Goal: Task Accomplishment & Management: Manage account settings

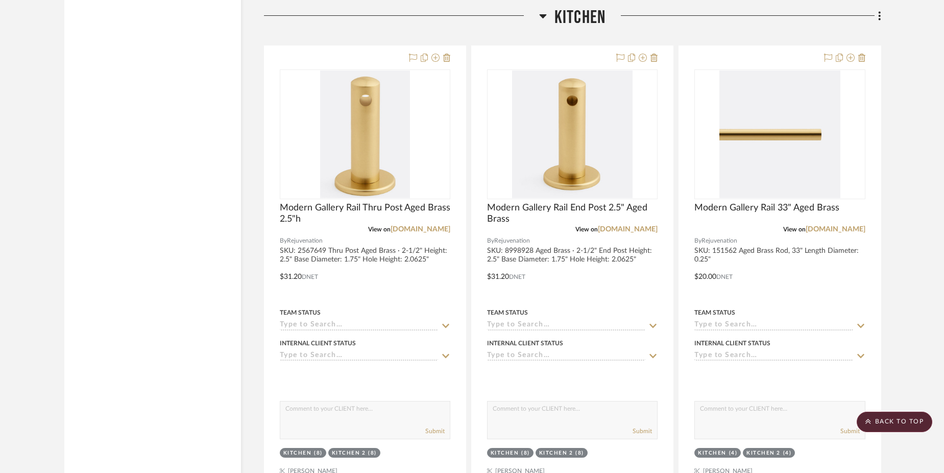
scroll to position [1861, 0]
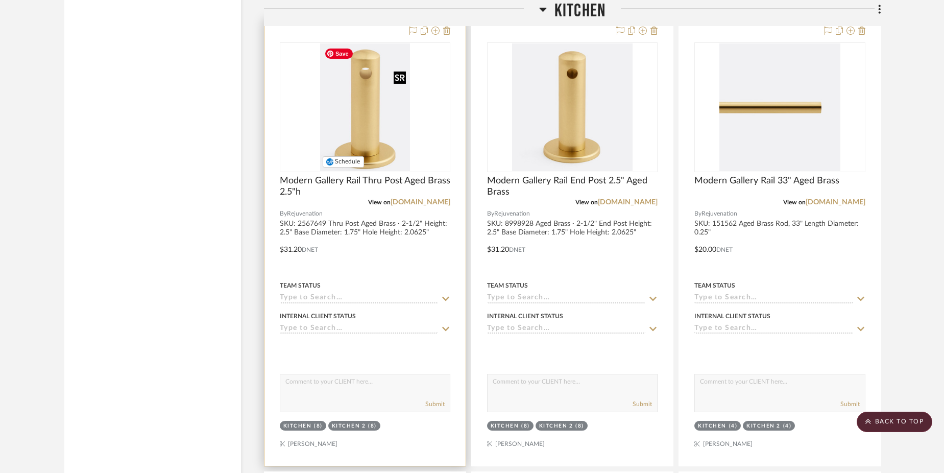
click at [361, 102] on img "0" at bounding box center [365, 107] width 90 height 128
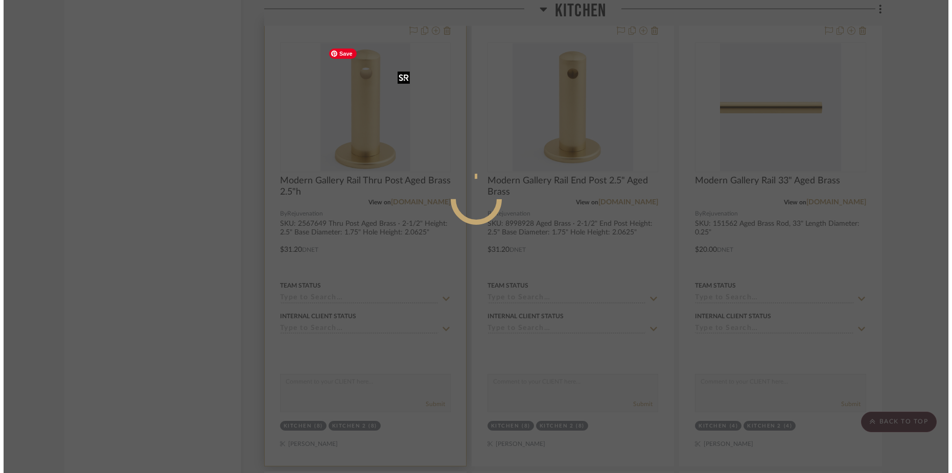
scroll to position [0, 0]
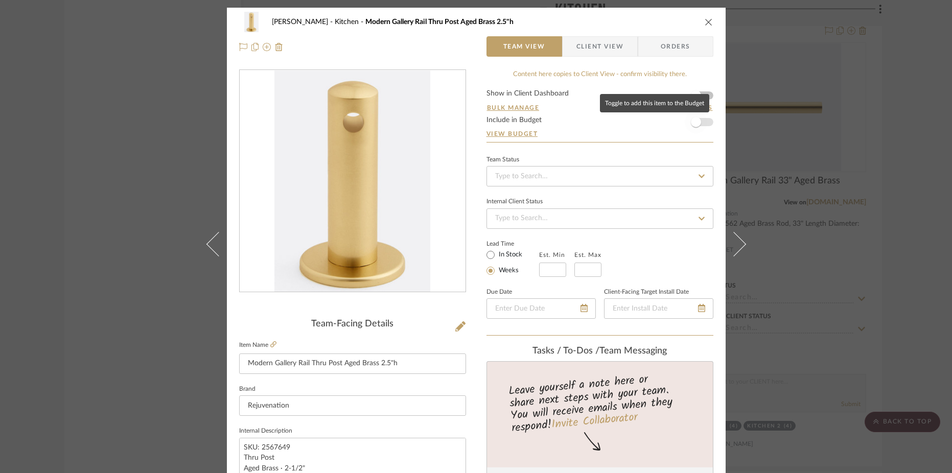
click at [696, 122] on span "button" at bounding box center [696, 122] width 10 height 10
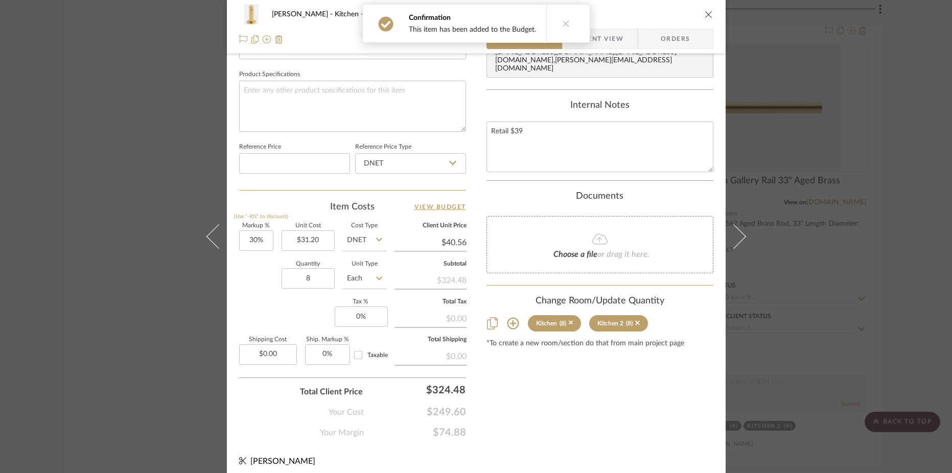
scroll to position [478, 0]
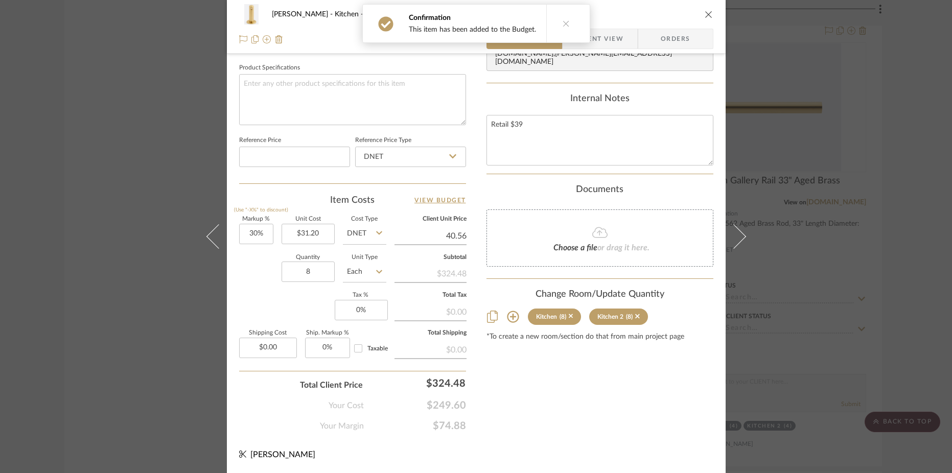
click at [452, 236] on input "40.56" at bounding box center [430, 235] width 72 height 15
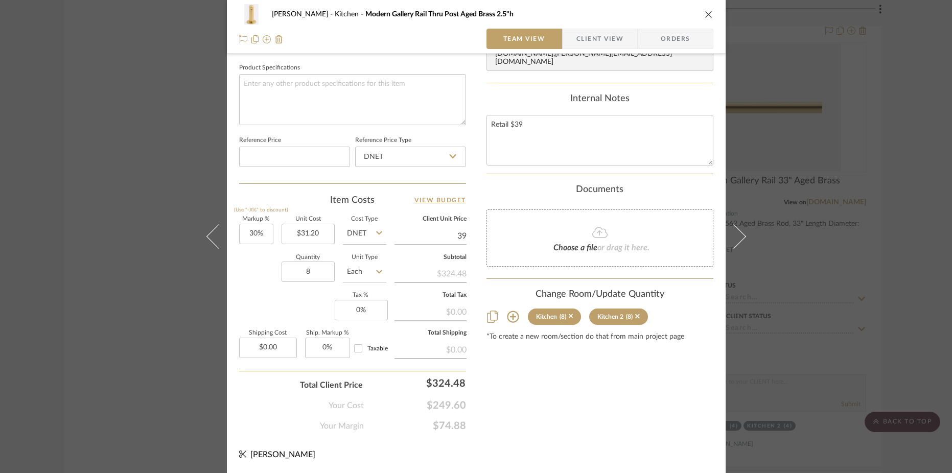
type input "39"
click at [571, 416] on div "Content here copies to Client View - confirm visibility there. Show in Client D…" at bounding box center [599, 11] width 227 height 841
type input "25%"
type input "$39.00"
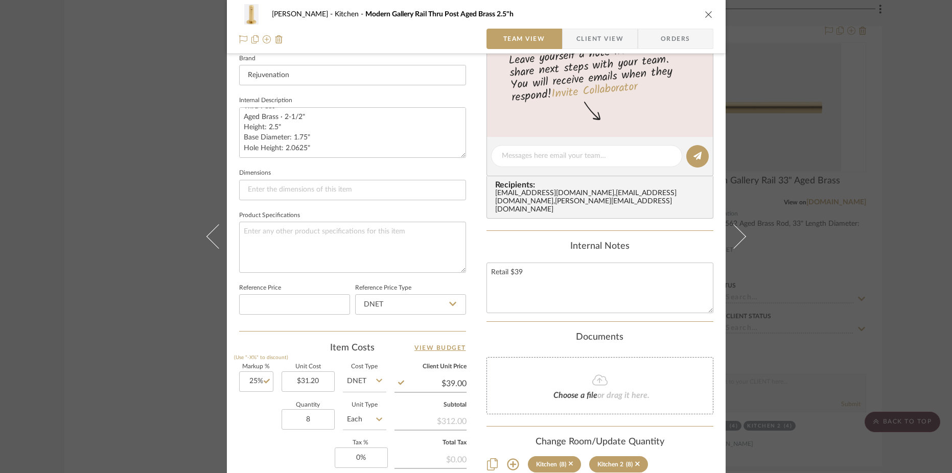
scroll to position [0, 0]
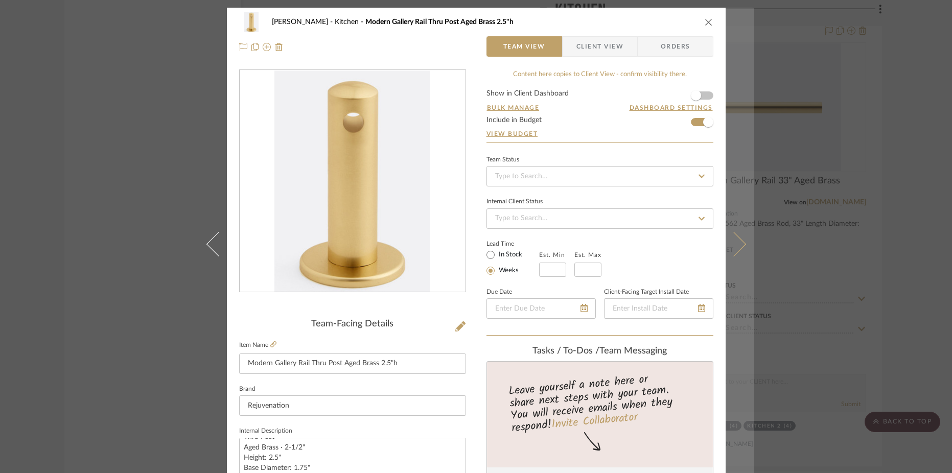
click at [740, 244] on icon at bounding box center [733, 244] width 25 height 25
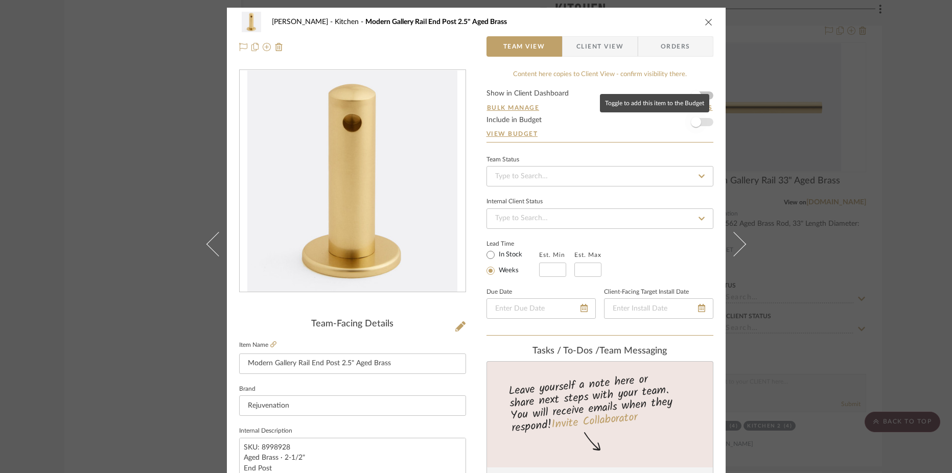
click at [694, 122] on span "button" at bounding box center [696, 122] width 10 height 10
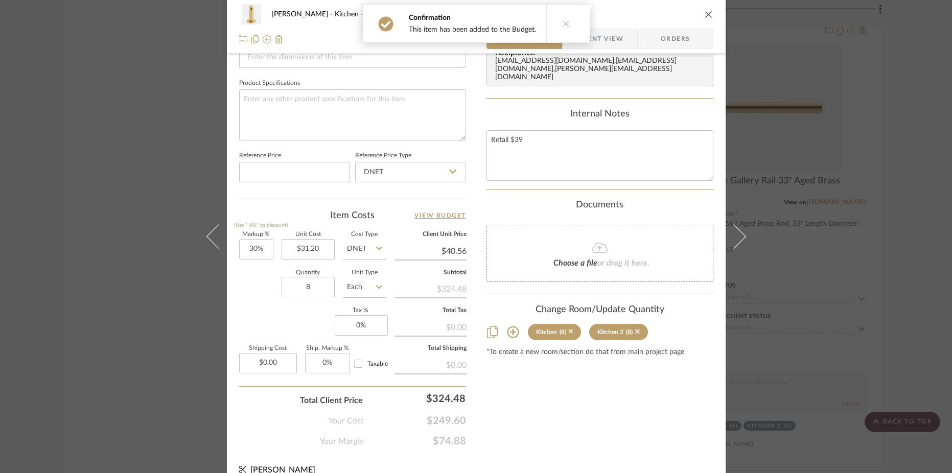
scroll to position [468, 0]
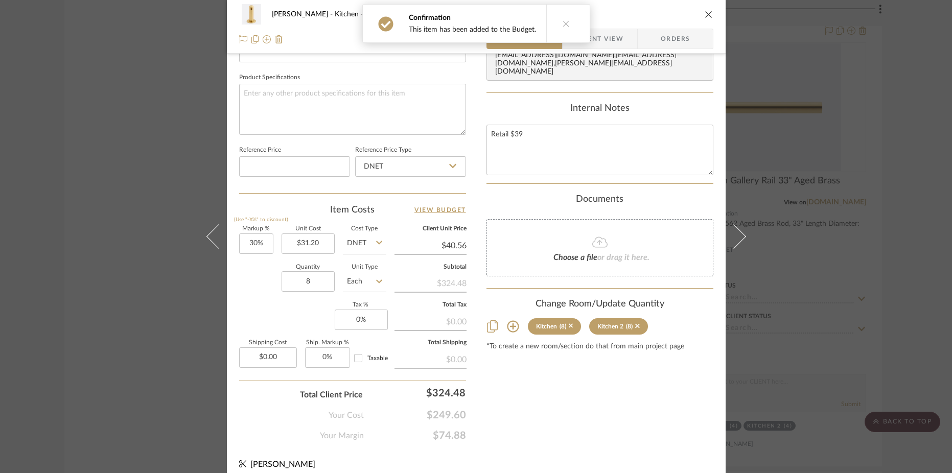
click at [451, 244] on input "$40.56" at bounding box center [430, 245] width 72 height 15
type input "39"
click at [529, 459] on div "Highman Kitchen Modern Gallery Rail End Post 2.5" Aged Brass Team View Client V…" at bounding box center [476, 10] width 499 height 943
type input "25%"
type input "$39.00"
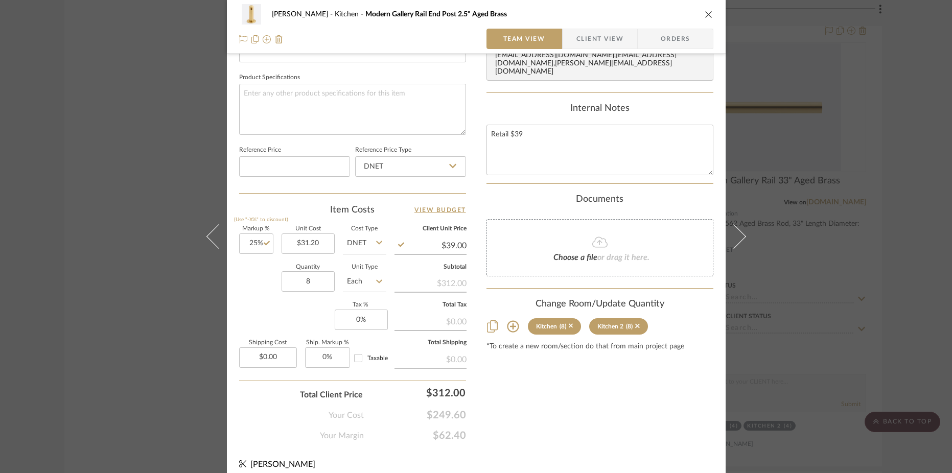
click at [546, 427] on div "Content here copies to Client View - confirm visibility there. Show in Client D…" at bounding box center [599, 21] width 227 height 841
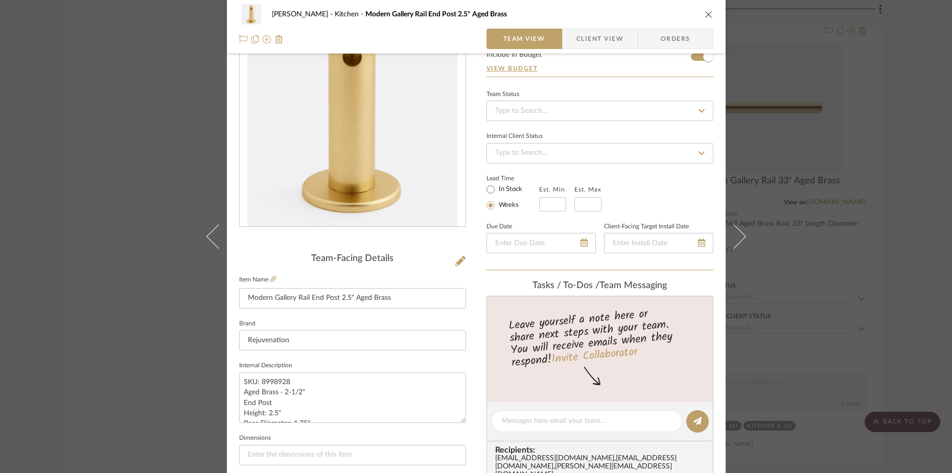
scroll to position [0, 0]
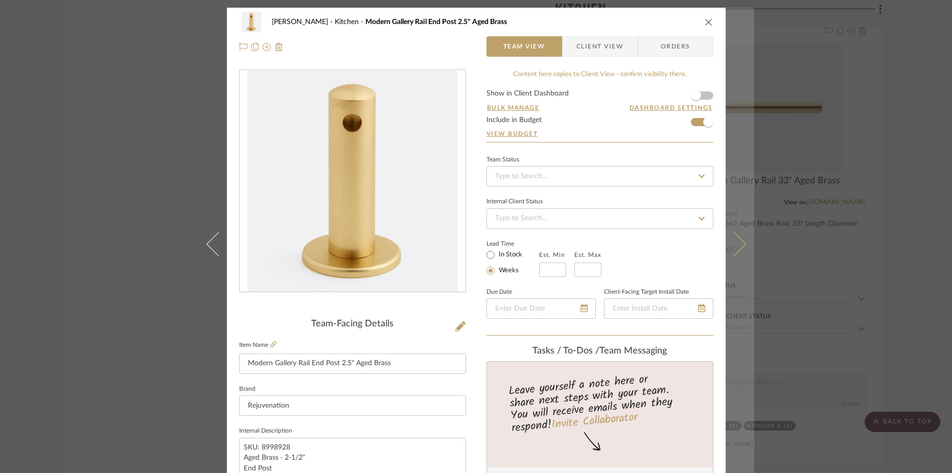
click at [731, 254] on icon at bounding box center [733, 244] width 25 height 25
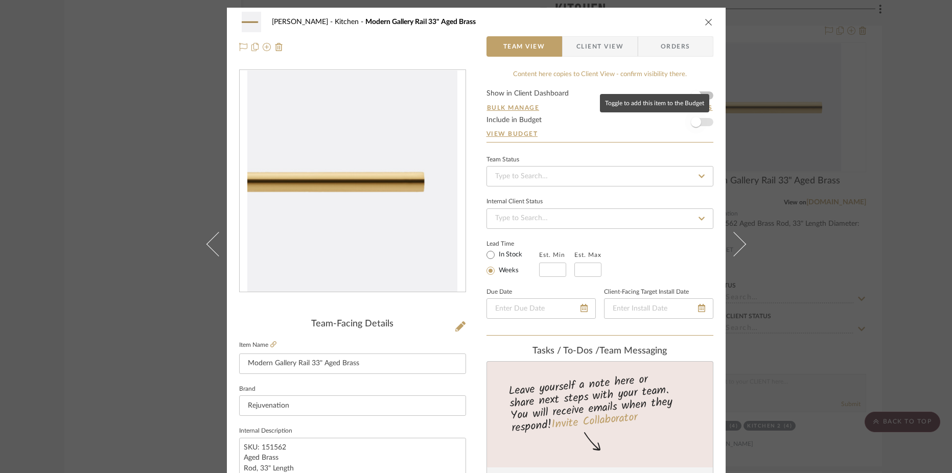
click at [698, 122] on span "button" at bounding box center [695, 122] width 22 height 22
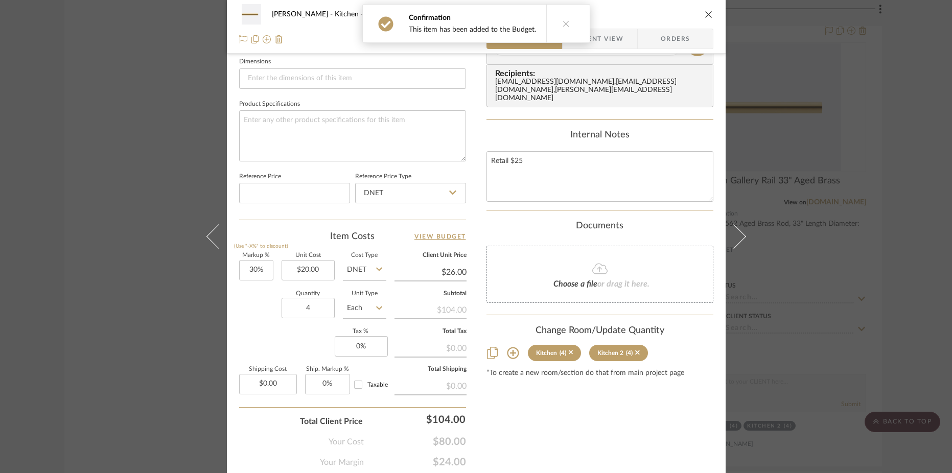
scroll to position [478, 0]
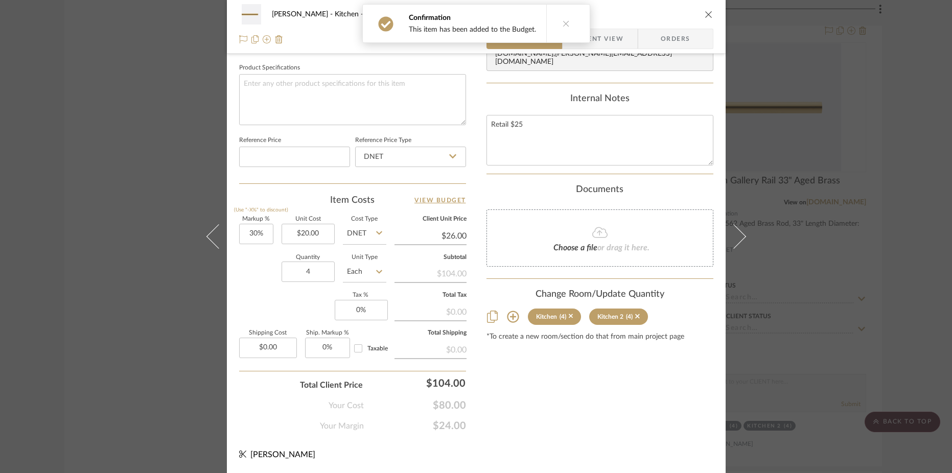
click at [444, 238] on input "$26.00" at bounding box center [430, 235] width 72 height 15
type input "25"
click at [535, 373] on div "Content here copies to Client View - confirm visibility there. Show in Client D…" at bounding box center [599, 11] width 227 height 841
type input "25%"
type input "$25.00"
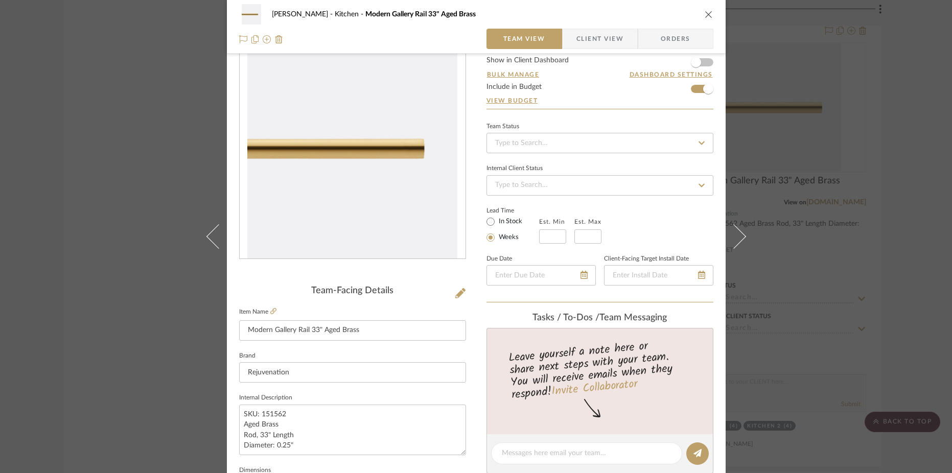
scroll to position [0, 0]
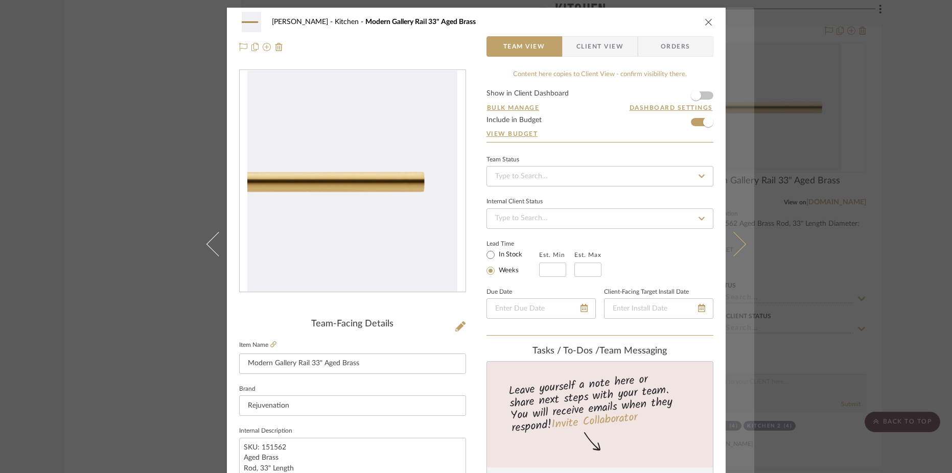
click at [738, 248] on icon at bounding box center [733, 244] width 25 height 25
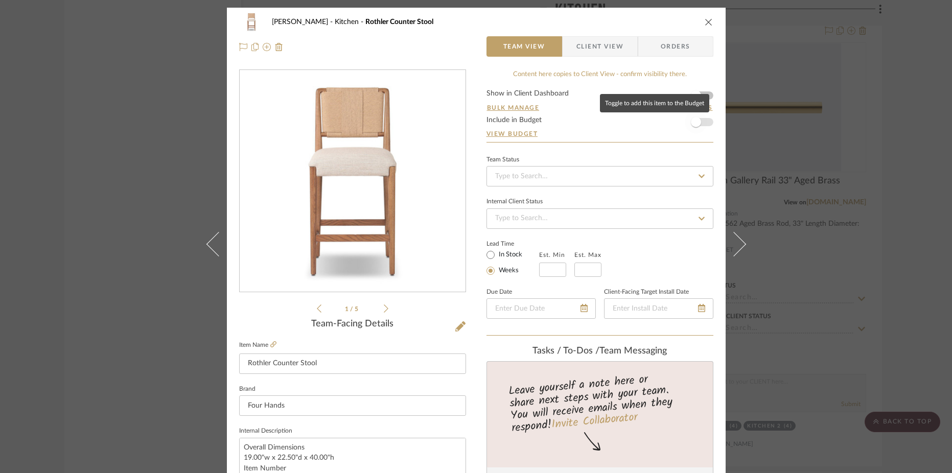
click at [695, 125] on span "button" at bounding box center [696, 122] width 10 height 10
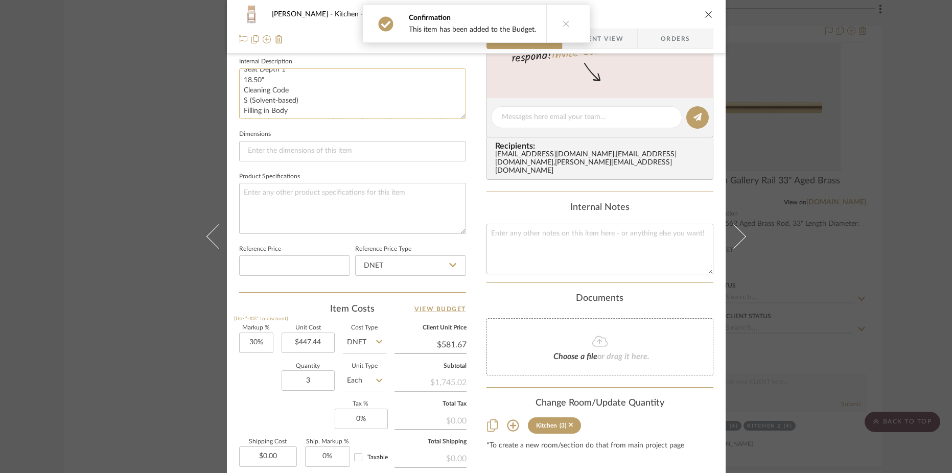
scroll to position [207, 0]
click at [253, 108] on textarea "Overall Dimensions 19.00"w x 22.50"d x 40.00"h Item Number 250725-001 Colors [P…" at bounding box center [352, 93] width 227 height 51
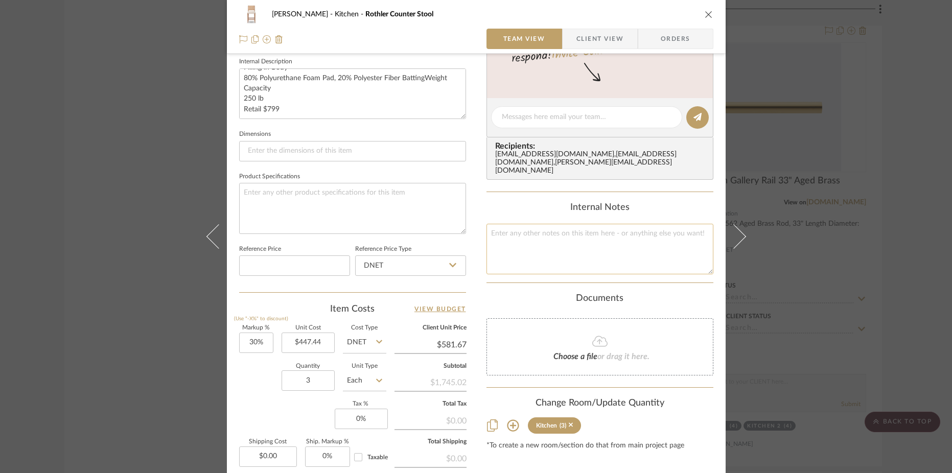
click at [511, 240] on textarea at bounding box center [599, 249] width 227 height 51
paste textarea "Retail $799"
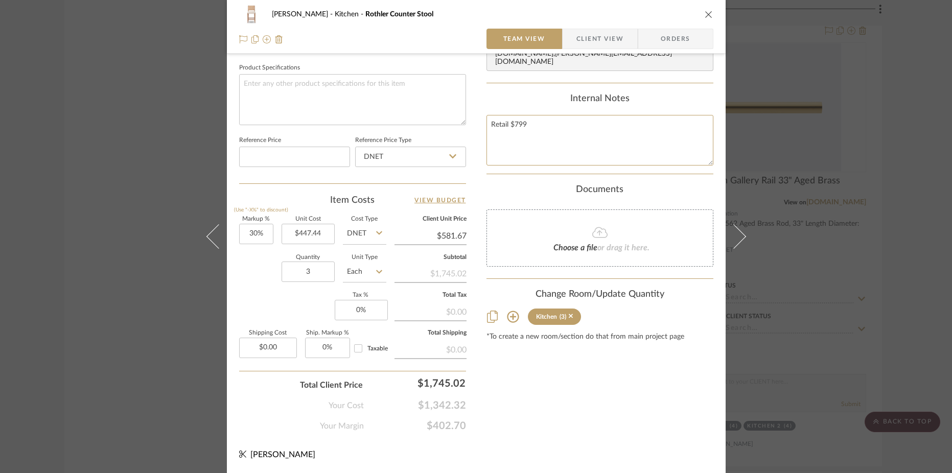
type textarea "Retail $799"
type input "581.67"
click at [453, 232] on input "581.67" at bounding box center [430, 235] width 72 height 15
type input "719"
click at [642, 420] on div "Content here copies to Client View - confirm visibility there. Show in Client D…" at bounding box center [599, 11] width 227 height 841
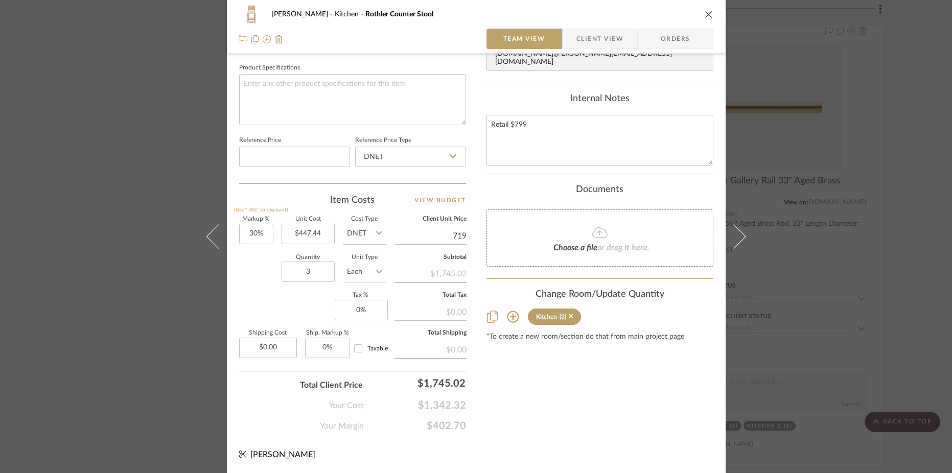
type input "60.69%"
type input "$719.00"
type input "$718.99"
click at [438, 387] on div "$2,156.97" at bounding box center [419, 383] width 102 height 20
click at [438, 387] on input "2156.97" at bounding box center [419, 383] width 102 height 20
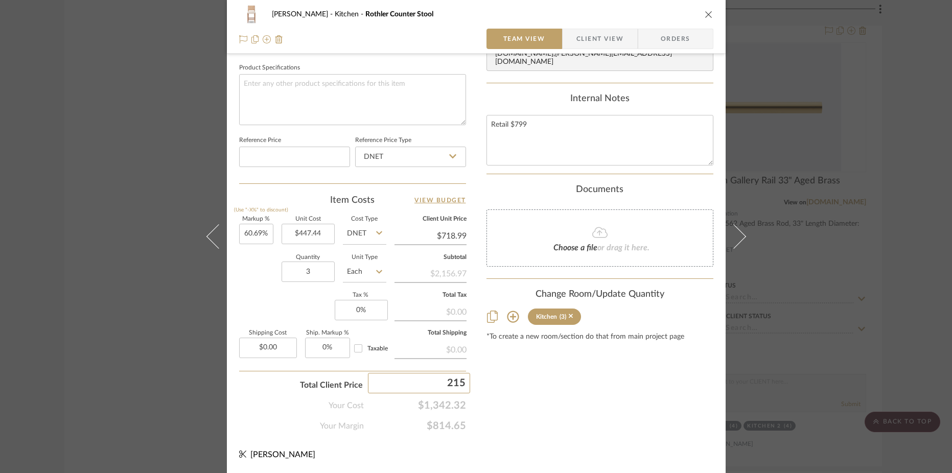
type input "2157"
click at [575, 428] on div "Content here copies to Client View - confirm visibility there. Show in Client D…" at bounding box center [599, 11] width 227 height 841
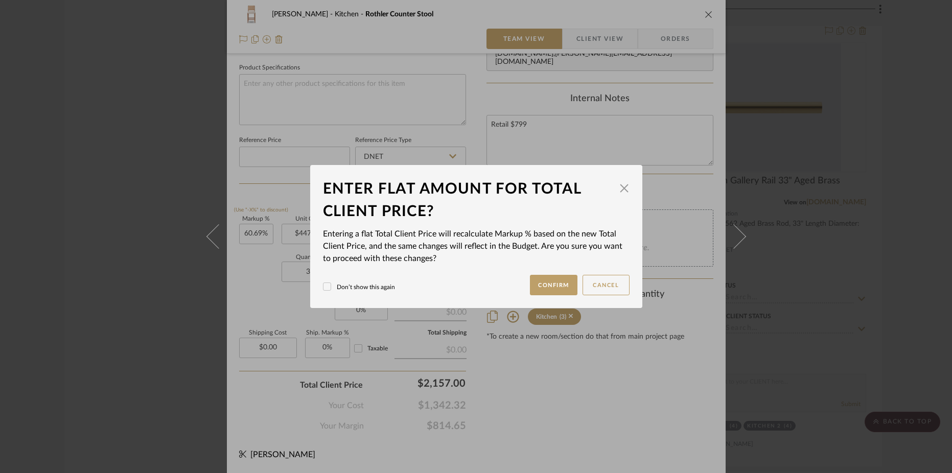
click at [381, 286] on label "Don’t show this again" at bounding box center [359, 286] width 72 height 9
click at [537, 291] on button "Confirm" at bounding box center [554, 285] width 48 height 20
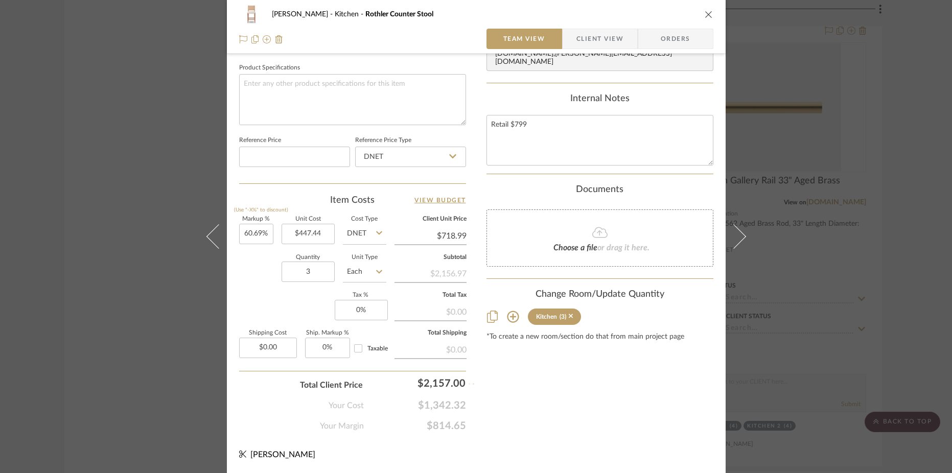
type input "$719.00"
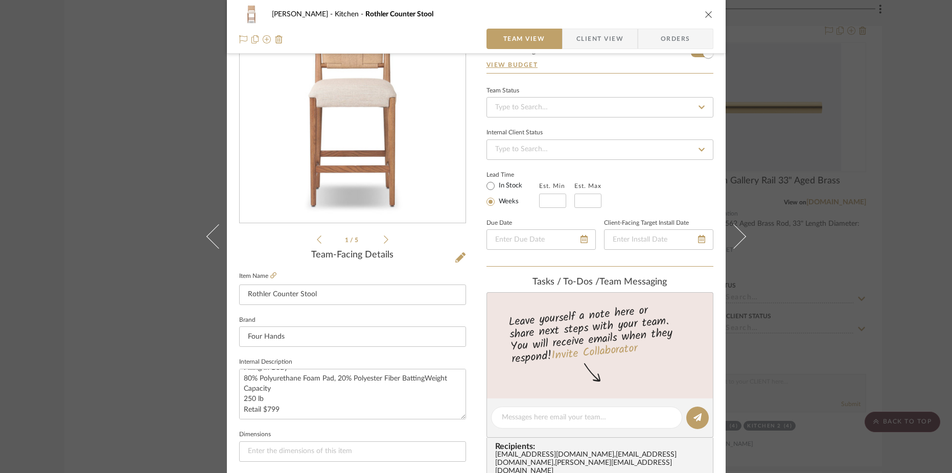
scroll to position [0, 0]
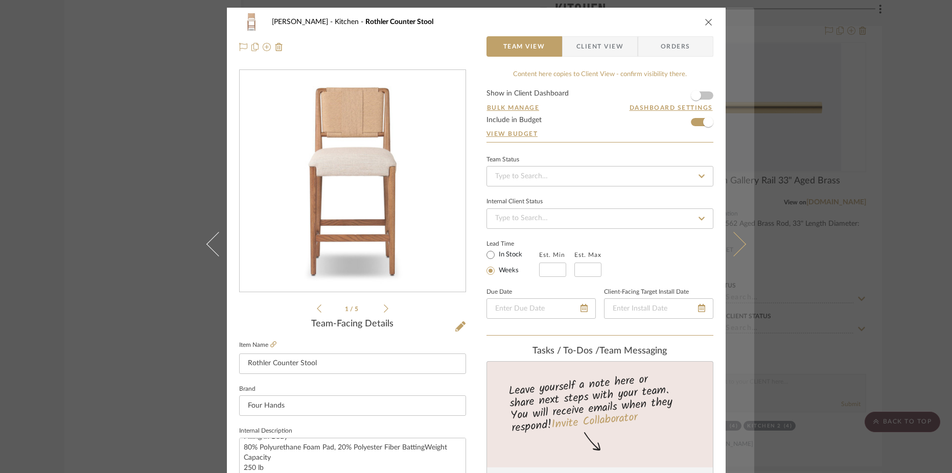
click at [741, 236] on button at bounding box center [739, 244] width 29 height 473
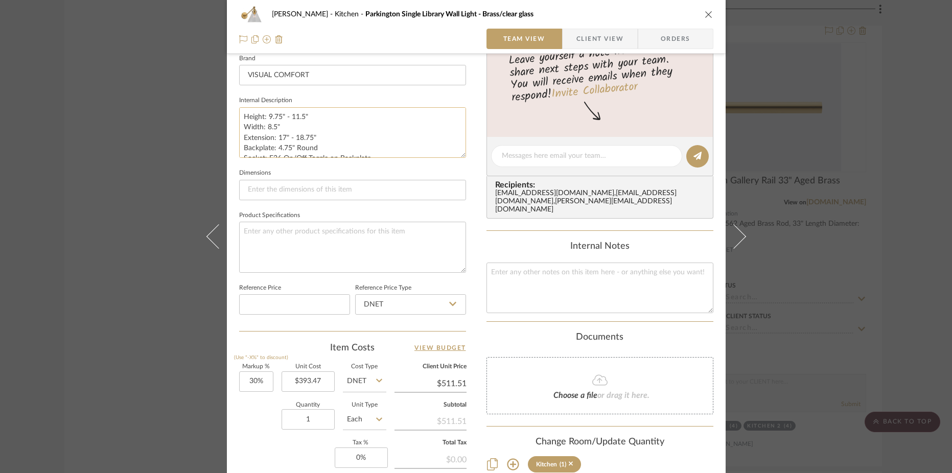
scroll to position [52, 0]
click at [263, 149] on textarea "Height: 9.75" - 11.5" Width: 8.5" Extension: 17" - 18.75" Backplate: 4.75" Roun…" at bounding box center [352, 132] width 227 height 51
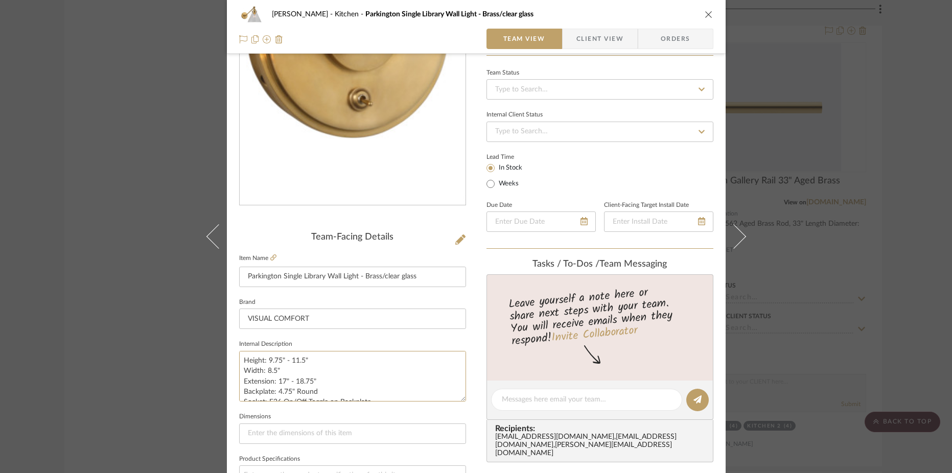
scroll to position [105, 0]
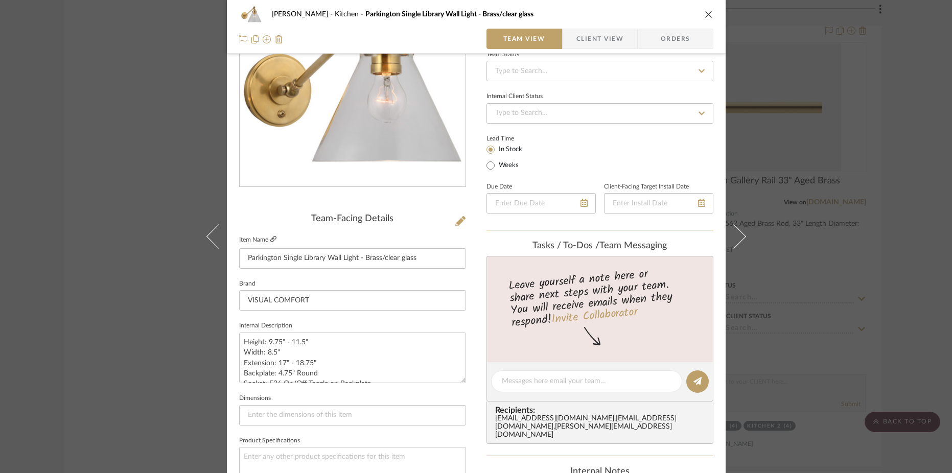
click at [270, 236] on fa-icon at bounding box center [273, 239] width 6 height 6
drag, startPoint x: 310, startPoint y: 375, endPoint x: 238, endPoint y: 366, distance: 73.1
click at [239, 366] on textarea "Height: 9.75" - 11.5" Width: 8.5" Extension: 17" - 18.75" Backplate: 4.75" Roun…" at bounding box center [352, 358] width 227 height 51
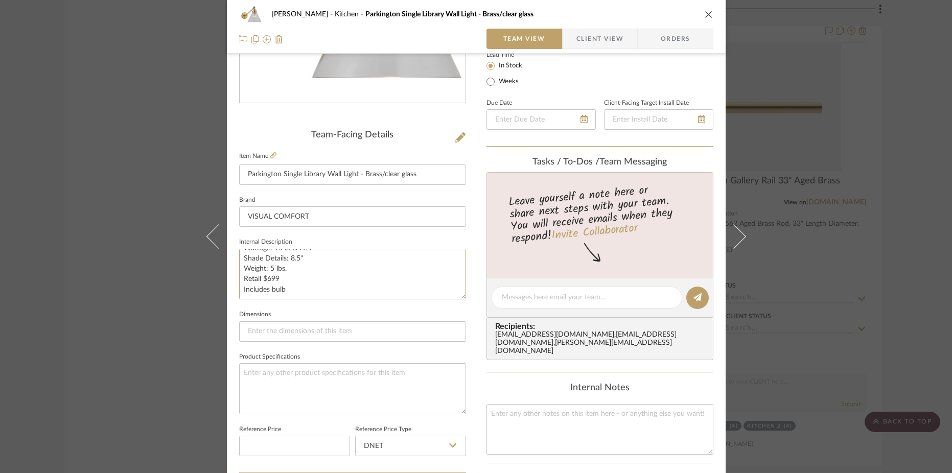
scroll to position [268, 0]
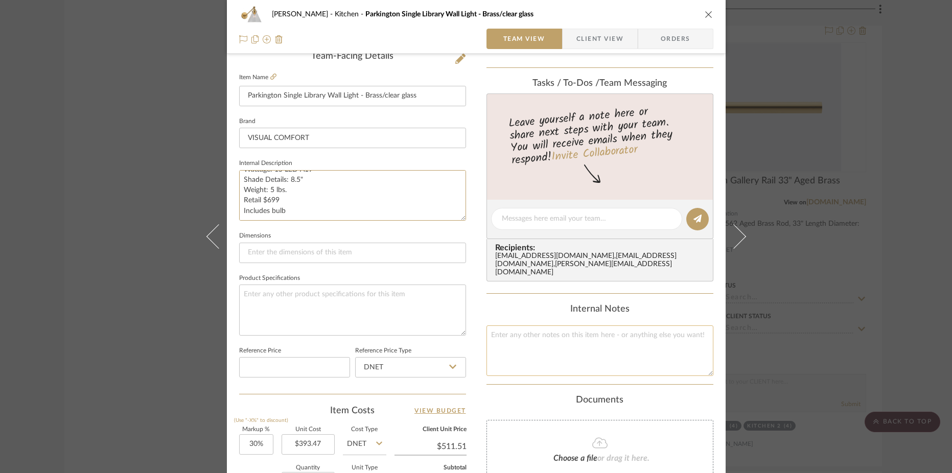
type textarea "Height: 9.75" - 11.5" Width: 8.5" Extension: 17" - 18.75" Backplate: 4.75" Roun…"
click at [536, 353] on textarea at bounding box center [599, 350] width 227 height 51
paste textarea "Retail $699 Includes bulb"
type textarea "Retail $699 Includes bulb"
click at [317, 439] on input "$393.47" at bounding box center [307, 444] width 53 height 20
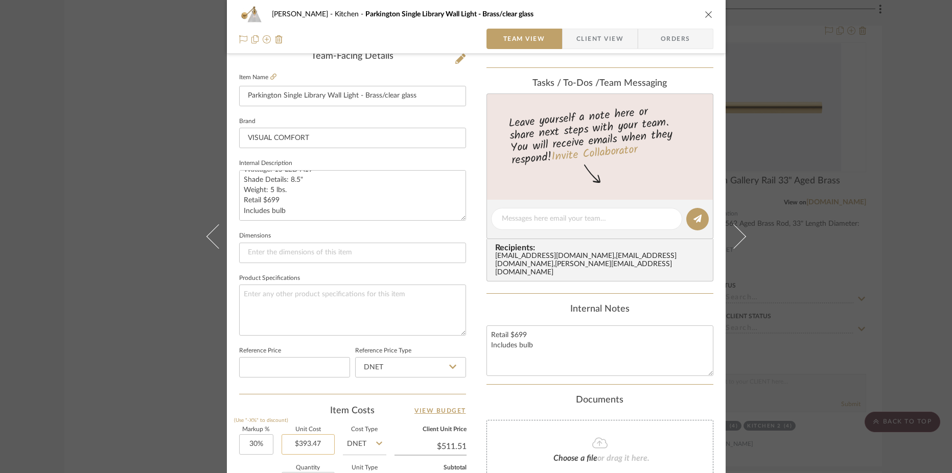
type input "393.47"
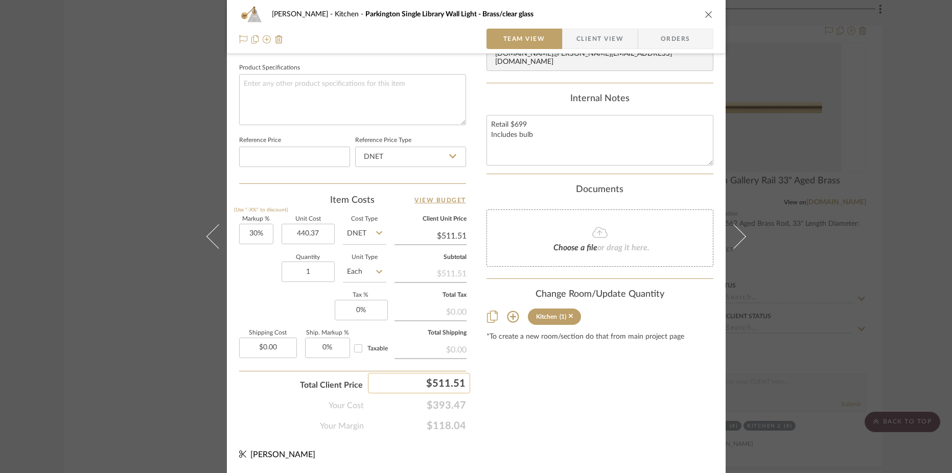
click at [444, 380] on div "$511.51" at bounding box center [419, 383] width 102 height 20
type input "$440.37"
type input "62"
type input "$572.48"
type input "-85.92%"
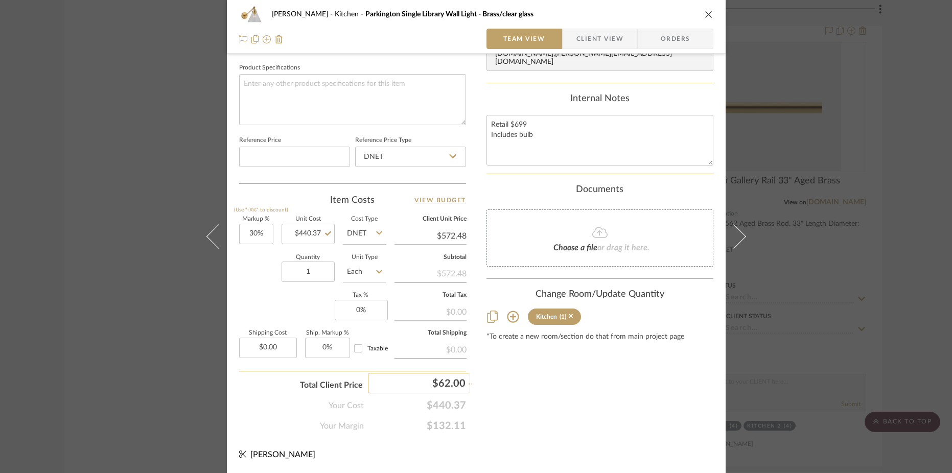
type input "$62.00"
click at [442, 386] on div "$62.00" at bounding box center [419, 383] width 102 height 20
click at [442, 386] on input "62" at bounding box center [419, 383] width 102 height 20
type input "629"
click at [532, 401] on div "Content here copies to Client View - confirm visibility there. Show in Client D…" at bounding box center [599, 11] width 227 height 841
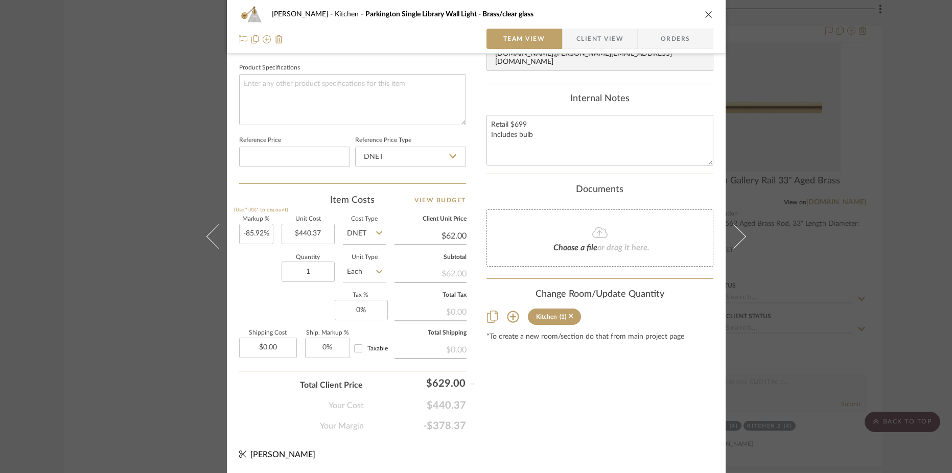
type input "42.83%"
type input "$629.00"
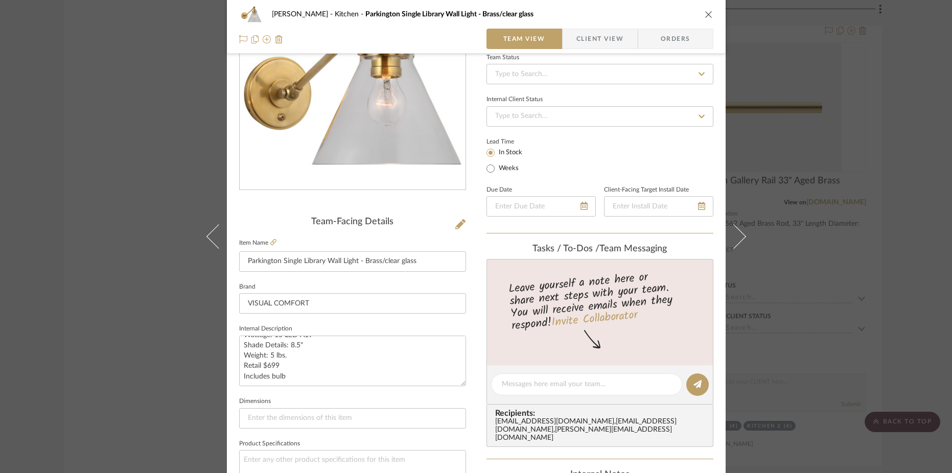
scroll to position [0, 0]
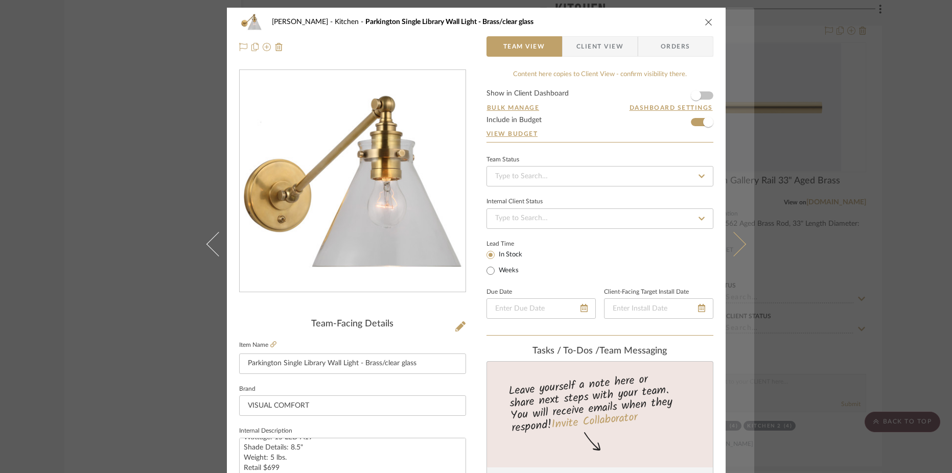
click at [731, 250] on icon at bounding box center [733, 244] width 25 height 25
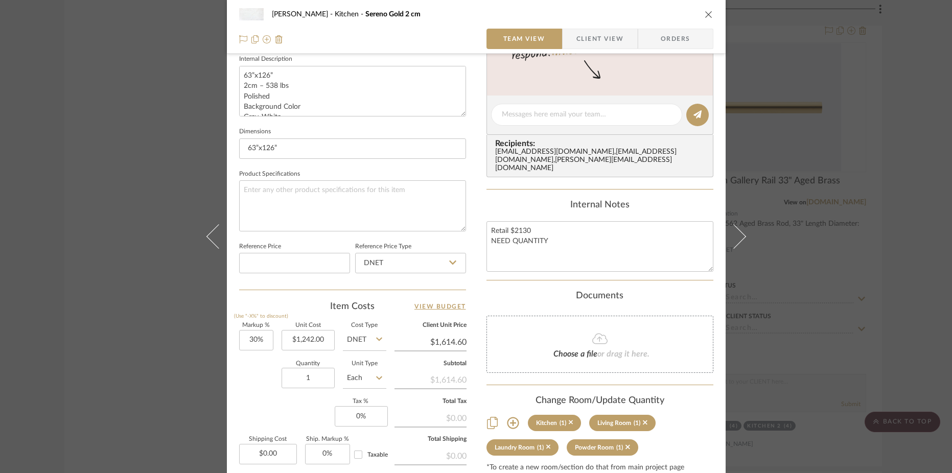
scroll to position [382, 0]
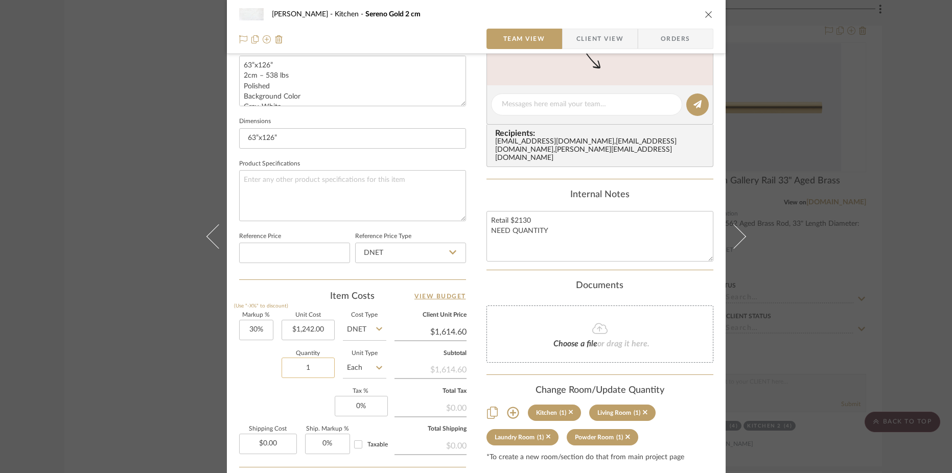
click at [311, 364] on input "1" at bounding box center [307, 368] width 53 height 20
type input "2"
type input "1614.60"
click at [451, 328] on input "1614.60" at bounding box center [430, 331] width 72 height 15
type input "1917"
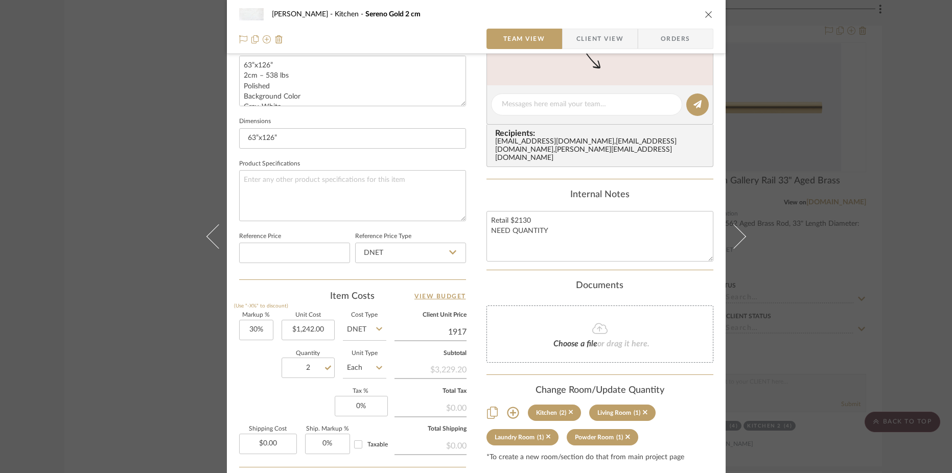
click at [475, 289] on div "Highman Kitchen Sereno Gold 2 cm Team View Client View Orders Team-Facing Detai…" at bounding box center [476, 97] width 499 height 943
type input "54.35%"
type input "$1,917.00"
type input "$1,917.03"
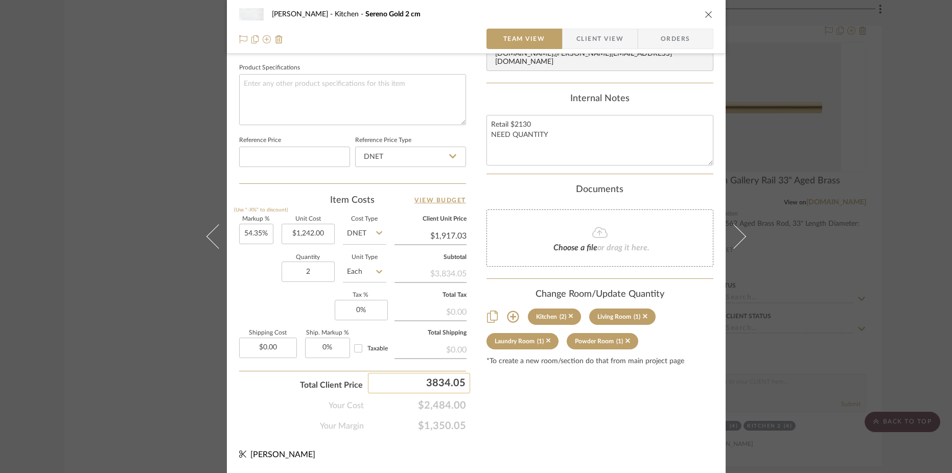
click at [459, 385] on input "3834.05" at bounding box center [419, 383] width 102 height 20
type input "3834.00"
type input "54.34%"
type input "$1,917.00"
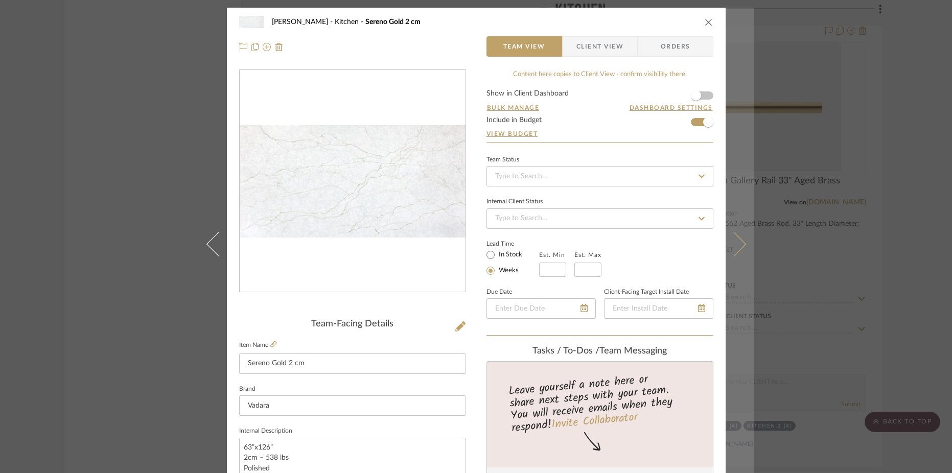
click at [741, 245] on icon at bounding box center [733, 244] width 25 height 25
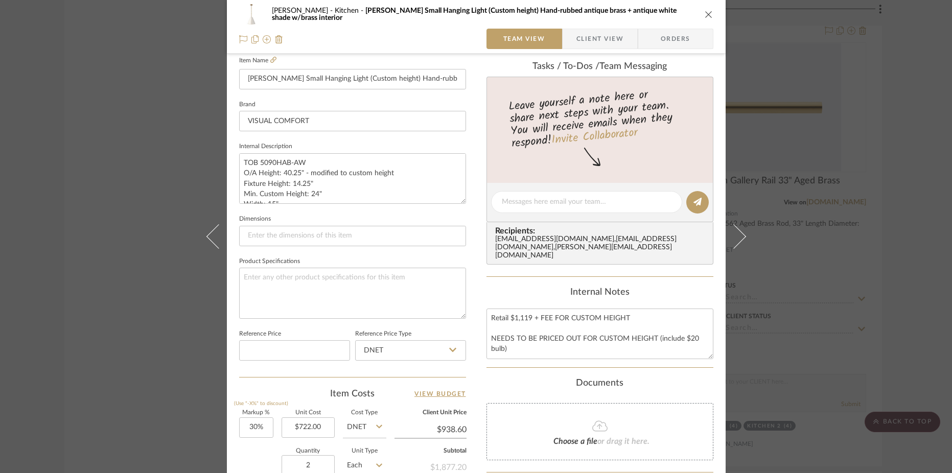
scroll to position [182, 0]
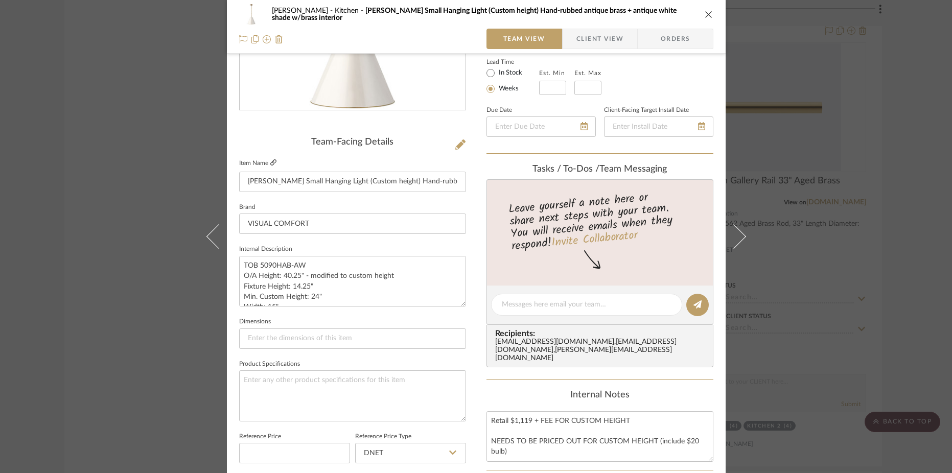
click at [270, 162] on icon at bounding box center [273, 162] width 6 height 6
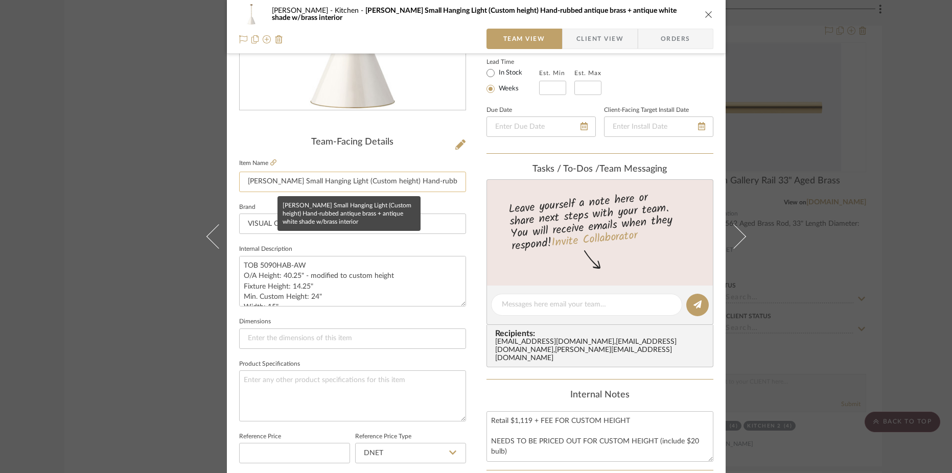
click at [337, 192] on input "[PERSON_NAME] Small Hanging Light (Custom height) Hand-rubbed antique brass + a…" at bounding box center [352, 182] width 227 height 20
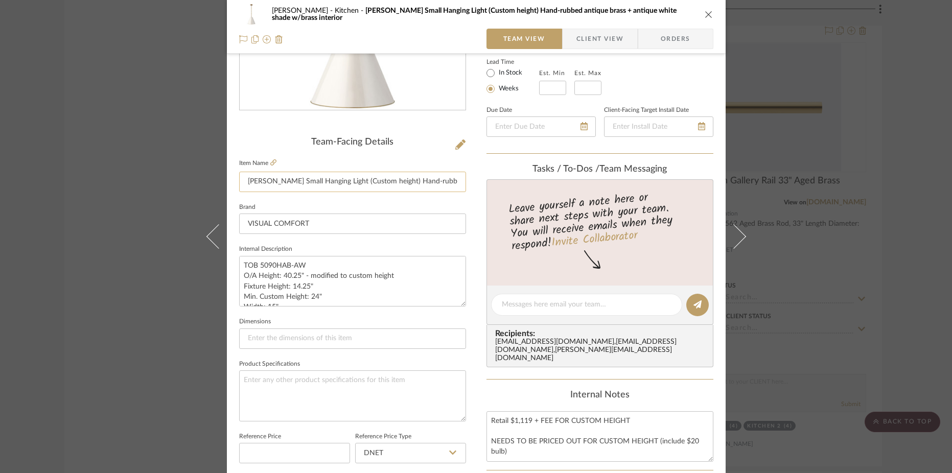
click at [337, 192] on input "[PERSON_NAME] Small Hanging Light (Custom height) Hand-rubbed antique brass + a…" at bounding box center [352, 182] width 227 height 20
drag, startPoint x: 300, startPoint y: 276, endPoint x: 280, endPoint y: 277, distance: 19.9
click at [280, 277] on textarea "TOB 5090HAB-AW O/A Height: 40.25" - modified to custom height Fixture Height: 1…" at bounding box center [352, 281] width 227 height 51
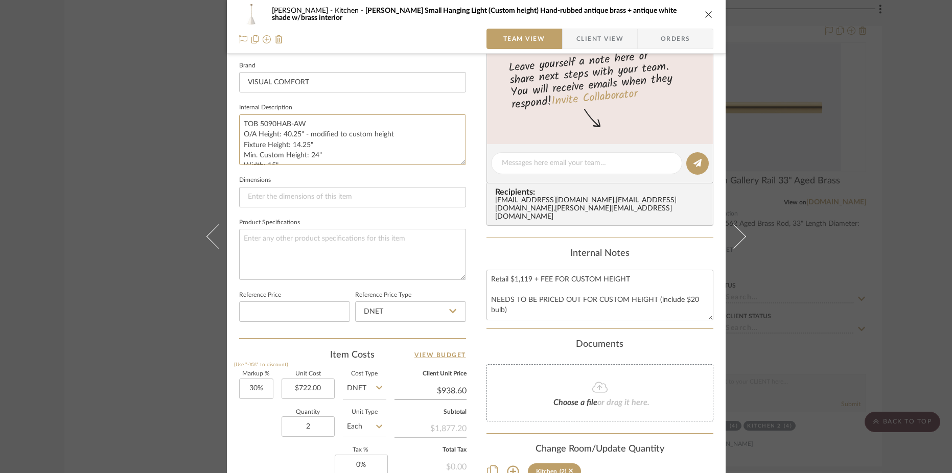
scroll to position [478, 0]
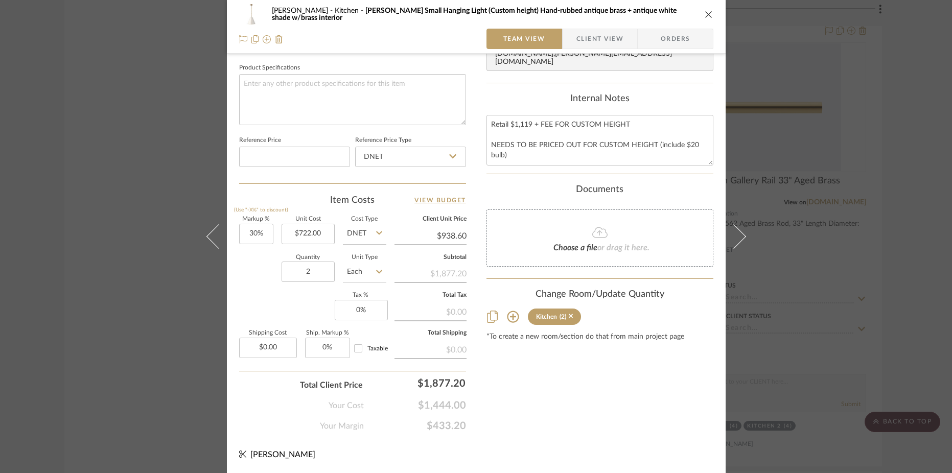
click at [438, 231] on input "$938.60" at bounding box center [430, 235] width 72 height 15
type input "1007"
click at [526, 390] on div "Content here copies to Client View - confirm visibility there. Show in Client D…" at bounding box center [599, 11] width 227 height 841
type input "39.47%"
type input "$1,007.00"
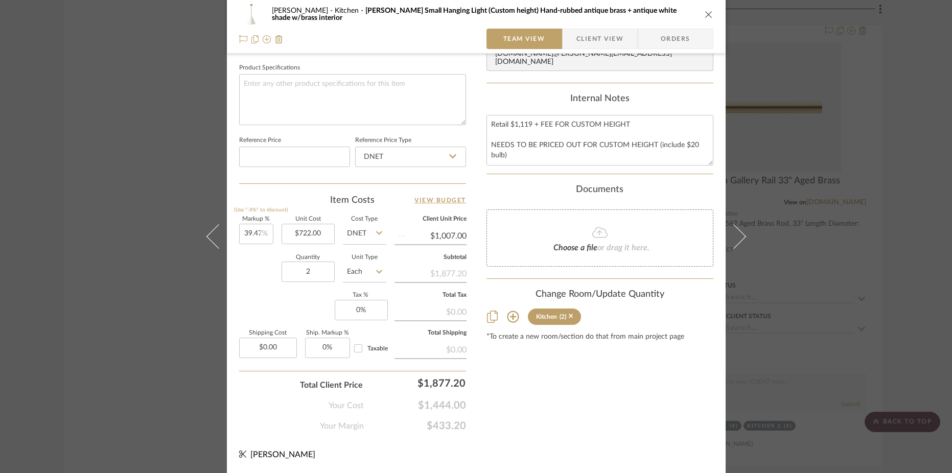
type input "$1,006.97"
click at [441, 381] on div "$2,013.95" at bounding box center [419, 383] width 102 height 20
type input "2014"
type input "$1,007.00"
click at [538, 436] on div "Highman Kitchen Goodman Small Hanging Light (Custom height) Hand-rubbed antique…" at bounding box center [476, 1] width 499 height 943
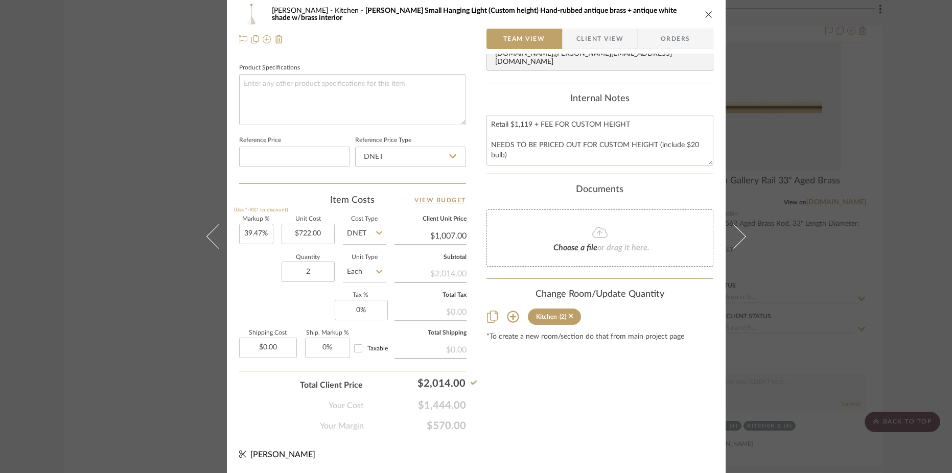
scroll to position [0, 0]
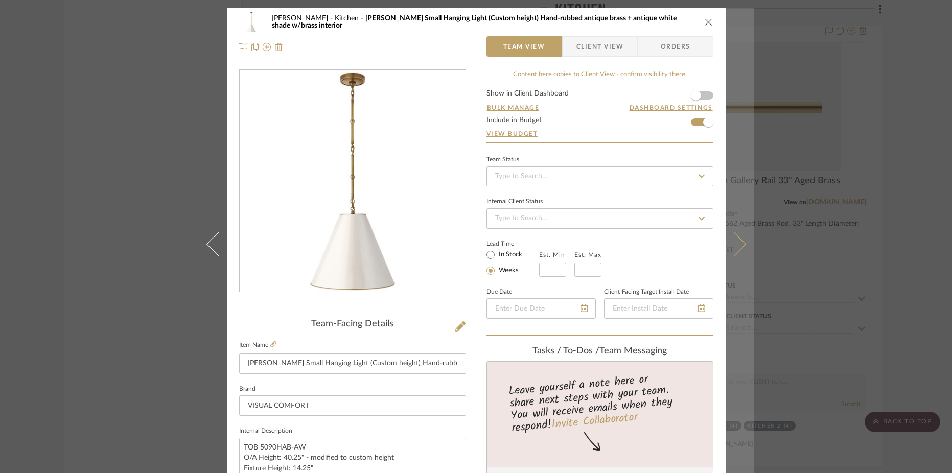
click at [734, 243] on icon at bounding box center [733, 244] width 25 height 25
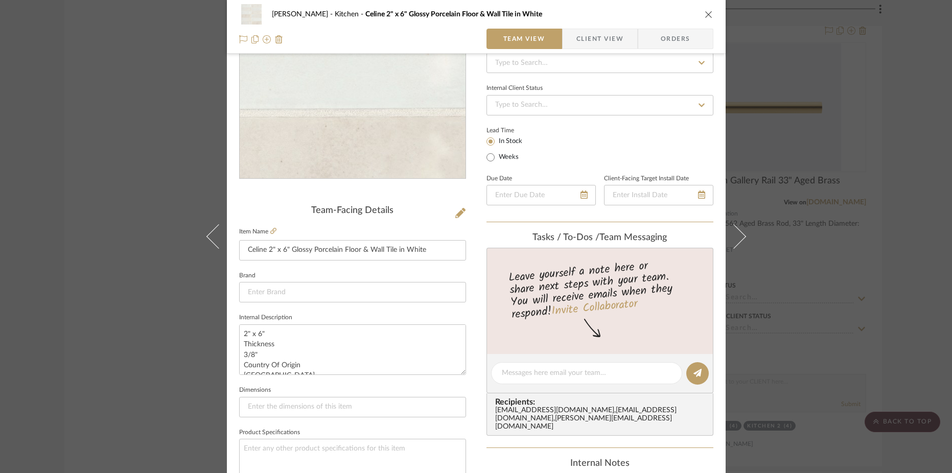
scroll to position [383, 0]
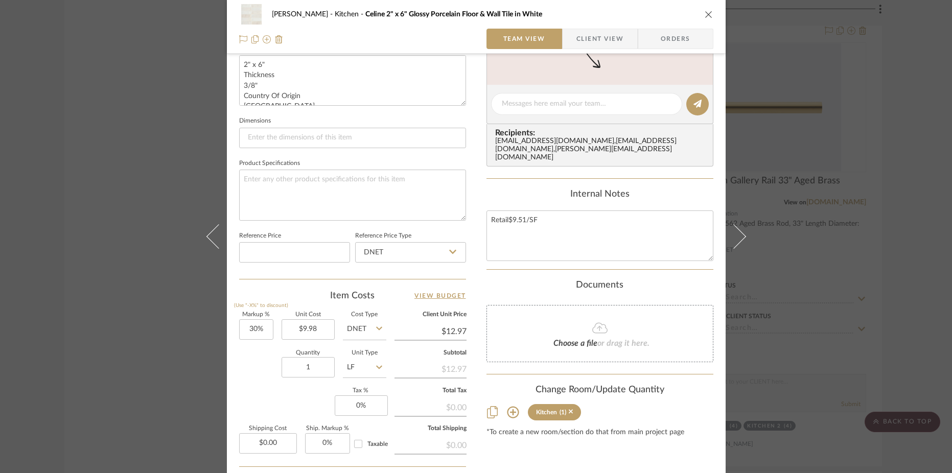
click at [350, 365] on input "LF" at bounding box center [364, 367] width 43 height 20
click at [359, 219] on div "SF" at bounding box center [403, 220] width 126 height 26
type input "SF"
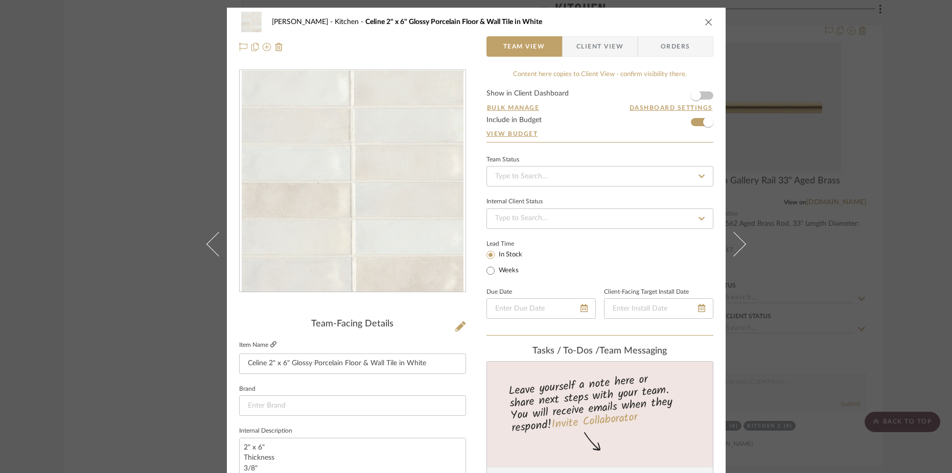
click at [270, 345] on icon at bounding box center [273, 344] width 6 height 6
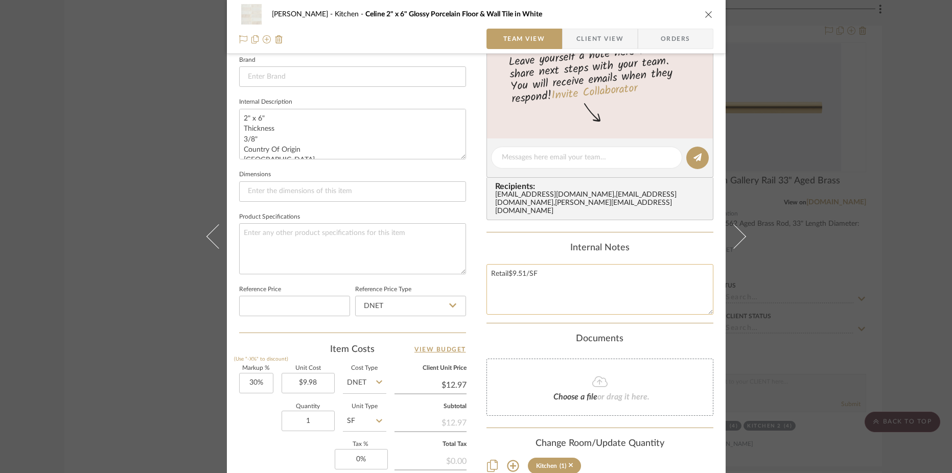
drag, startPoint x: 538, startPoint y: 275, endPoint x: 510, endPoint y: 275, distance: 27.6
click at [510, 275] on textarea "Retail$9.51/SF" at bounding box center [599, 289] width 227 height 51
drag, startPoint x: 523, startPoint y: 276, endPoint x: 509, endPoint y: 277, distance: 13.3
click at [509, 277] on textarea "Retail$9.51/SF" at bounding box center [599, 289] width 227 height 51
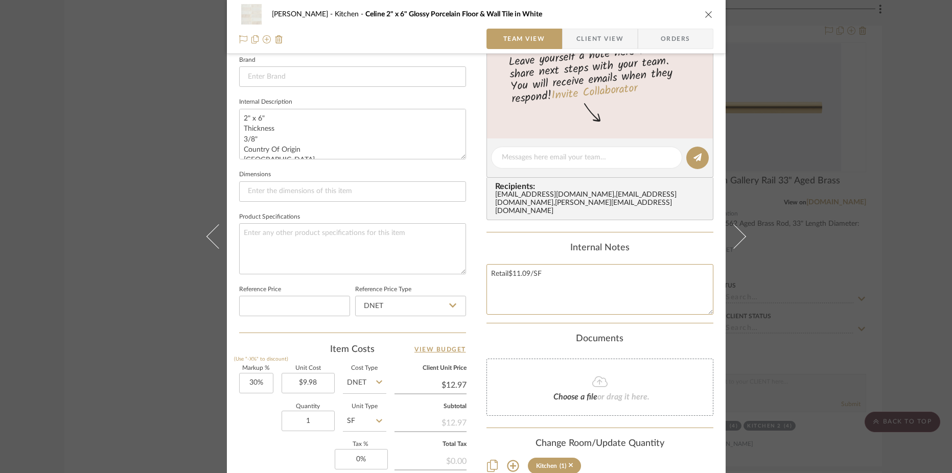
type textarea "Retail$11.09/SF"
click at [537, 248] on div "Internal Notes" at bounding box center [599, 248] width 227 height 11
click at [305, 415] on input "1" at bounding box center [307, 421] width 53 height 20
click at [316, 416] on input "1" at bounding box center [307, 421] width 53 height 20
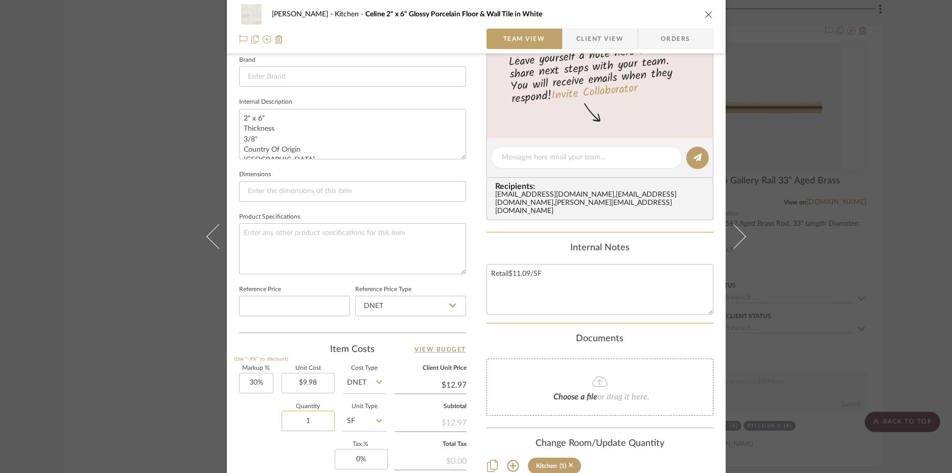
click at [316, 416] on input "1" at bounding box center [307, 421] width 53 height 20
type input "42"
click at [452, 388] on input "$12.97" at bounding box center [430, 384] width 72 height 15
type input "12.97"
click at [452, 388] on input "12.97" at bounding box center [430, 384] width 72 height 15
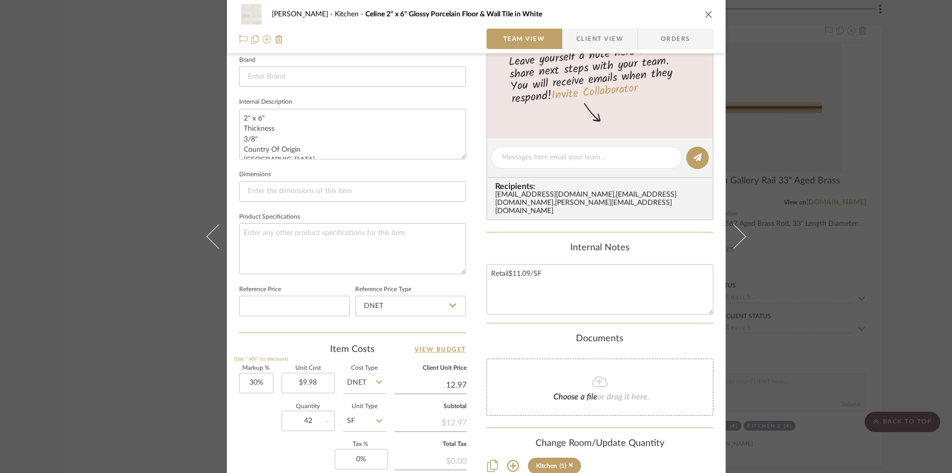
click at [452, 388] on input "12.97" at bounding box center [430, 384] width 72 height 15
type input "11.09"
click at [477, 334] on div "Highman Kitchen Celine 2" x 6" Glossy Porcelain Floor & Wall Tile in White Team…" at bounding box center [476, 150] width 499 height 943
type input "11.12%"
type input "$11.09"
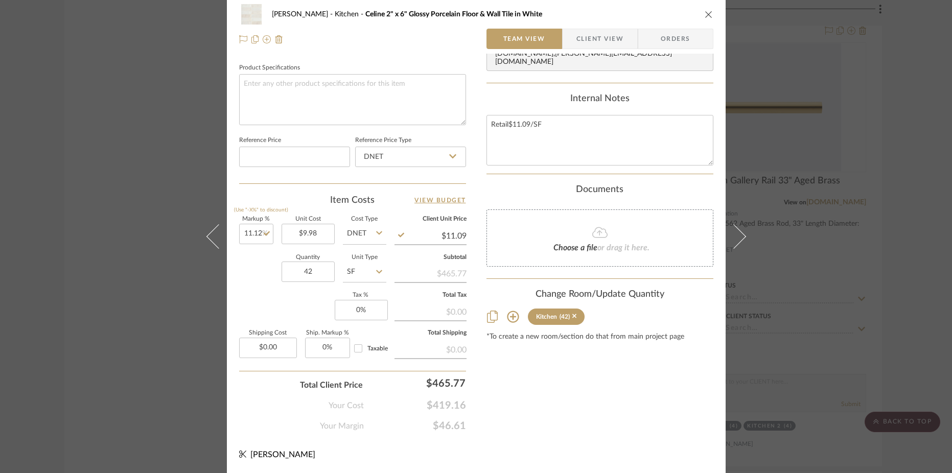
scroll to position [0, 0]
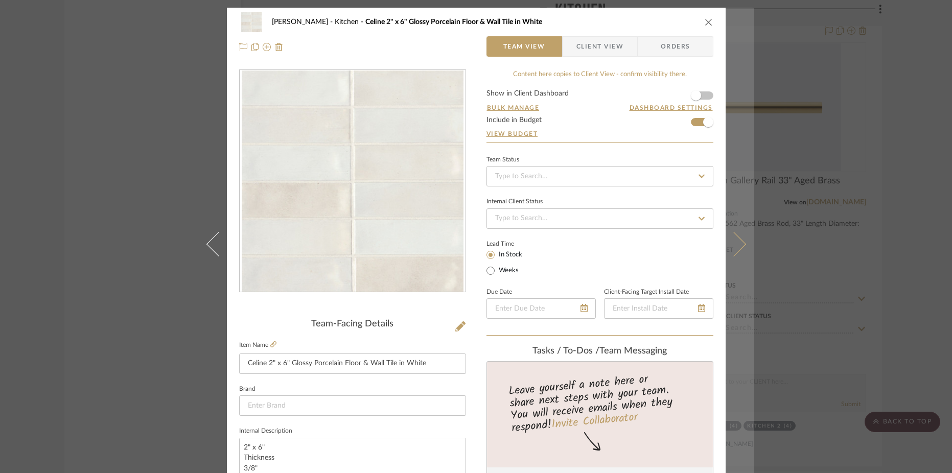
click at [737, 241] on icon at bounding box center [733, 244] width 25 height 25
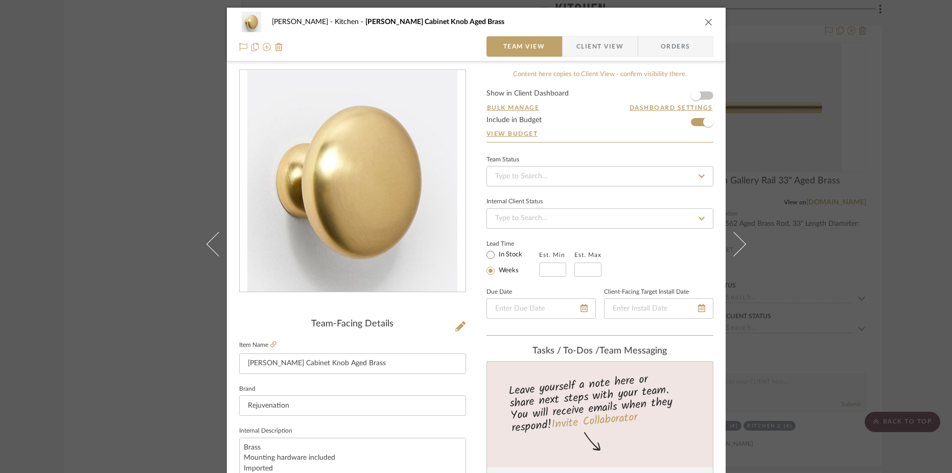
scroll to position [381, 0]
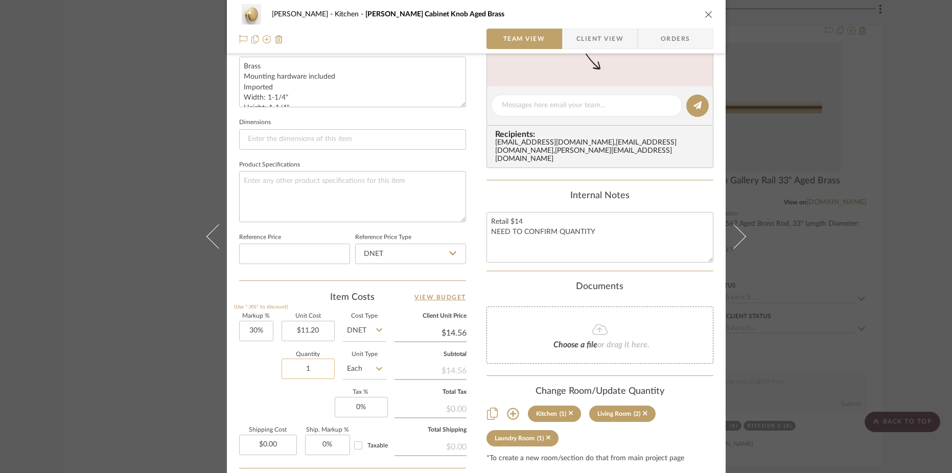
click at [314, 362] on input "1" at bounding box center [307, 369] width 53 height 20
type input "12"
click at [299, 289] on div "Team-Facing Details Item Name Claybourne Cabinet Knob Aged Brass Brand Rejuvena…" at bounding box center [352, 108] width 227 height 841
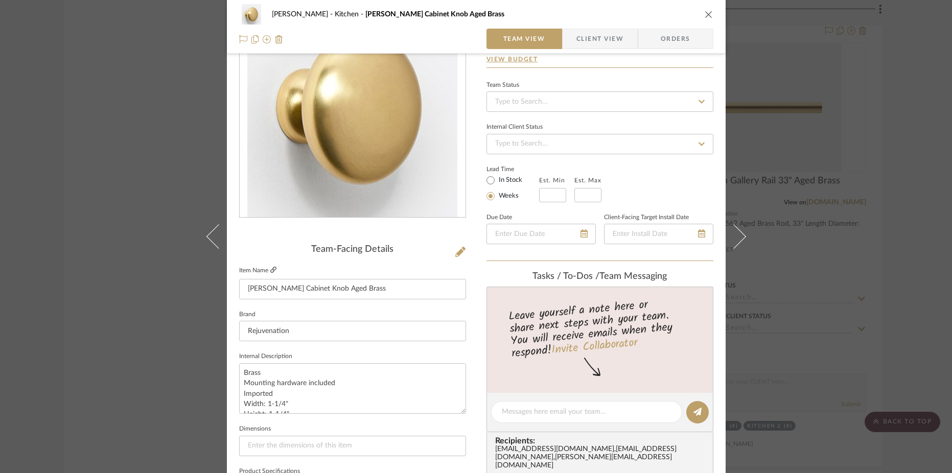
click at [270, 268] on icon at bounding box center [273, 270] width 6 height 6
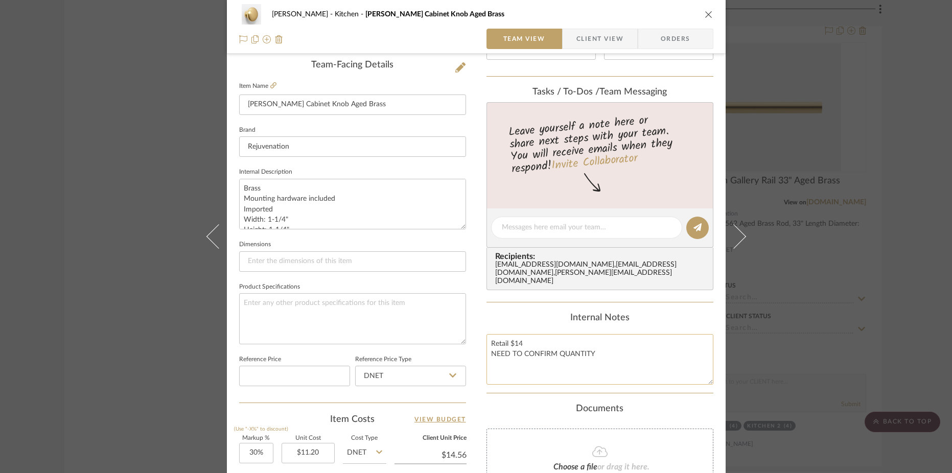
click at [518, 347] on textarea "Retail $14 NEED TO CONFIRM QUANTITY" at bounding box center [599, 359] width 227 height 51
type textarea "Retail $15 NEED TO CONFIRM QUANTITY"
click at [457, 452] on input "$14.56" at bounding box center [430, 454] width 72 height 15
type input "14.56"
click at [457, 452] on input "14.56" at bounding box center [430, 454] width 72 height 15
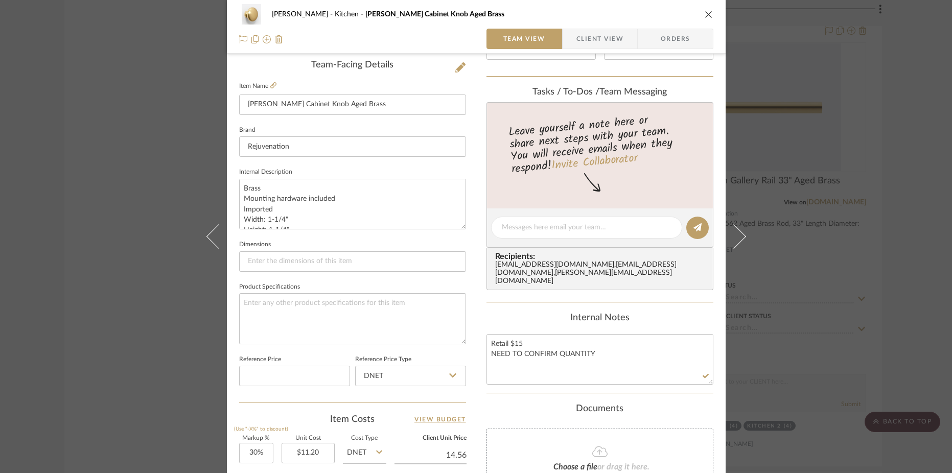
click at [457, 452] on input "14.56" at bounding box center [430, 454] width 72 height 15
type input "15"
click at [479, 427] on div "Highman Kitchen Claybourne Cabinet Knob Aged Brass Team View Client View Orders…" at bounding box center [476, 220] width 499 height 943
type input "33.93%"
type input "$15.00"
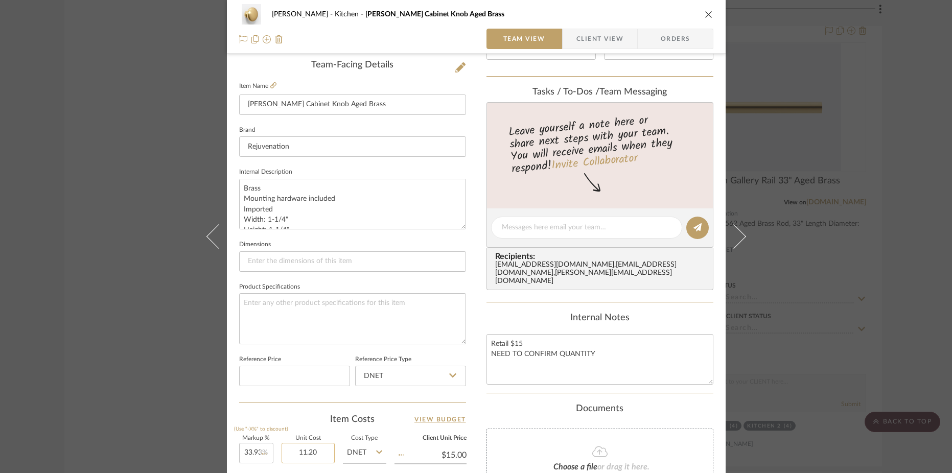
click at [309, 449] on input "11.20" at bounding box center [307, 453] width 53 height 20
type input "$12.00"
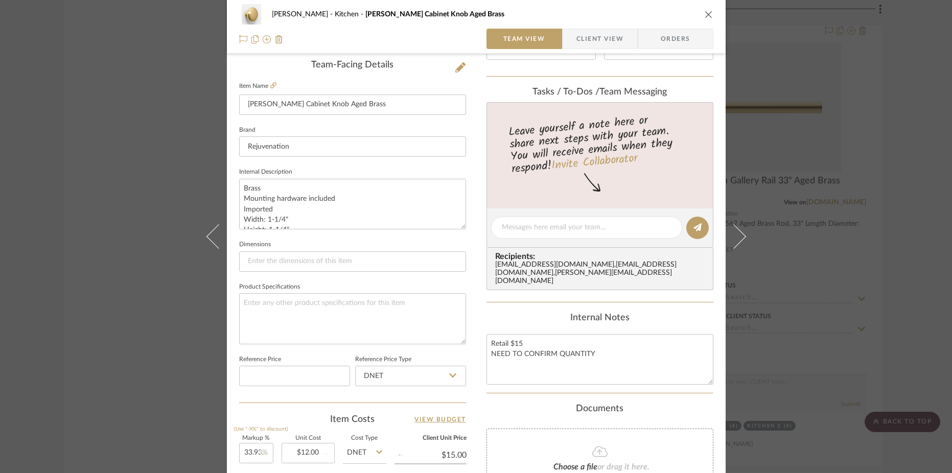
click at [311, 422] on div "Item Costs View Budget" at bounding box center [352, 419] width 227 height 12
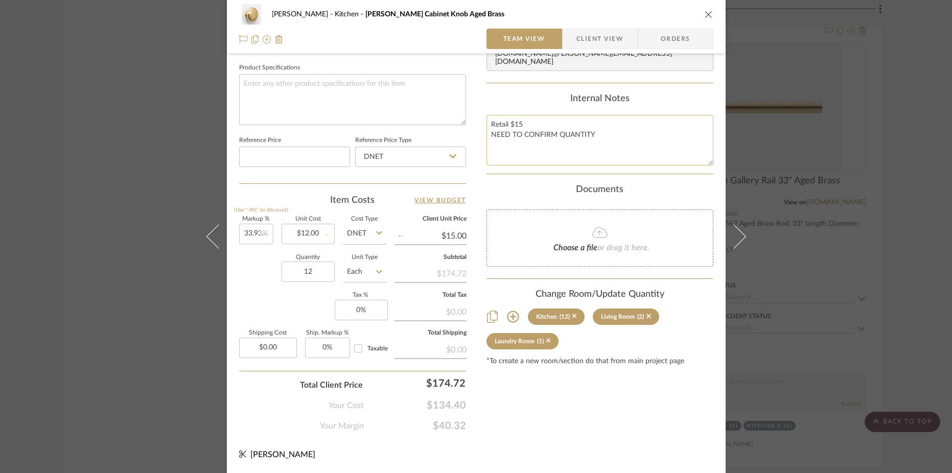
click at [585, 136] on textarea "Retail $15 NEED TO CONFIRM QUANTITY" at bounding box center [599, 140] width 227 height 51
click at [533, 412] on div "Content here copies to Client View - confirm visibility there. Show in Client D…" at bounding box center [599, 11] width 227 height 841
type textarea "Retail $15"
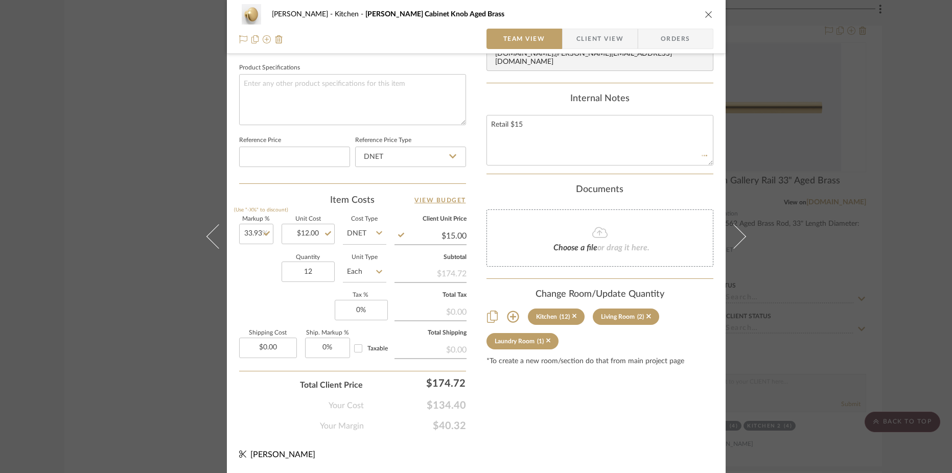
type input "$11.20"
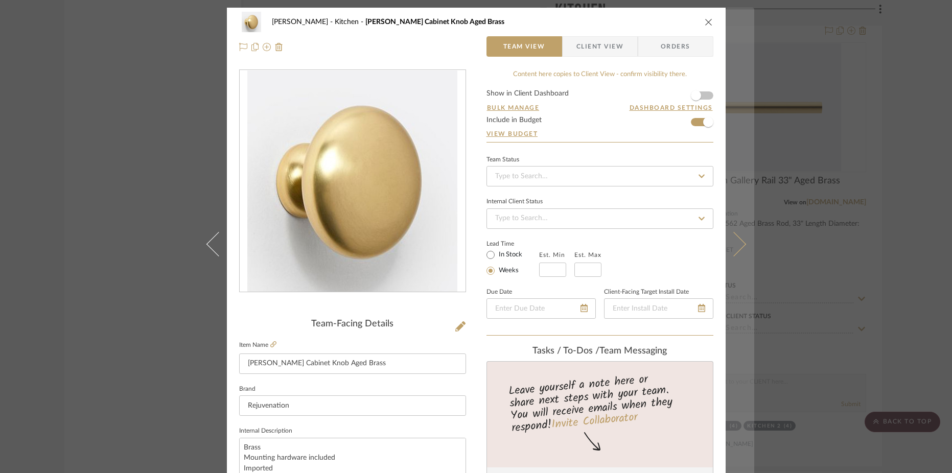
click at [730, 249] on icon at bounding box center [733, 244] width 25 height 25
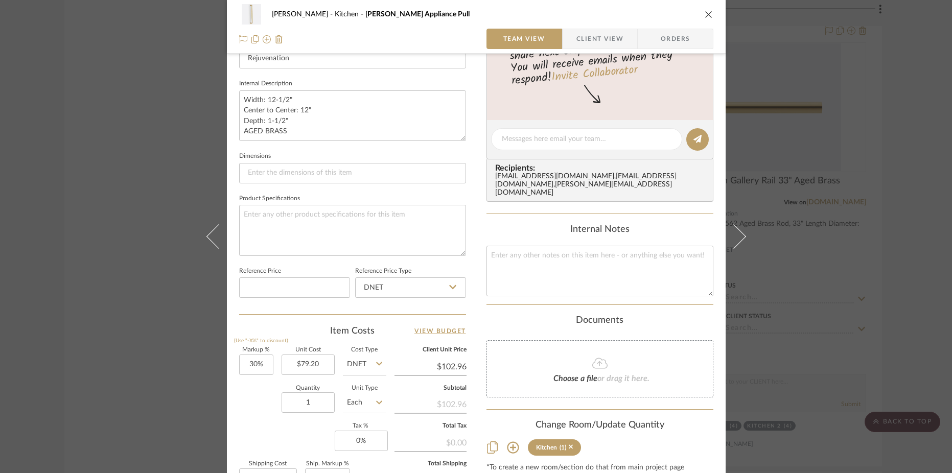
scroll to position [169, 0]
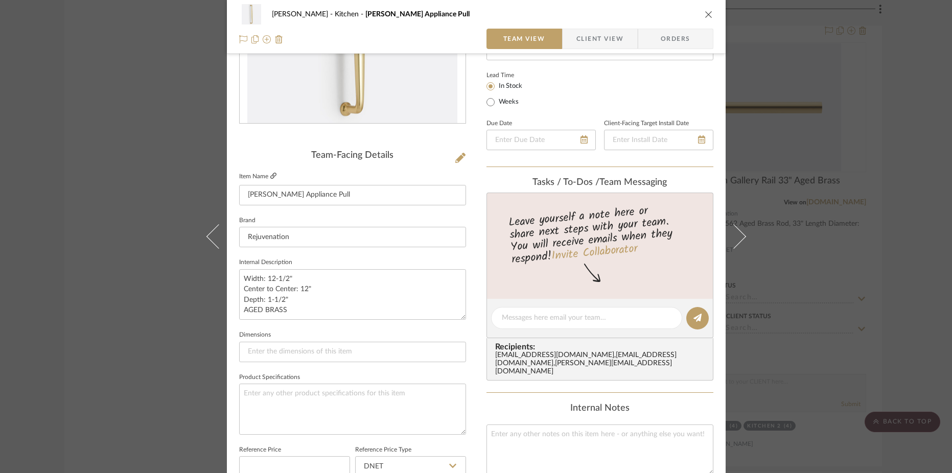
click at [271, 175] on icon at bounding box center [273, 176] width 6 height 6
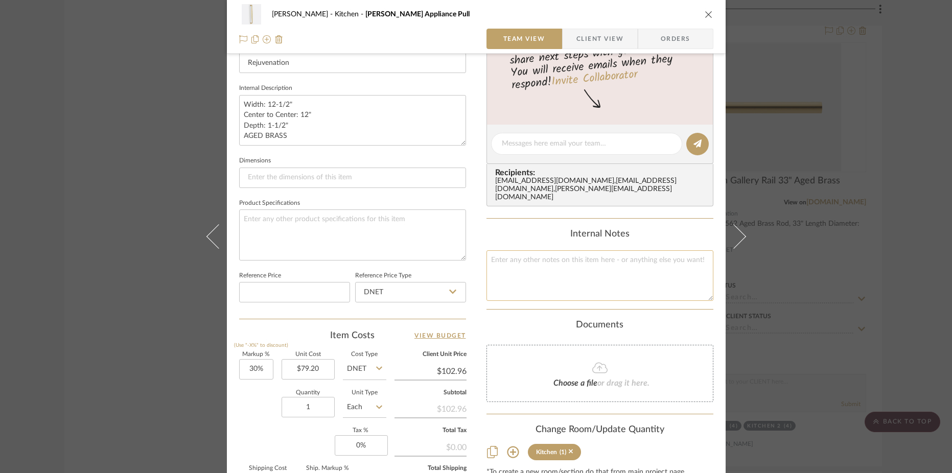
click at [503, 272] on textarea at bounding box center [599, 275] width 227 height 51
type textarea "$119 retail"
type input "102.96"
click at [445, 366] on input "102.96" at bounding box center [430, 371] width 72 height 15
click at [450, 369] on input "102.96" at bounding box center [430, 371] width 72 height 15
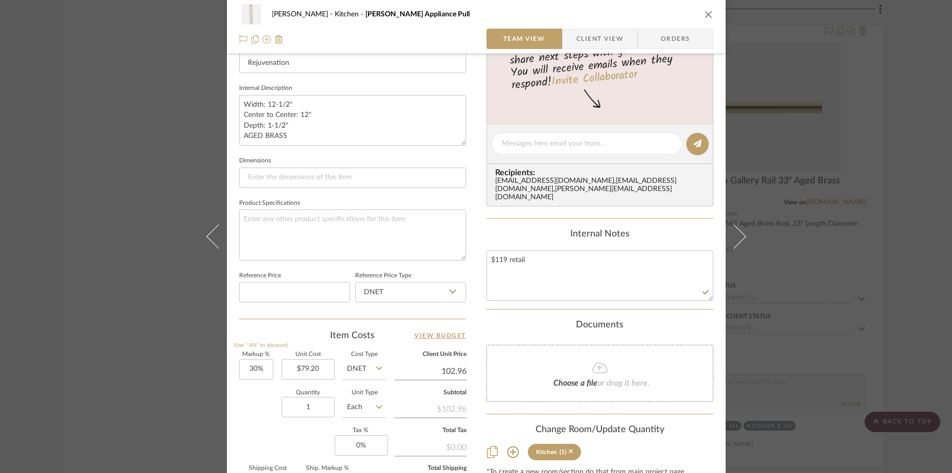
click at [450, 369] on input "102.96" at bounding box center [430, 371] width 72 height 15
type input "119"
click at [478, 319] on div "Highman Kitchen Claybourne Appliance Pull Team View Client View Orders Team-Fac…" at bounding box center [476, 136] width 499 height 943
type input "50.25%"
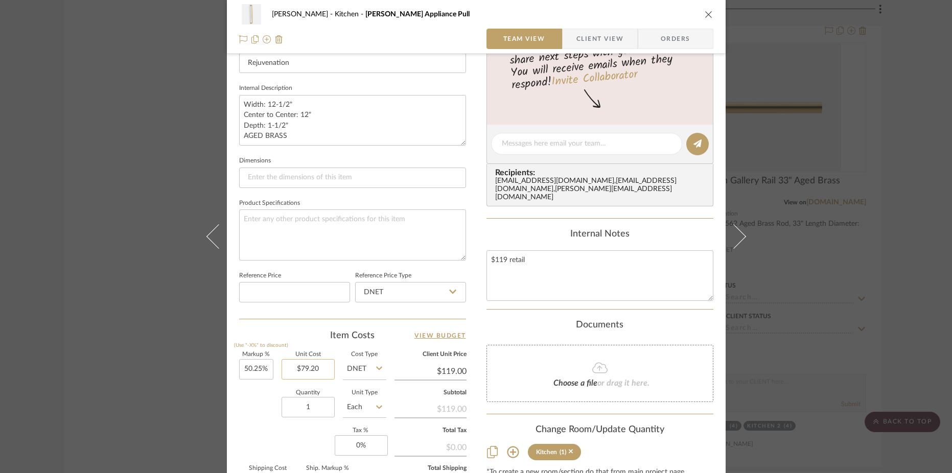
click at [289, 366] on input "$79.20" at bounding box center [307, 369] width 53 height 20
click at [299, 334] on div "Item Costs View Budget" at bounding box center [352, 335] width 227 height 12
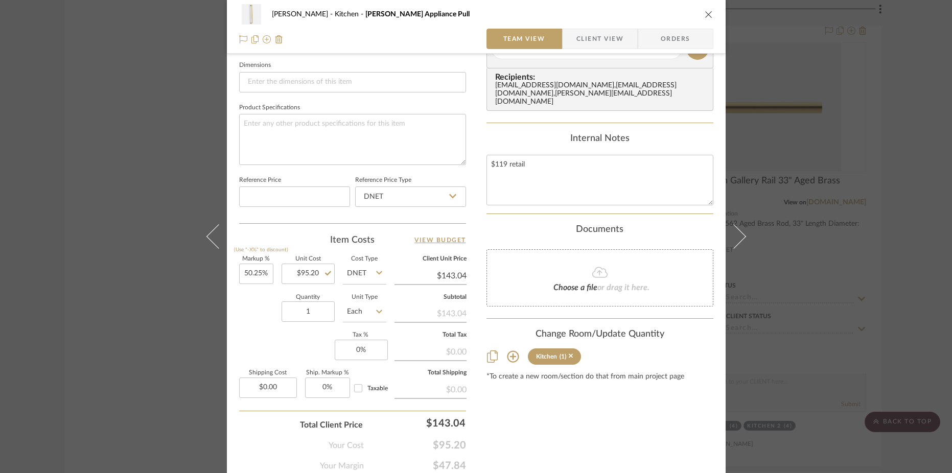
scroll to position [439, 0]
click at [457, 273] on input "143.04" at bounding box center [430, 274] width 72 height 15
click at [516, 440] on div "Content here copies to Client View - confirm visibility there. Show in Client D…" at bounding box center [599, 50] width 227 height 841
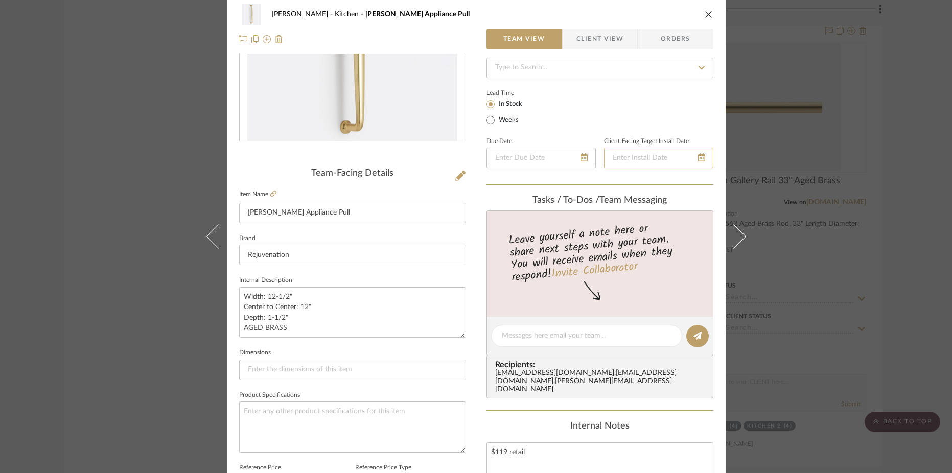
scroll to position [0, 0]
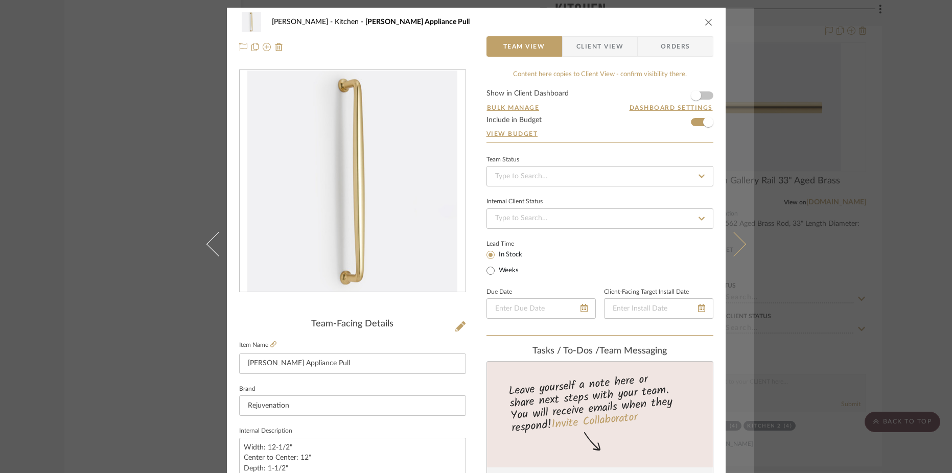
click at [739, 243] on icon at bounding box center [733, 244] width 25 height 25
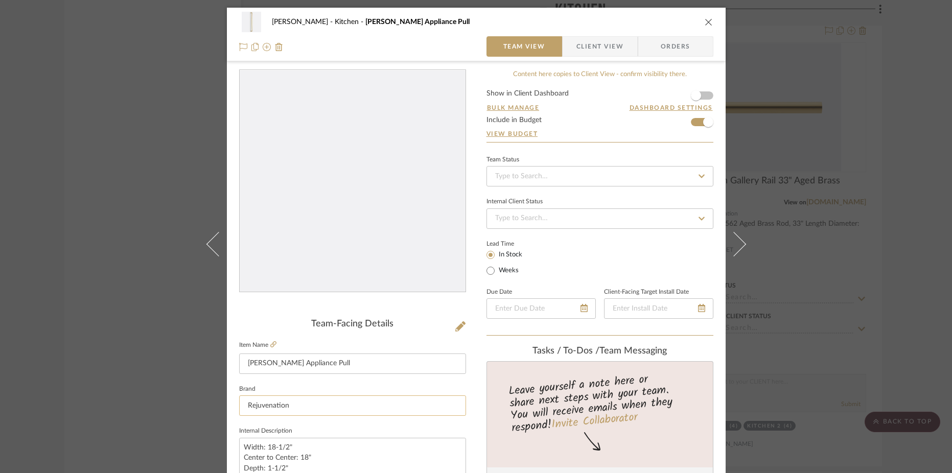
scroll to position [199, 0]
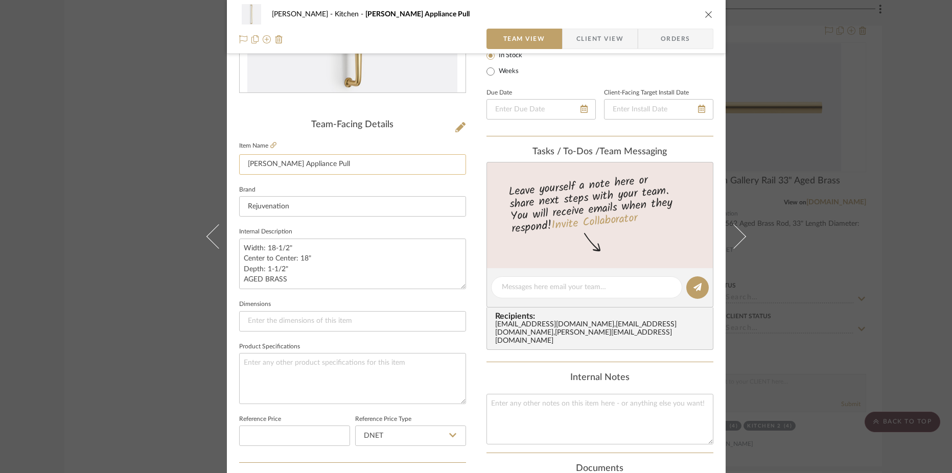
click at [358, 165] on input "Claybourne Appliance Pull" at bounding box center [352, 164] width 227 height 20
click at [530, 412] on textarea at bounding box center [599, 419] width 227 height 51
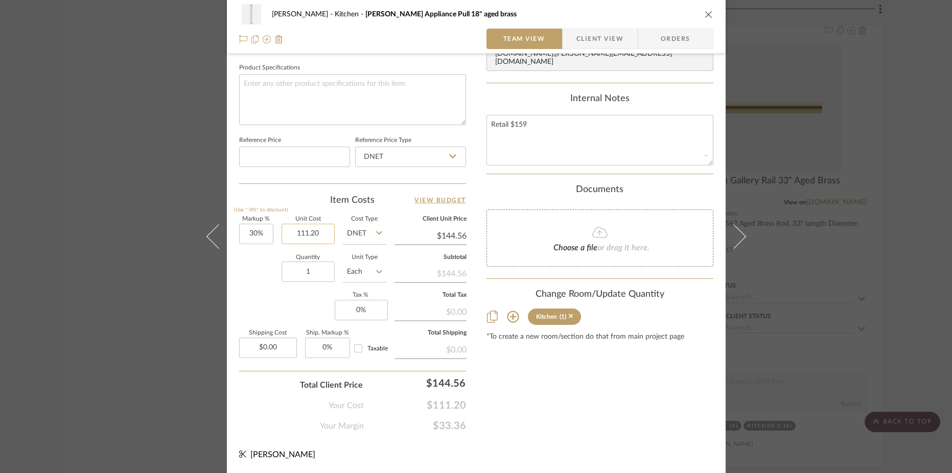
click at [314, 234] on input "111.20" at bounding box center [307, 234] width 53 height 20
click at [304, 204] on div "Item Costs View Budget" at bounding box center [352, 200] width 227 height 12
click at [313, 265] on input "1" at bounding box center [307, 272] width 53 height 20
click at [435, 234] on input "$165.36" at bounding box center [430, 235] width 72 height 15
click at [579, 398] on div "Content here copies to Client View - confirm visibility there. Show in Client D…" at bounding box center [599, 11] width 227 height 841
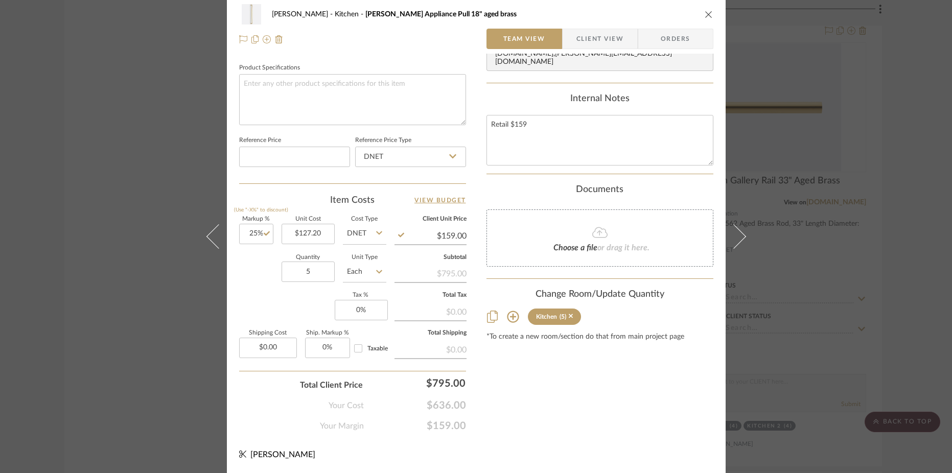
scroll to position [0, 0]
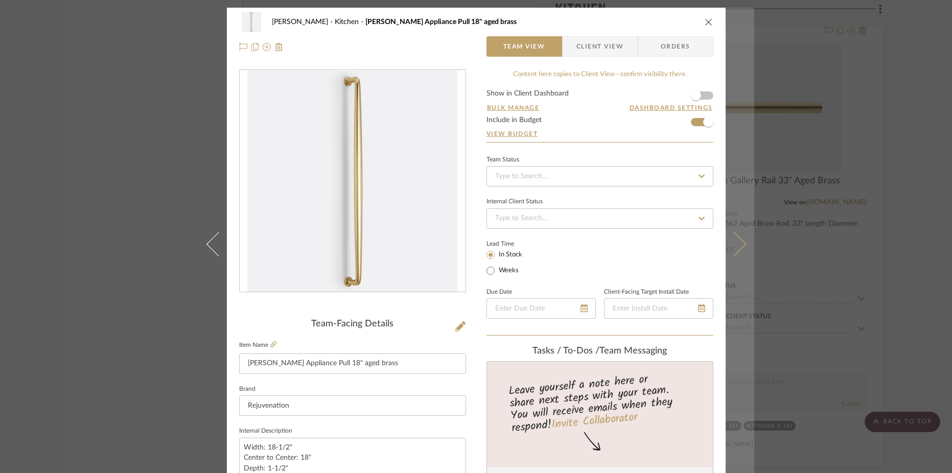
click at [741, 241] on button at bounding box center [739, 244] width 29 height 473
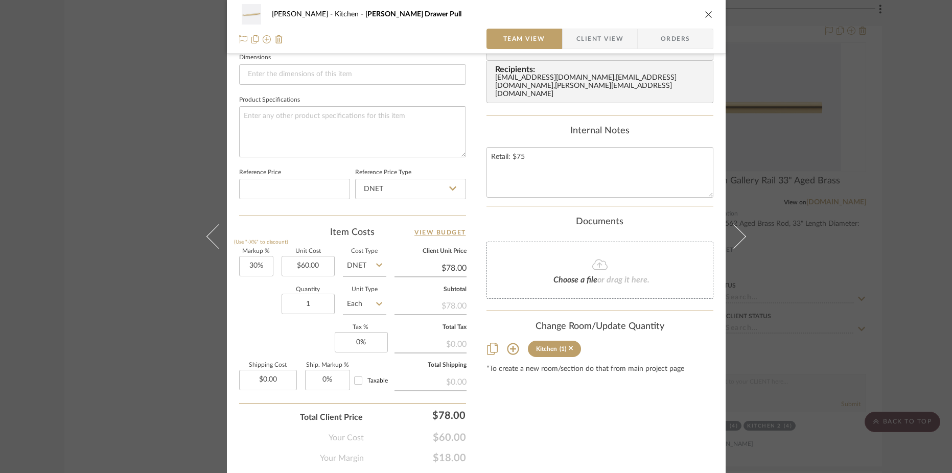
scroll to position [207, 0]
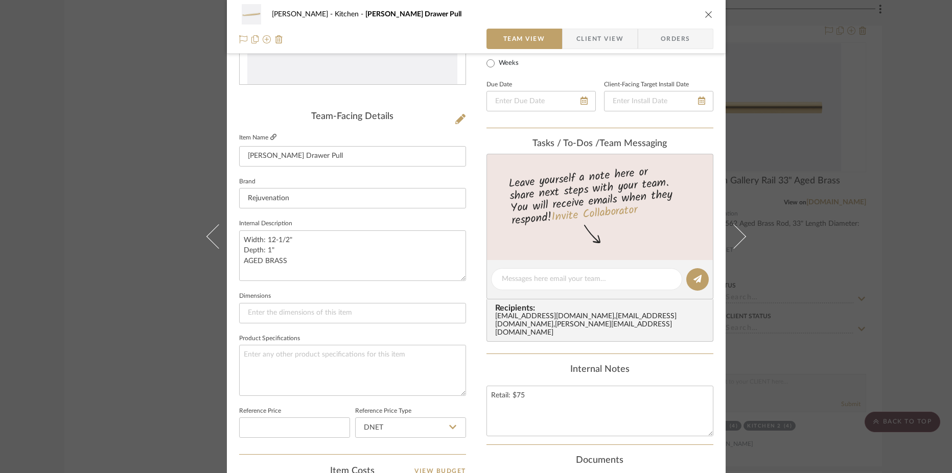
click at [273, 140] on icon at bounding box center [273, 137] width 6 height 6
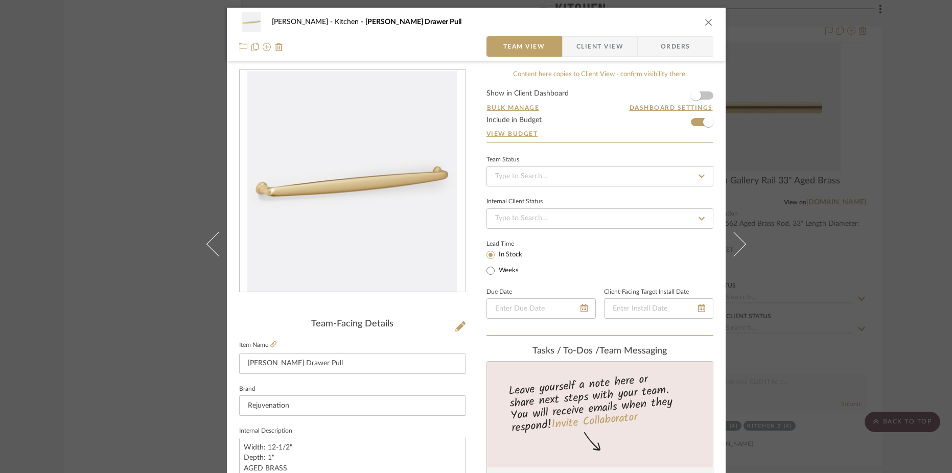
scroll to position [58, 0]
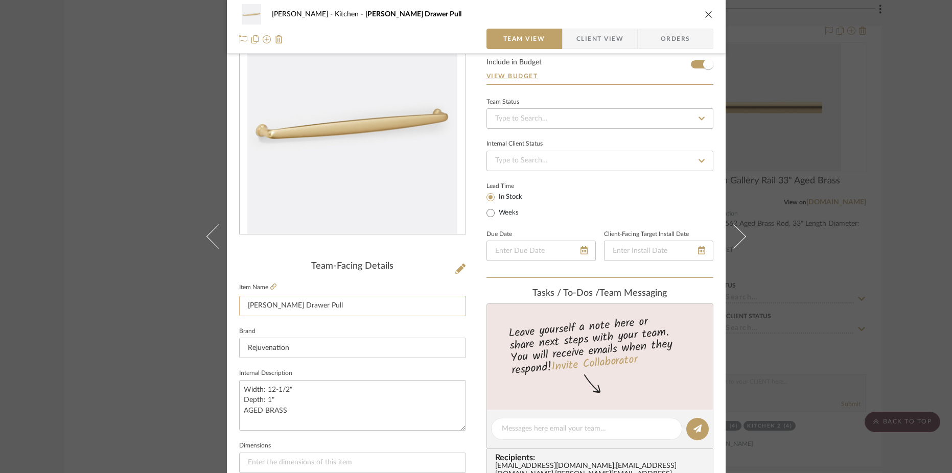
click at [371, 302] on input "Claybourne Drawer Pull" at bounding box center [352, 306] width 227 height 20
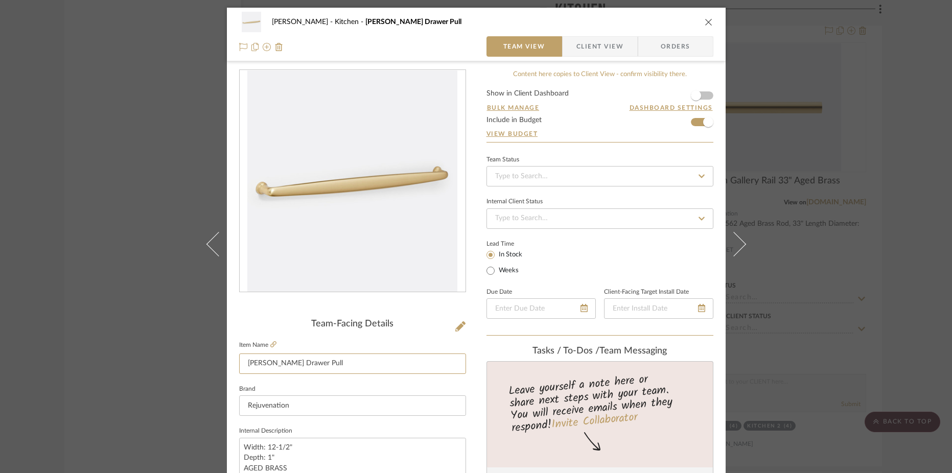
scroll to position [449, 0]
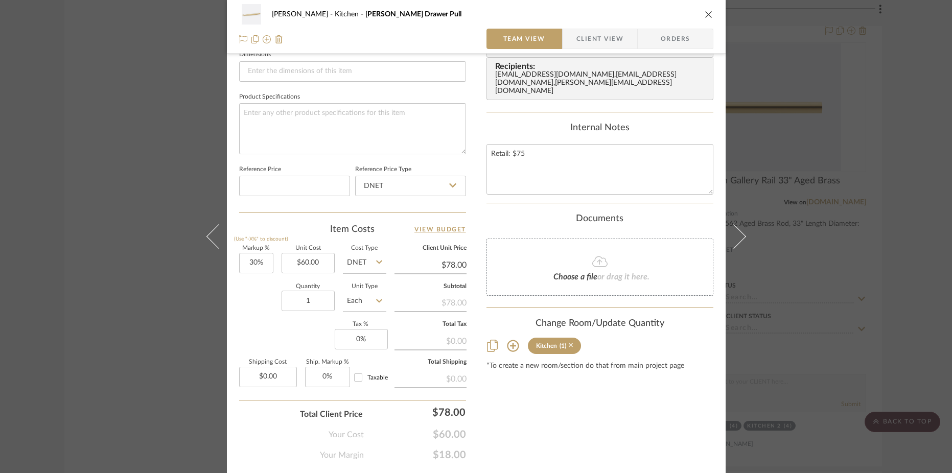
click at [569, 347] on icon at bounding box center [571, 345] width 5 height 7
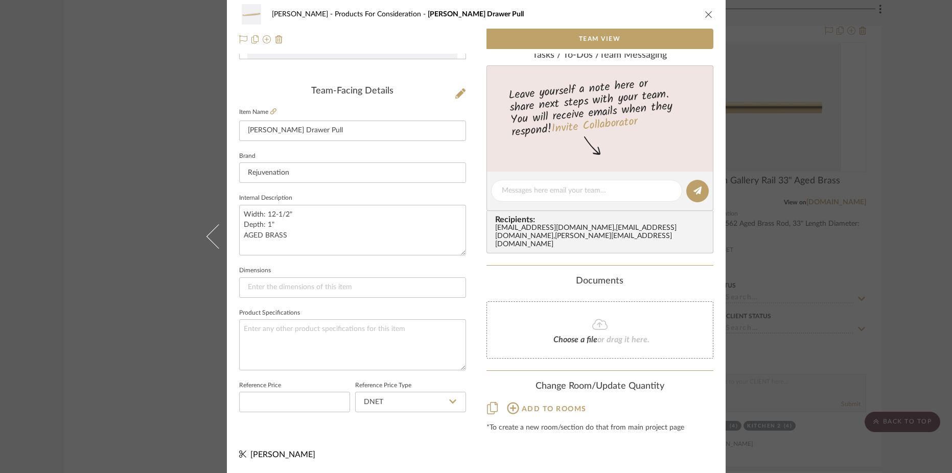
scroll to position [0, 0]
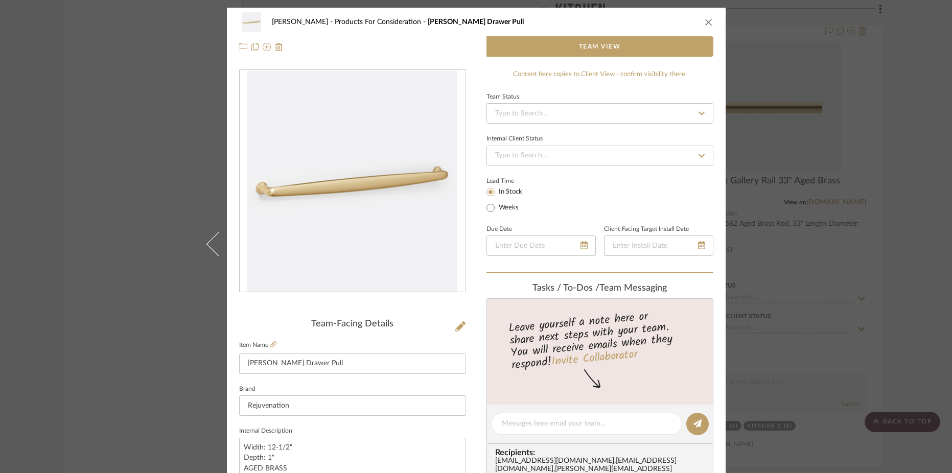
click at [706, 22] on icon "close" at bounding box center [708, 22] width 8 height 8
click at [525, 239] on div at bounding box center [572, 242] width 201 height 447
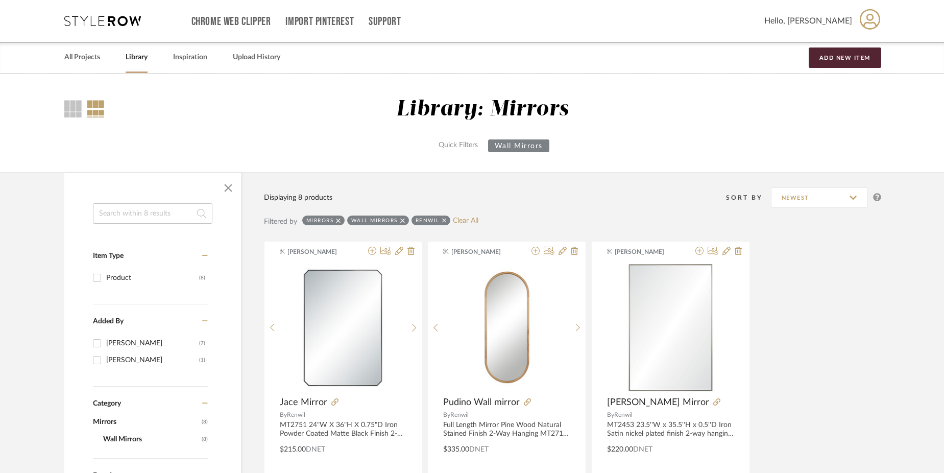
click at [183, 216] on input at bounding box center [153, 213] width 120 height 20
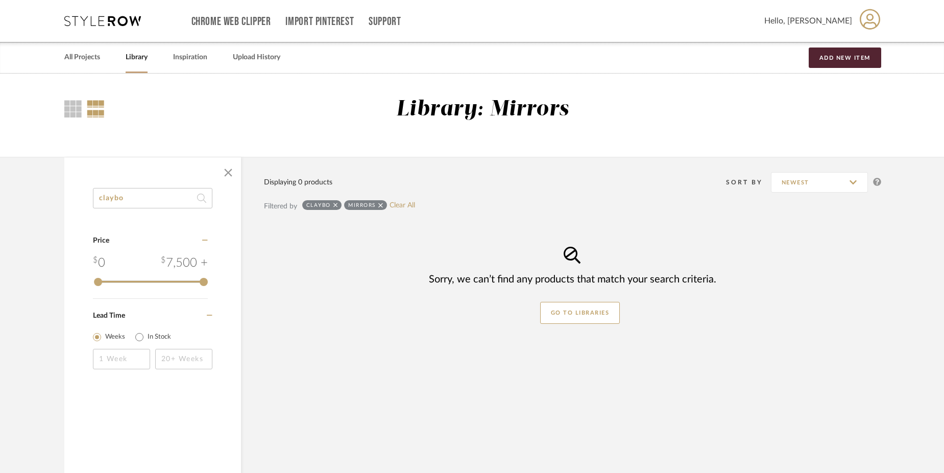
click at [380, 206] on icon at bounding box center [380, 205] width 5 height 5
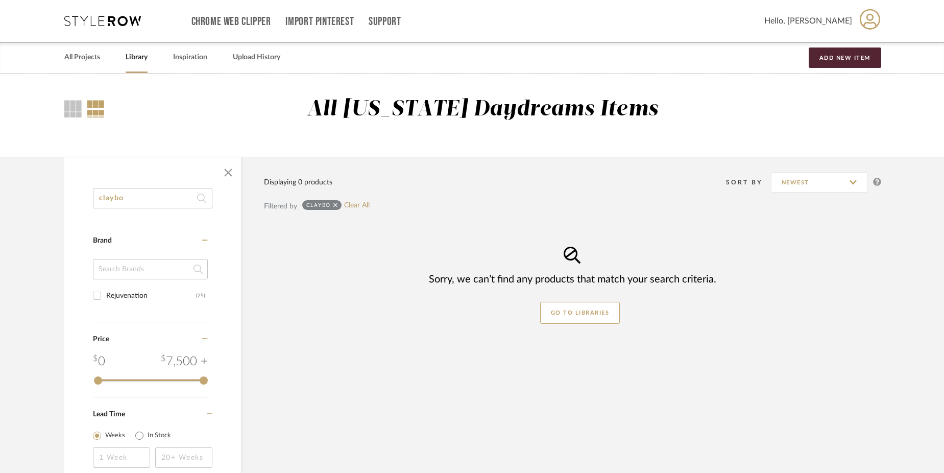
click at [143, 201] on input "claybo" at bounding box center [153, 198] width 120 height 20
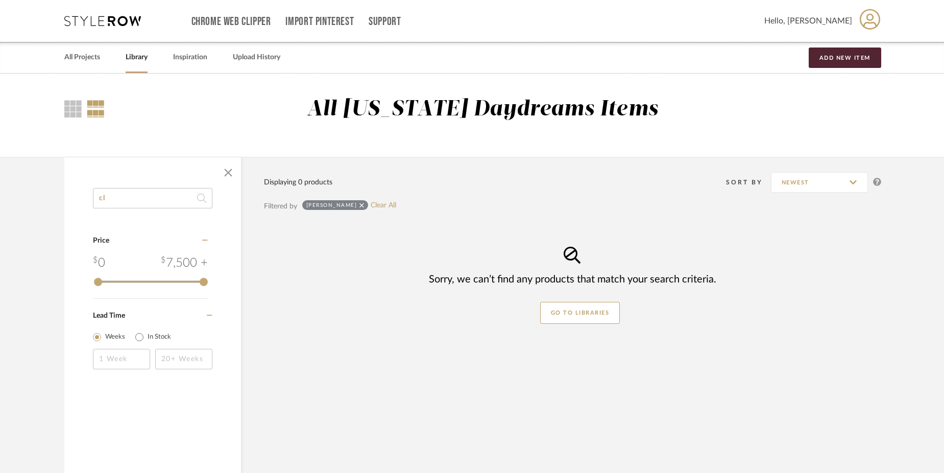
type input "c"
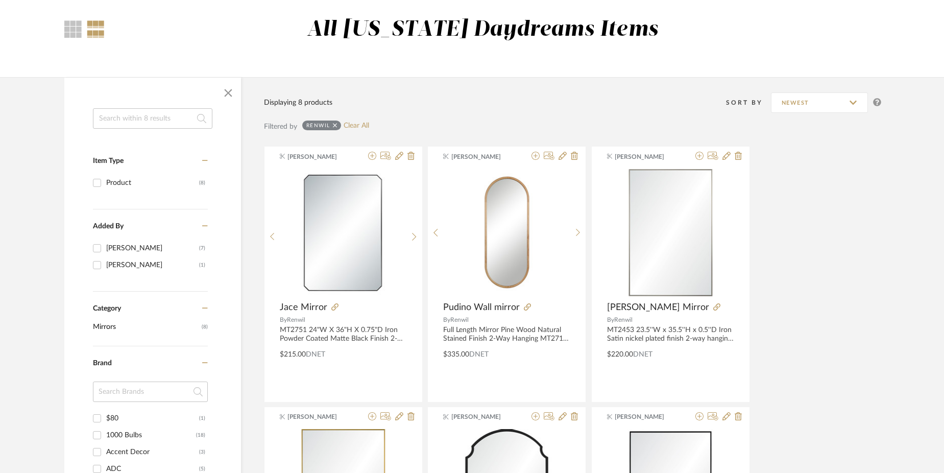
scroll to position [75, 0]
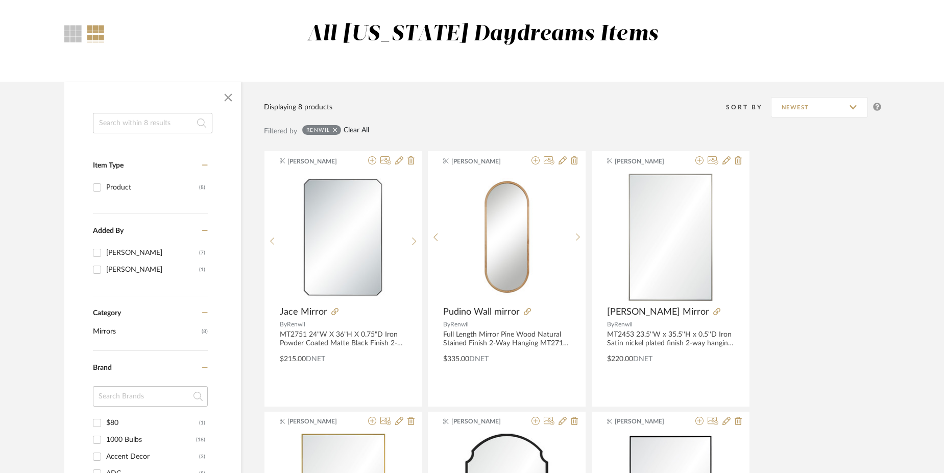
click at [363, 131] on link "Clear All" at bounding box center [357, 130] width 26 height 9
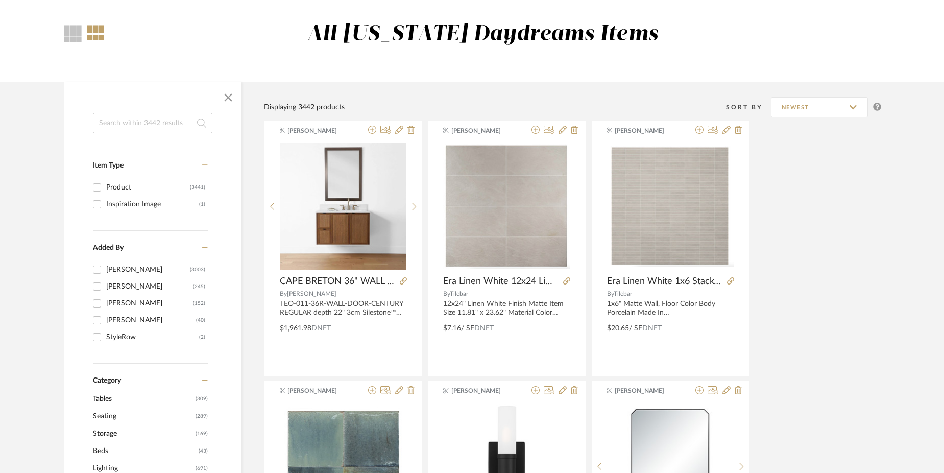
click at [181, 128] on input at bounding box center [153, 123] width 120 height 20
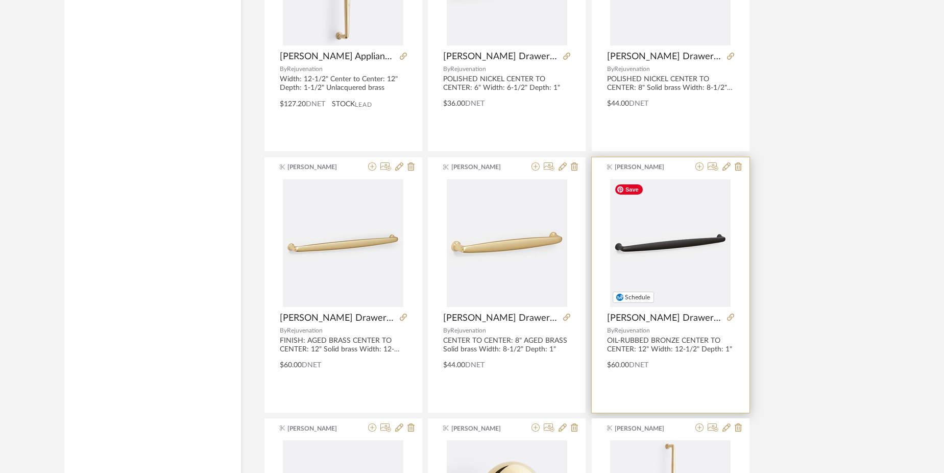
scroll to position [861, 0]
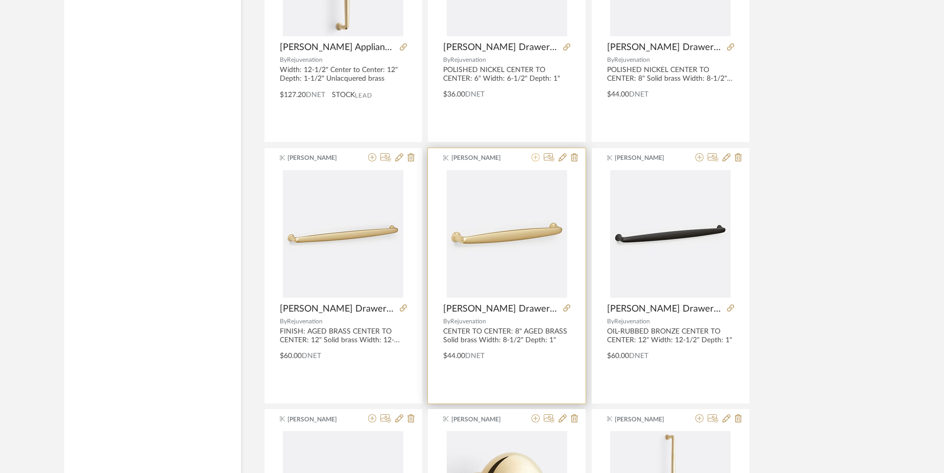
type input "claybo"
click at [536, 159] on icon at bounding box center [536, 157] width 8 height 8
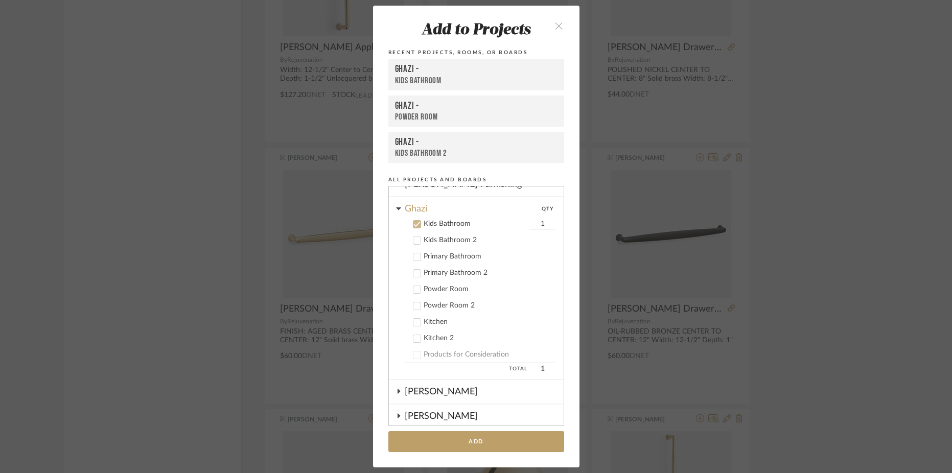
scroll to position [188, 0]
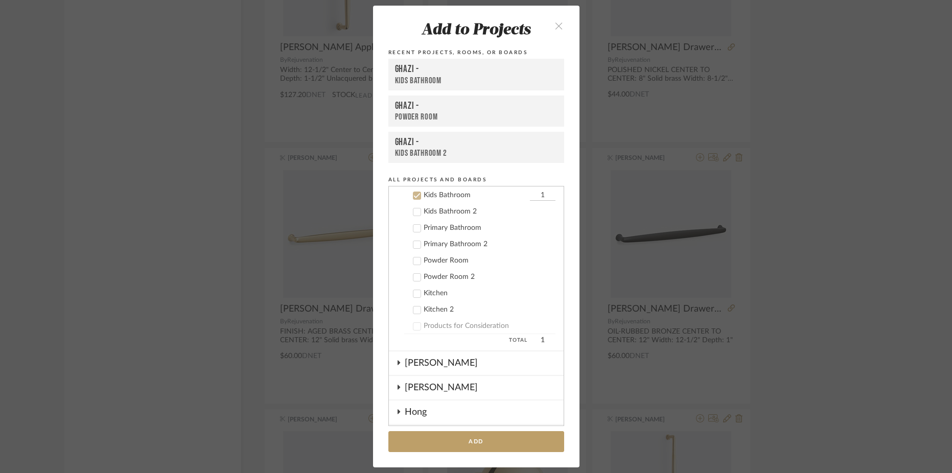
click at [423, 192] on div "Kids Bathroom" at bounding box center [475, 195] width 104 height 9
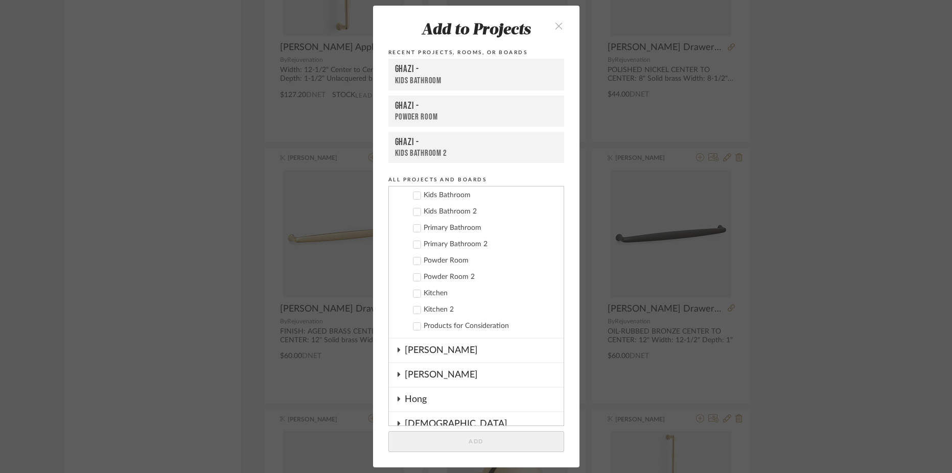
click at [411, 373] on div "[PERSON_NAME]" at bounding box center [484, 374] width 159 height 23
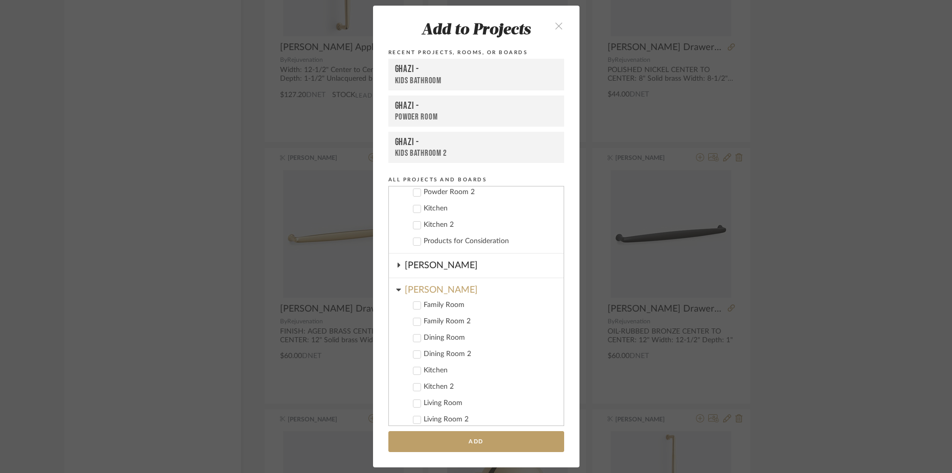
scroll to position [350, 0]
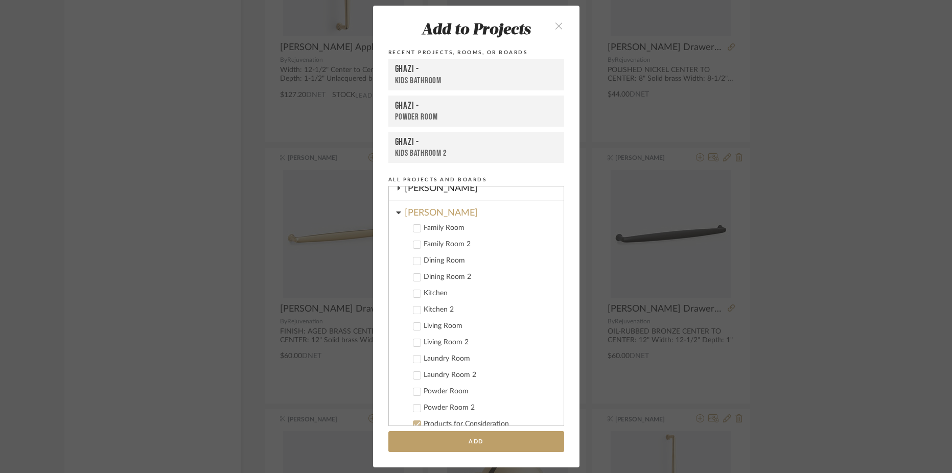
click at [440, 293] on div "Kitchen" at bounding box center [489, 293] width 132 height 9
click at [540, 295] on input "1" at bounding box center [543, 294] width 26 height 10
type input "16"
click at [567, 421] on add-to "Add to Projects Recent Projects, Rooms, or Boards Ghazi - Kids Bathroom Ghazi -…" at bounding box center [476, 236] width 206 height 461
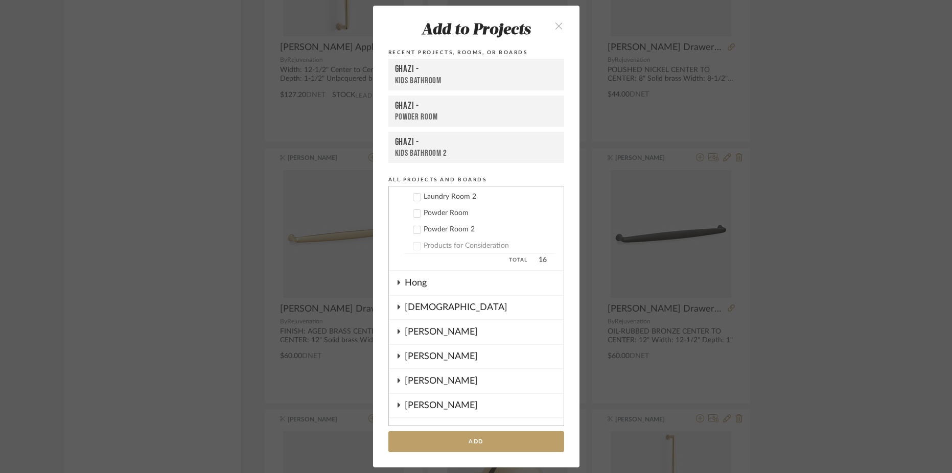
scroll to position [547, 0]
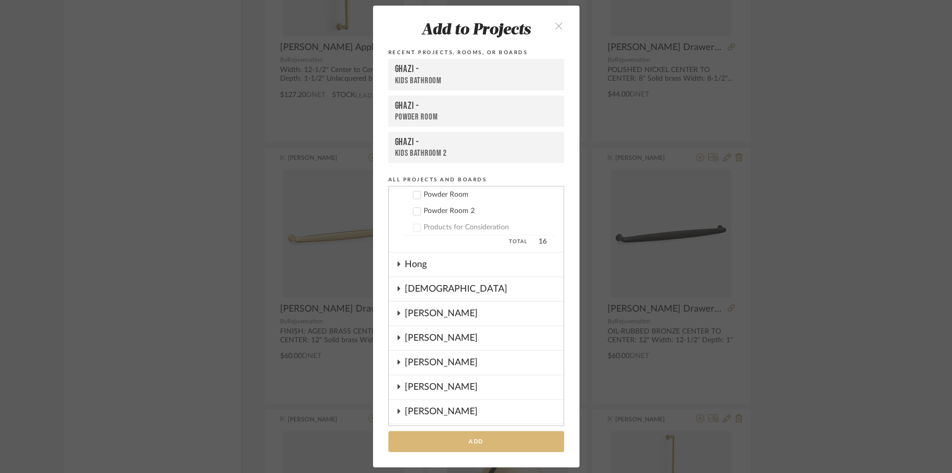
click at [510, 439] on button "Add" at bounding box center [476, 441] width 176 height 21
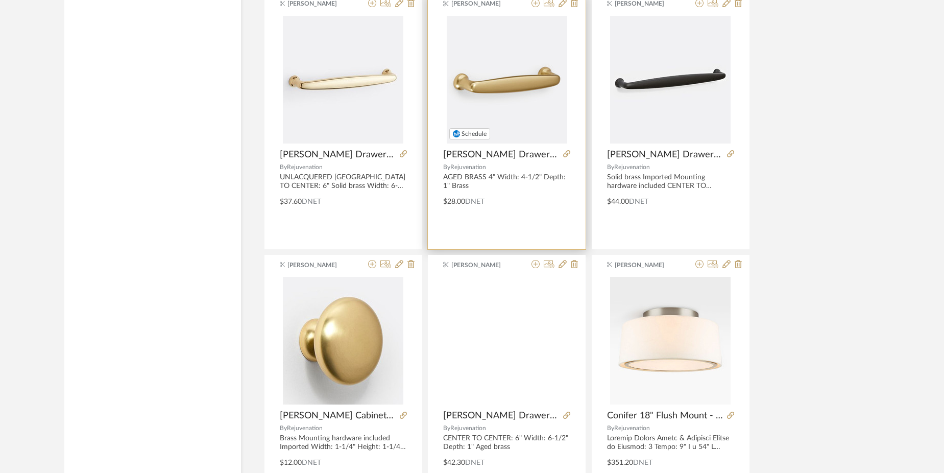
scroll to position [1664, 0]
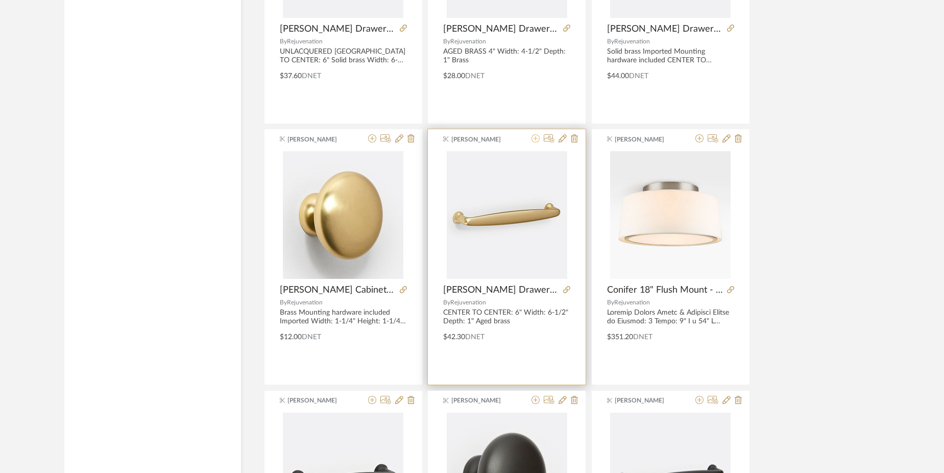
click at [535, 141] on icon at bounding box center [536, 138] width 8 height 8
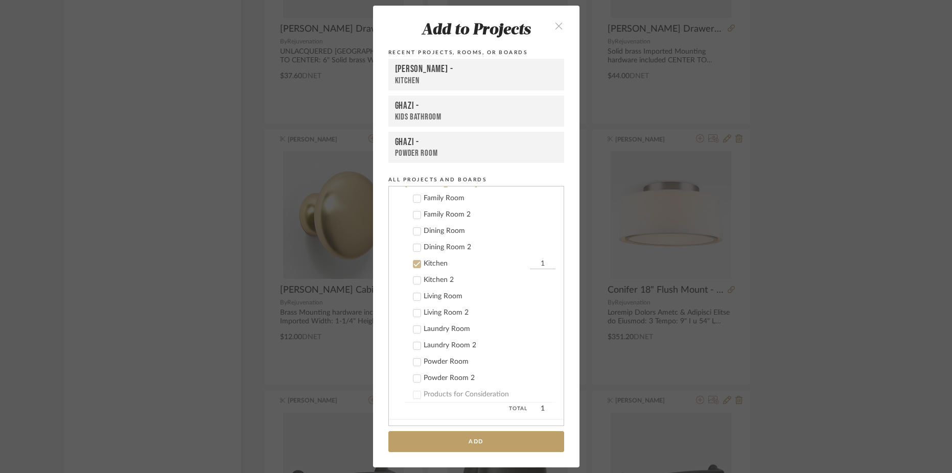
scroll to position [229, 0]
click at [542, 268] on input "1" at bounding box center [543, 270] width 26 height 10
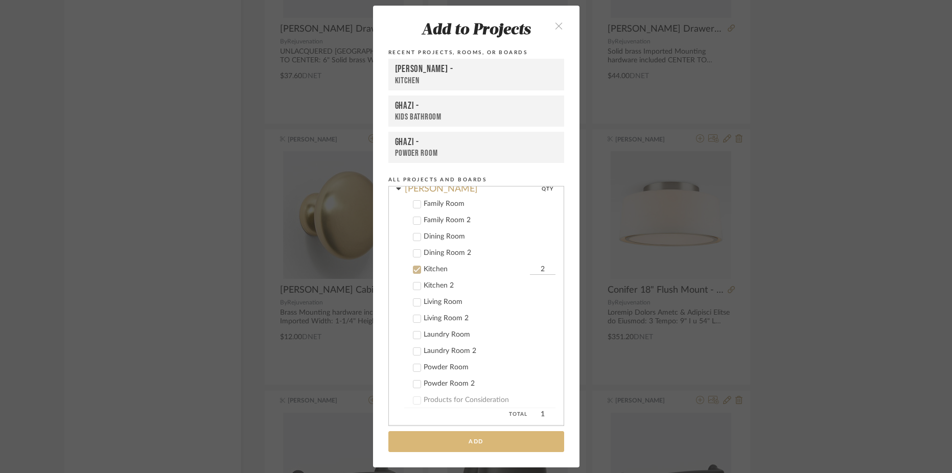
type input "2"
click at [464, 446] on button "Add" at bounding box center [476, 441] width 176 height 21
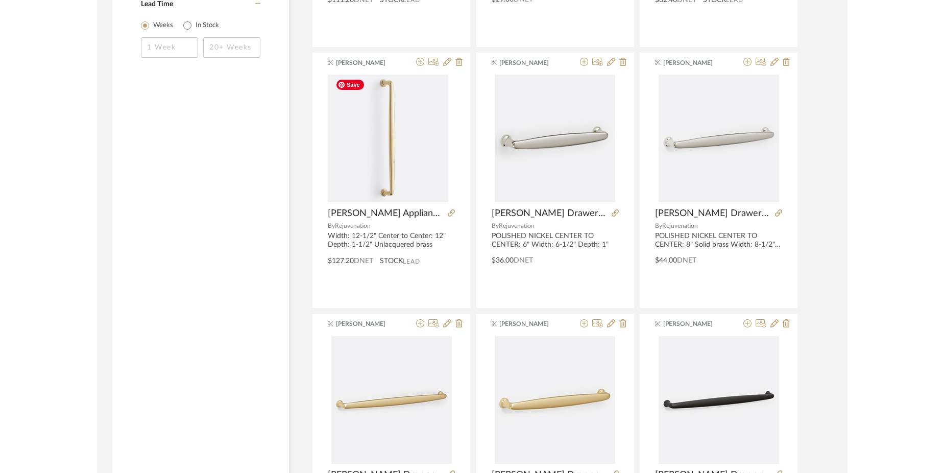
scroll to position [0, 0]
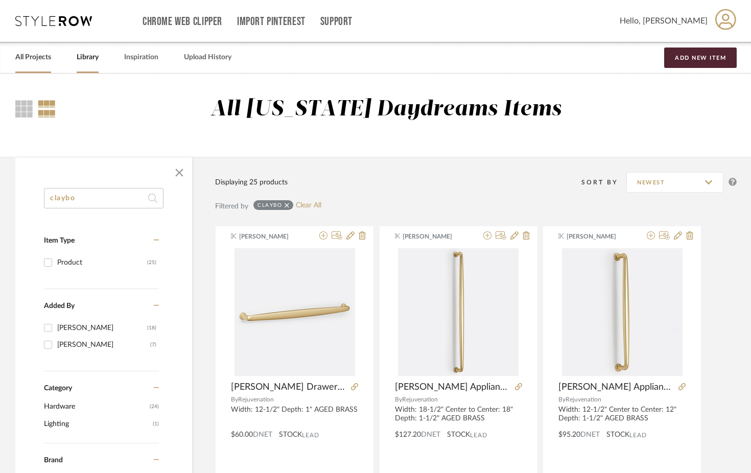
click at [40, 60] on link "All Projects" at bounding box center [33, 58] width 36 height 14
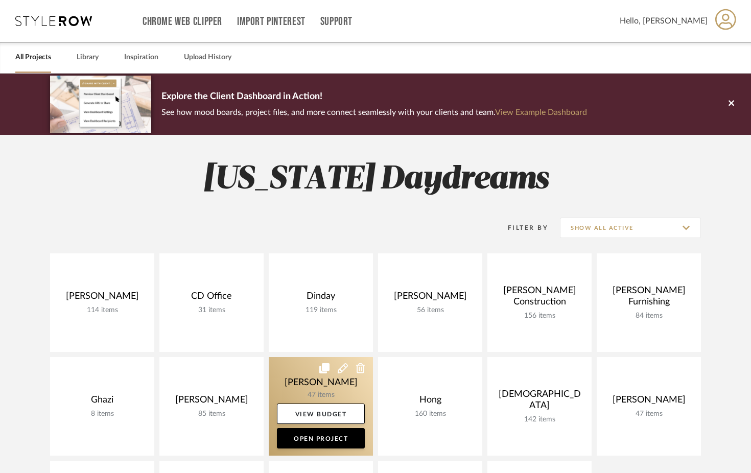
click at [296, 380] on link at bounding box center [321, 406] width 104 height 99
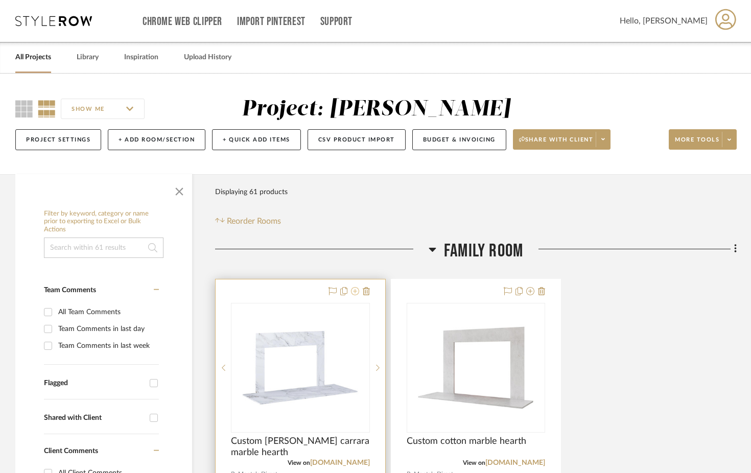
click at [356, 291] on icon at bounding box center [355, 291] width 8 height 8
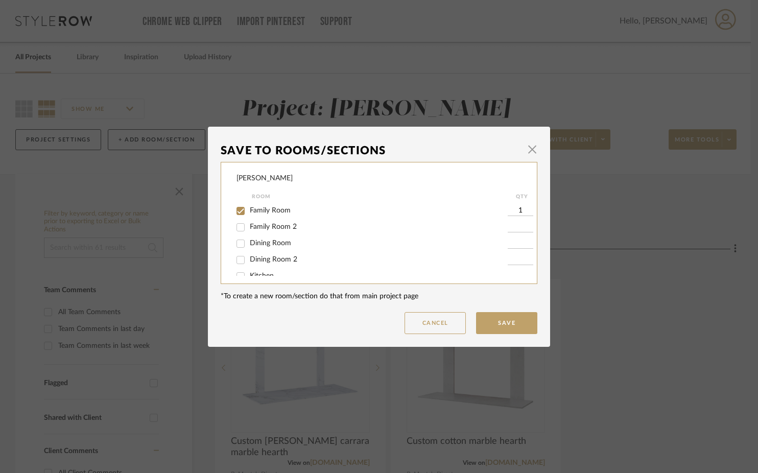
click at [291, 229] on span "Family Room 2" at bounding box center [273, 226] width 47 height 7
click at [249, 229] on input "Family Room 2" at bounding box center [240, 227] width 16 height 16
checkbox input "true"
type input "1"
click at [266, 210] on span "Family Room" at bounding box center [270, 210] width 41 height 7
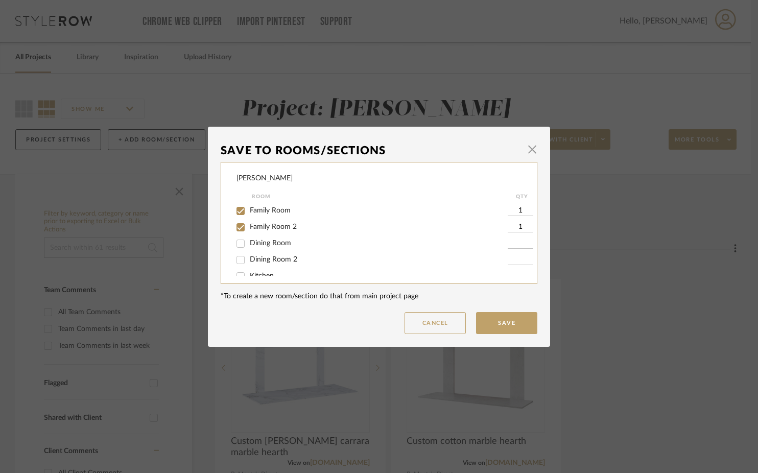
click at [249, 210] on input "Family Room" at bounding box center [240, 211] width 16 height 16
checkbox input "false"
click at [509, 324] on button "Save" at bounding box center [506, 323] width 61 height 22
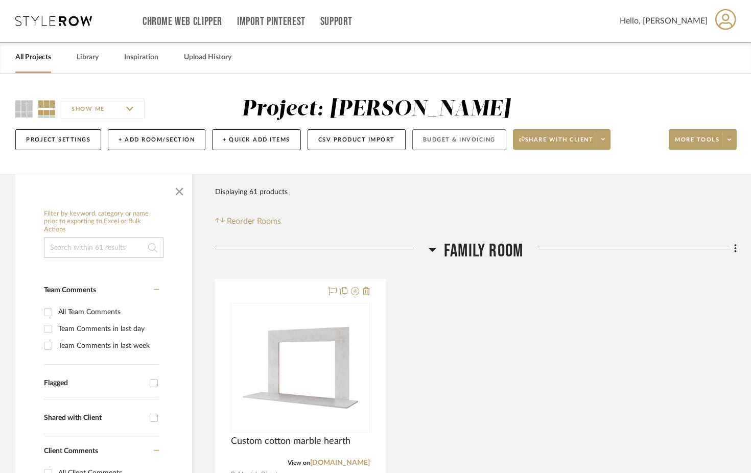
click at [437, 141] on button "Budget & Invoicing" at bounding box center [459, 139] width 94 height 21
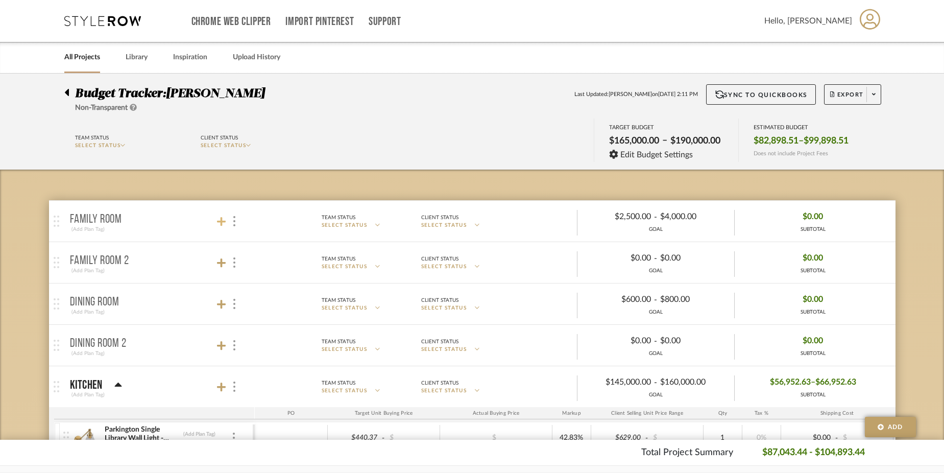
click at [220, 221] on icon at bounding box center [221, 221] width 9 height 9
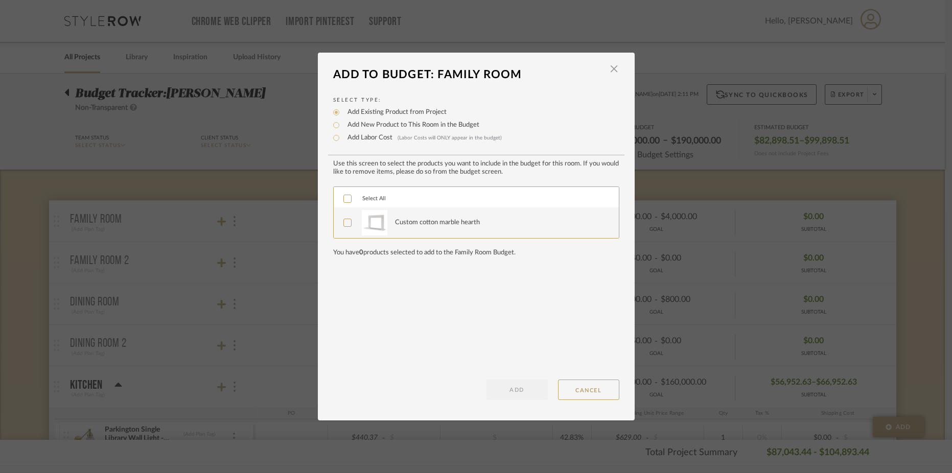
click at [344, 225] on icon at bounding box center [347, 222] width 7 height 5
click at [519, 388] on button "ADD" at bounding box center [516, 390] width 61 height 20
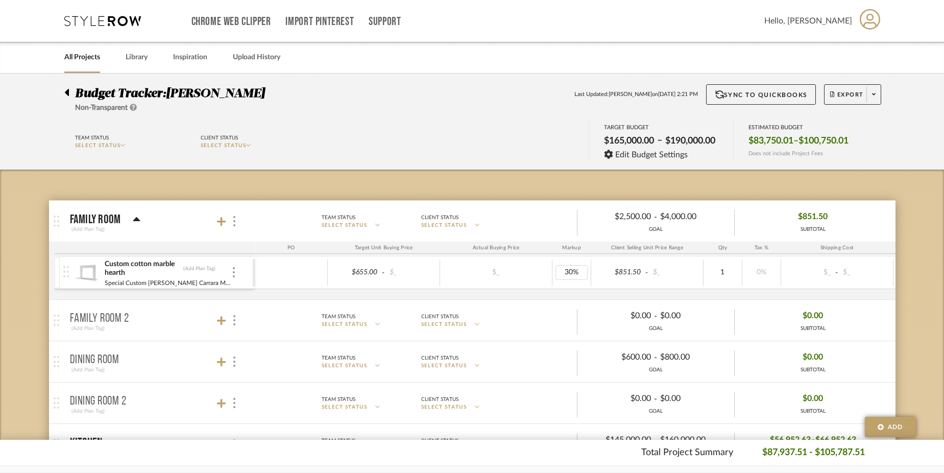
click at [567, 277] on div "30%" at bounding box center [572, 272] width 32 height 15
type input "0"
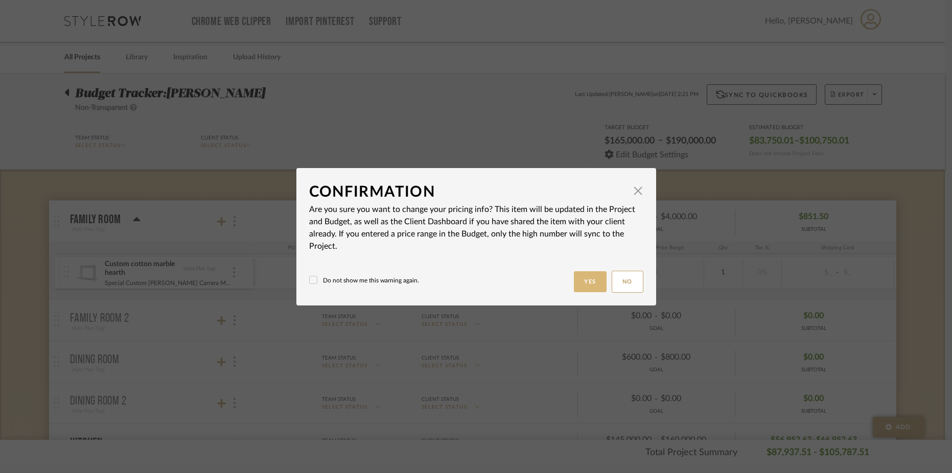
click at [577, 281] on button "Yes" at bounding box center [590, 281] width 33 height 21
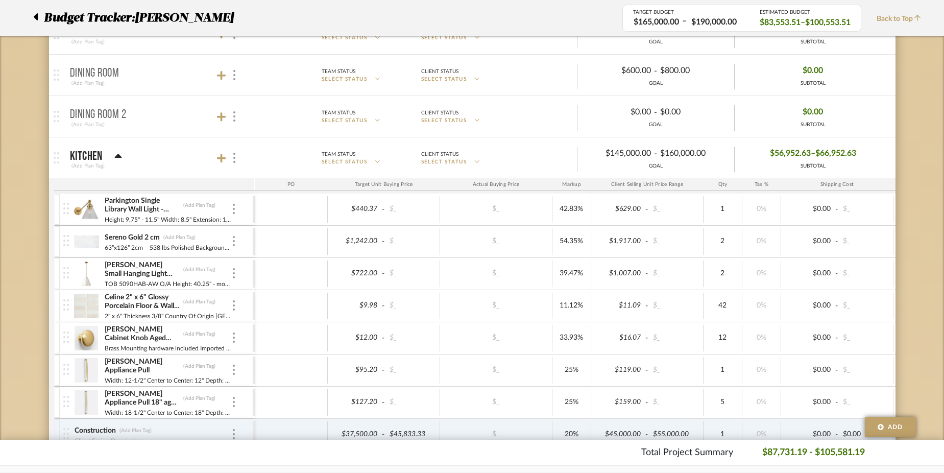
scroll to position [289, 0]
click at [222, 155] on icon at bounding box center [221, 156] width 9 height 10
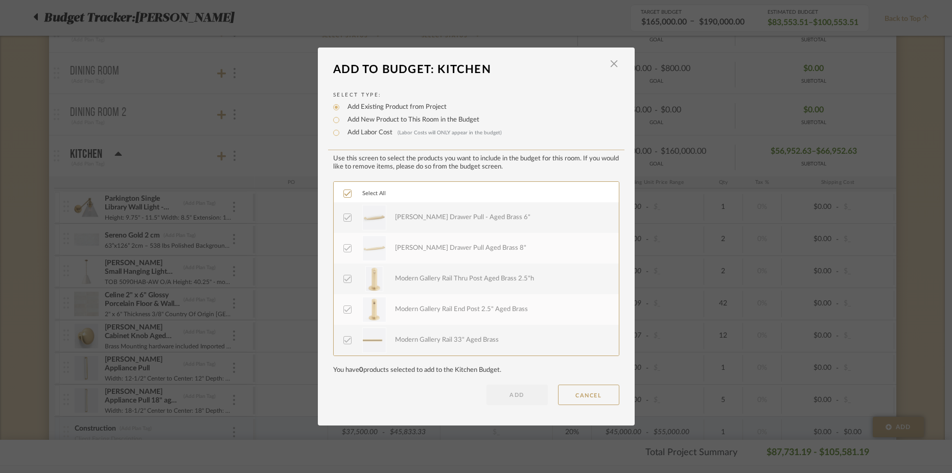
scroll to position [245, 0]
click at [608, 398] on button "CANCEL" at bounding box center [588, 395] width 61 height 20
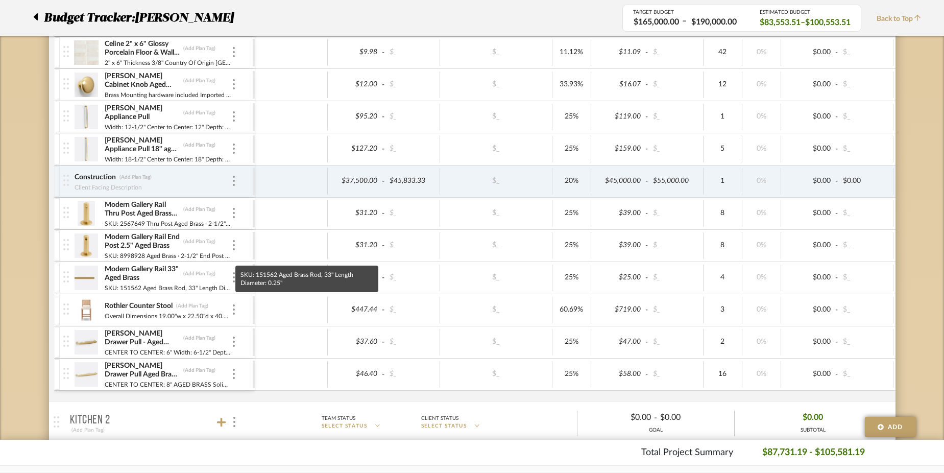
scroll to position [548, 0]
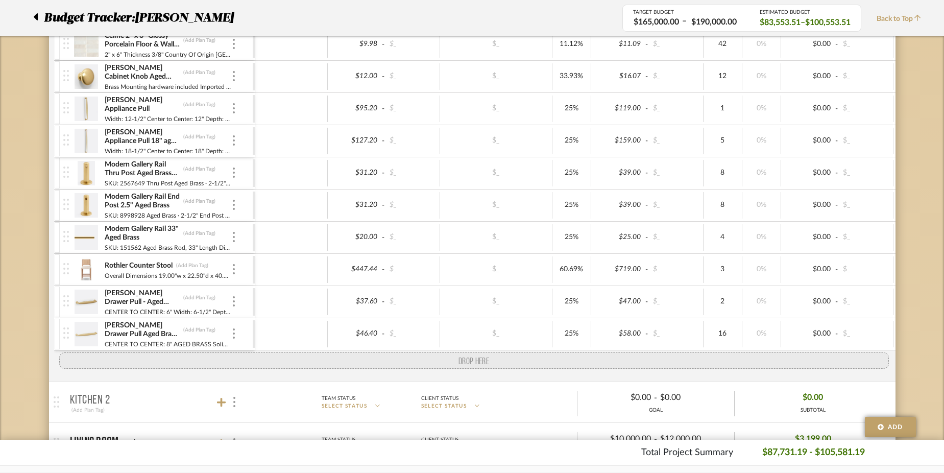
drag, startPoint x: 67, startPoint y: 172, endPoint x: 70, endPoint y: 364, distance: 192.1
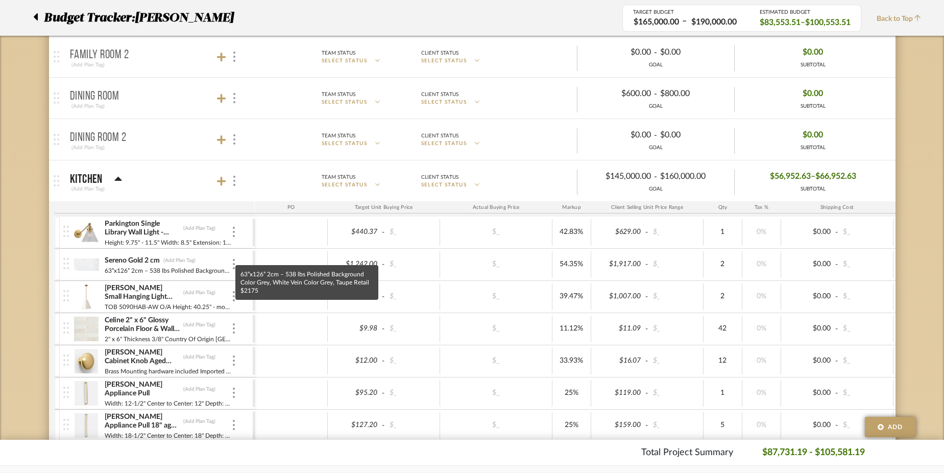
scroll to position [251, 0]
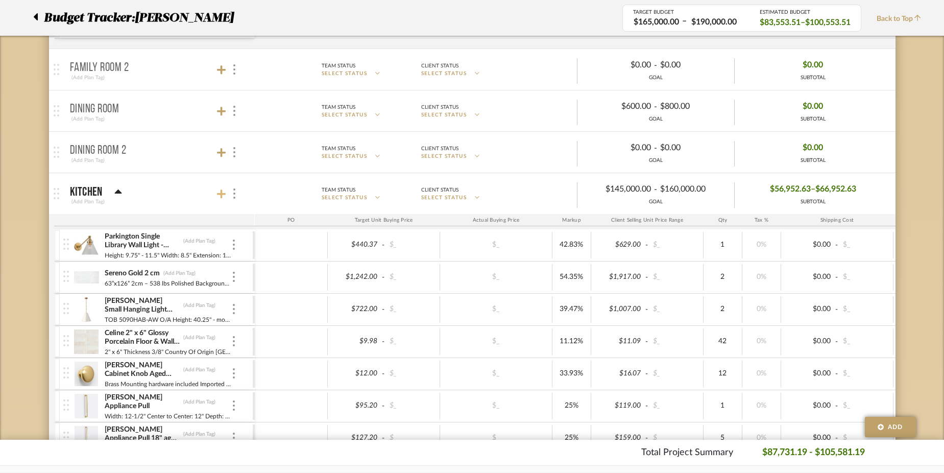
click at [224, 196] on icon at bounding box center [221, 194] width 9 height 10
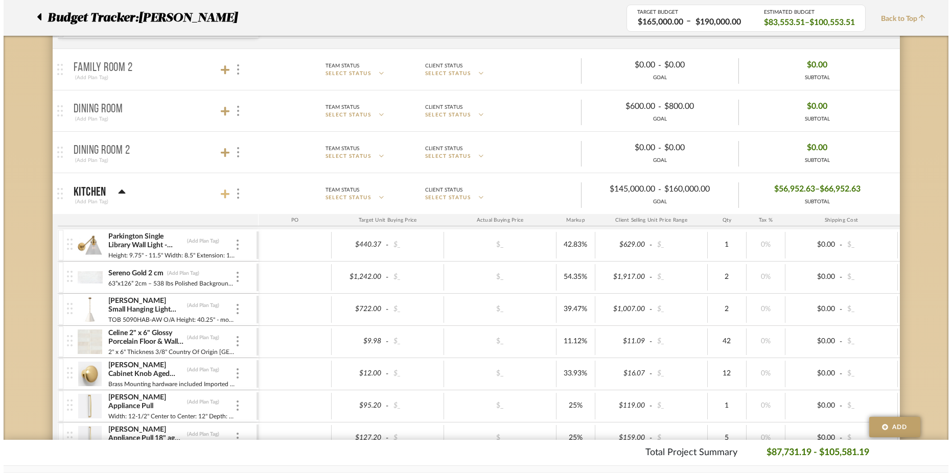
scroll to position [0, 0]
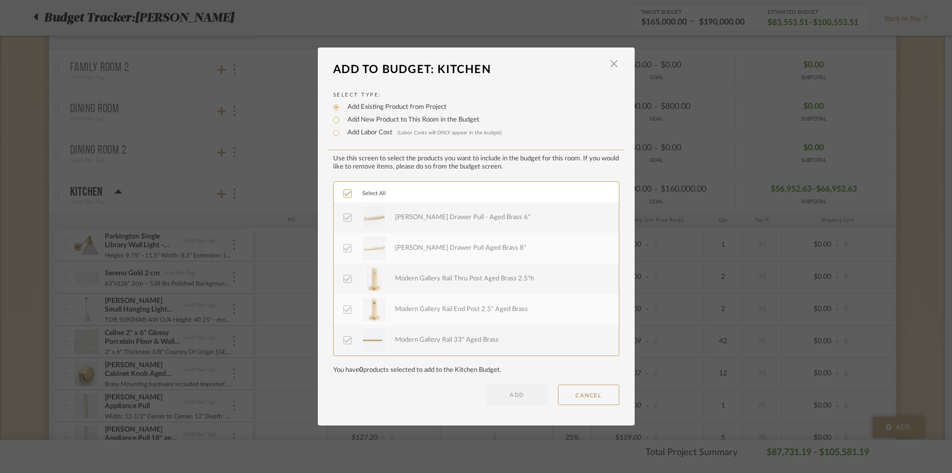
click at [356, 133] on label "Add Labor Cost (Labor Costs will ONLY appear in the budget)" at bounding box center [421, 133] width 159 height 10
click at [342, 133] on input "Add Labor Cost (Labor Costs will ONLY appear in the budget)" at bounding box center [336, 133] width 12 height 12
radio input "true"
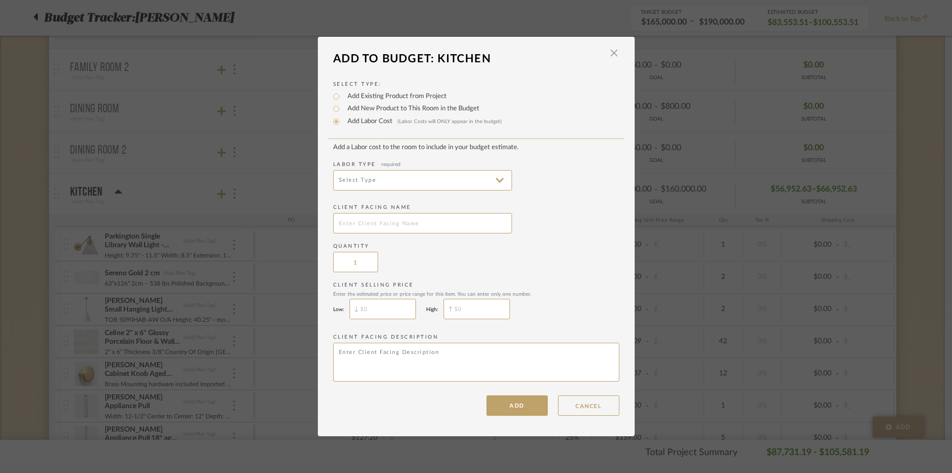
click at [386, 109] on label "Add New Product to This Room in the Budget" at bounding box center [410, 109] width 137 height 10
click at [342, 109] on input "Add New Product to This Room in the Budget" at bounding box center [336, 109] width 12 height 12
radio input "true"
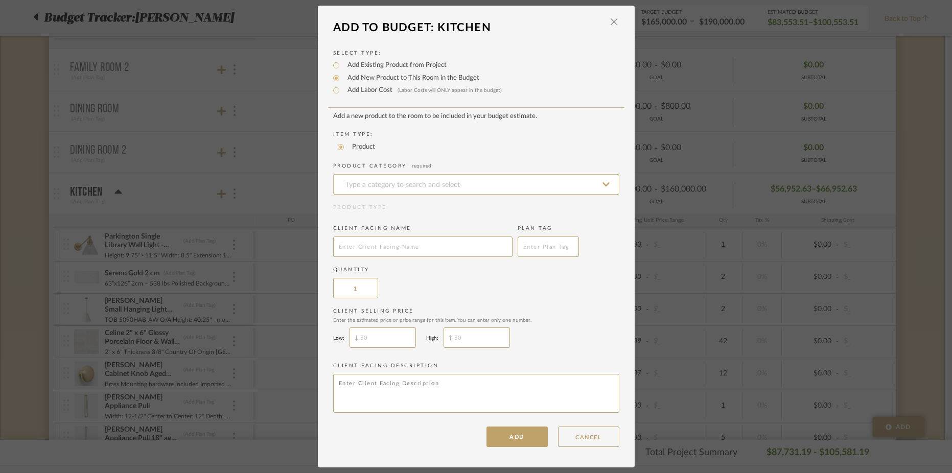
click at [369, 188] on input at bounding box center [476, 184] width 286 height 20
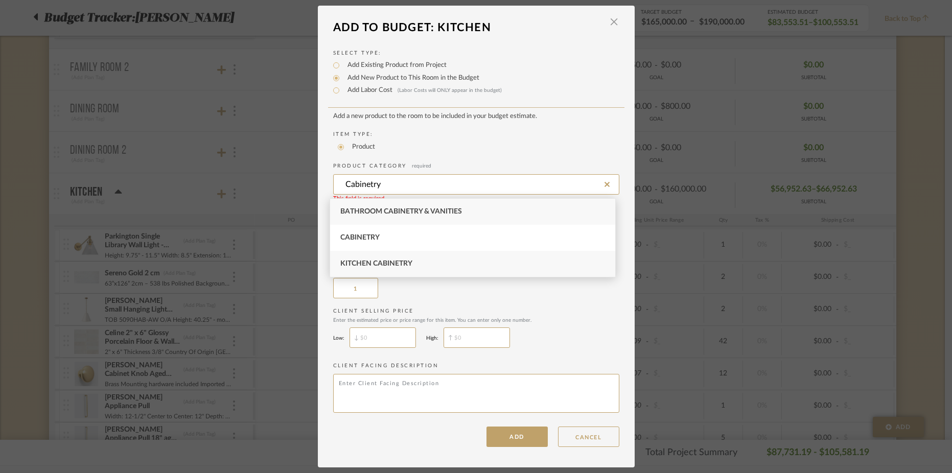
click at [399, 266] on span "Kitchen Cabinetry" at bounding box center [376, 263] width 72 height 7
type input "Kitchen Cabinetry"
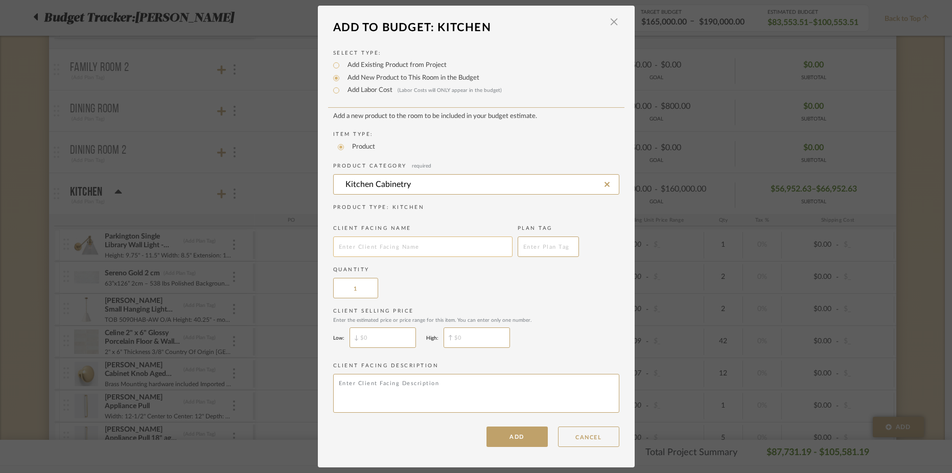
click at [391, 252] on input "text" at bounding box center [422, 246] width 179 height 20
type input "K"
type input "i"
type input "Kitchen cabinetry"
type input "$"
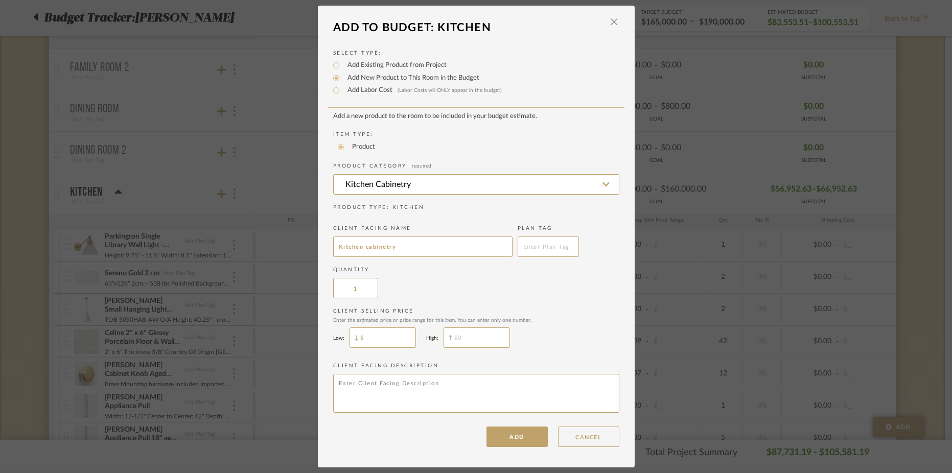
click at [382, 340] on input "$" at bounding box center [382, 337] width 66 height 20
type input "$43,000"
click at [495, 340] on input "$" at bounding box center [476, 337] width 66 height 20
type input "$48,000"
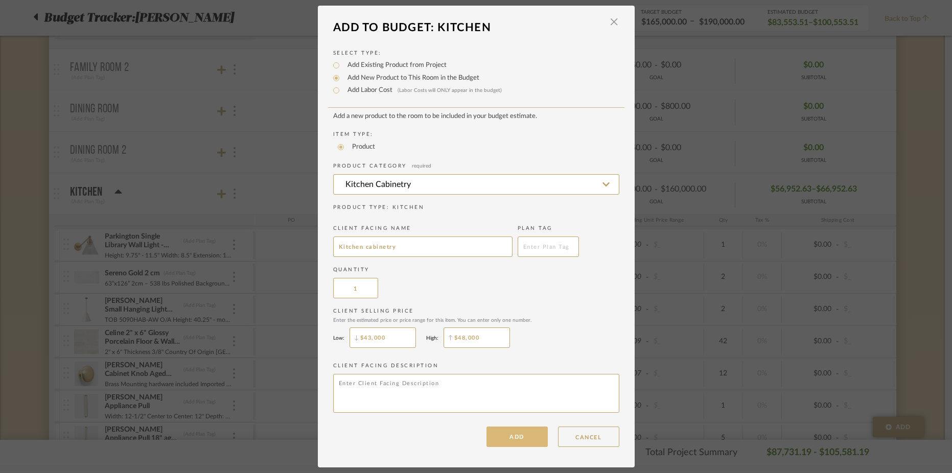
click at [522, 434] on button "ADD" at bounding box center [516, 437] width 61 height 20
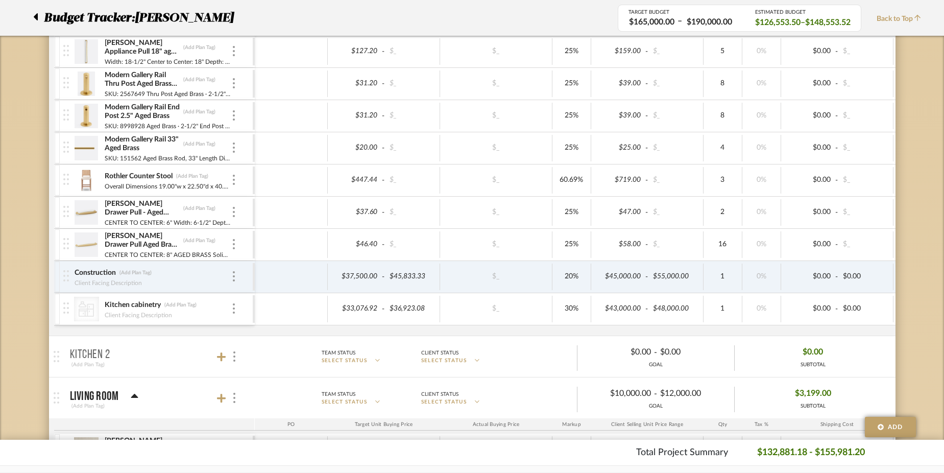
scroll to position [638, 0]
click at [346, 309] on div "$33,076.92" at bounding box center [356, 308] width 50 height 15
type input "43000"
click at [401, 313] on div "$36,923.08" at bounding box center [412, 308] width 50 height 15
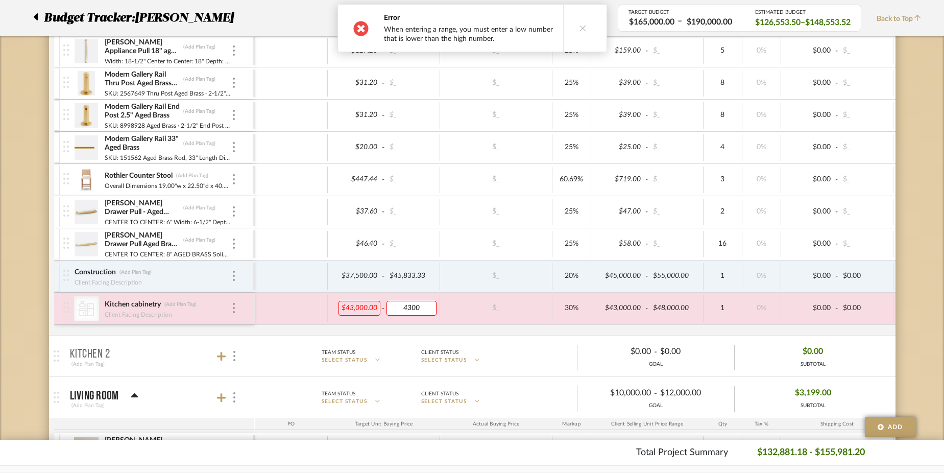
type input "43000"
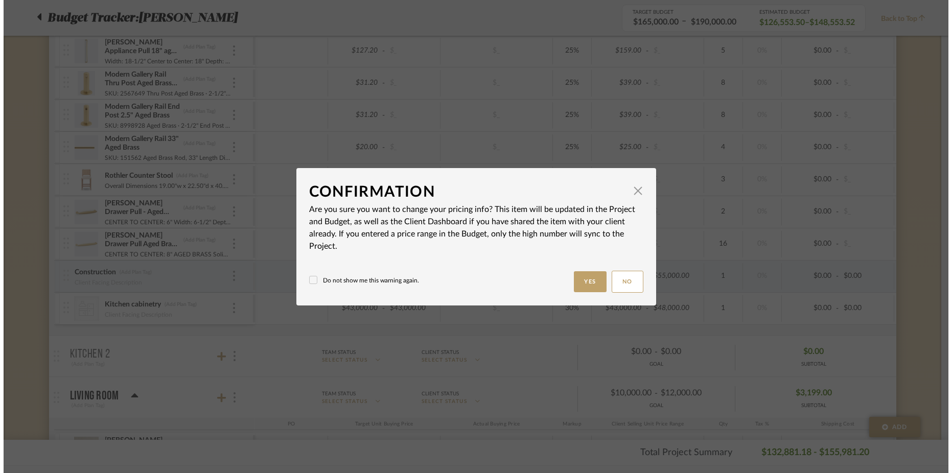
scroll to position [0, 0]
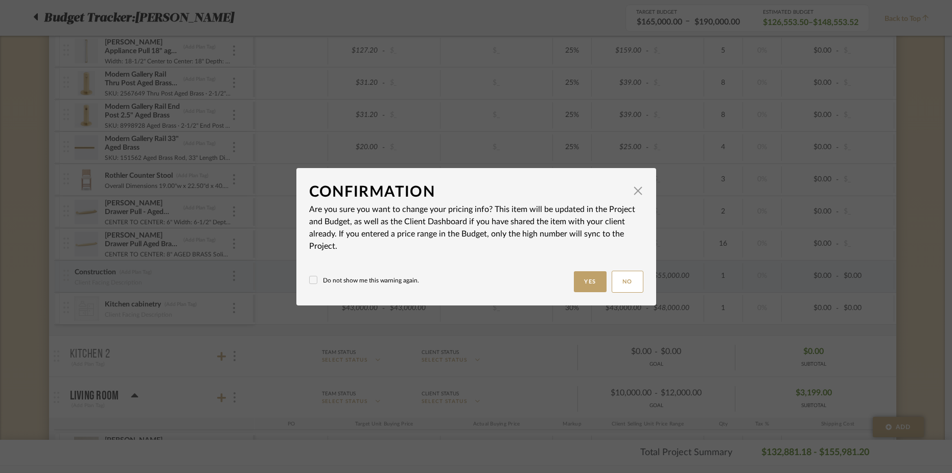
click at [362, 279] on label "Do not show me this warning again." at bounding box center [364, 280] width 110 height 9
click at [574, 287] on button "Yes" at bounding box center [590, 281] width 33 height 21
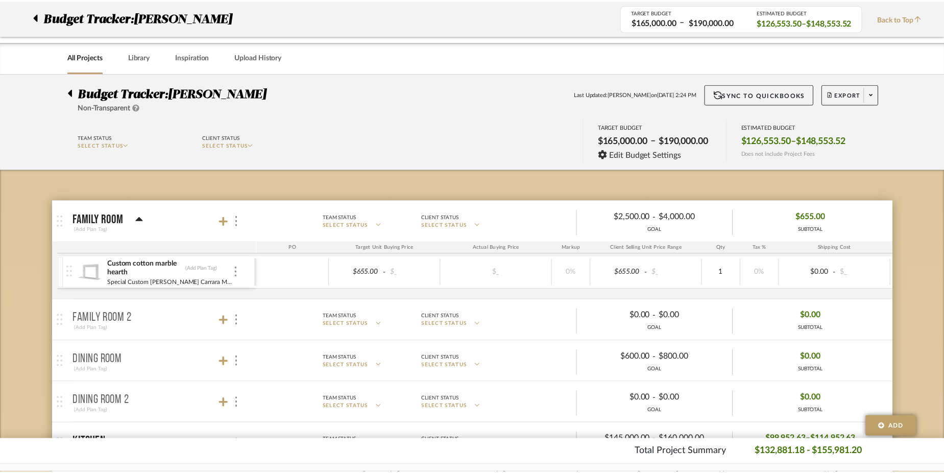
scroll to position [638, 0]
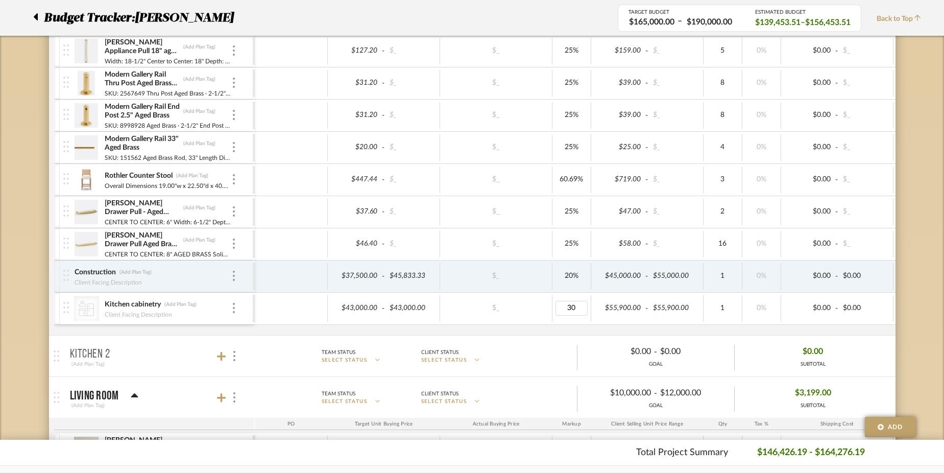
type input "0"
click at [576, 331] on div "Parkington Single Library Wall Light - Brass/clear glass (Add Plan Tag) Height:…" at bounding box center [582, 88] width 1056 height 493
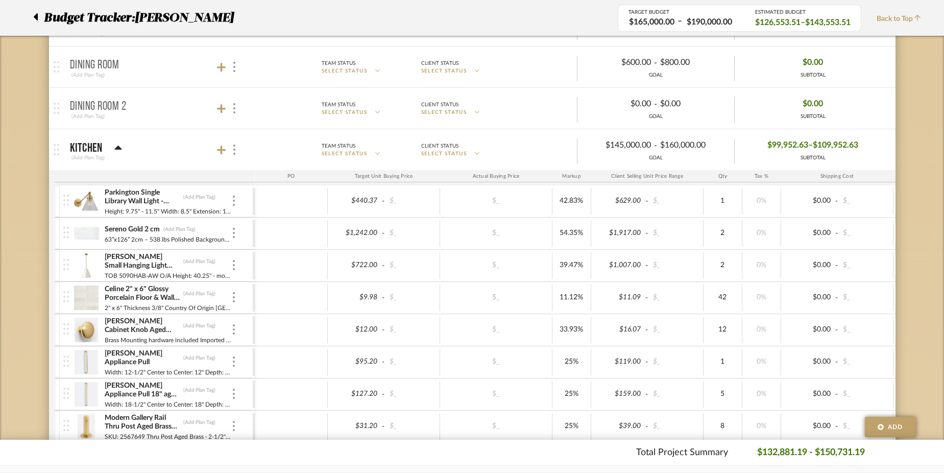
scroll to position [197, 0]
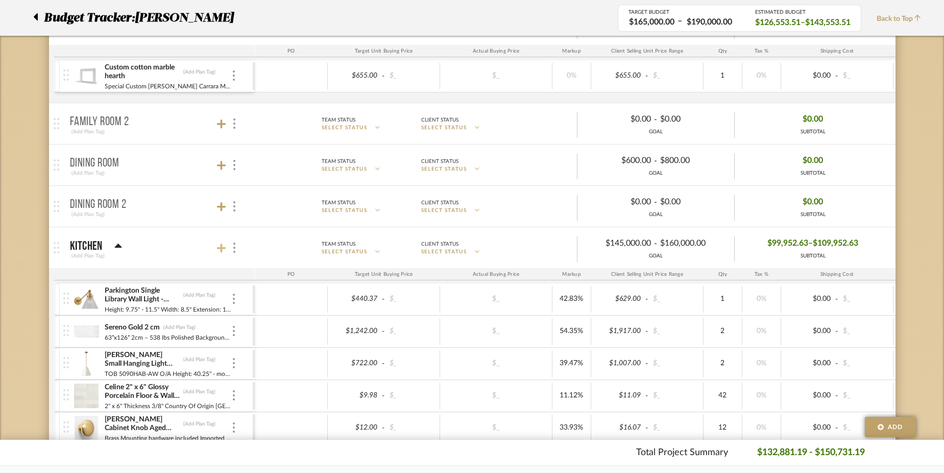
click at [219, 246] on icon at bounding box center [221, 248] width 9 height 10
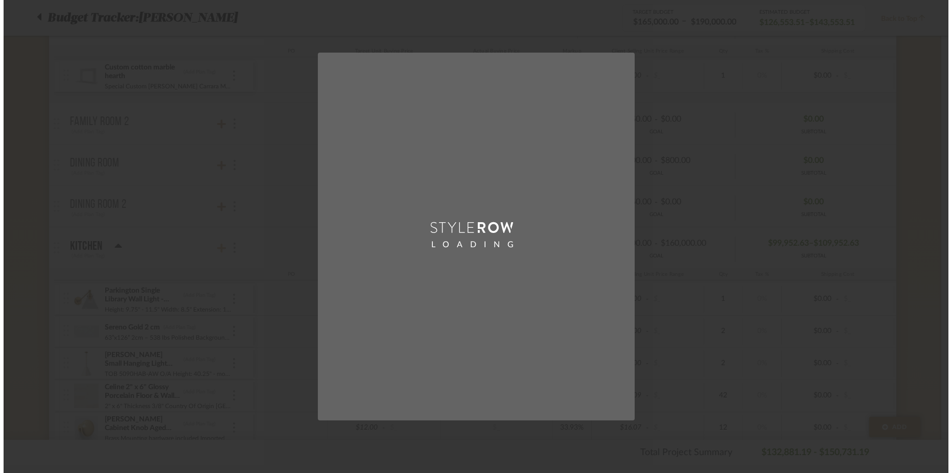
scroll to position [0, 0]
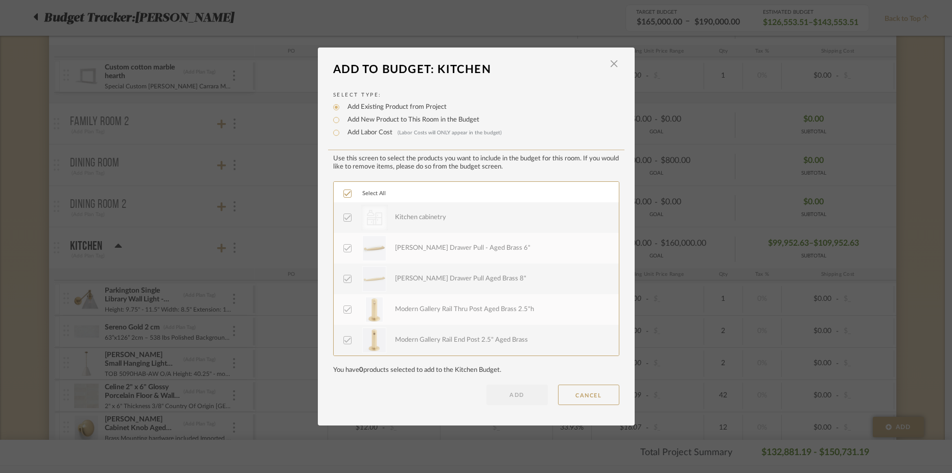
click at [366, 119] on label "Add New Product to This Room in the Budget" at bounding box center [410, 120] width 137 height 10
click at [342, 119] on input "Add New Product to This Room in the Budget" at bounding box center [336, 120] width 12 height 12
radio input "true"
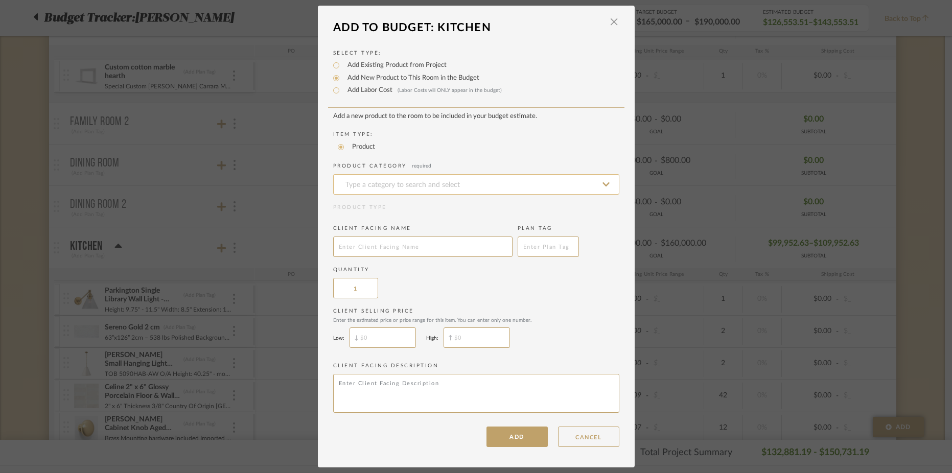
click at [371, 189] on input at bounding box center [476, 184] width 286 height 20
click at [380, 212] on span "Other Appliances" at bounding box center [374, 211] width 69 height 7
type input "Other Appliances"
click at [370, 244] on input "text" at bounding box center [422, 246] width 179 height 20
type input "Kitchen Appliances"
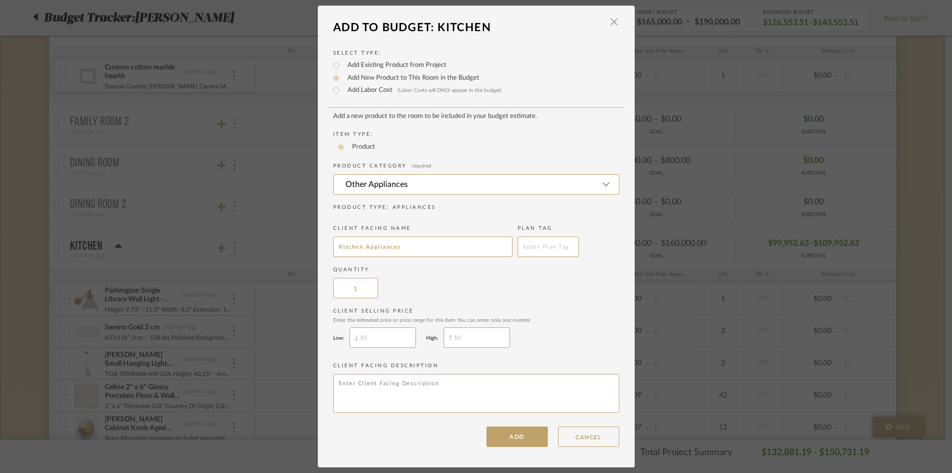
type input "$"
click at [388, 332] on input "$" at bounding box center [382, 337] width 66 height 20
type input "$22,000"
click at [476, 345] on input "$" at bounding box center [476, 337] width 66 height 20
type input "$22,000"
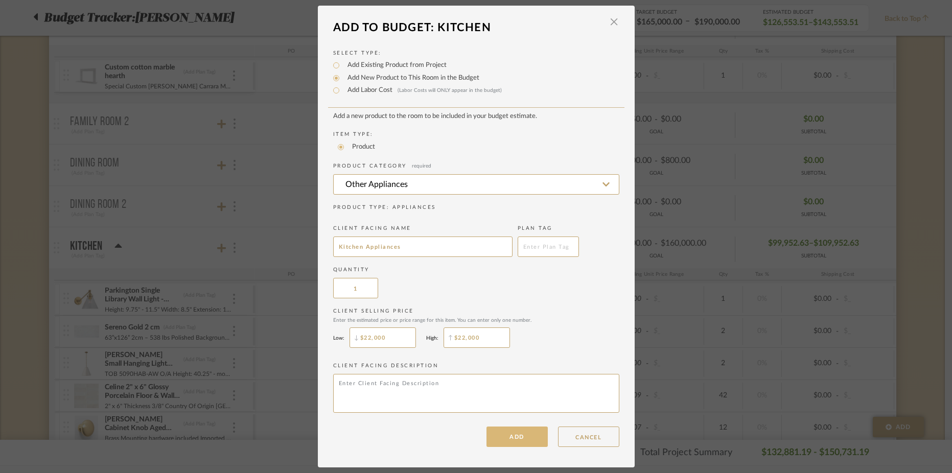
click at [525, 436] on button "ADD" at bounding box center [516, 437] width 61 height 20
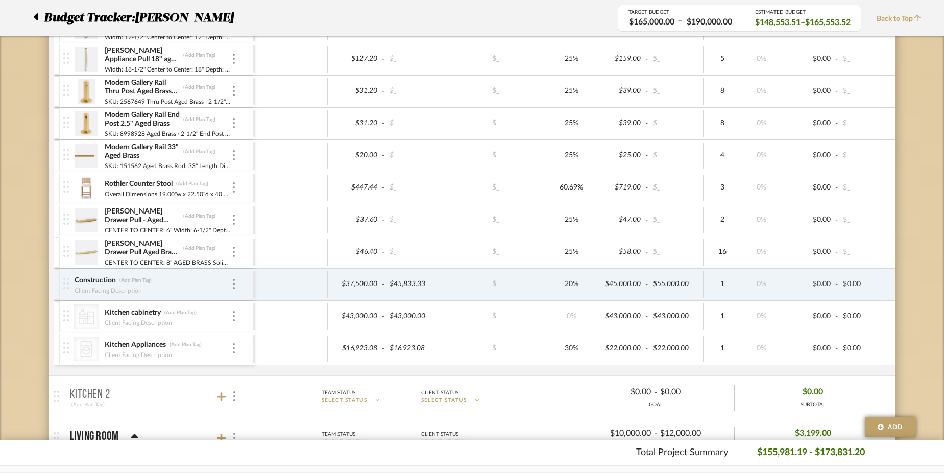
scroll to position [652, 0]
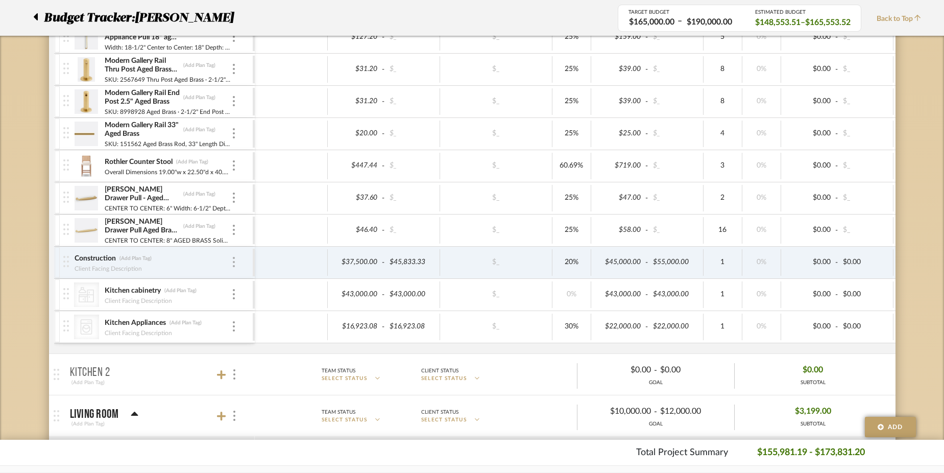
click at [233, 264] on img at bounding box center [234, 262] width 2 height 10
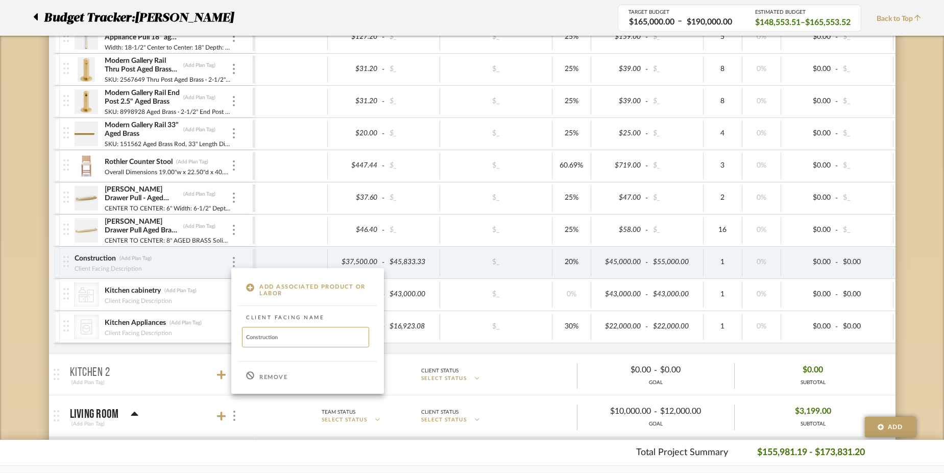
click at [279, 370] on div "Remove" at bounding box center [307, 376] width 153 height 28
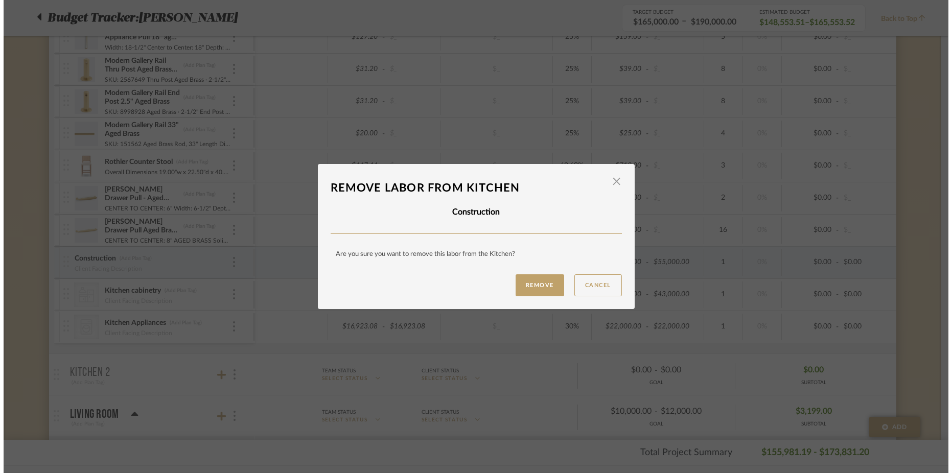
scroll to position [0, 0]
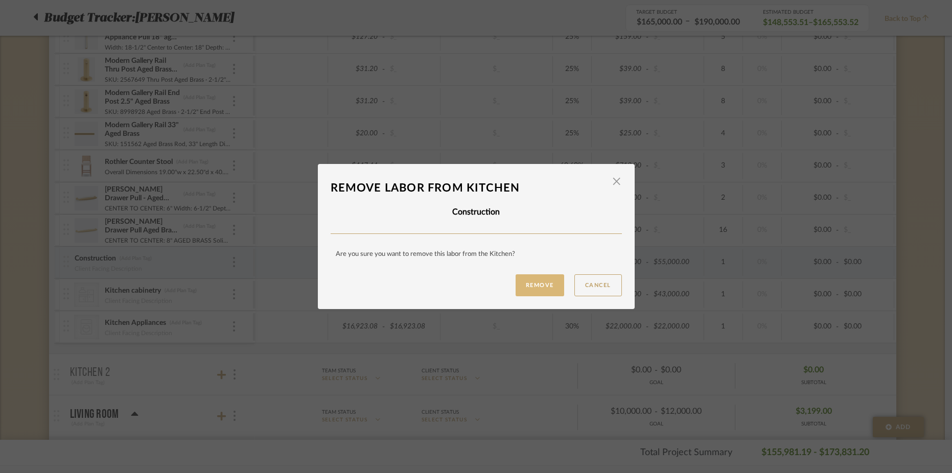
click at [526, 286] on button "Remove" at bounding box center [539, 285] width 49 height 22
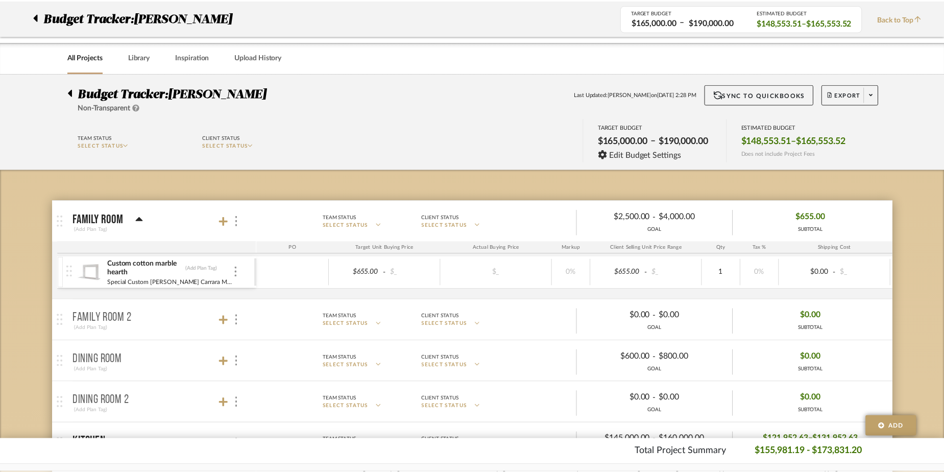
scroll to position [652, 0]
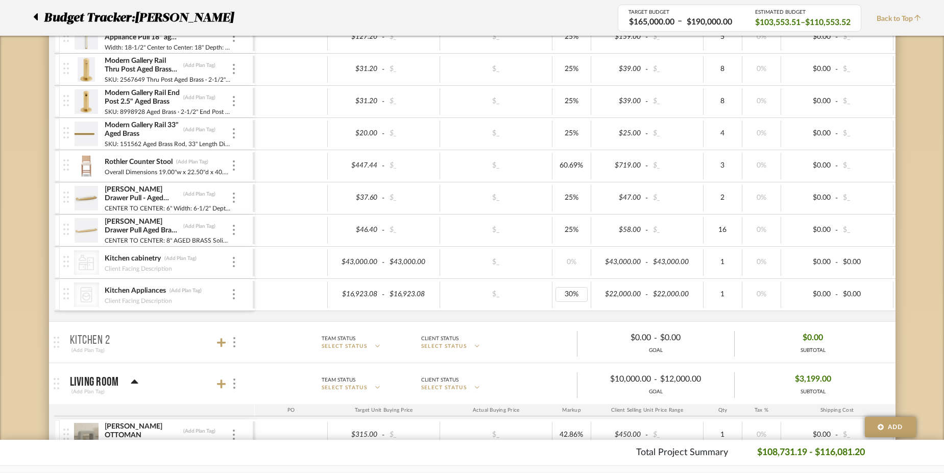
click at [566, 293] on div "30%" at bounding box center [572, 294] width 32 height 15
type input "0"
click at [356, 298] on div "$16,923.08" at bounding box center [356, 294] width 50 height 15
click at [356, 298] on input "16923.08" at bounding box center [356, 294] width 50 height 15
type input "22000"
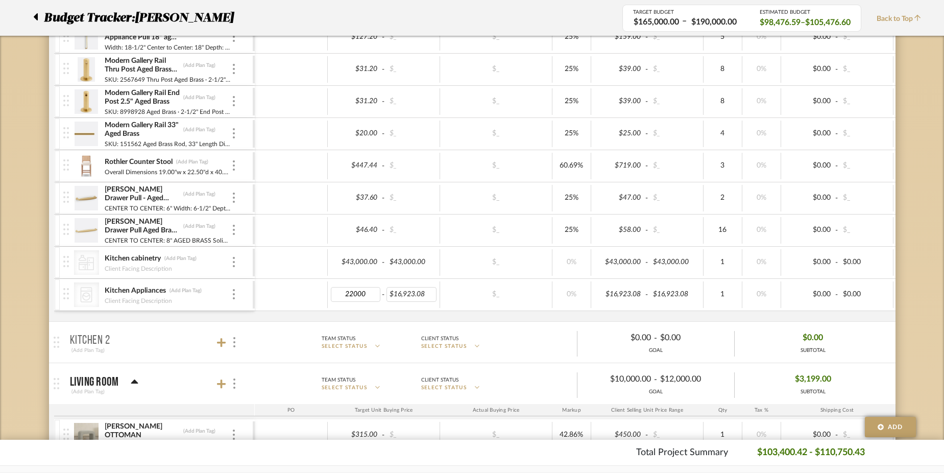
click at [414, 294] on div "$16,923.08" at bounding box center [412, 294] width 50 height 15
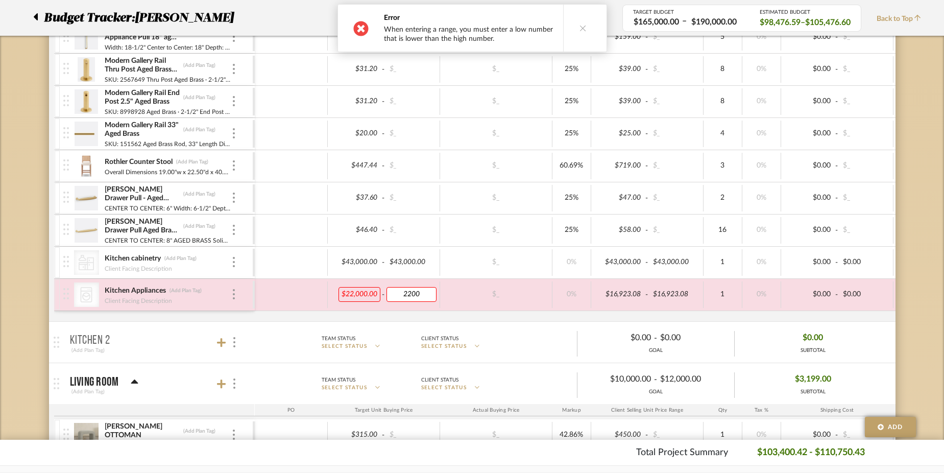
type input "22000"
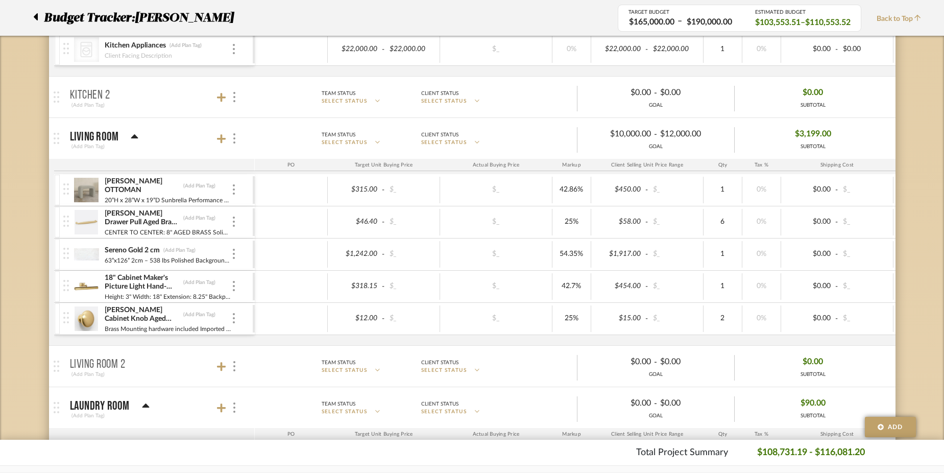
scroll to position [897, 0]
click at [222, 137] on icon at bounding box center [221, 138] width 9 height 9
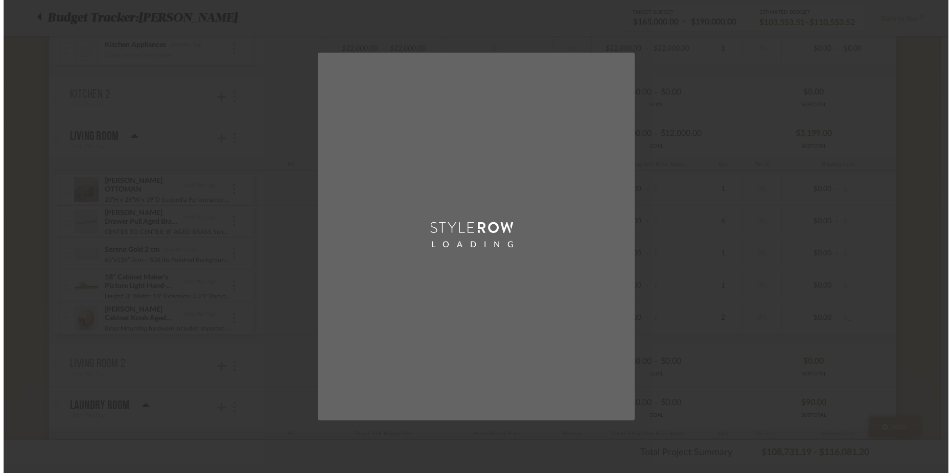
scroll to position [0, 0]
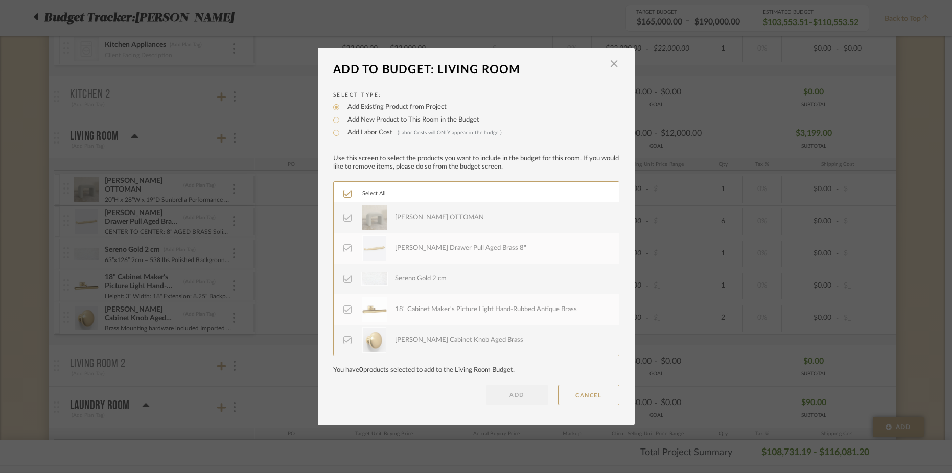
click at [371, 121] on label "Add New Product to This Room in the Budget" at bounding box center [410, 120] width 137 height 10
click at [342, 121] on input "Add New Product to This Room in the Budget" at bounding box center [336, 120] width 12 height 12
radio input "true"
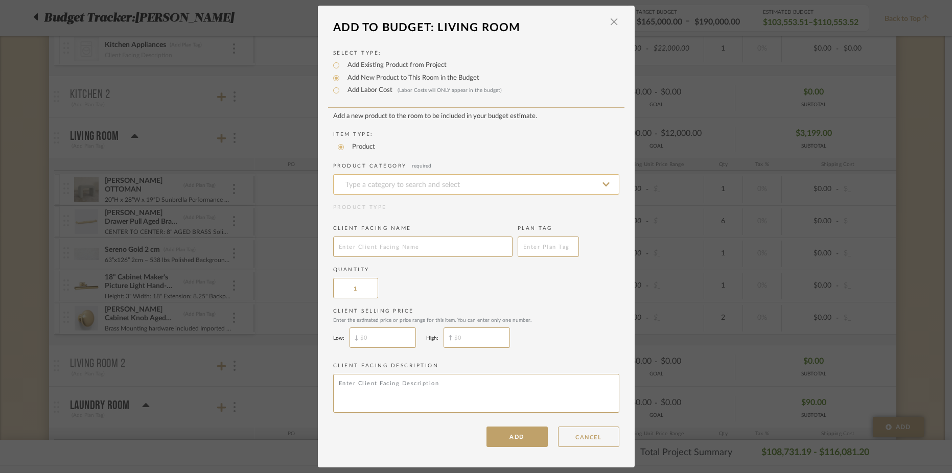
click at [381, 190] on input at bounding box center [476, 184] width 286 height 20
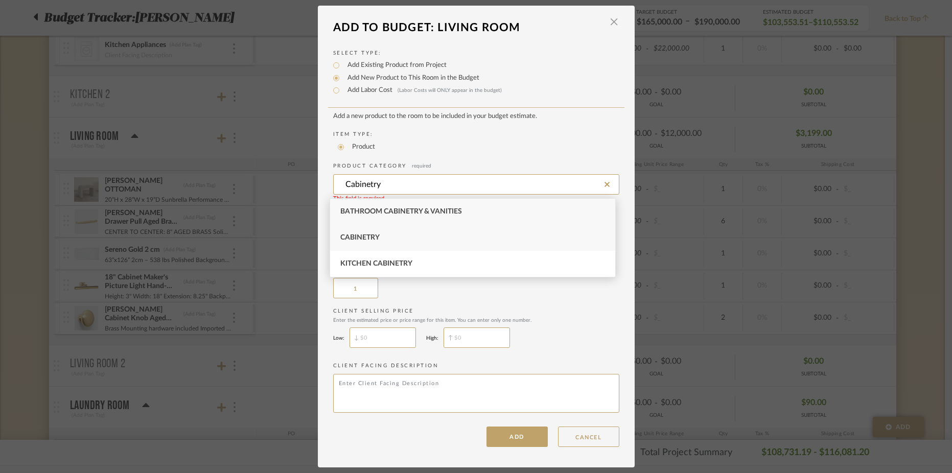
type input "Cabinetry"
click at [381, 243] on div "Cabinetry" at bounding box center [472, 238] width 285 height 26
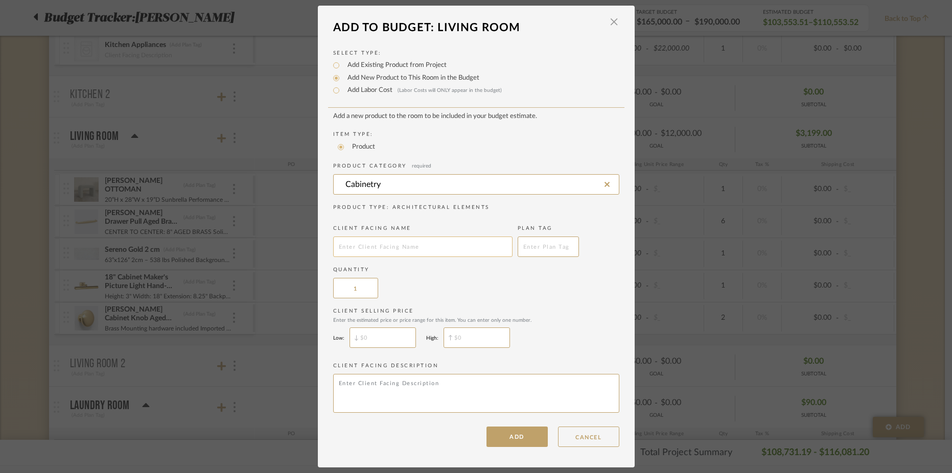
click at [375, 250] on input "text" at bounding box center [422, 246] width 179 height 20
type input "A"
type input "Cabinetry (glass included)"
click at [519, 442] on button "ADD" at bounding box center [516, 437] width 61 height 20
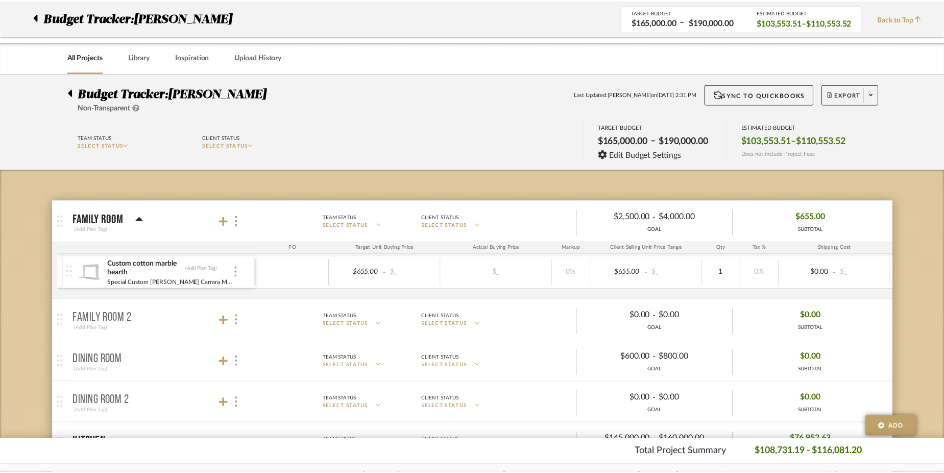
scroll to position [897, 0]
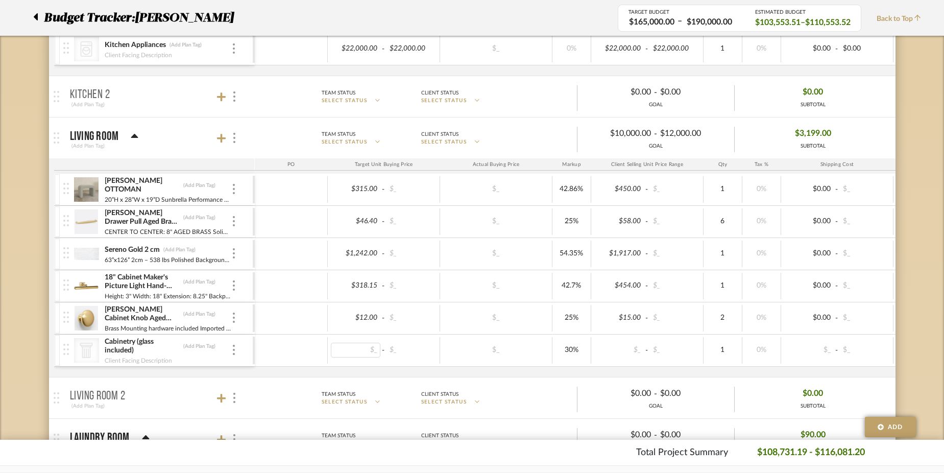
click at [369, 347] on div "$_" at bounding box center [356, 350] width 50 height 15
type input "$12.00"
click at [371, 352] on input "12.00" at bounding box center [356, 350] width 50 height 15
type input "12700"
click at [398, 351] on div "$_" at bounding box center [412, 350] width 50 height 15
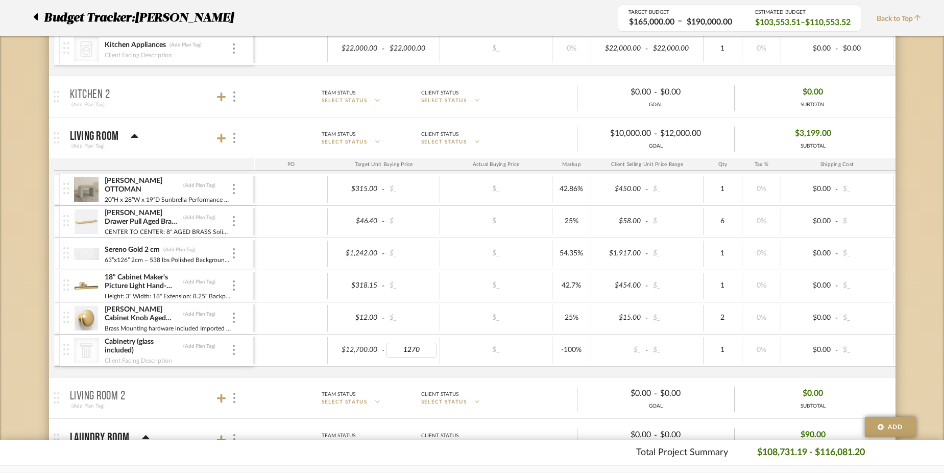
type input "12700"
click at [571, 351] on div "-100%" at bounding box center [572, 350] width 32 height 15
type input "0"
click at [221, 139] on icon at bounding box center [221, 138] width 9 height 9
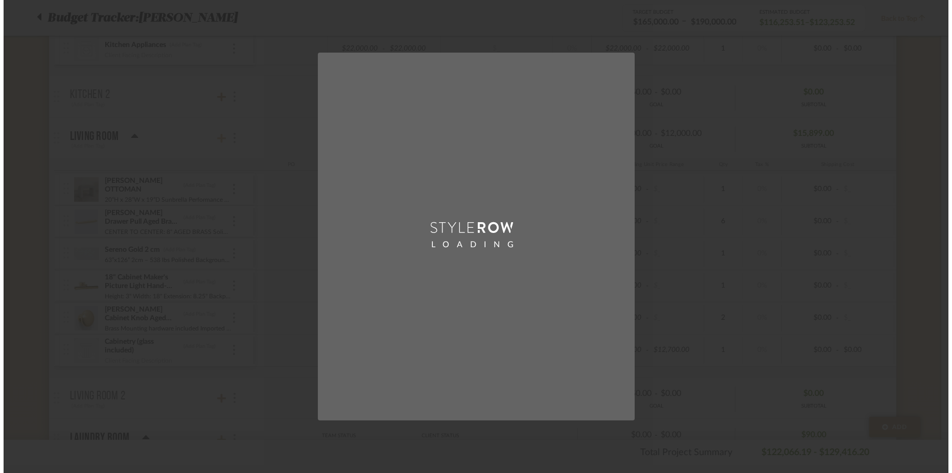
scroll to position [0, 0]
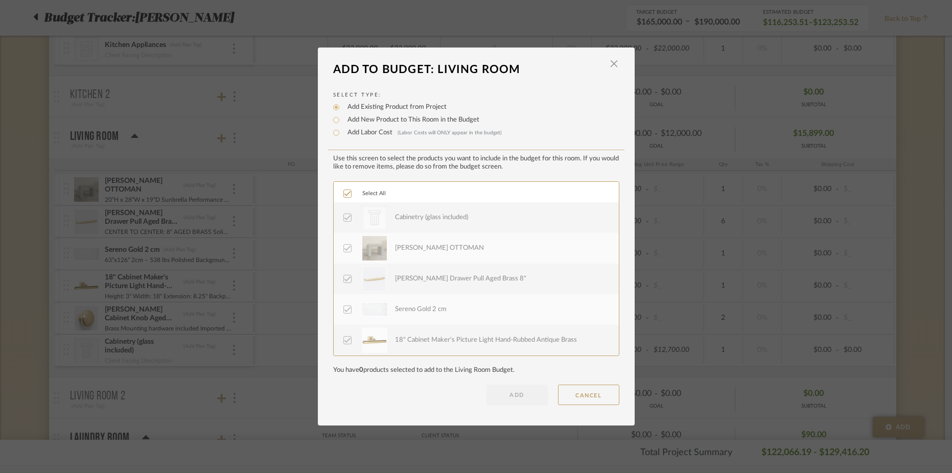
click at [368, 119] on label "Add New Product to This Room in the Budget" at bounding box center [410, 120] width 137 height 10
click at [342, 119] on input "Add New Product to This Room in the Budget" at bounding box center [336, 120] width 12 height 12
radio input "true"
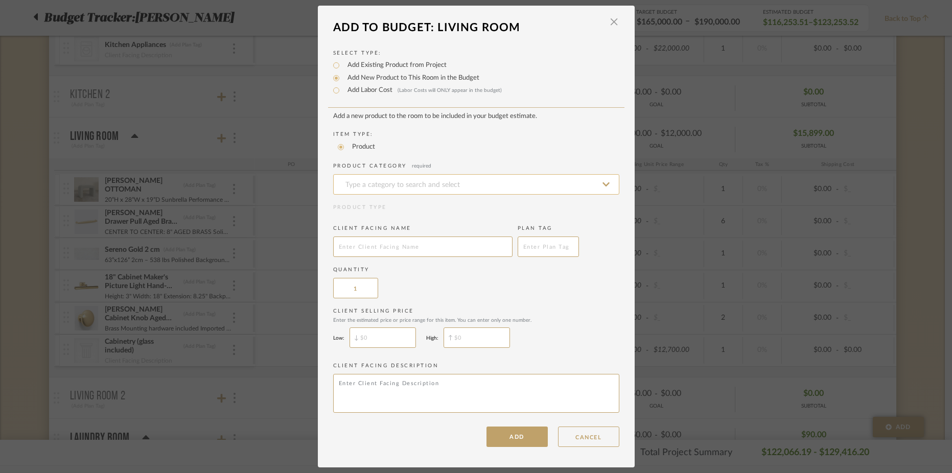
click at [377, 186] on input at bounding box center [476, 184] width 286 height 20
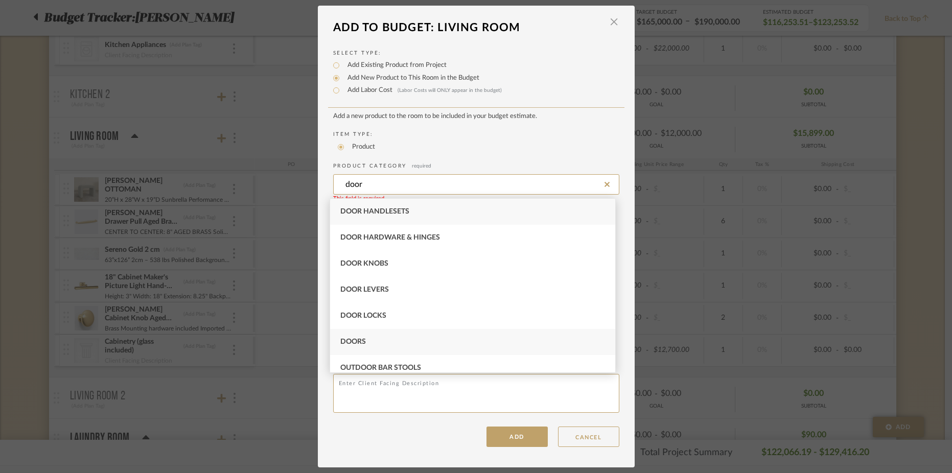
click at [373, 339] on div "Doors" at bounding box center [472, 342] width 285 height 26
type input "Doors"
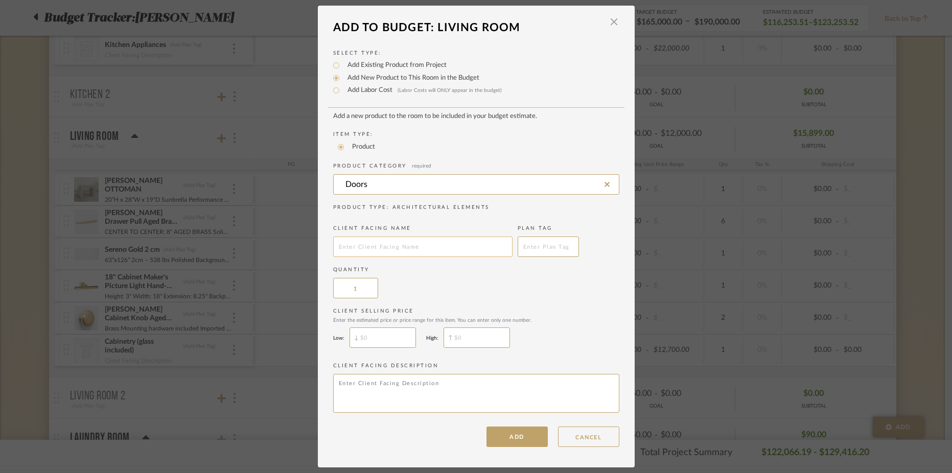
click at [410, 248] on input "text" at bounding box center [422, 246] width 179 height 20
type input "Sliding doors"
click at [519, 432] on button "ADD" at bounding box center [516, 437] width 61 height 20
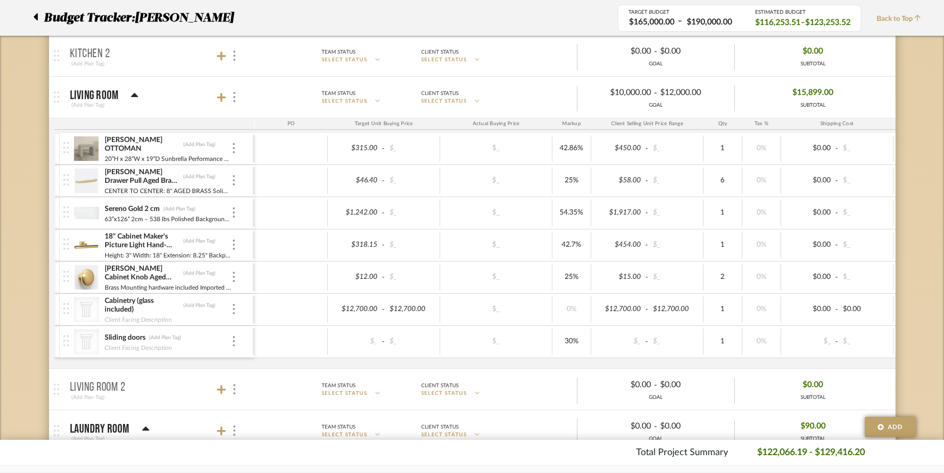
scroll to position [948, 0]
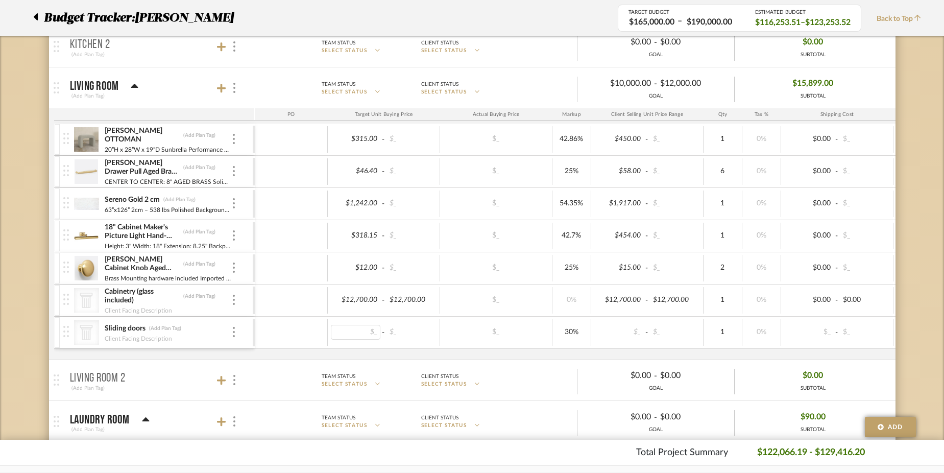
click at [370, 329] on div "$_" at bounding box center [356, 332] width 50 height 15
type input "6370"
click at [585, 331] on div "30%" at bounding box center [572, 332] width 32 height 15
type input "0"
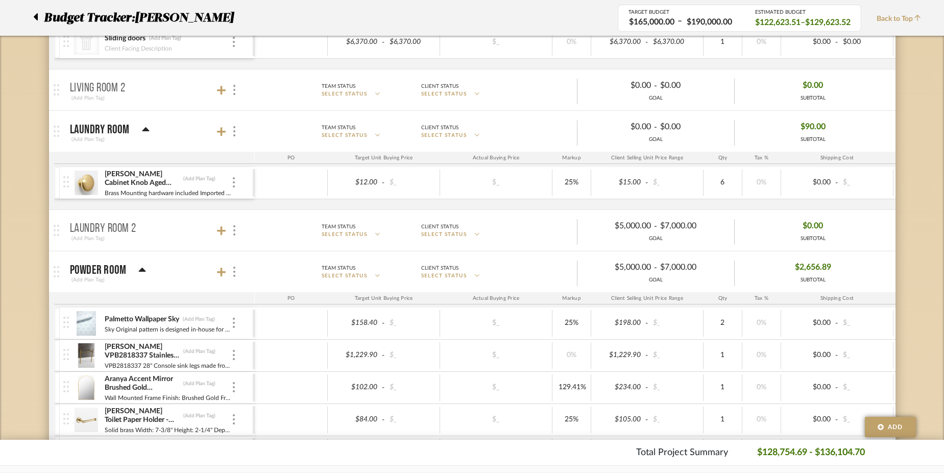
scroll to position [1246, 0]
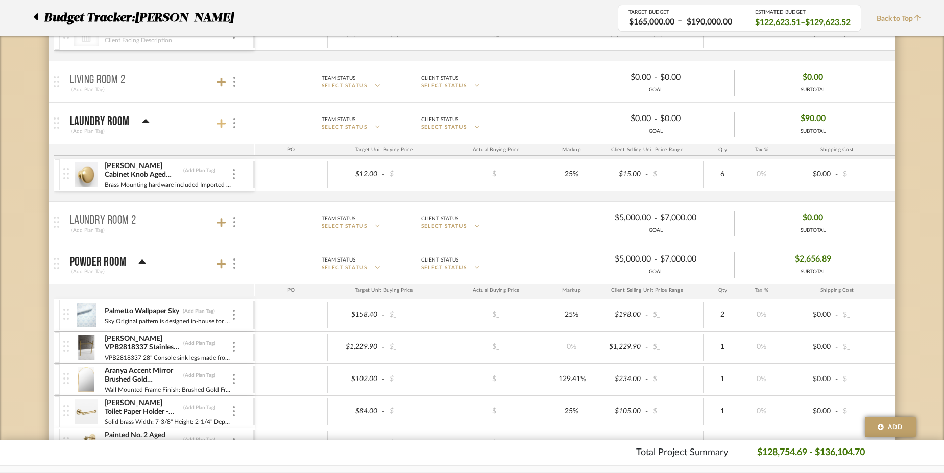
click at [222, 120] on icon at bounding box center [221, 123] width 9 height 9
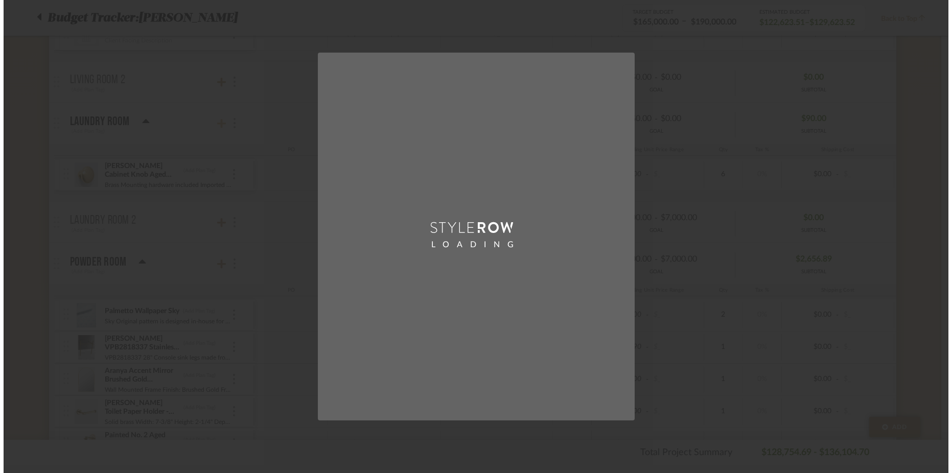
scroll to position [0, 0]
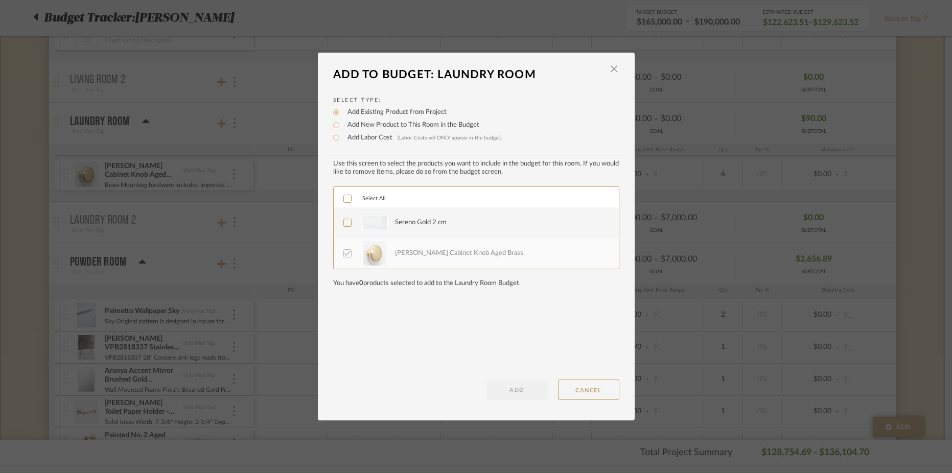
click at [369, 130] on label "Add New Product to This Room in the Budget" at bounding box center [410, 125] width 137 height 10
click at [342, 130] on input "Add New Product to This Room in the Budget" at bounding box center [336, 125] width 12 height 12
radio input "true"
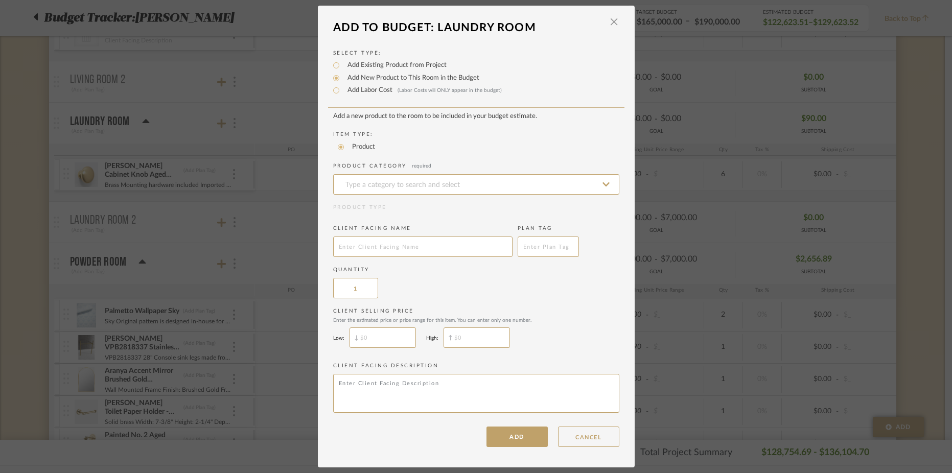
click at [377, 199] on add-new-product-placeholder "Add a new product to the room to be included in your budget estimate. Item Type…" at bounding box center [476, 264] width 286 height 304
click at [376, 186] on input at bounding box center [476, 184] width 286 height 20
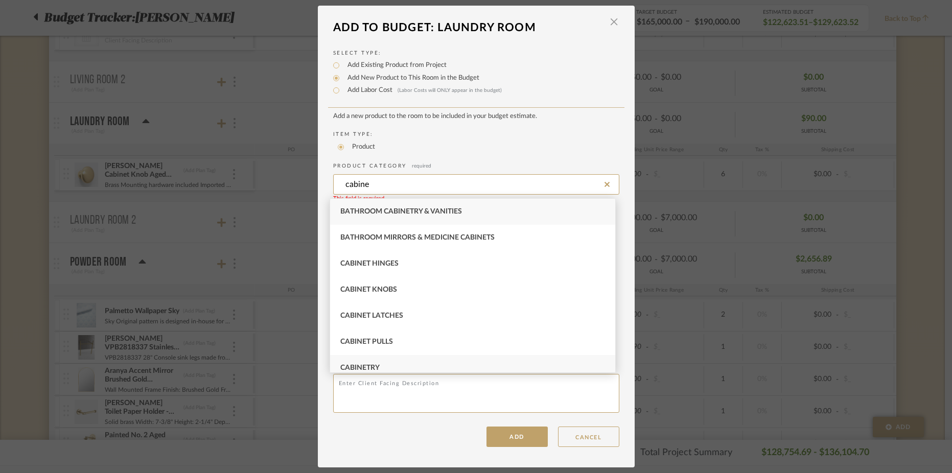
click at [372, 364] on span "Cabinetry" at bounding box center [359, 367] width 39 height 7
type input "Cabinetry"
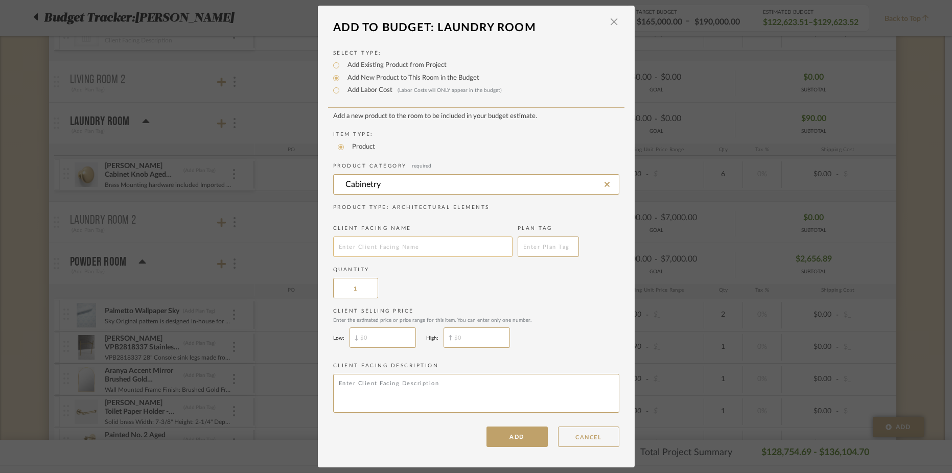
click at [377, 252] on input "text" at bounding box center [422, 246] width 179 height 20
type input "Cabintry"
click at [434, 297] on div "Quantity 1" at bounding box center [476, 282] width 286 height 32
click at [391, 340] on input "text" at bounding box center [382, 337] width 66 height 20
type input "$"
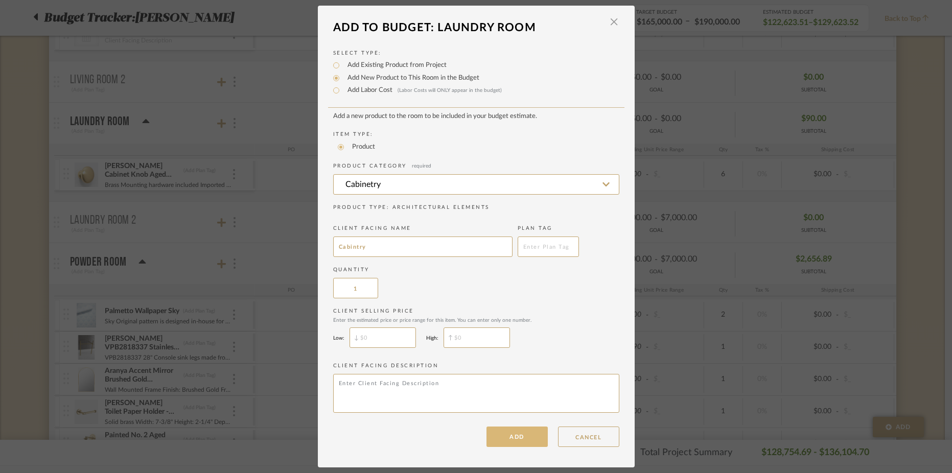
click at [514, 430] on button "ADD" at bounding box center [516, 437] width 61 height 20
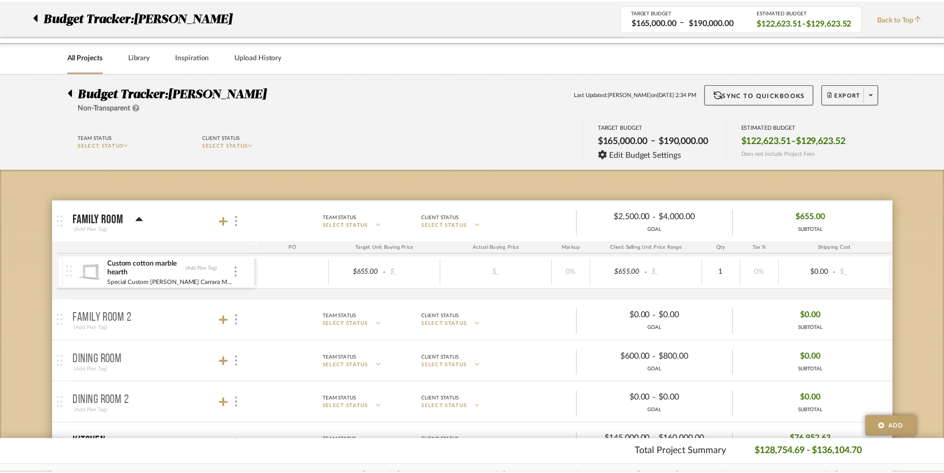
scroll to position [1246, 0]
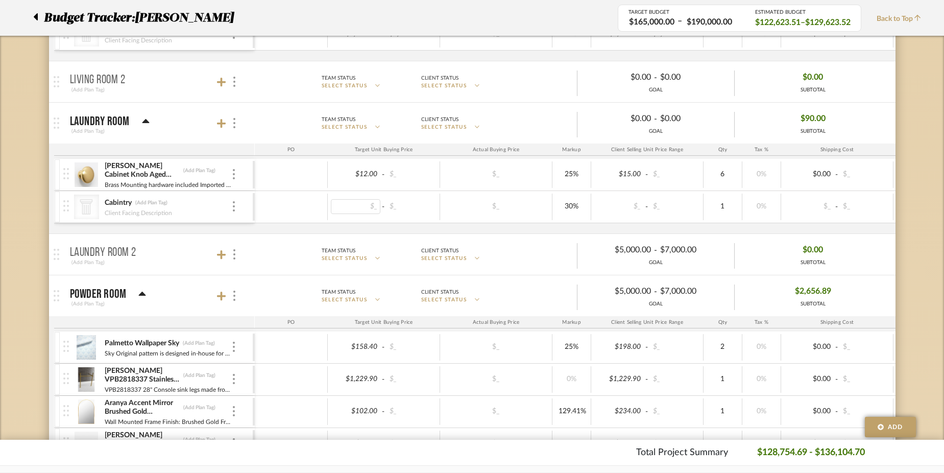
click at [356, 202] on div "$_" at bounding box center [356, 206] width 50 height 15
type input "5000"
click at [395, 205] on div "$_" at bounding box center [412, 206] width 50 height 15
type input "5000"
click at [571, 206] on div "30%" at bounding box center [572, 206] width 32 height 15
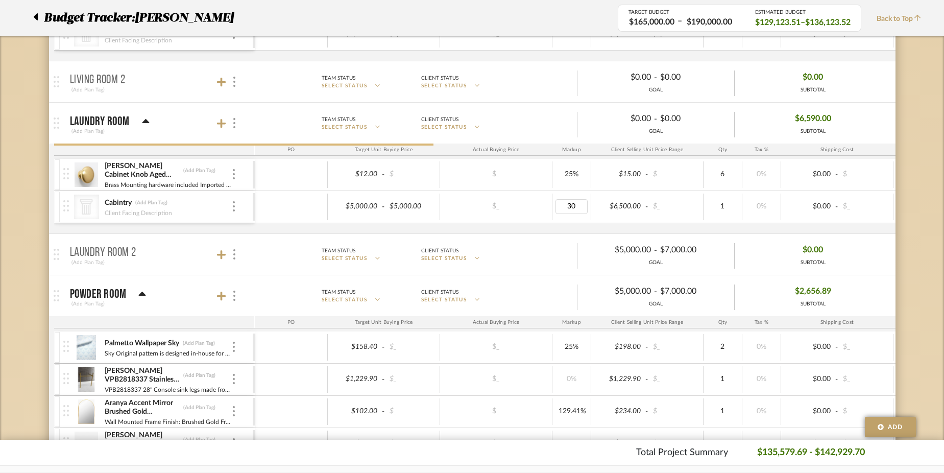
type input "0"
click at [222, 123] on icon at bounding box center [221, 123] width 9 height 9
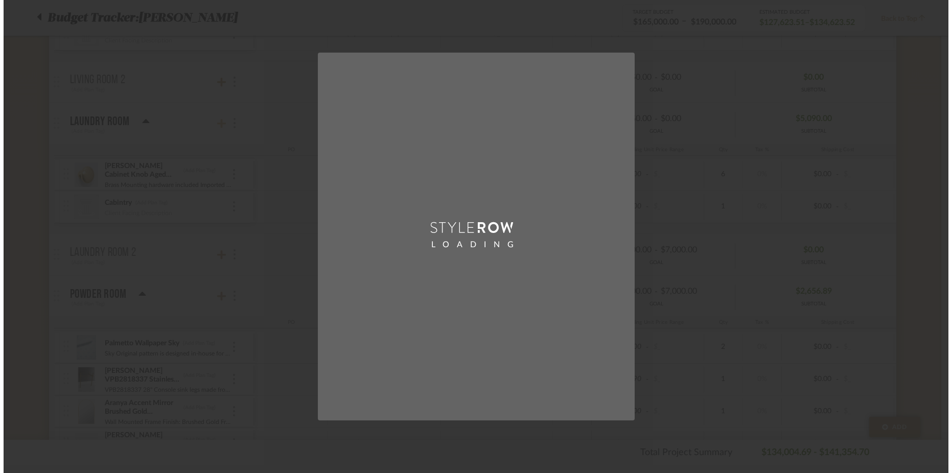
scroll to position [0, 0]
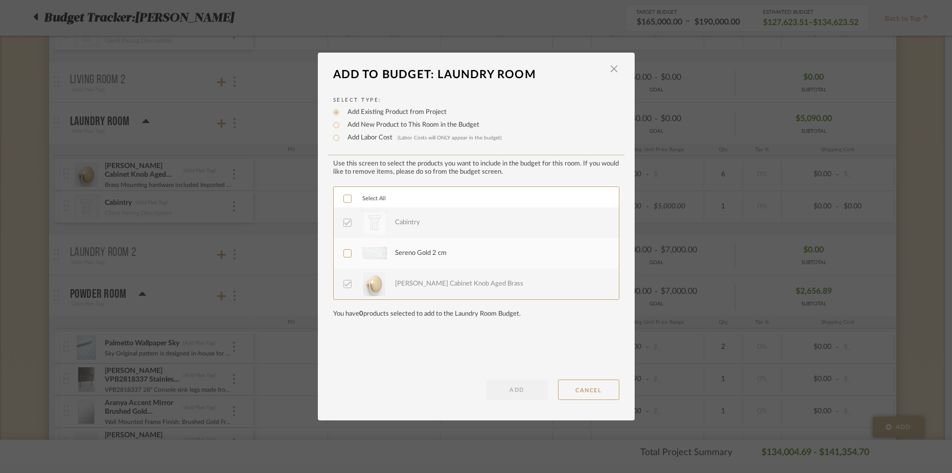
click at [380, 127] on label "Add New Product to This Room in the Budget" at bounding box center [410, 125] width 137 height 10
click at [342, 127] on input "Add New Product to This Room in the Budget" at bounding box center [336, 125] width 12 height 12
radio input "true"
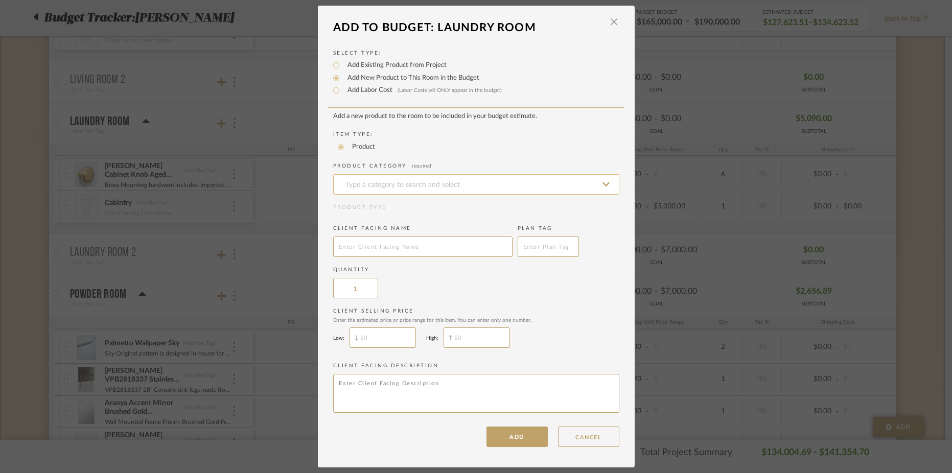
click at [398, 187] on input at bounding box center [476, 184] width 286 height 20
click at [387, 208] on span "Other Appliances" at bounding box center [374, 211] width 69 height 7
type input "Other Appliances"
click at [361, 246] on input "text" at bounding box center [422, 246] width 179 height 20
type input "Electric Dryer"
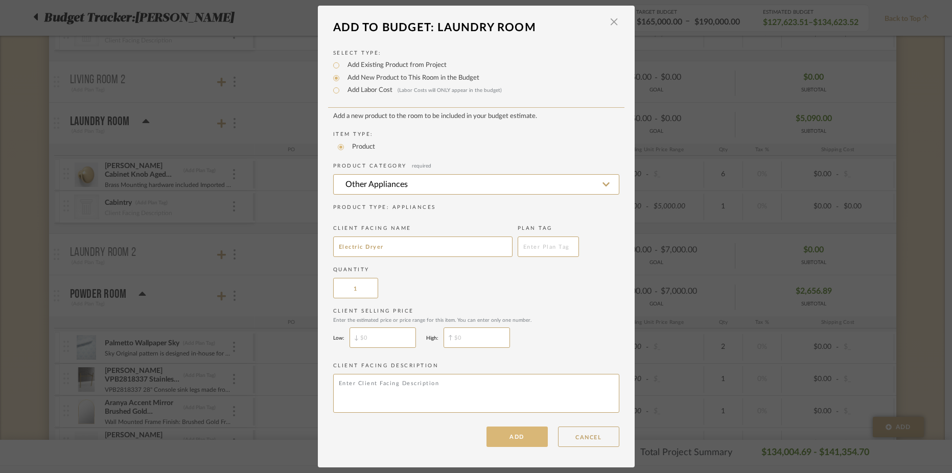
click at [507, 439] on button "ADD" at bounding box center [516, 437] width 61 height 20
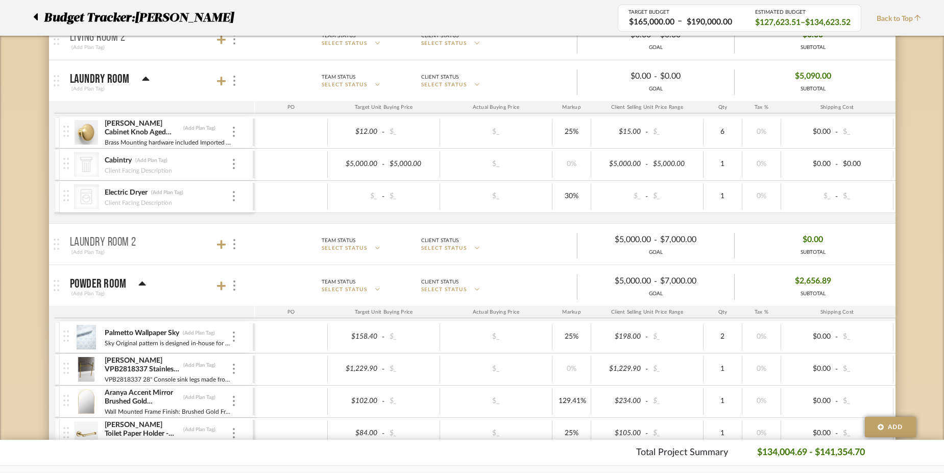
scroll to position [1267, 0]
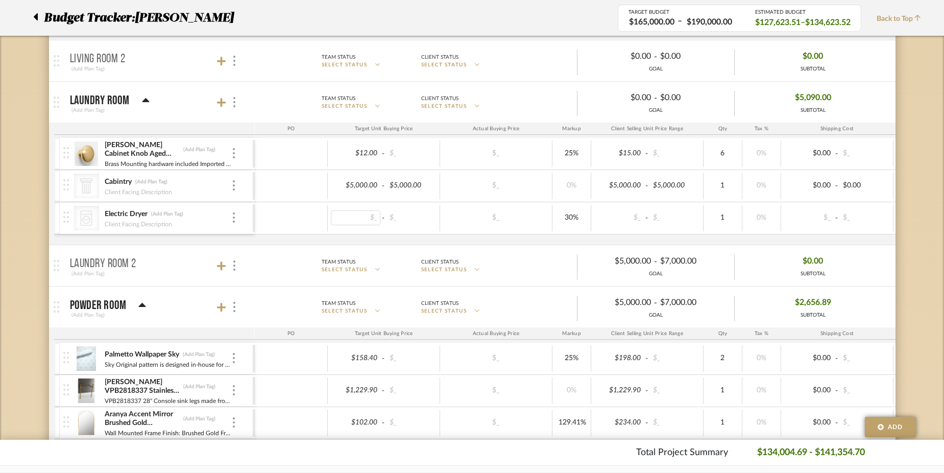
click at [352, 222] on div "$_" at bounding box center [356, 217] width 50 height 15
type input "1149"
click at [404, 222] on div "$_" at bounding box center [412, 217] width 50 height 15
type input "1149"
click at [566, 218] on div "30%" at bounding box center [572, 217] width 32 height 15
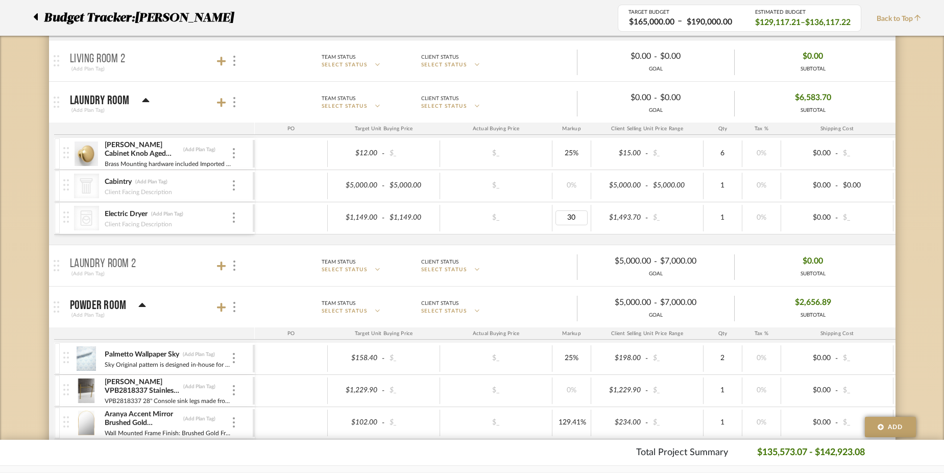
type input "0"
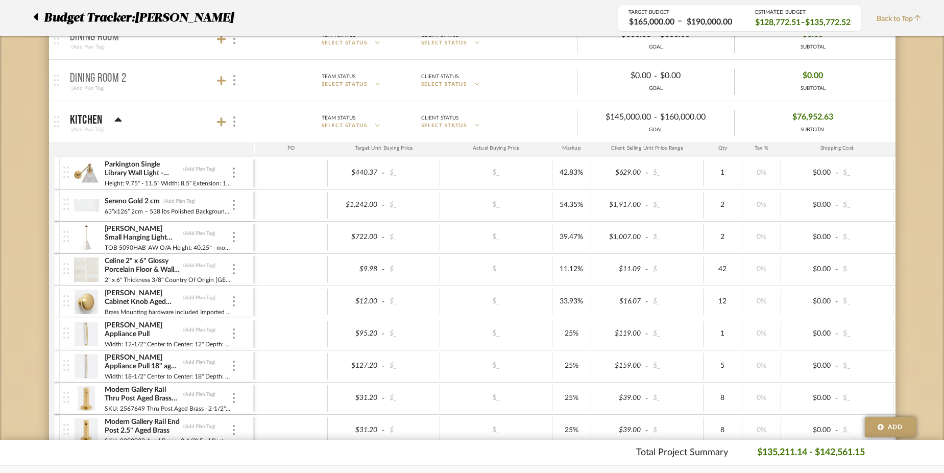
scroll to position [323, 0]
click at [221, 123] on icon at bounding box center [221, 121] width 9 height 9
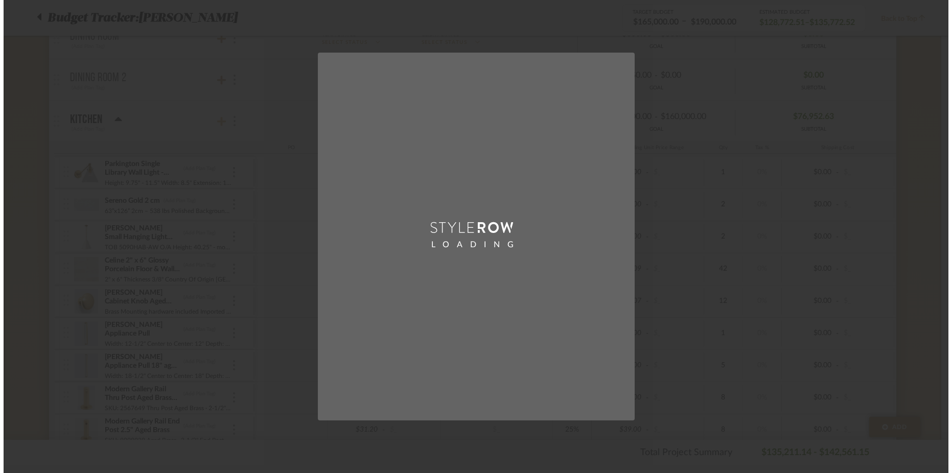
scroll to position [0, 0]
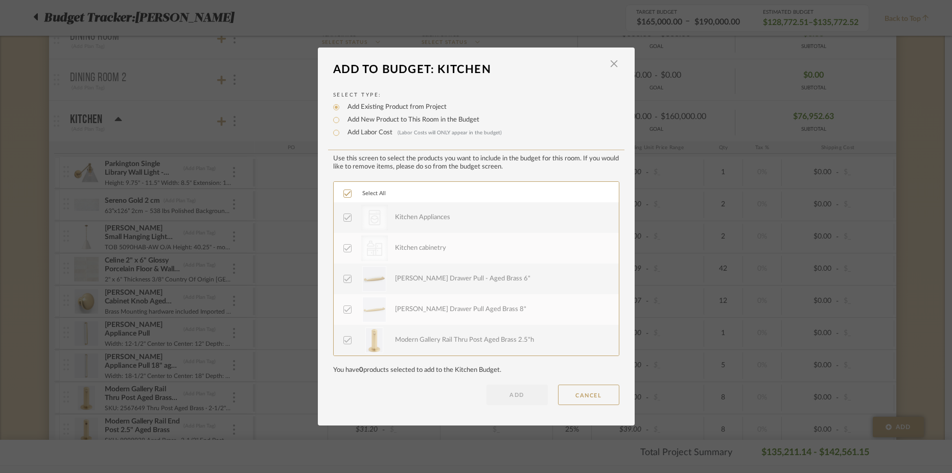
click at [359, 120] on label "Add New Product to This Room in the Budget" at bounding box center [410, 120] width 137 height 10
click at [342, 120] on input "Add New Product to This Room in the Budget" at bounding box center [336, 120] width 12 height 12
radio input "true"
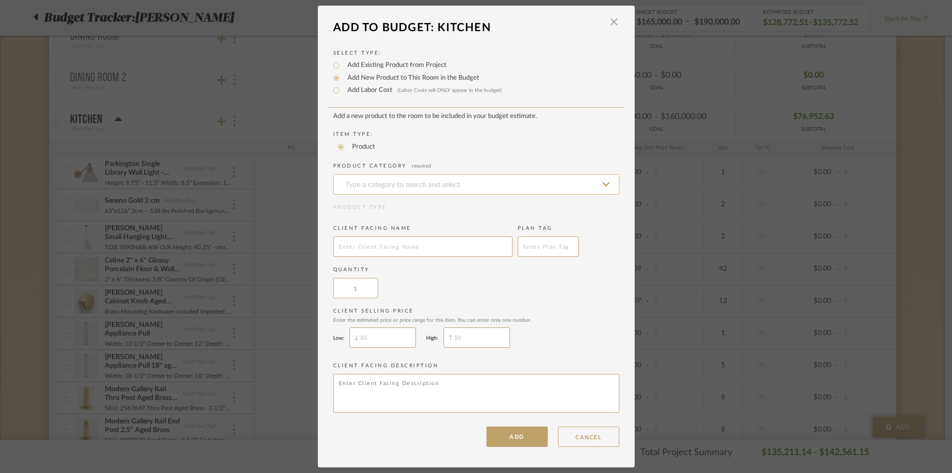
click at [367, 180] on input at bounding box center [476, 184] width 286 height 20
type input "p"
click at [379, 186] on input "plumbing" at bounding box center [476, 184] width 286 height 20
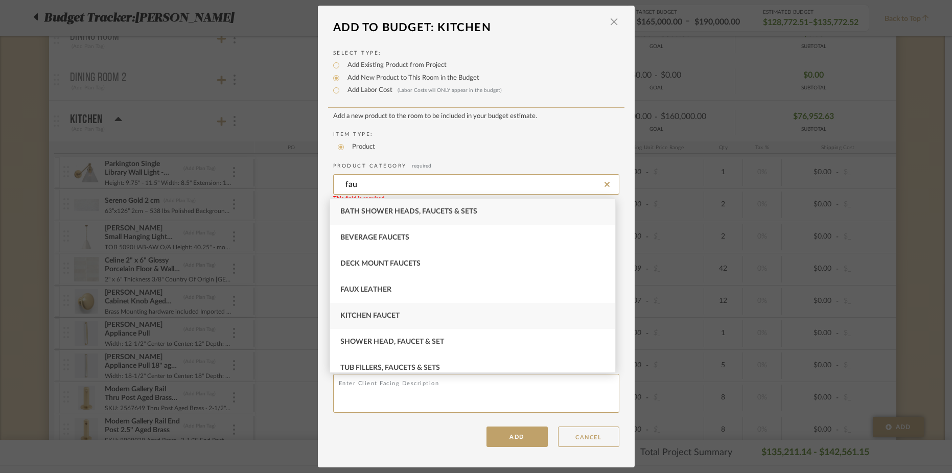
click at [390, 318] on span "Kitchen Faucet" at bounding box center [369, 315] width 59 height 7
type input "Kitchen Faucet"
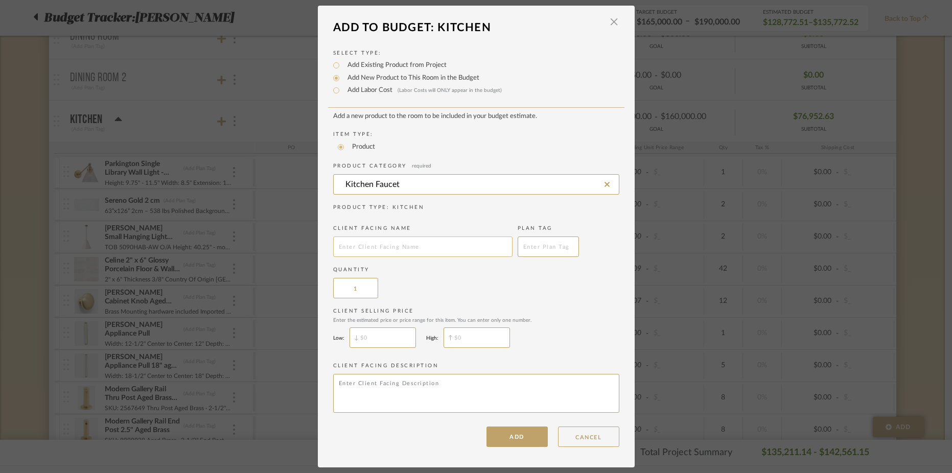
click at [353, 249] on input "text" at bounding box center [422, 246] width 179 height 20
type input "Kitchen plumbing"
click at [504, 437] on button "ADD" at bounding box center [516, 437] width 61 height 20
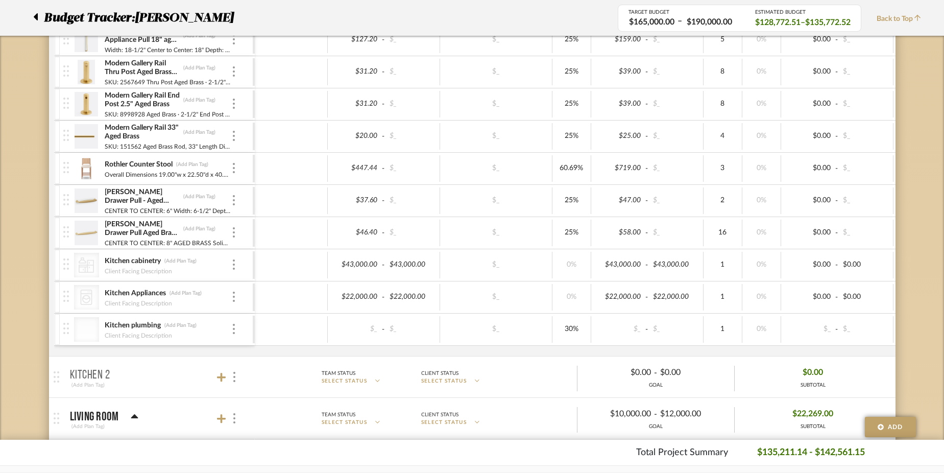
scroll to position [654, 0]
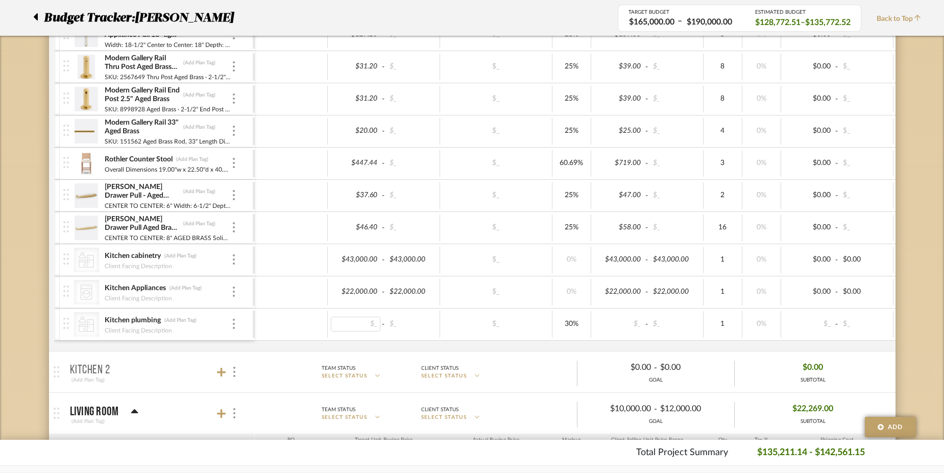
click at [364, 327] on div "$_" at bounding box center [356, 324] width 50 height 15
type input "4360"
click at [405, 326] on div "$_" at bounding box center [412, 324] width 50 height 15
type input "4360"
click at [579, 325] on div "30%" at bounding box center [572, 324] width 32 height 15
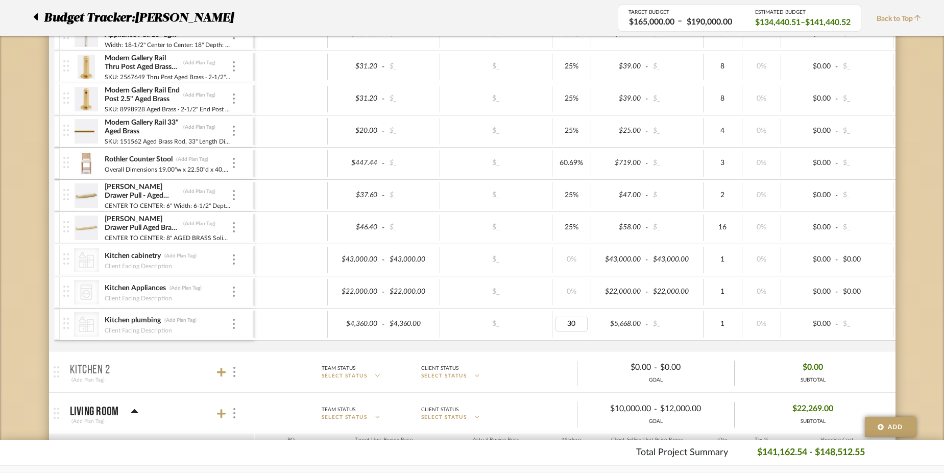
type input "0"
click at [576, 343] on div "Parkington Single Library Wall Light - Brass/clear glass (Add Plan Tag) Height:…" at bounding box center [582, 88] width 1056 height 525
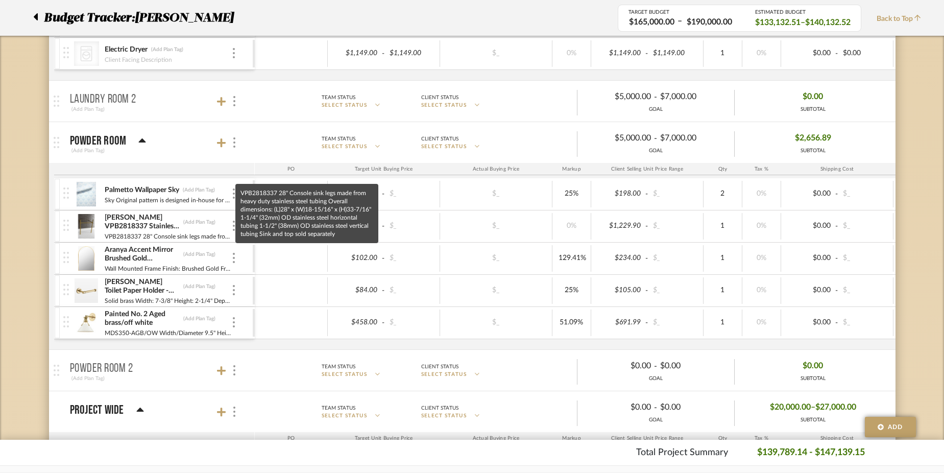
scroll to position [1489, 0]
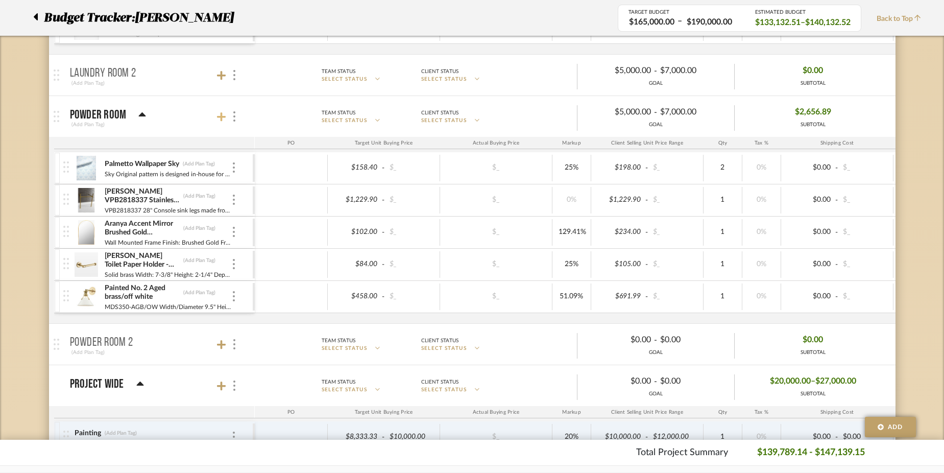
click at [224, 117] on icon at bounding box center [221, 116] width 9 height 9
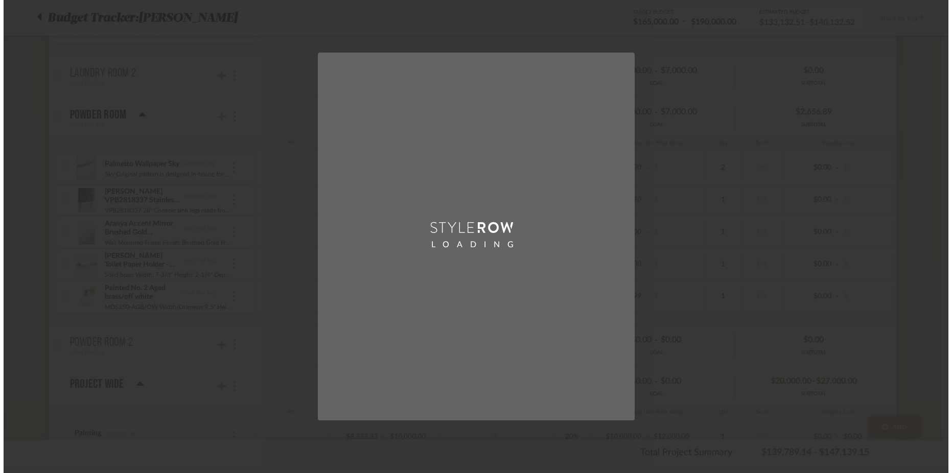
scroll to position [0, 0]
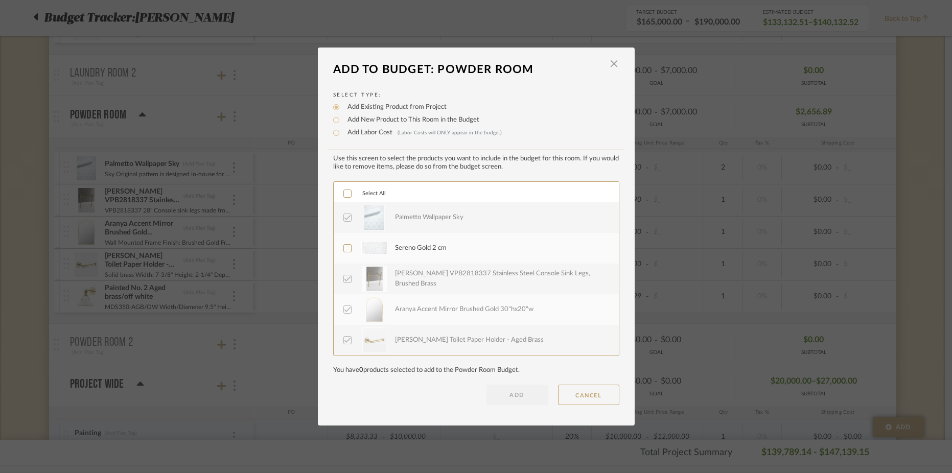
click at [372, 121] on label "Add New Product to This Room in the Budget" at bounding box center [410, 120] width 137 height 10
click at [342, 121] on input "Add New Product to This Room in the Budget" at bounding box center [336, 120] width 12 height 12
radio input "true"
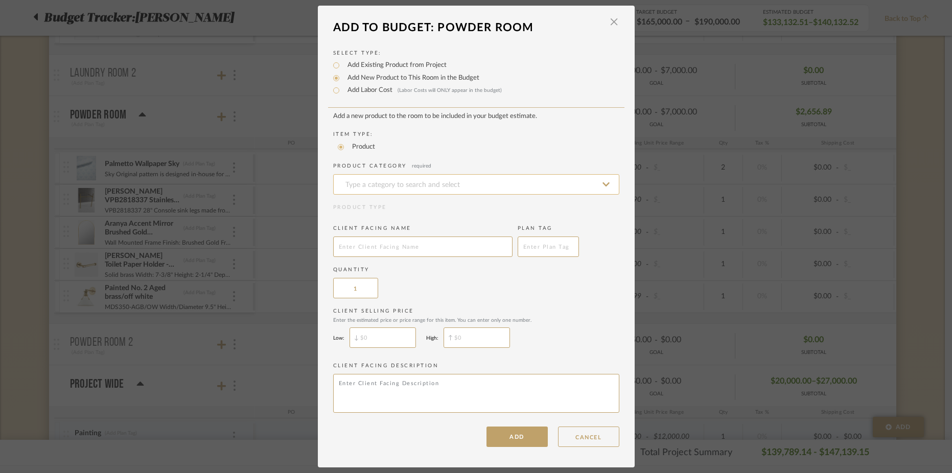
click at [378, 185] on input at bounding box center [476, 184] width 286 height 20
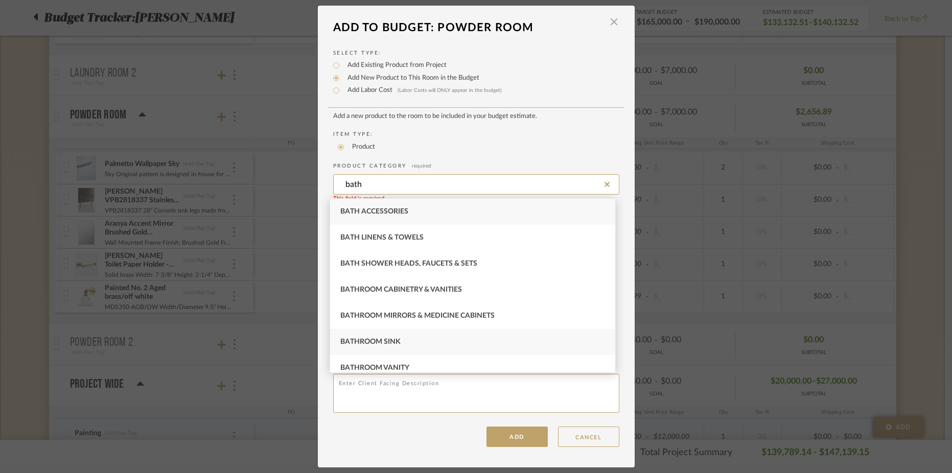
click at [402, 338] on div "Bathroom Sink" at bounding box center [472, 342] width 285 height 26
type input "Bathroom Sink"
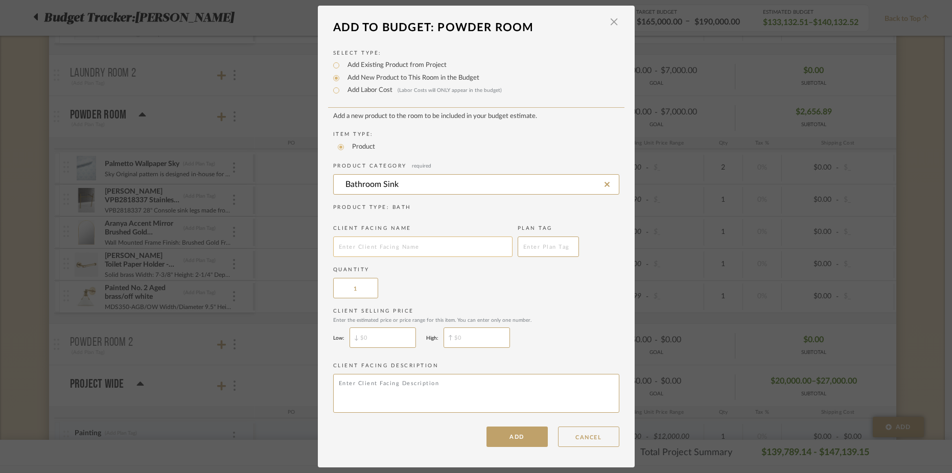
click at [391, 254] on input "text" at bounding box center [422, 246] width 179 height 20
type input "Bathroom plumbing"
type input "$"
click at [377, 339] on input "$" at bounding box center [382, 337] width 66 height 20
click at [511, 436] on button "ADD" at bounding box center [516, 437] width 61 height 20
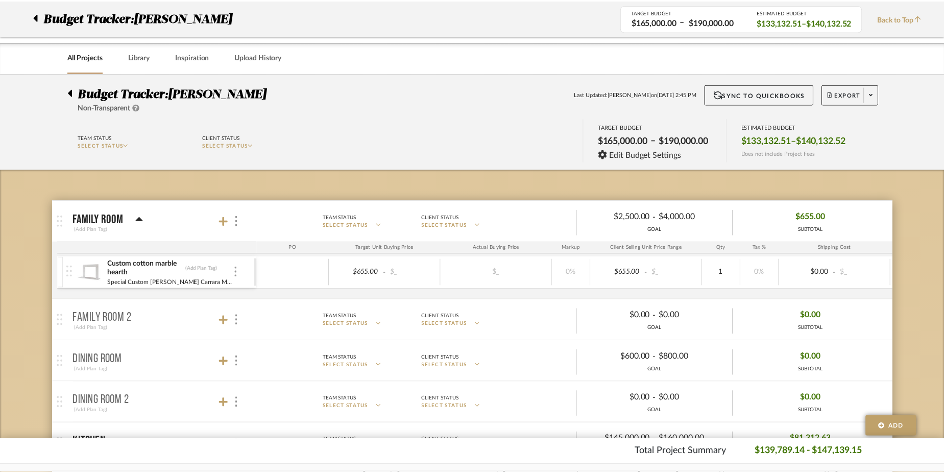
scroll to position [1489, 0]
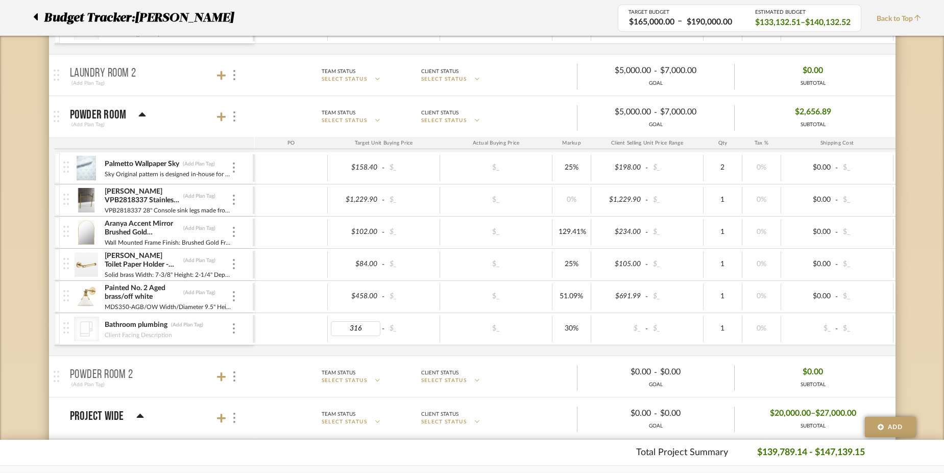
type input "3166"
click at [400, 325] on div "$_" at bounding box center [412, 328] width 50 height 15
type input "3166"
click at [491, 337] on div "$_" at bounding box center [496, 329] width 112 height 27
click at [574, 333] on div "30%" at bounding box center [572, 328] width 32 height 15
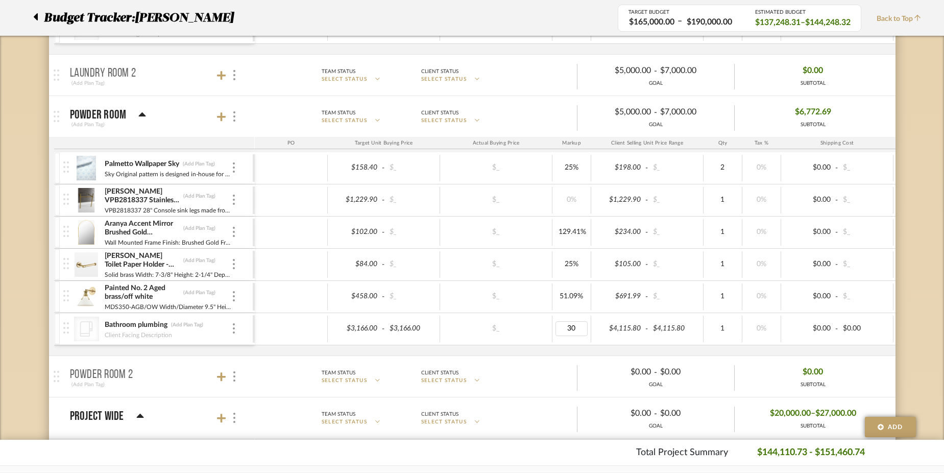
type input "0"
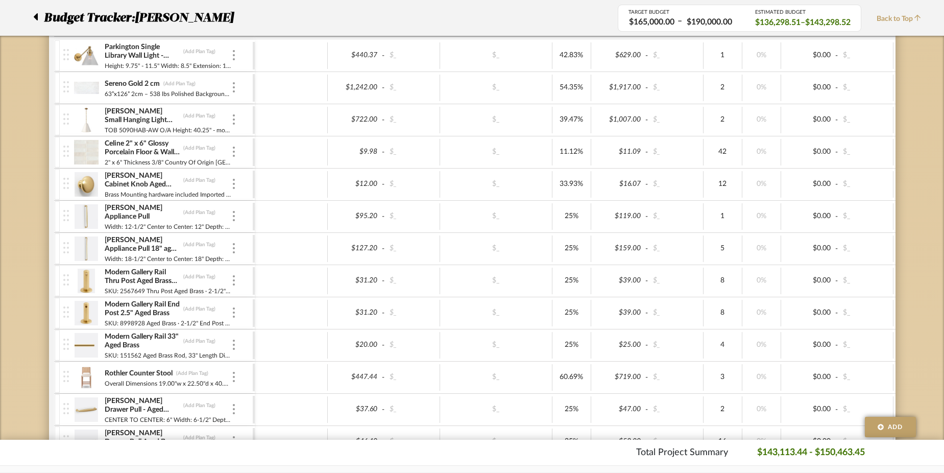
scroll to position [300, 0]
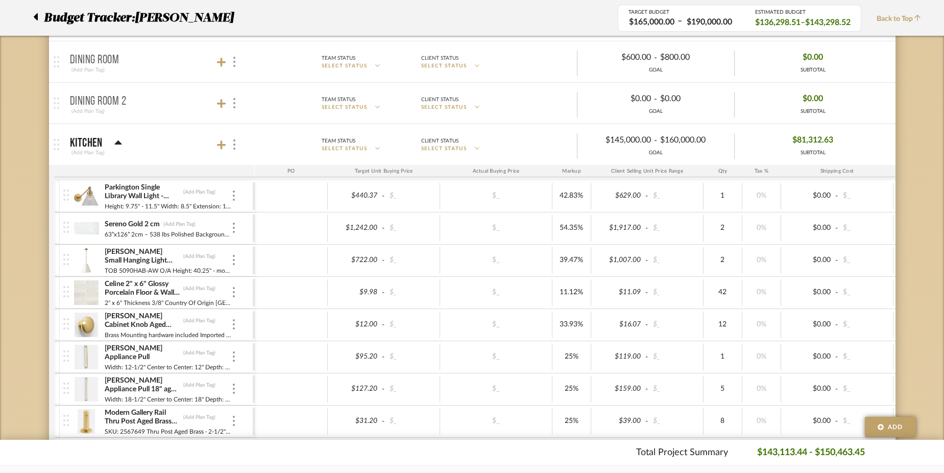
click at [34, 14] on icon at bounding box center [35, 17] width 5 height 12
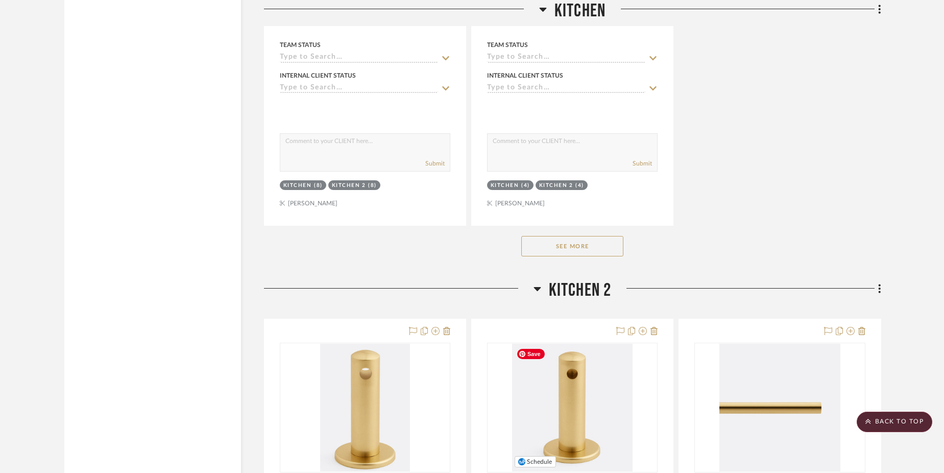
scroll to position [3419, 0]
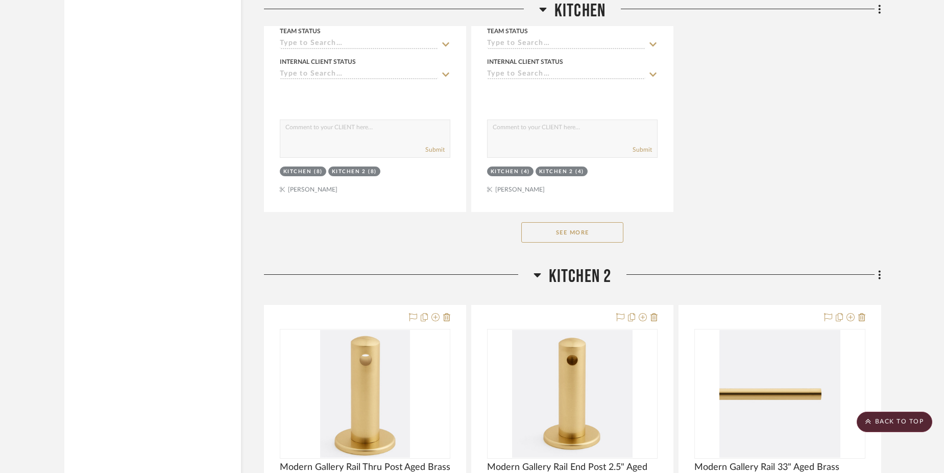
click at [593, 229] on button "See More" at bounding box center [573, 232] width 102 height 20
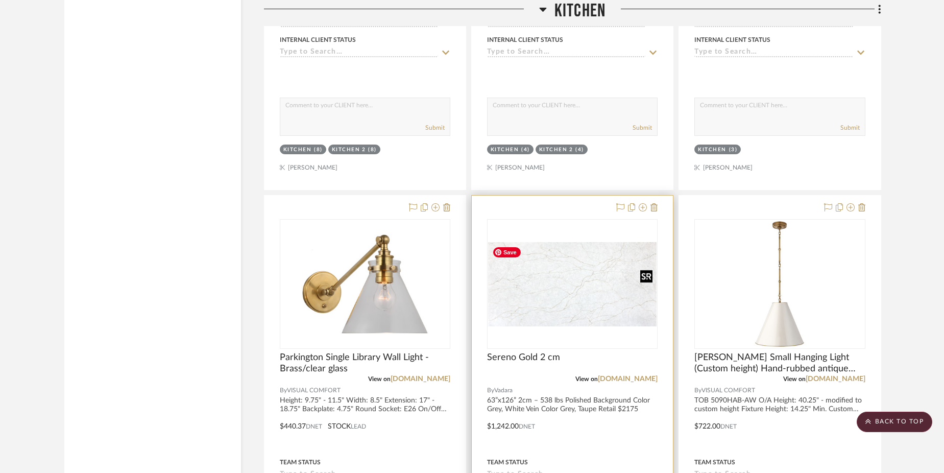
scroll to position [3508, 0]
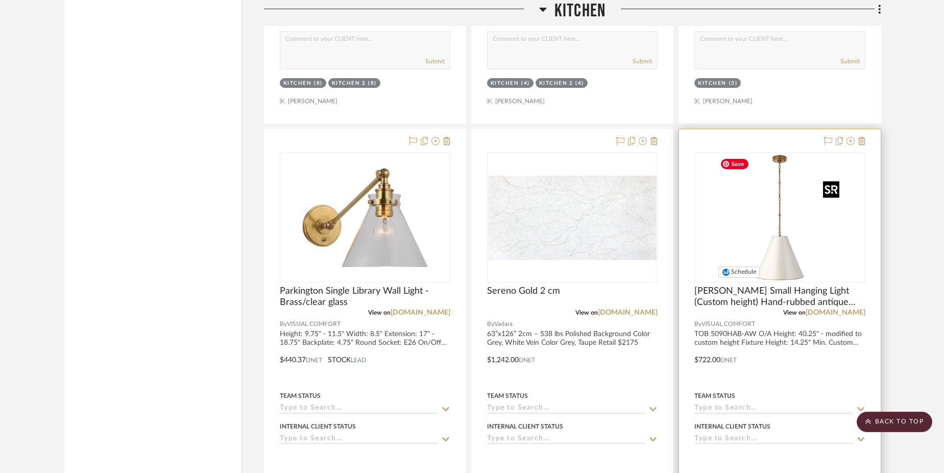
click at [787, 212] on img "0" at bounding box center [760, 218] width 128 height 128
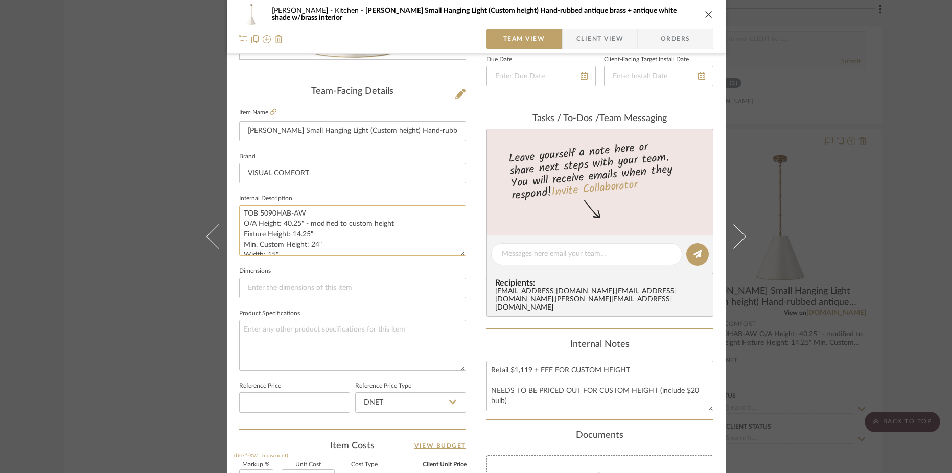
scroll to position [0, 0]
drag, startPoint x: 403, startPoint y: 223, endPoint x: 346, endPoint y: 228, distance: 57.4
click at [346, 228] on textarea "TOB 5090HAB-AW O/A Height: 40.25" - modified to custom height Fixture Height: 1…" at bounding box center [352, 230] width 227 height 51
type textarea "TOB 5090HAB-AW O/A Height: 40.25" - modified to 25" Fixture Height: 14.25" Min.…"
click at [704, 13] on icon "close" at bounding box center [708, 14] width 8 height 8
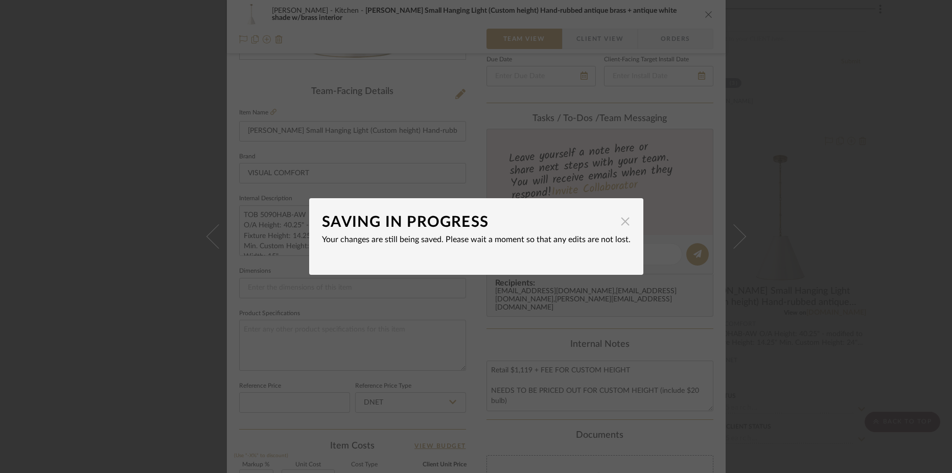
click at [617, 224] on span "button" at bounding box center [625, 221] width 20 height 20
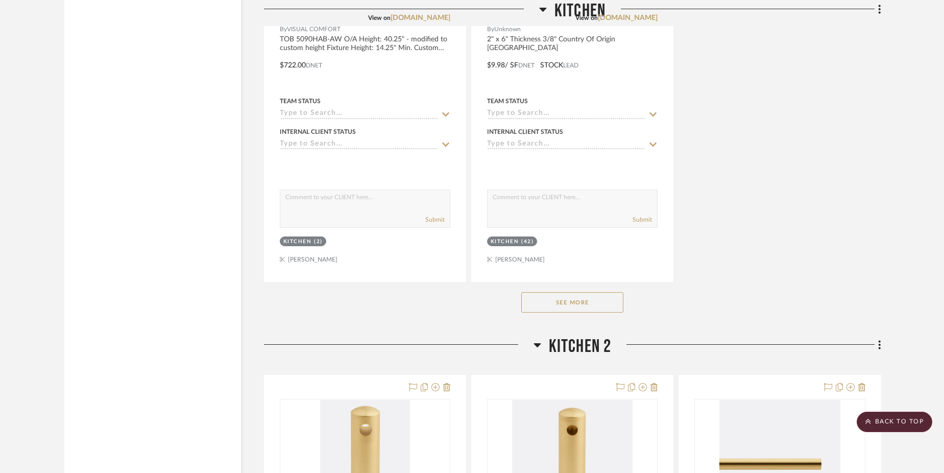
scroll to position [3069, 0]
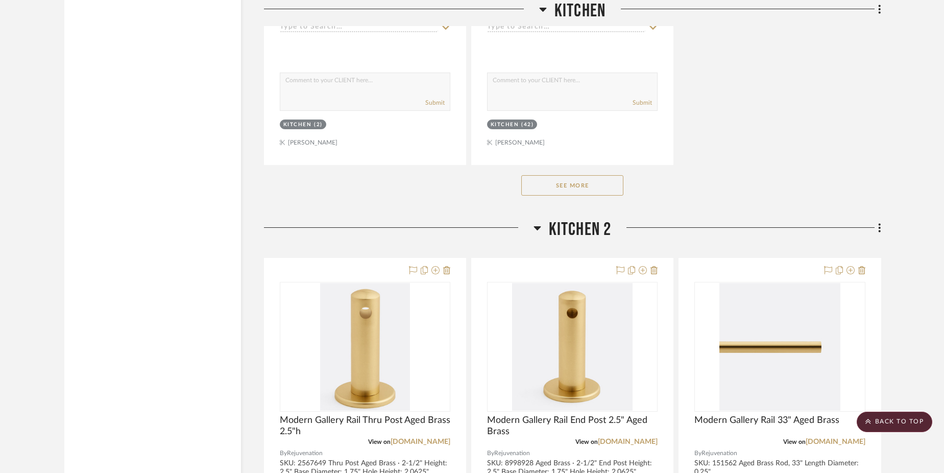
click at [599, 184] on button "See More" at bounding box center [573, 185] width 102 height 20
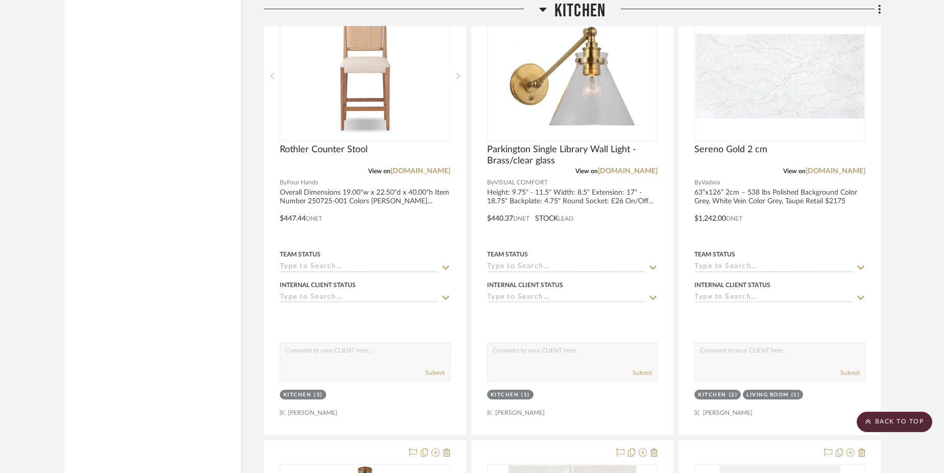
scroll to position [1783, 0]
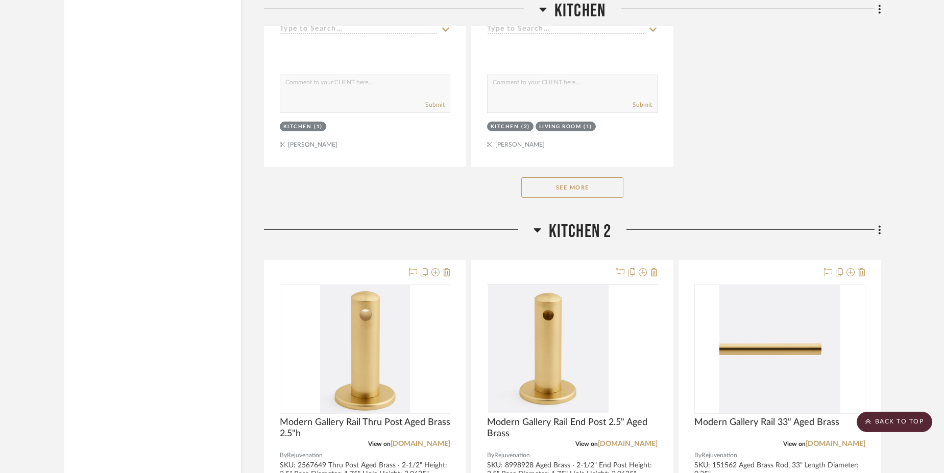
scroll to position [3090, 0]
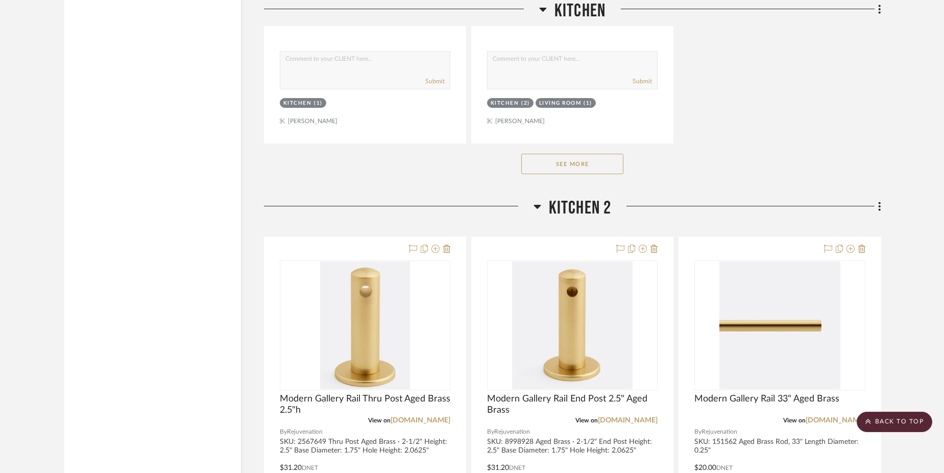
click at [587, 158] on button "See More" at bounding box center [573, 164] width 102 height 20
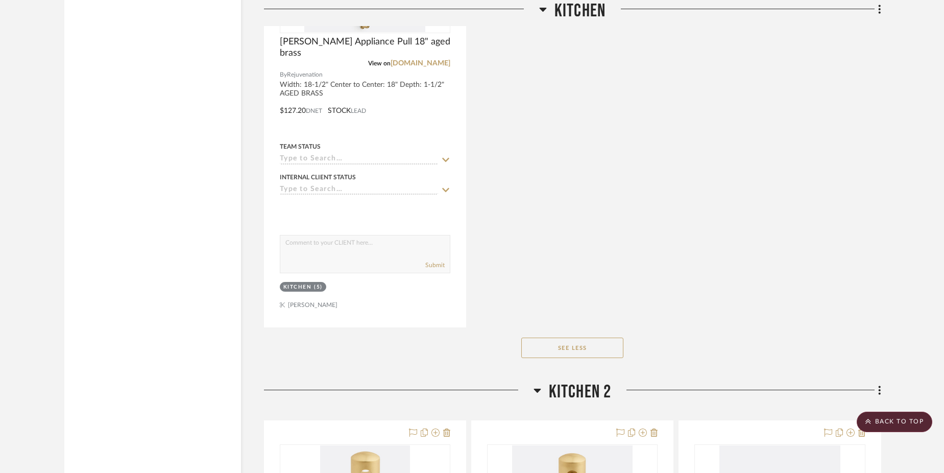
scroll to position [3912, 0]
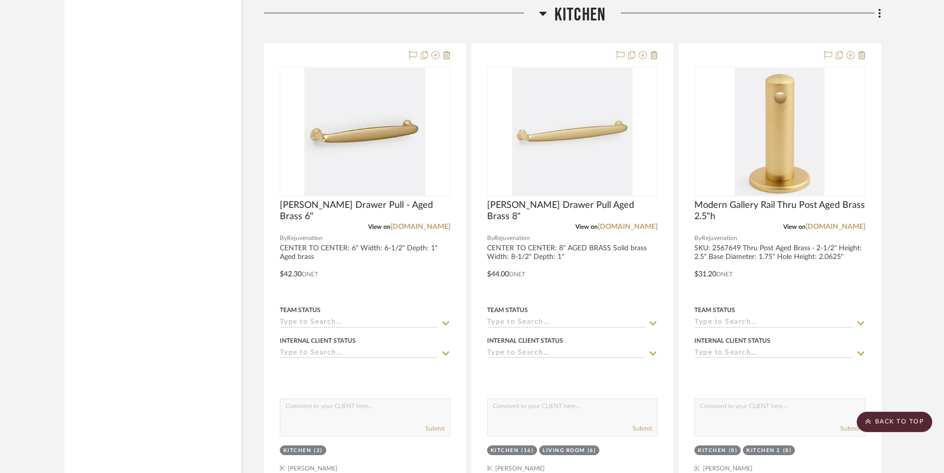
scroll to position [1825, 0]
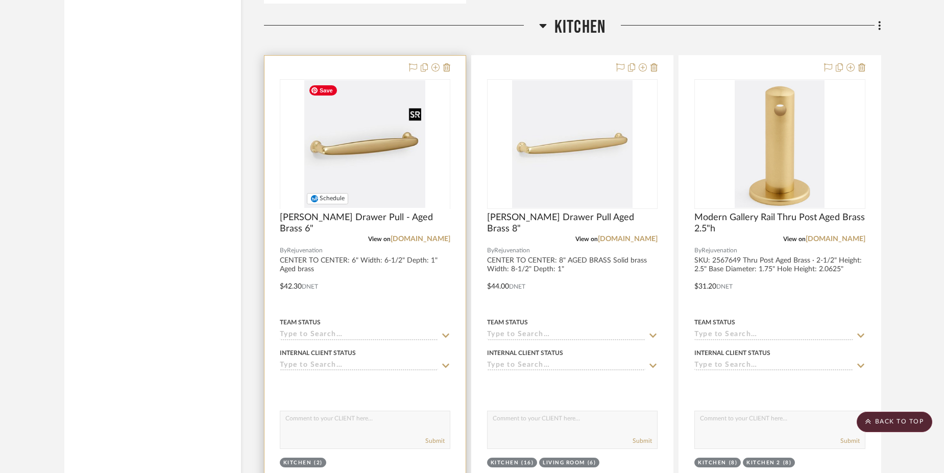
click at [368, 153] on div at bounding box center [365, 208] width 171 height 258
click at [411, 168] on img "0" at bounding box center [364, 144] width 121 height 128
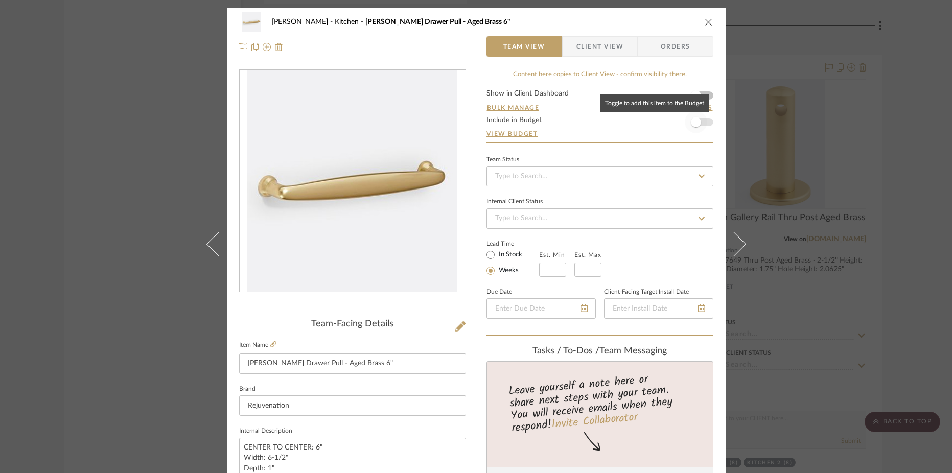
click at [694, 122] on span "button" at bounding box center [696, 122] width 10 height 10
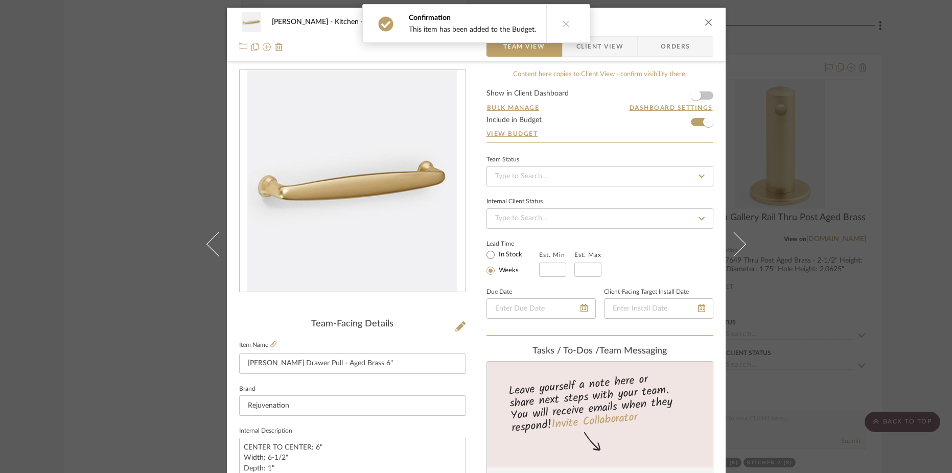
scroll to position [359, 0]
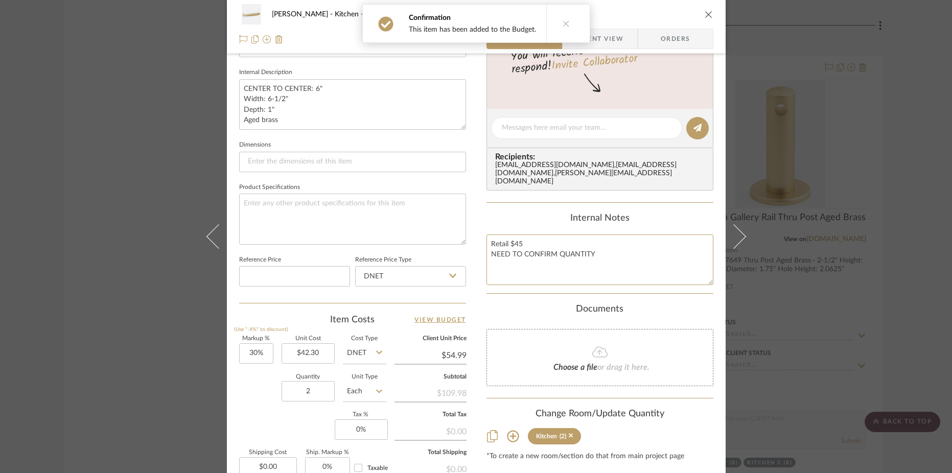
drag, startPoint x: 601, startPoint y: 256, endPoint x: 481, endPoint y: 254, distance: 120.1
click at [481, 254] on div "[PERSON_NAME] Kitchen [PERSON_NAME] Drawer Pull - Aged Brass 6" Team View Clien…" at bounding box center [476, 120] width 499 height 943
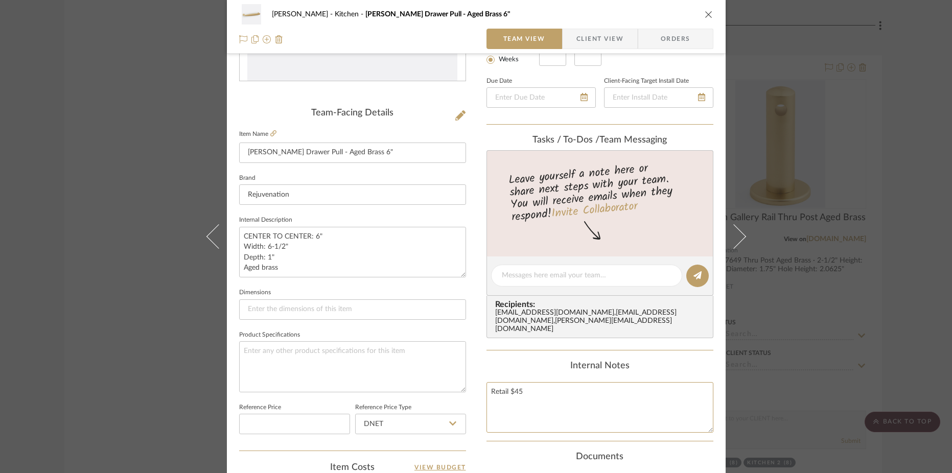
scroll to position [205, 0]
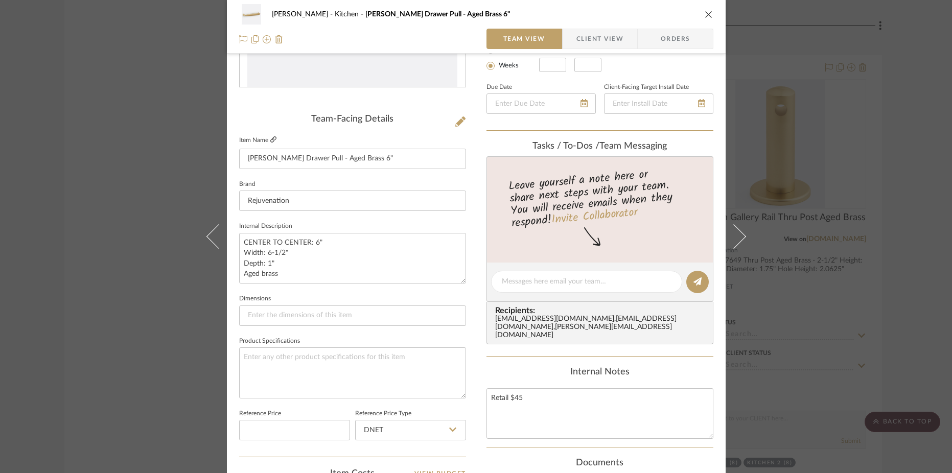
type textarea "Retail $45"
click at [270, 138] on icon at bounding box center [273, 139] width 6 height 6
click at [540, 398] on textarea "Retail $45" at bounding box center [599, 413] width 227 height 51
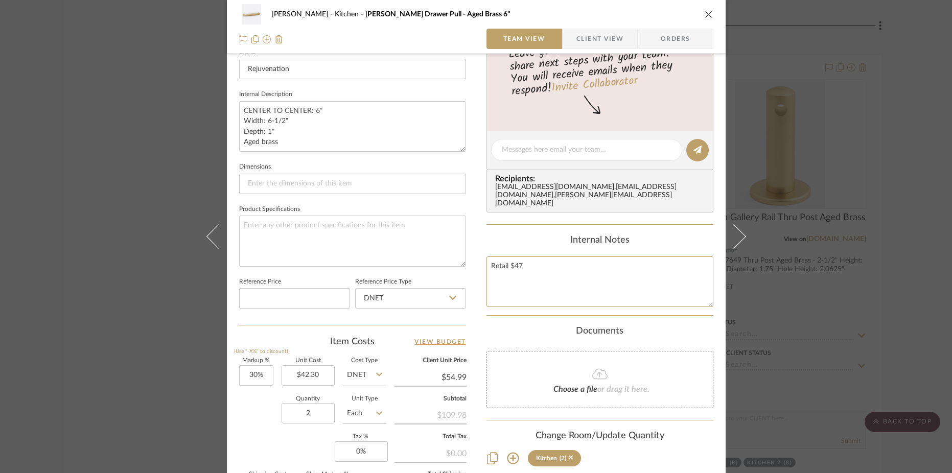
scroll to position [409, 0]
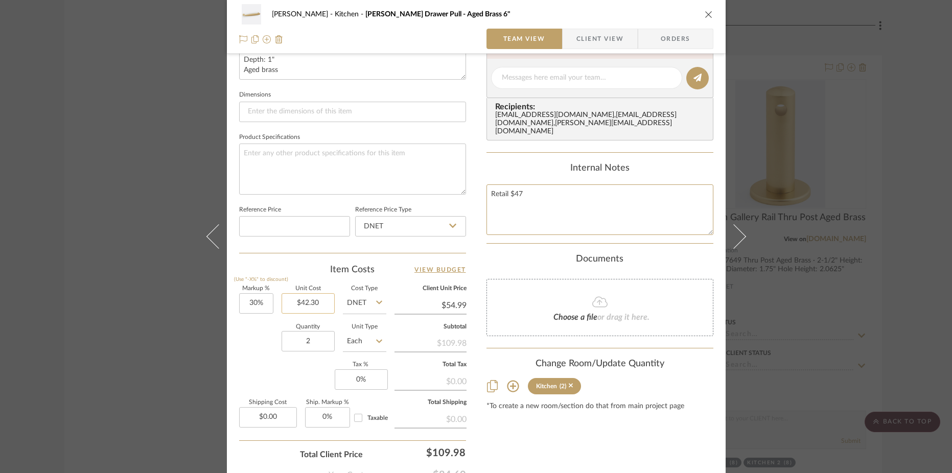
type textarea "Retail $47"
type input "42.30"
click at [304, 299] on input "42.30" at bounding box center [307, 303] width 53 height 20
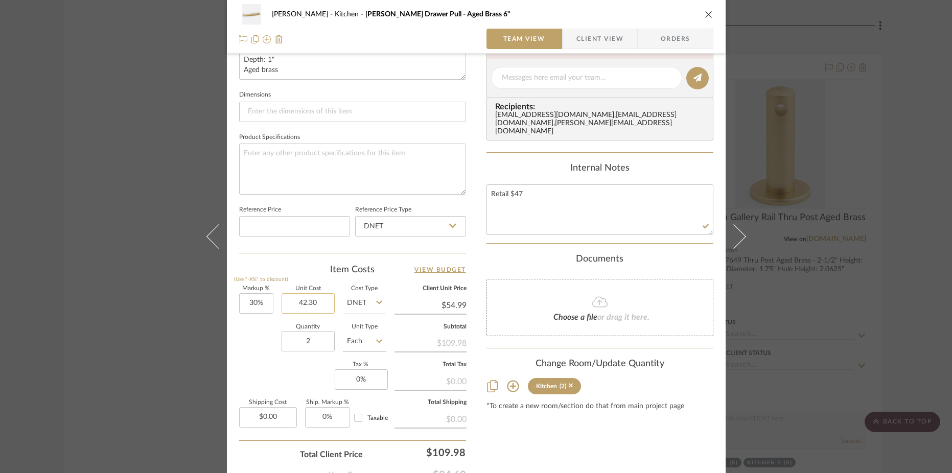
click at [304, 299] on input "42.30" at bounding box center [307, 303] width 53 height 20
type input "$37.60"
click at [447, 306] on input "54.99" at bounding box center [430, 305] width 72 height 15
type input "47"
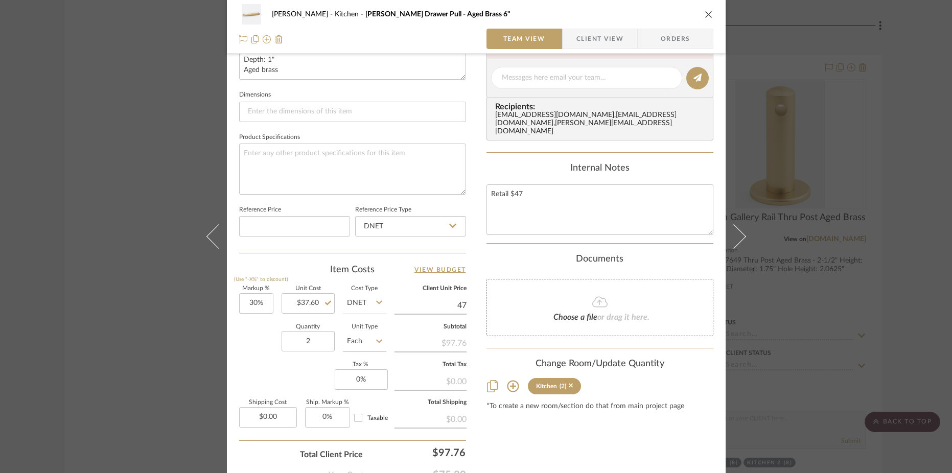
type input "25%"
type input "$47.00"
click at [518, 445] on div "Content here copies to Client View - confirm visibility there. Show in Client D…" at bounding box center [599, 81] width 227 height 841
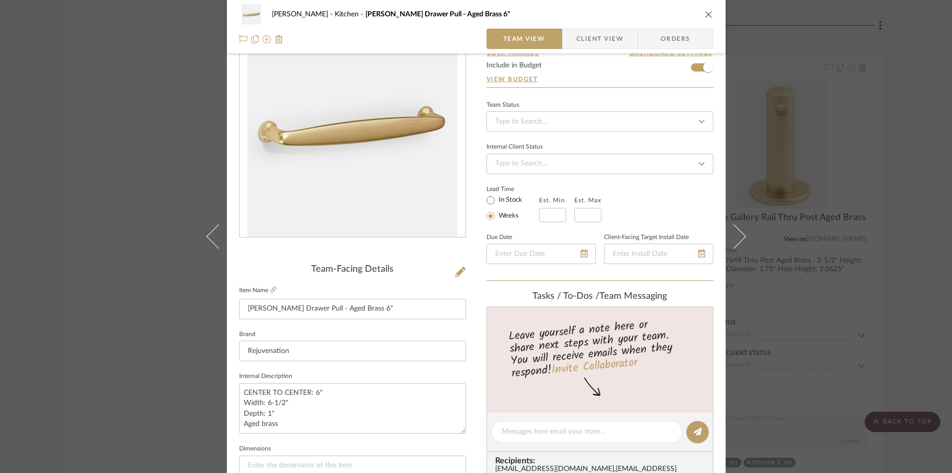
scroll to position [0, 0]
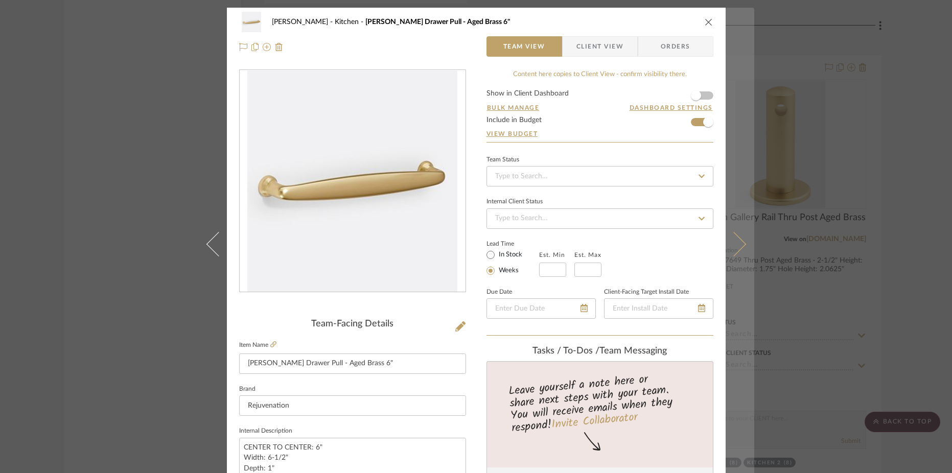
click at [739, 235] on button at bounding box center [739, 244] width 29 height 473
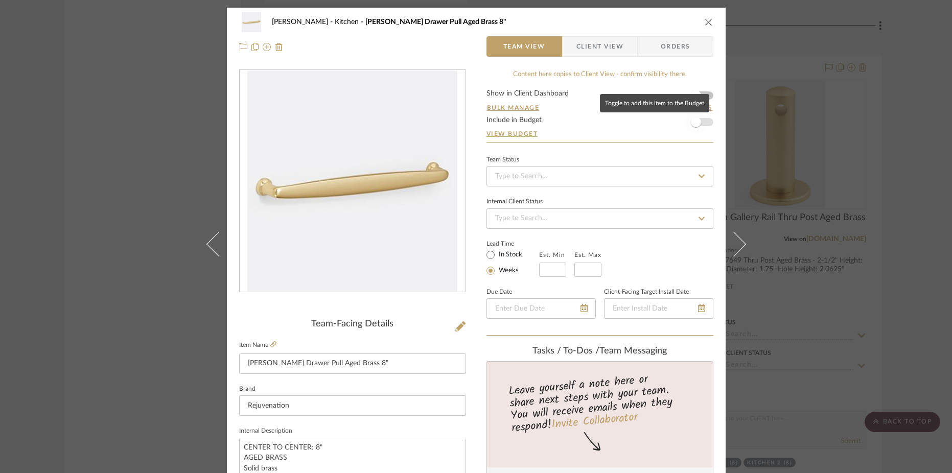
click at [702, 123] on span "button" at bounding box center [695, 122] width 22 height 22
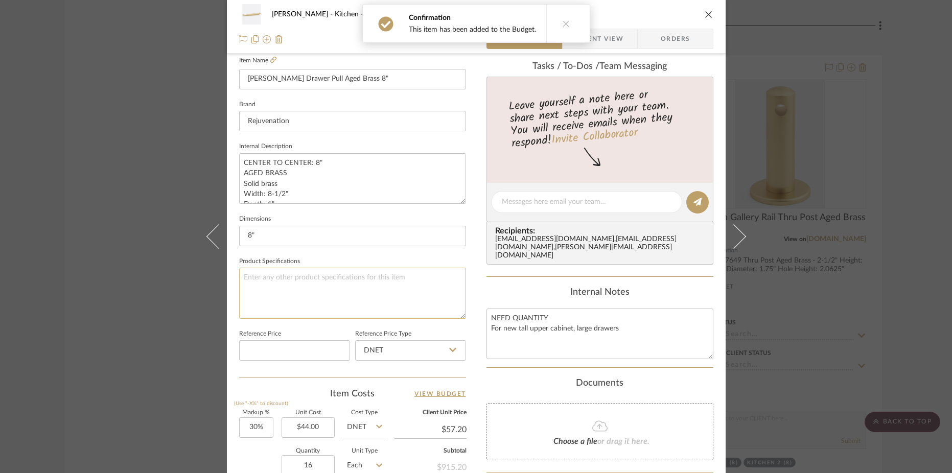
scroll to position [316, 0]
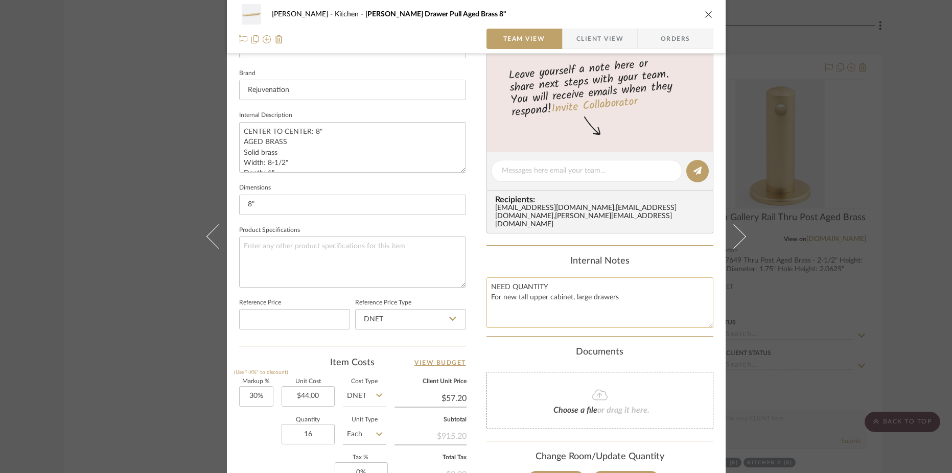
click at [569, 292] on textarea "NEED QUANTITY For new tall upper cabinet, large drawers" at bounding box center [599, 302] width 227 height 51
click at [632, 302] on textarea "NEED QUANTITY For new tall upper cabinet, large drawers" at bounding box center [599, 302] width 227 height 51
drag, startPoint x: 633, startPoint y: 302, endPoint x: 448, endPoint y: 276, distance: 186.3
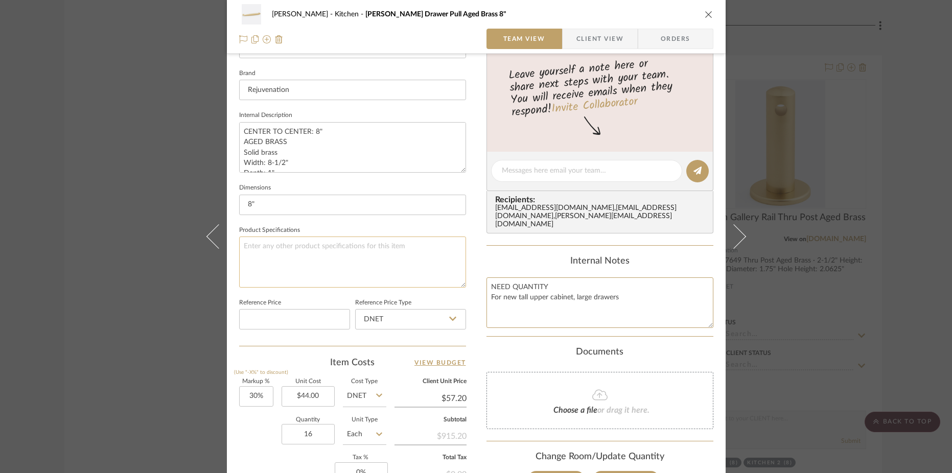
click at [448, 276] on div "[PERSON_NAME] Kitchen [PERSON_NAME] Drawer Pull Aged Brass 8" Team View Client …" at bounding box center [476, 163] width 499 height 943
click at [486, 289] on textarea "$58" at bounding box center [599, 302] width 227 height 51
type textarea "Retail $58"
type input "44.00"
click at [313, 401] on input "44.00" at bounding box center [307, 396] width 53 height 20
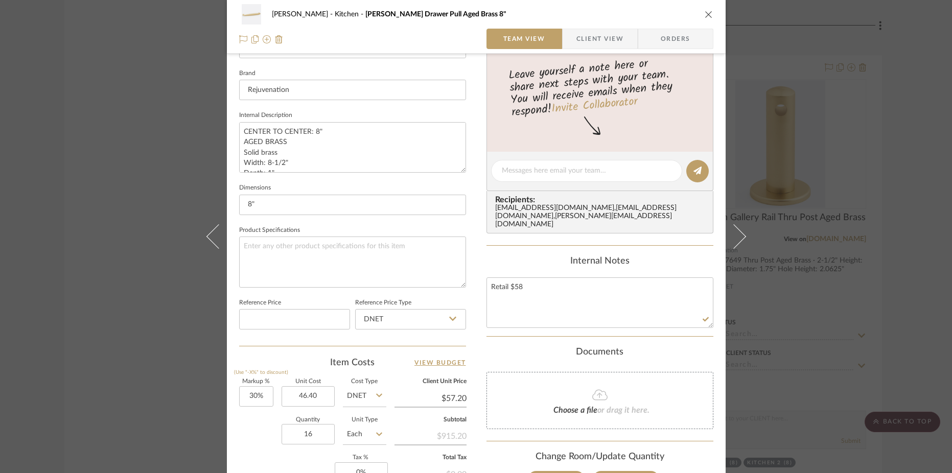
type input "$46.40"
type input "57.20"
click at [449, 397] on input "57.20" at bounding box center [430, 398] width 72 height 15
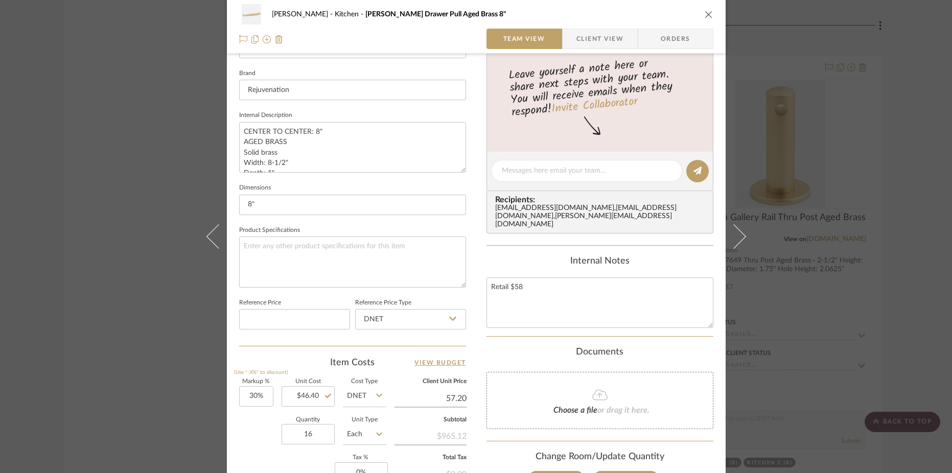
click at [449, 397] on input "57.20" at bounding box center [430, 398] width 72 height 15
type input "58"
click at [474, 352] on div "[PERSON_NAME] Kitchen [PERSON_NAME] Drawer Pull Aged Brass 8" Team View Client …" at bounding box center [476, 163] width 499 height 943
type input "25%"
type input "$58.00"
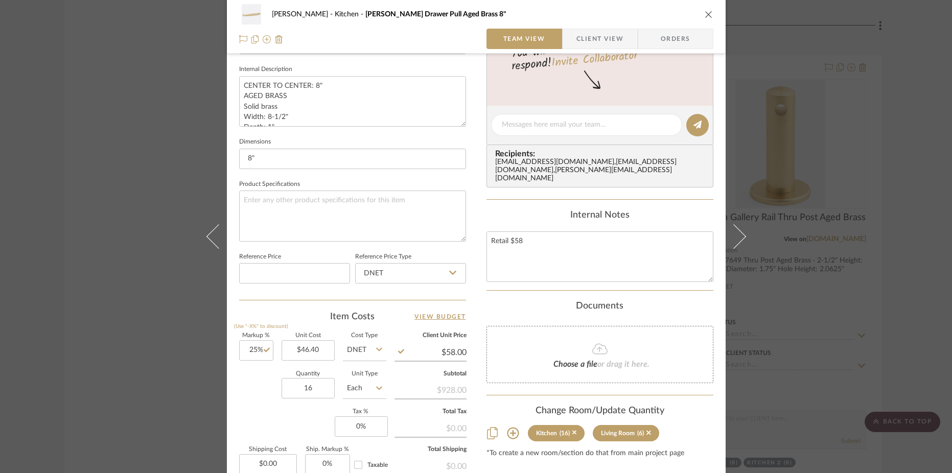
scroll to position [0, 0]
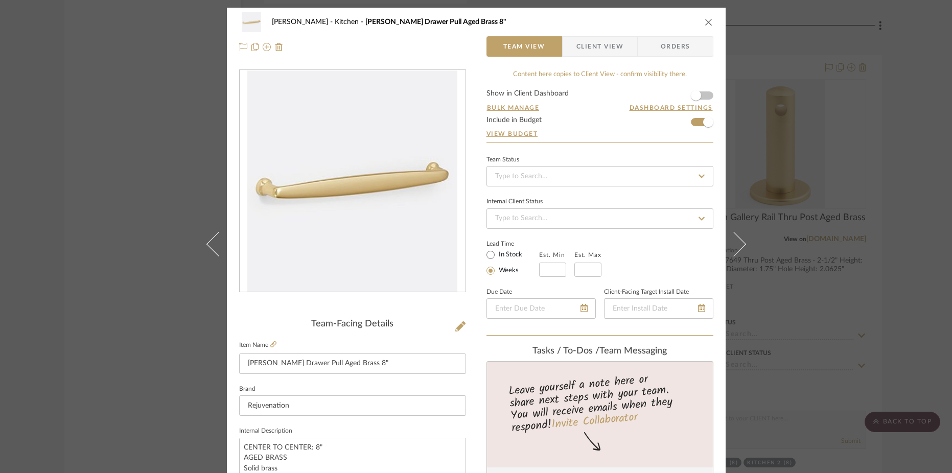
click at [704, 17] on button "close" at bounding box center [708, 21] width 9 height 9
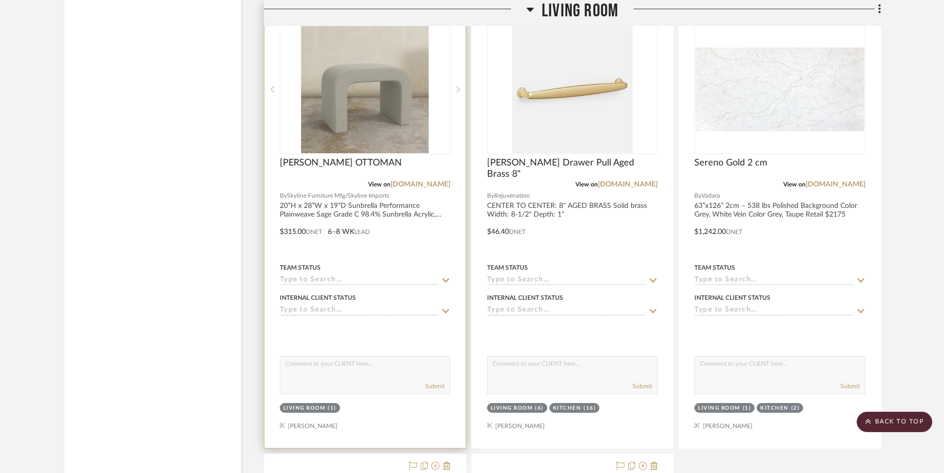
scroll to position [4753, 0]
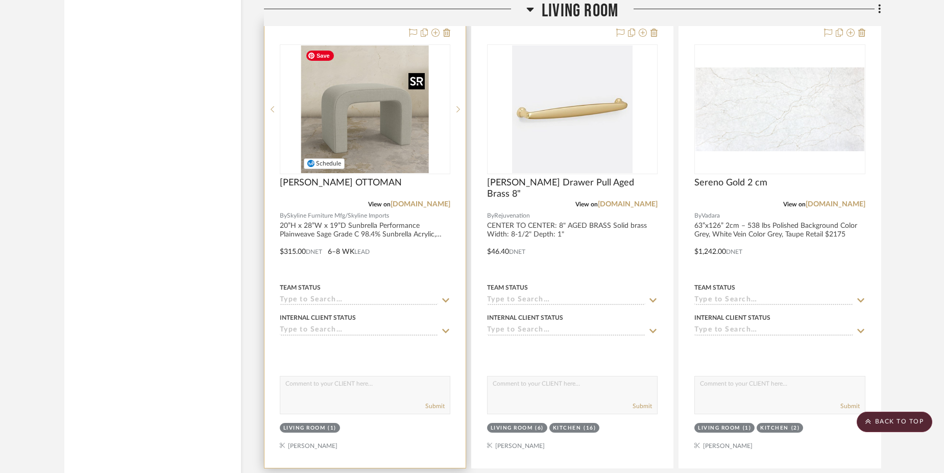
click at [411, 112] on img "0" at bounding box center [365, 109] width 128 height 128
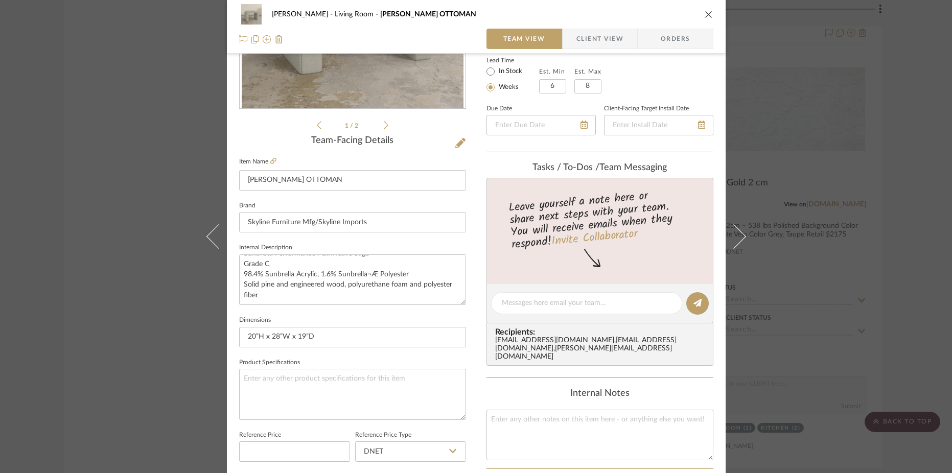
scroll to position [224, 0]
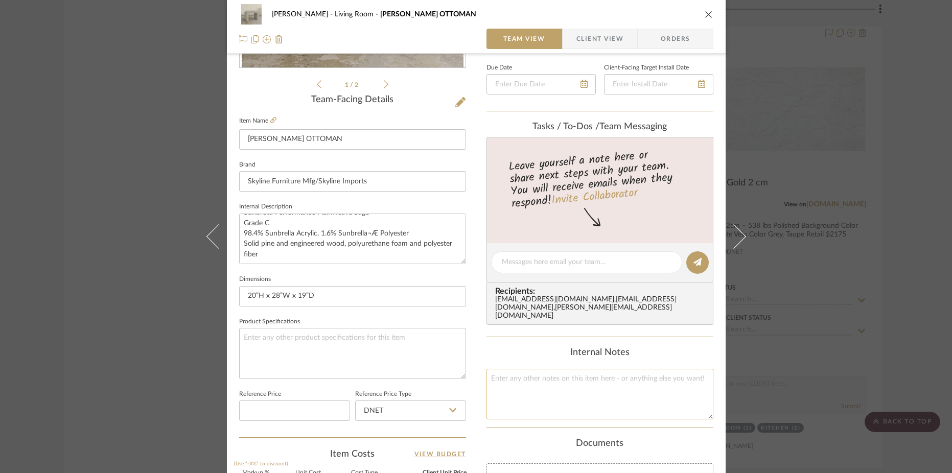
click at [509, 396] on textarea at bounding box center [599, 394] width 227 height 51
click at [531, 385] on textarea "Retail $500" at bounding box center [599, 394] width 227 height 51
type textarea "Retail $500"
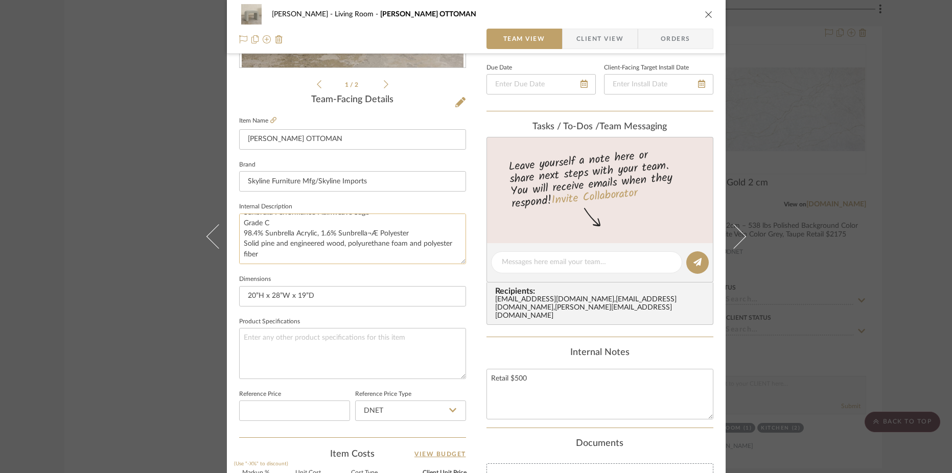
click at [324, 259] on textarea "20”H x 28”W x 19”D Sunbrella Performance Plainweave Sage Grade C 98.4% Sunbrell…" at bounding box center [352, 239] width 227 height 51
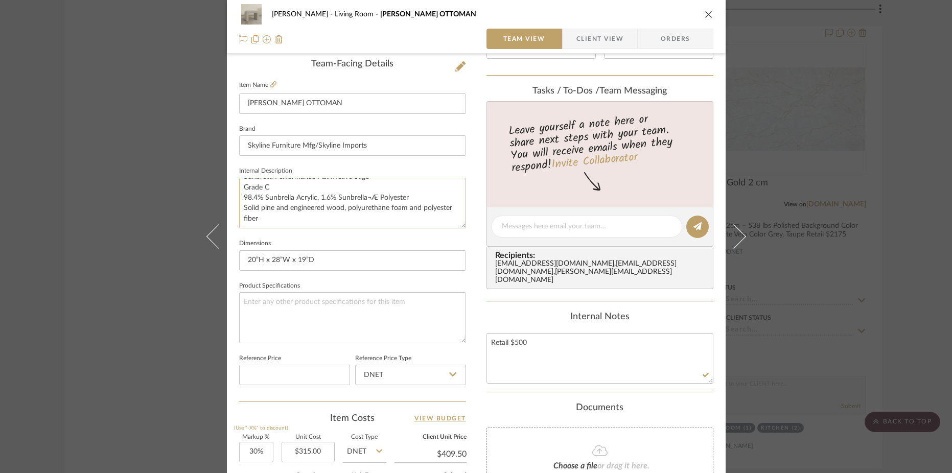
scroll to position [26, 0]
paste textarea "Retail $500"
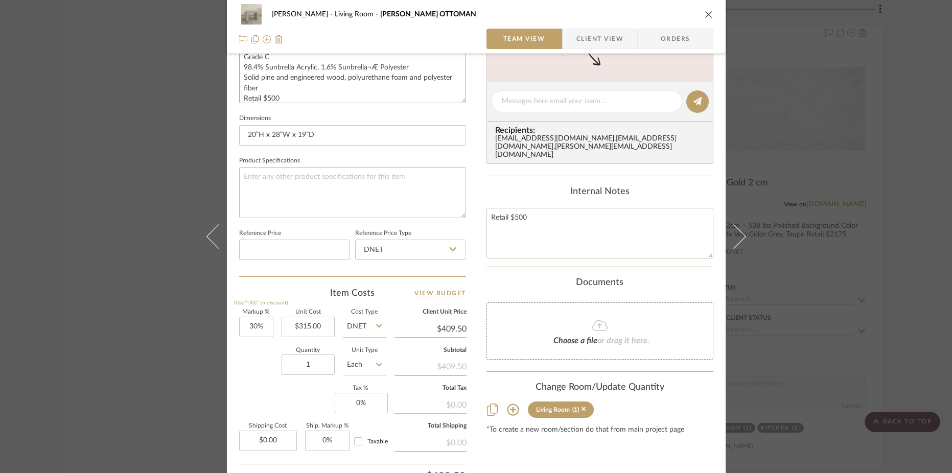
scroll to position [384, 0]
type textarea "20”H x 28”W x 19”D Sunbrella Performance Plainweave Sage Grade C 98.4% Sunbrell…"
type input "409.50"
click at [431, 333] on input "409.50" at bounding box center [430, 329] width 72 height 15
click at [440, 334] on input "409.50" at bounding box center [430, 329] width 72 height 15
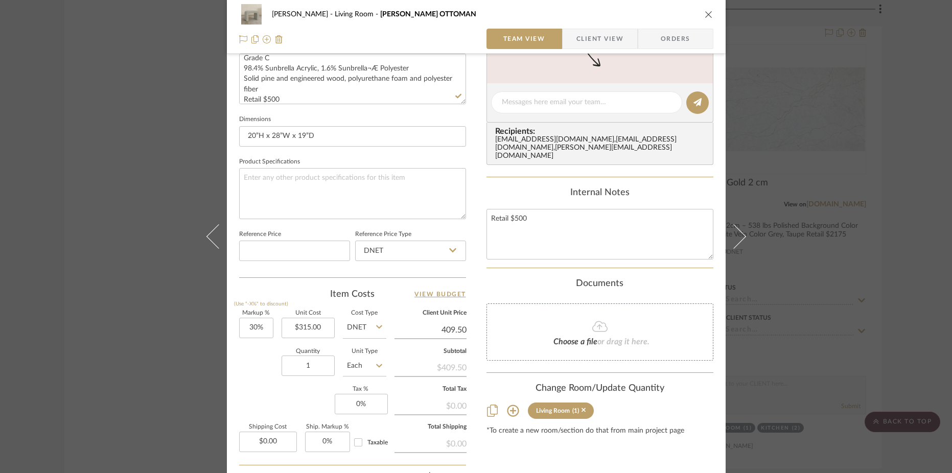
click at [440, 334] on input "409.50" at bounding box center [430, 329] width 72 height 15
type input "450"
type input "42.86%"
type input "$450.00"
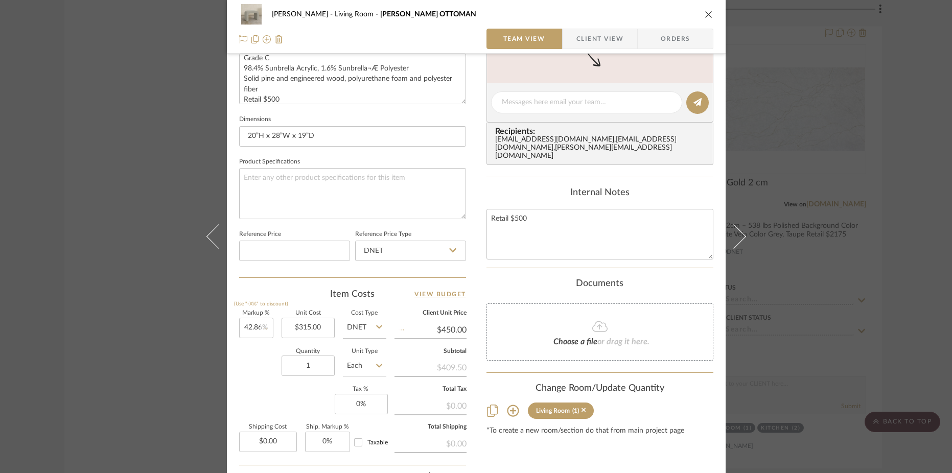
click at [719, 412] on div "[PERSON_NAME] Living Room [PERSON_NAME] OTTOMAN Team View Client View Orders 1 …" at bounding box center [476, 95] width 499 height 943
click at [451, 330] on input "450.01" at bounding box center [430, 329] width 72 height 15
click at [462, 330] on input "450.01" at bounding box center [430, 329] width 72 height 15
click at [479, 282] on div "[PERSON_NAME] Living Room [PERSON_NAME] OTTOMAN Team View Client View Orders 1 …" at bounding box center [476, 95] width 499 height 943
type input "$450.00"
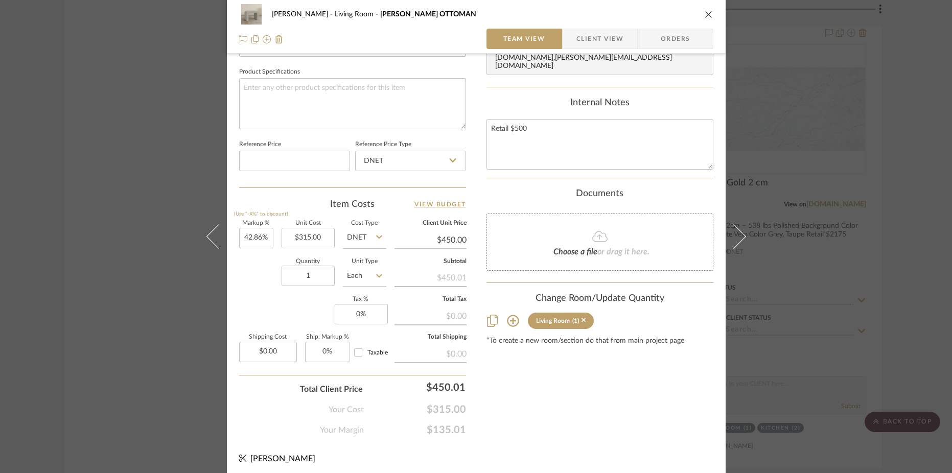
scroll to position [478, 0]
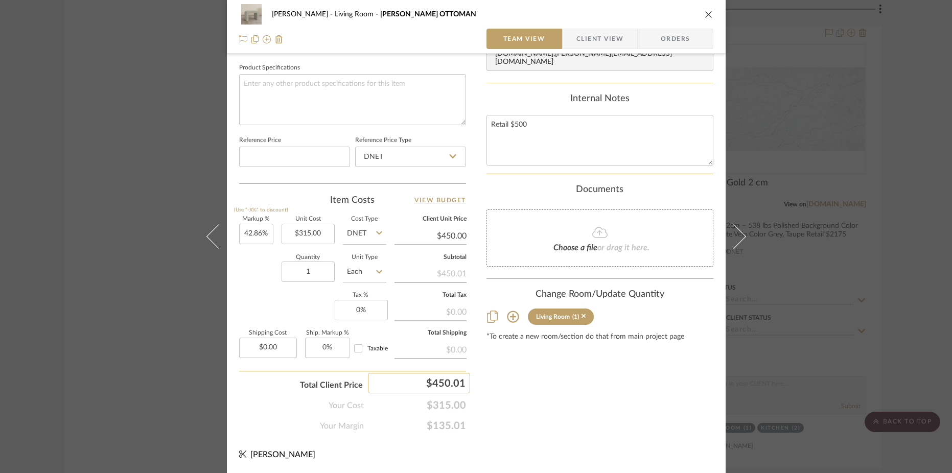
click at [455, 381] on div "$450.01" at bounding box center [419, 383] width 102 height 20
click at [462, 384] on input "450.01" at bounding box center [419, 383] width 102 height 20
type input "450.00"
click at [501, 402] on div "Content here copies to Client View - confirm visibility there. Show in Client D…" at bounding box center [599, 11] width 227 height 841
type input "42.85%"
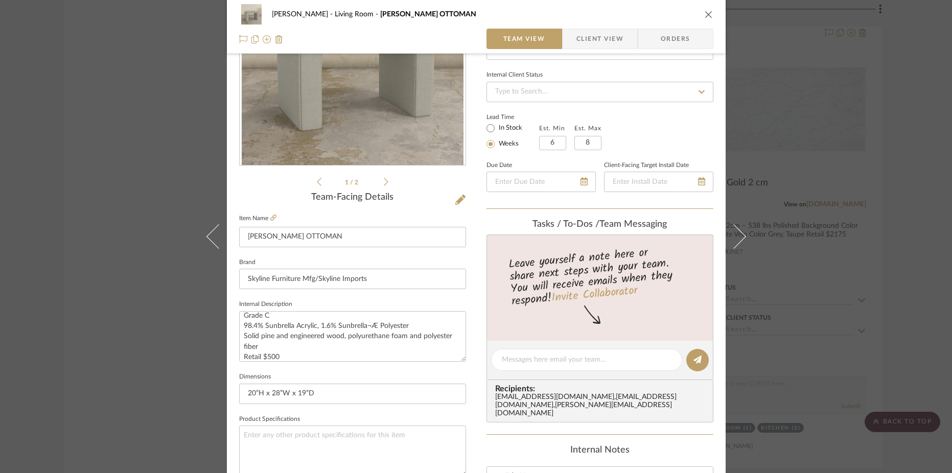
scroll to position [0, 0]
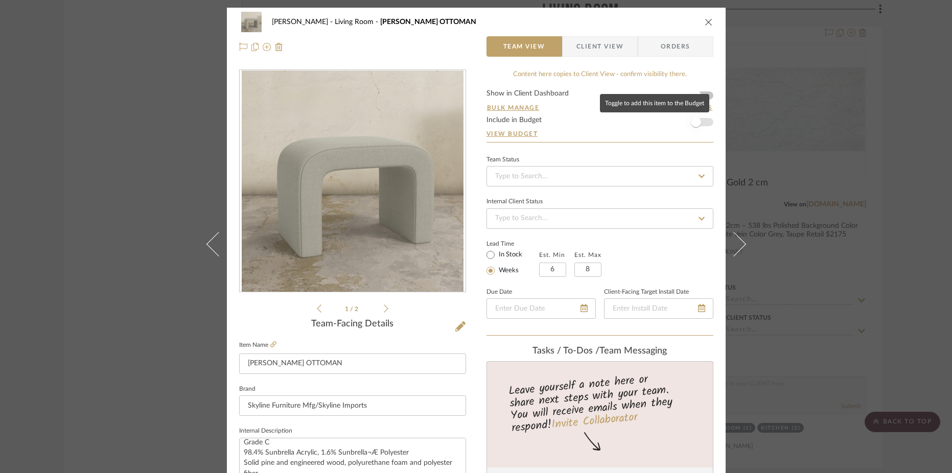
click at [699, 122] on span "button" at bounding box center [695, 122] width 22 height 22
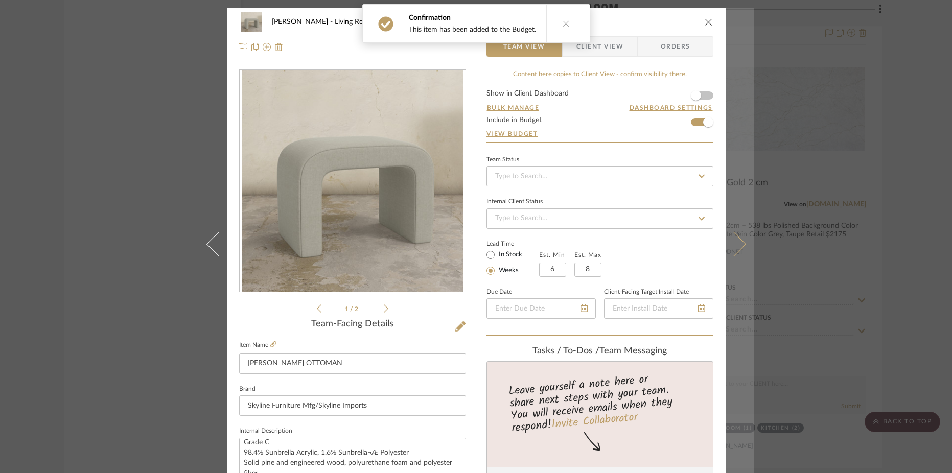
click at [730, 234] on icon at bounding box center [733, 244] width 25 height 25
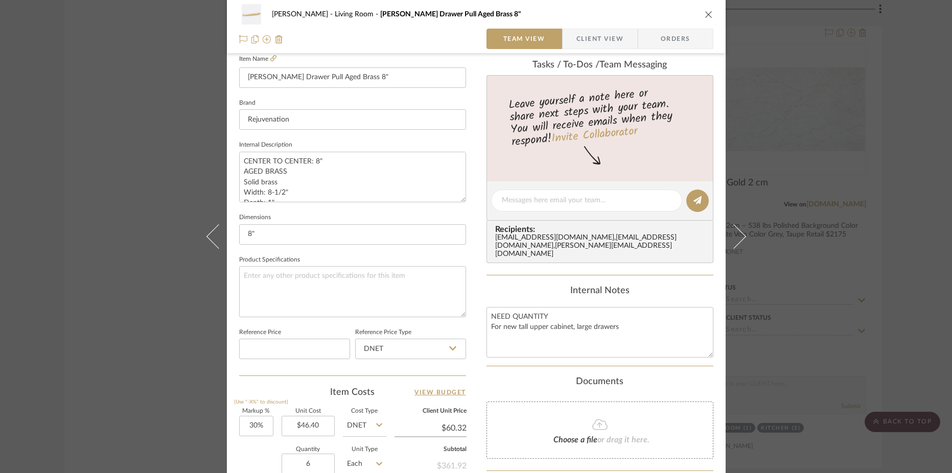
scroll to position [297, 0]
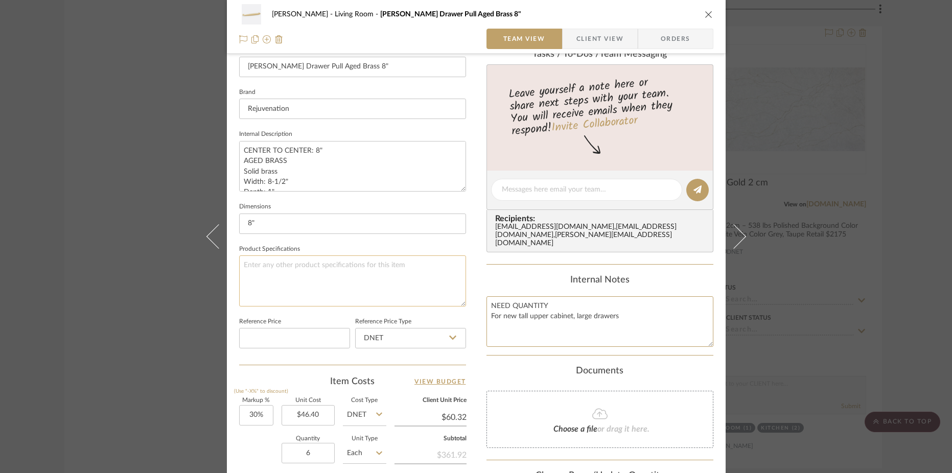
drag, startPoint x: 666, startPoint y: 317, endPoint x: 446, endPoint y: 276, distance: 224.0
click at [446, 276] on div "[PERSON_NAME] Living Room [PERSON_NAME] Drawer Pull Aged Brass 8" Team View Cli…" at bounding box center [476, 182] width 499 height 943
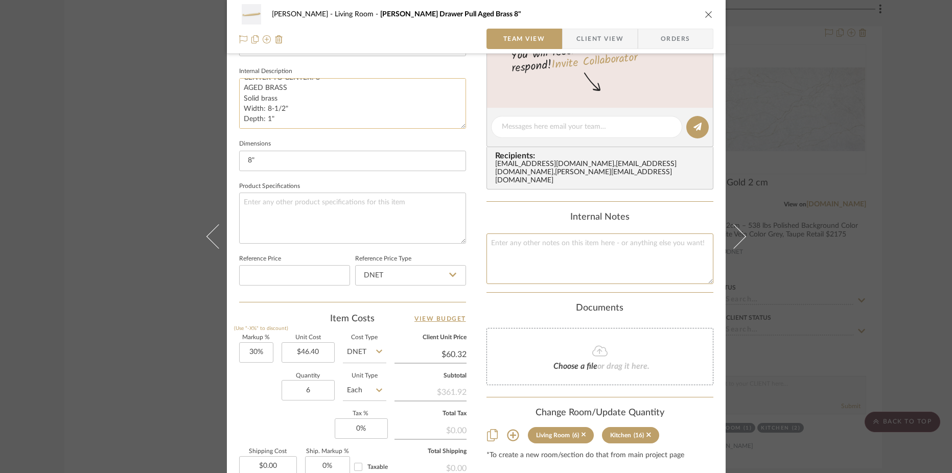
scroll to position [0, 0]
type textarea "Retail $58"
type input "60.32"
click at [460, 347] on input "60.32" at bounding box center [430, 354] width 72 height 15
type input "58"
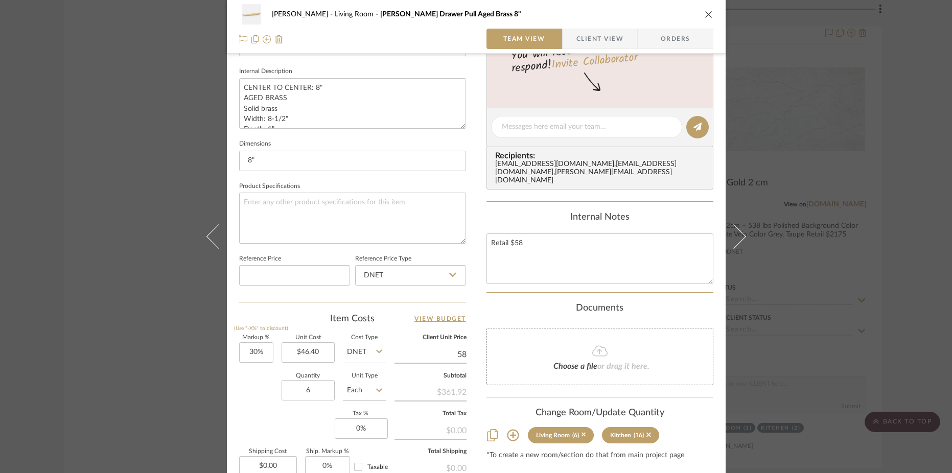
click at [471, 304] on div "[PERSON_NAME] Living Room [PERSON_NAME] Drawer Pull Aged Brass 8" Team View Cli…" at bounding box center [476, 119] width 499 height 943
type input "25%"
type input "$58.00"
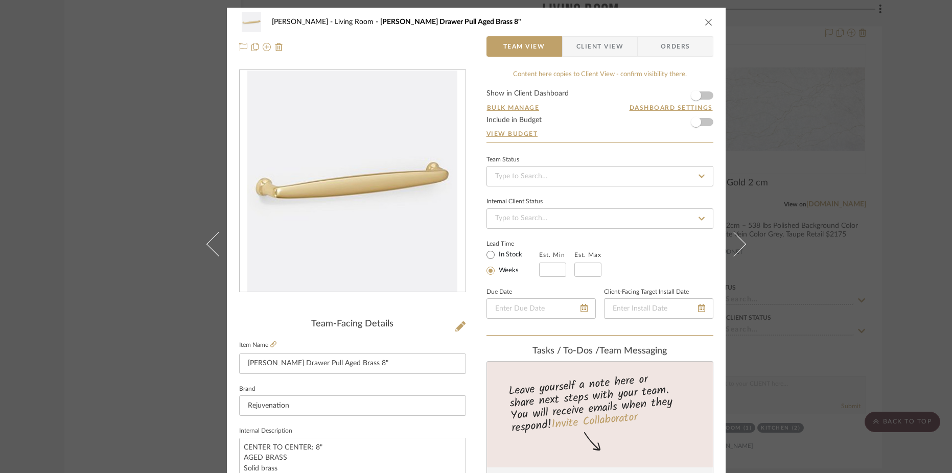
click at [703, 123] on form "Show in Client Dashboard Bulk Manage Dashboard Settings Include in Budget View …" at bounding box center [599, 116] width 227 height 52
click at [693, 122] on span "button" at bounding box center [696, 122] width 10 height 10
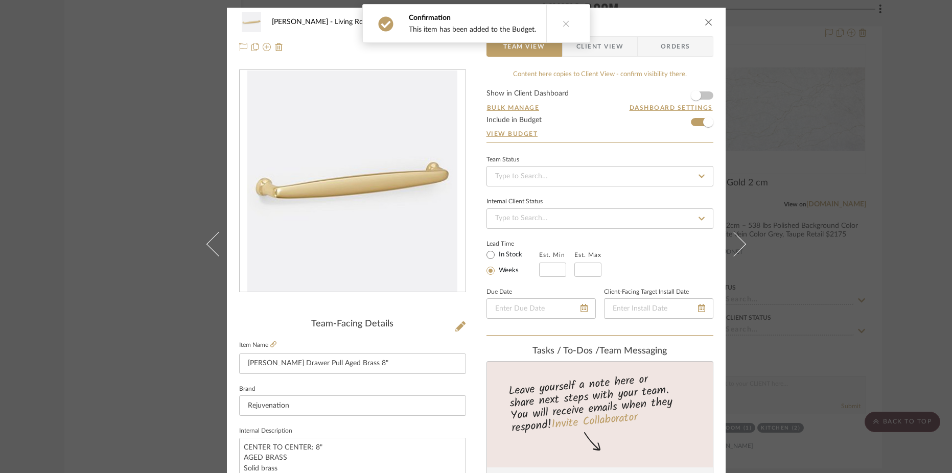
click at [705, 22] on icon "close" at bounding box center [708, 22] width 8 height 8
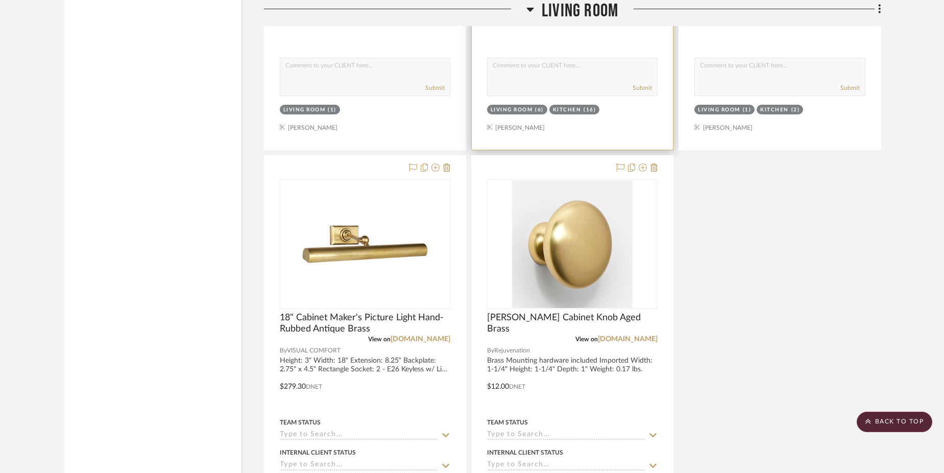
scroll to position [4760, 0]
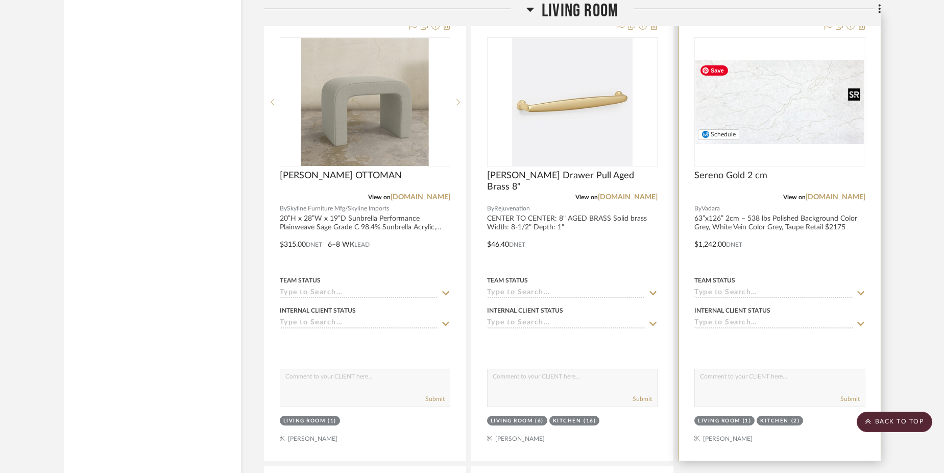
click at [0, 0] on img at bounding box center [0, 0] width 0 height 0
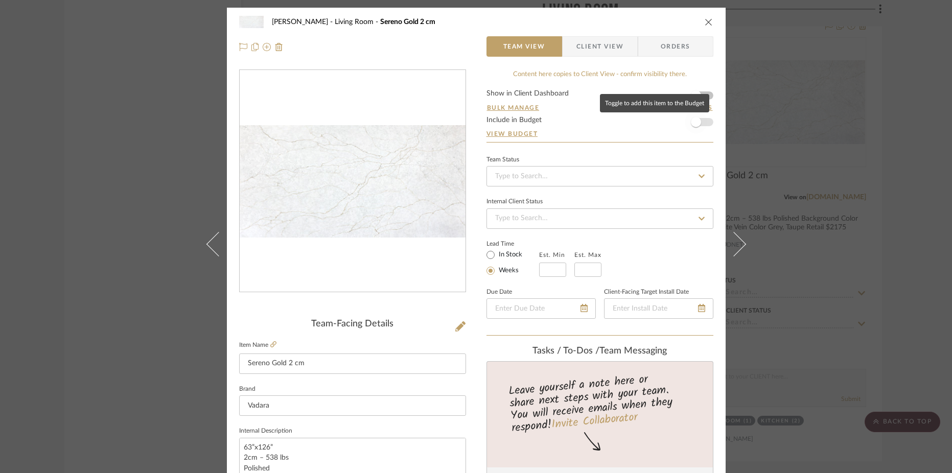
click at [697, 125] on span "button" at bounding box center [695, 122] width 22 height 22
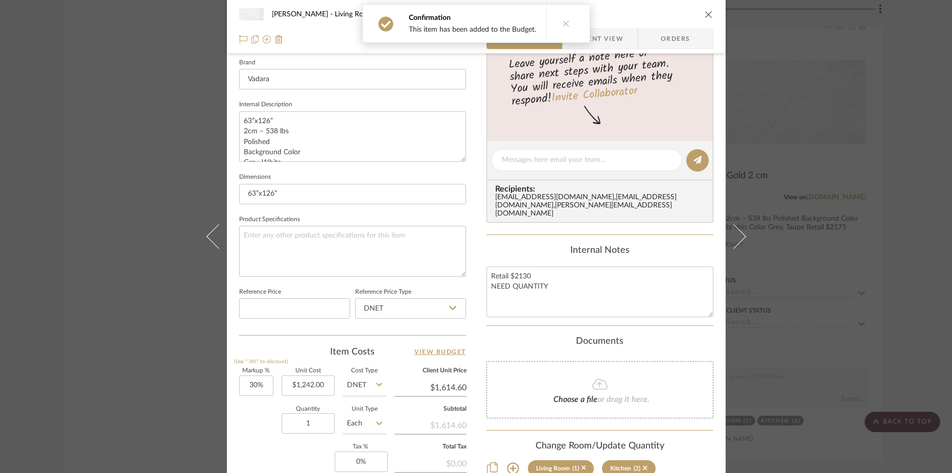
scroll to position [343, 0]
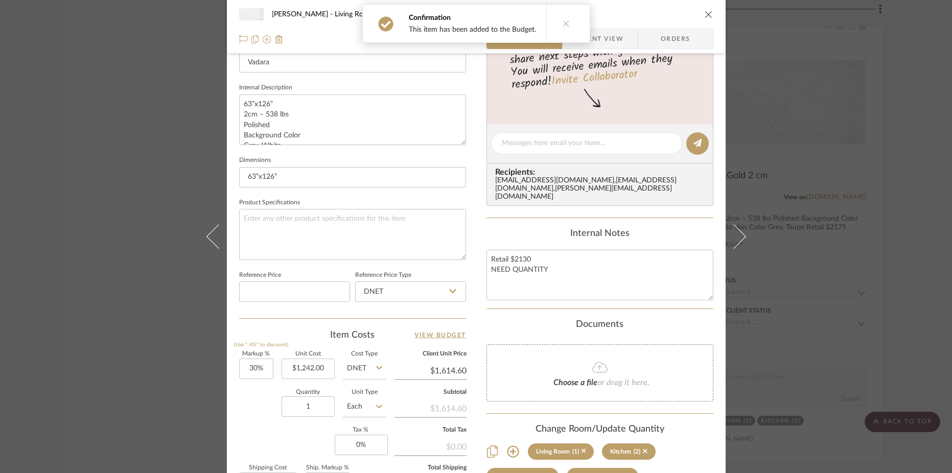
click at [452, 362] on sr-operation-status-container "$1,614.60" at bounding box center [430, 371] width 72 height 20
click at [453, 369] on input "$1,614.60" at bounding box center [430, 370] width 72 height 15
click at [453, 369] on input "1614.60" at bounding box center [430, 370] width 72 height 15
type input "1917"
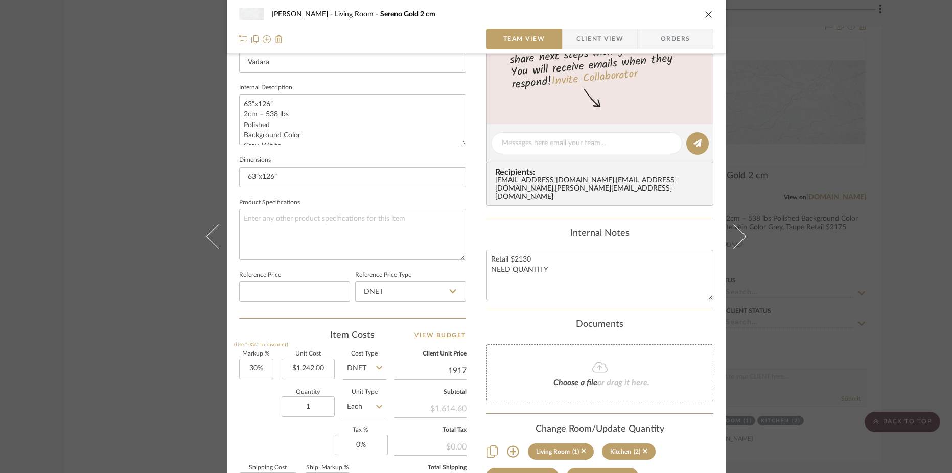
click at [486, 330] on div "Documents" at bounding box center [599, 324] width 227 height 11
type input "54.35%"
type input "$1,917.00"
type input "$1,917.03"
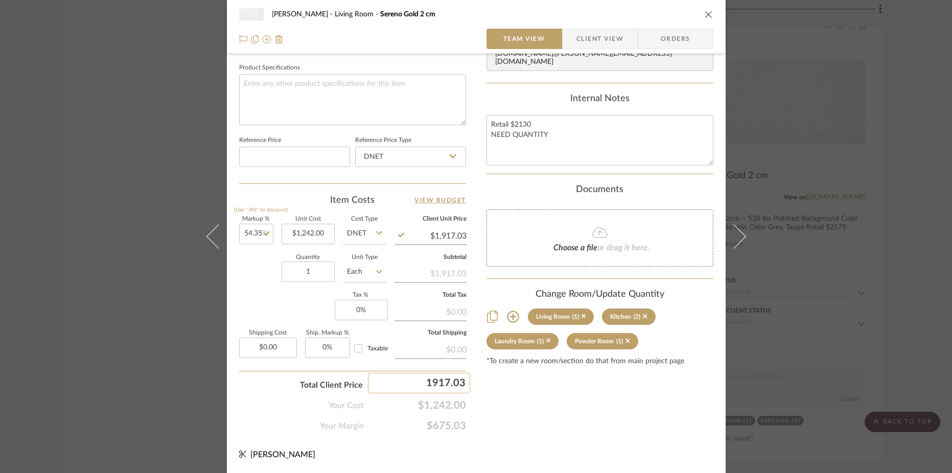
click at [465, 387] on input "1917.03" at bounding box center [419, 383] width 102 height 20
type input "1917.00"
type input "54.34%"
type input "$1,917.00"
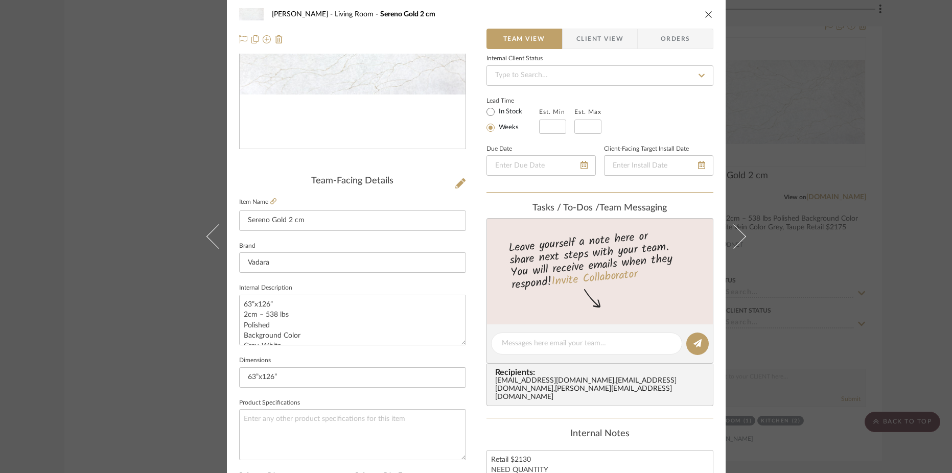
scroll to position [0, 0]
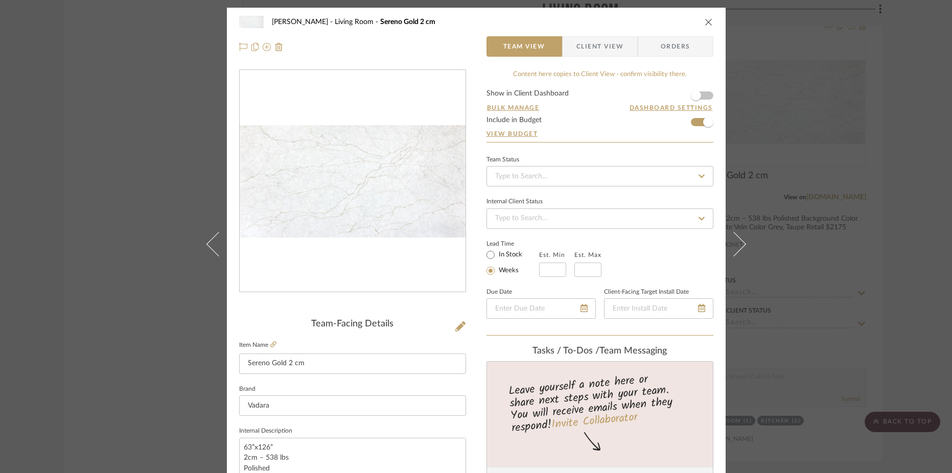
click at [704, 23] on icon "close" at bounding box center [708, 22] width 8 height 8
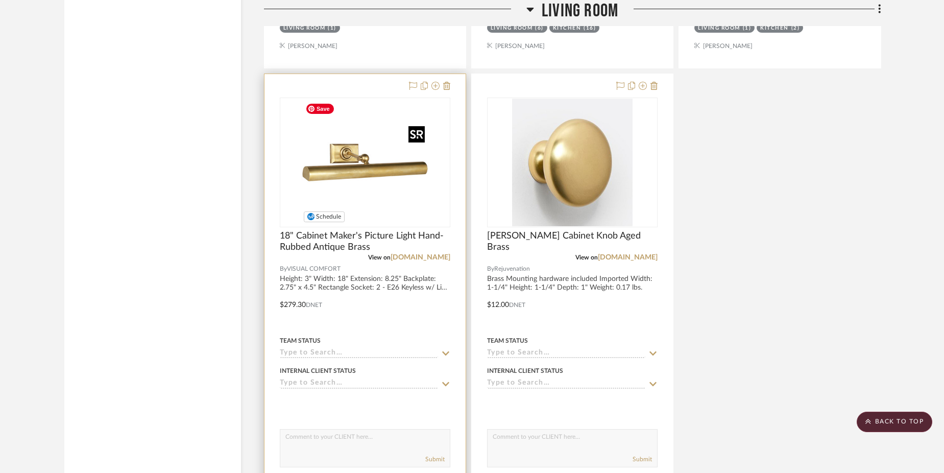
scroll to position [5157, 0]
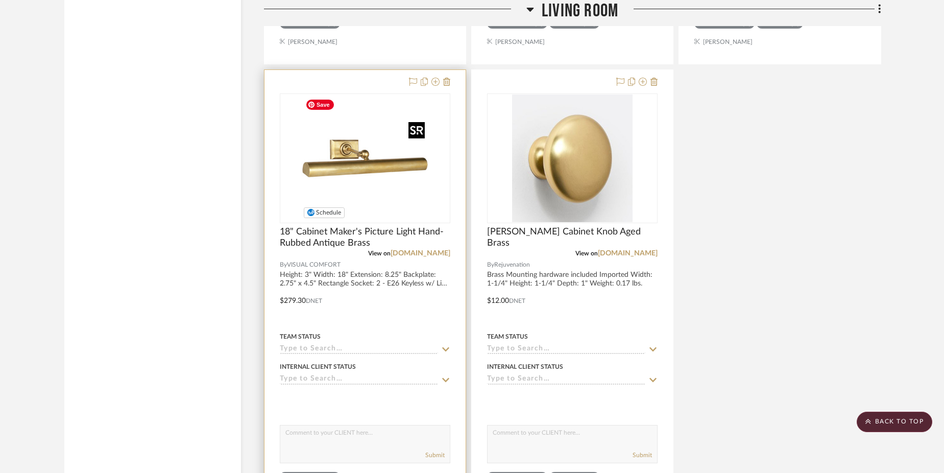
click at [397, 179] on img "0" at bounding box center [365, 158] width 128 height 128
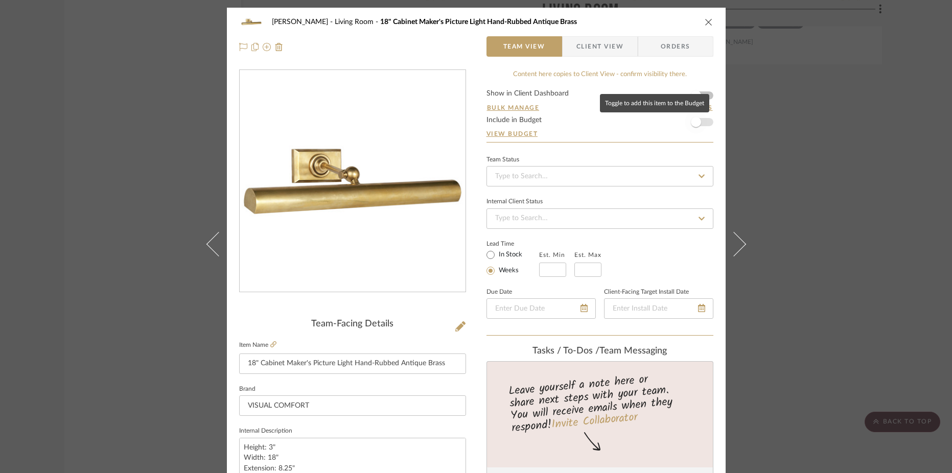
click at [698, 120] on span "button" at bounding box center [695, 122] width 22 height 22
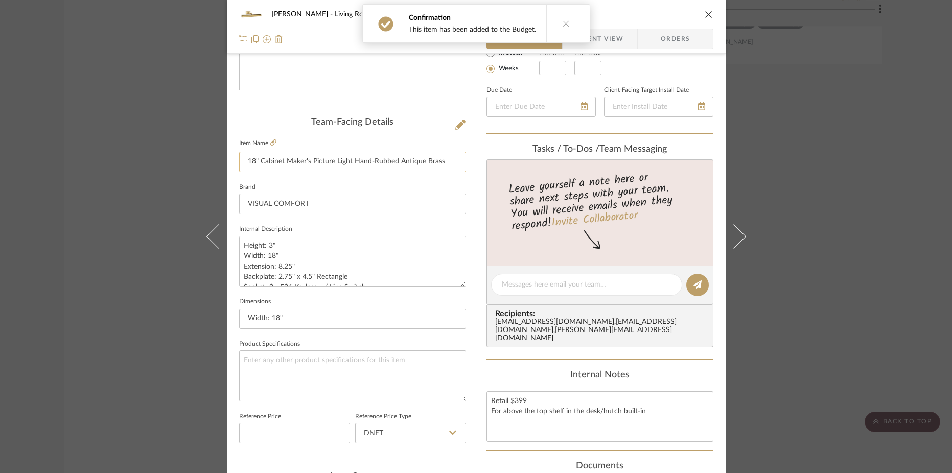
scroll to position [131, 0]
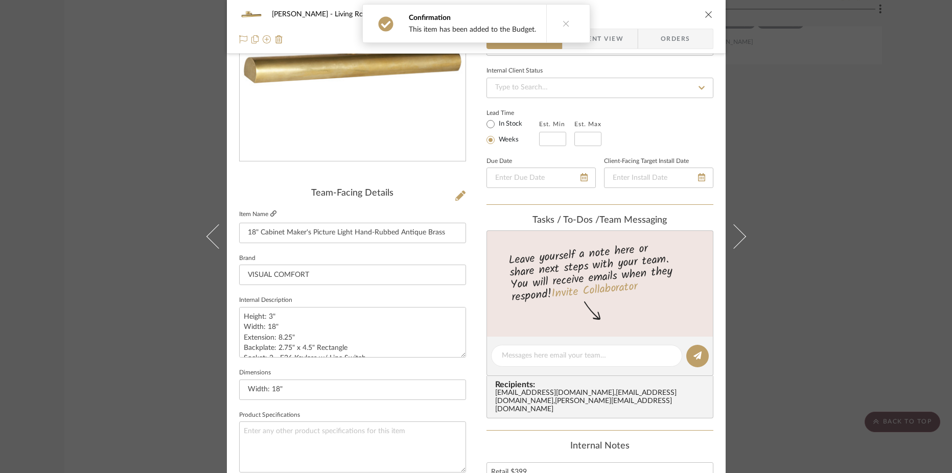
click at [271, 216] on icon at bounding box center [273, 213] width 6 height 6
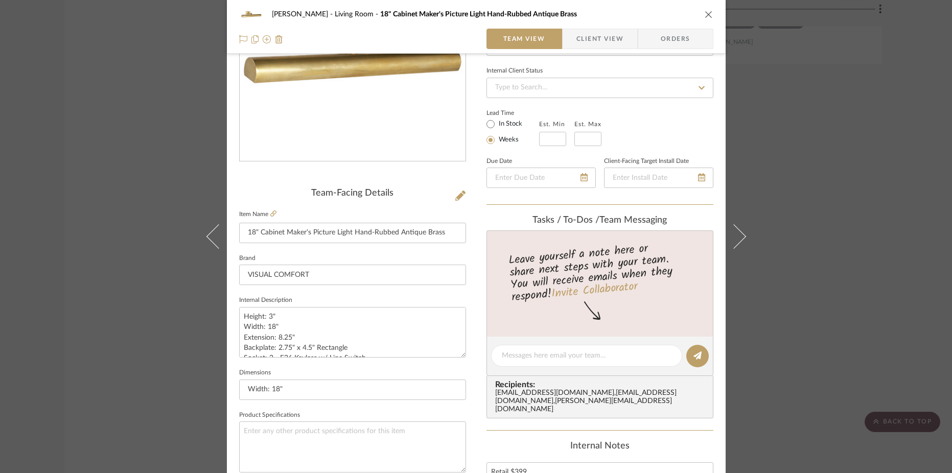
scroll to position [222, 0]
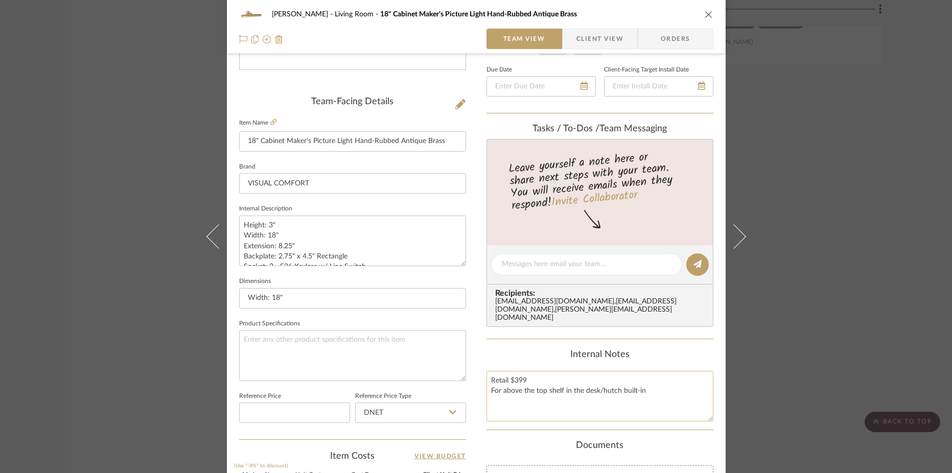
drag, startPoint x: 529, startPoint y: 381, endPoint x: 510, endPoint y: 381, distance: 18.9
click at [510, 381] on textarea "Retail $399 For above the top shelf in the desk/hutch built-in" at bounding box center [599, 396] width 227 height 51
click at [646, 386] on textarea "Retail $505 For above the top shelf in the desk/hutch built-in" at bounding box center [599, 396] width 227 height 51
drag, startPoint x: 645, startPoint y: 394, endPoint x: 449, endPoint y: 394, distance: 195.6
click at [449, 394] on div "[PERSON_NAME] Living Room 18" Cabinet Maker's Picture Light Hand-Rubbed Antique…" at bounding box center [476, 256] width 499 height 943
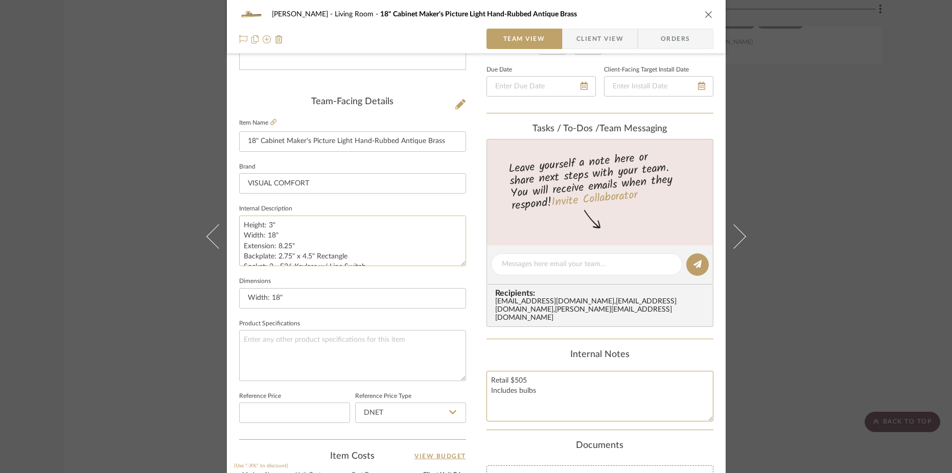
scroll to position [73, 0]
type textarea "Retail $505 Includes bulbs"
drag, startPoint x: 296, startPoint y: 255, endPoint x: 264, endPoint y: 256, distance: 32.7
click at [264, 256] on textarea "Height: 3" Width: 18" Extension: 8.25" Backplate: 2.75" x 4.5" Rectangle Socket…" at bounding box center [352, 241] width 227 height 51
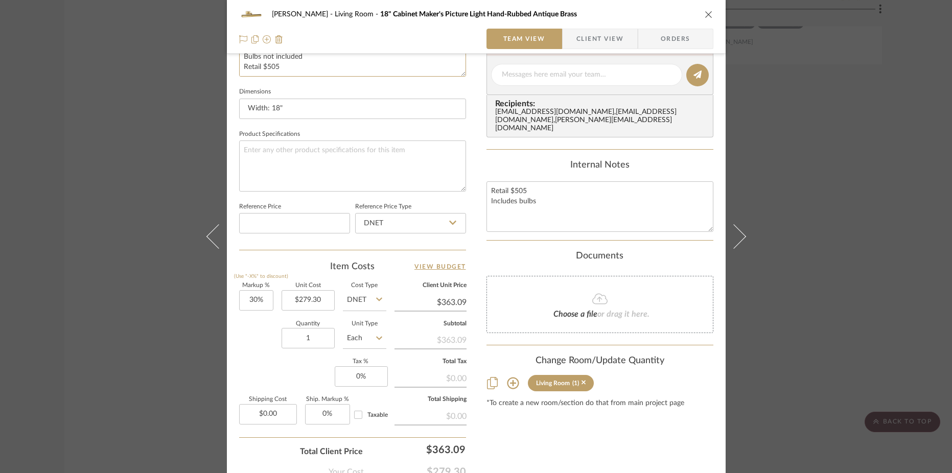
scroll to position [423, 0]
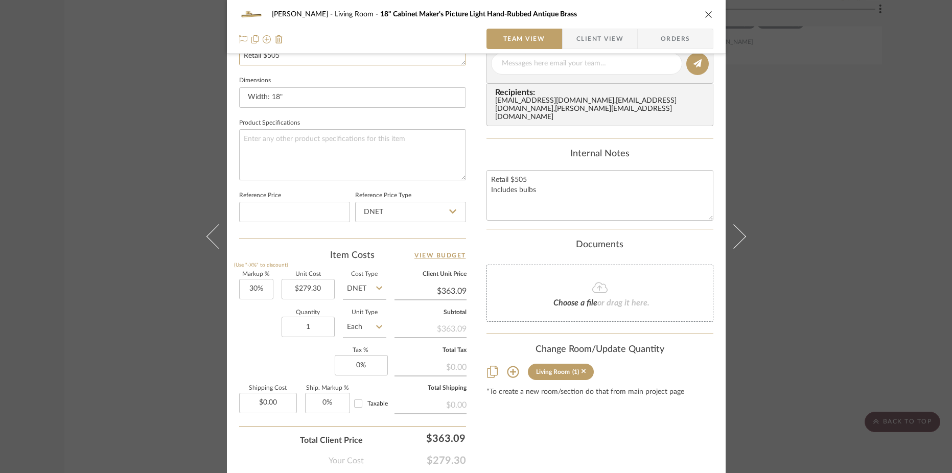
type textarea "Height: 3" Width: 18" Extension: 8.25" Backplate: 2.75" x 4.5" Rectangle Socket…"
click at [529, 449] on div "Content here copies to Client View - confirm visibility there. Show in Client D…" at bounding box center [599, 67] width 227 height 841
click at [319, 285] on input "279.30" at bounding box center [307, 289] width 53 height 20
type input "$318.15"
type input "363.09"
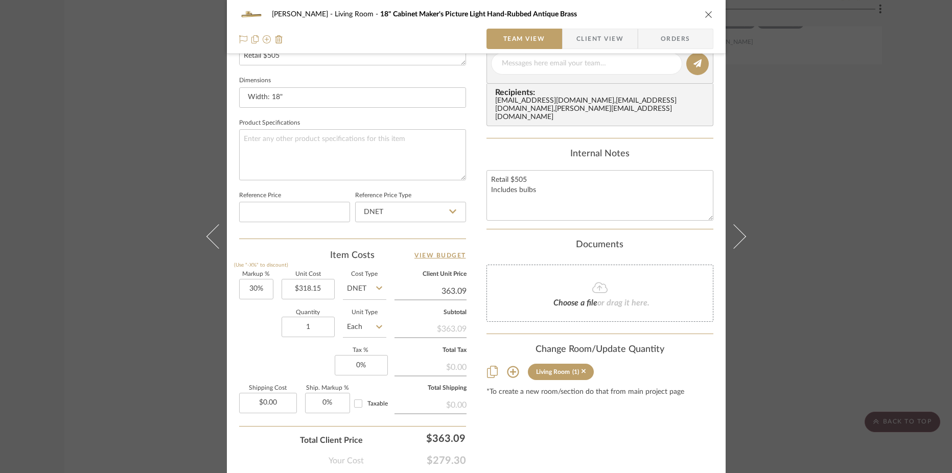
click at [445, 294] on input "363.09" at bounding box center [430, 290] width 72 height 15
click at [458, 293] on input "363.09" at bounding box center [430, 290] width 72 height 15
type input "454"
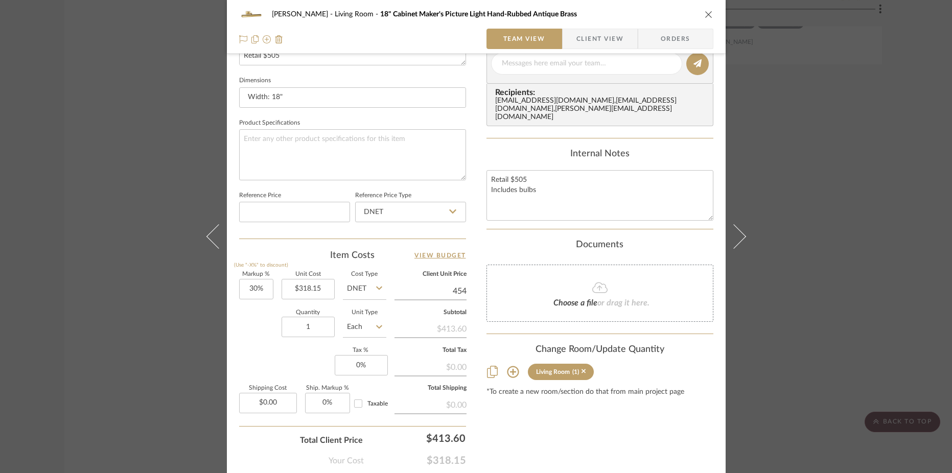
type input "42.7%"
type input "$454.00"
click at [575, 448] on div "Content here copies to Client View - confirm visibility there. Show in Client D…" at bounding box center [599, 67] width 227 height 841
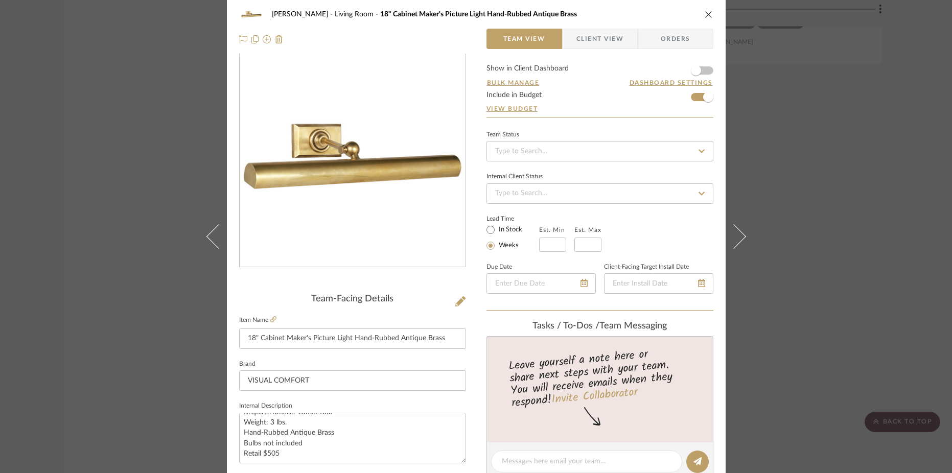
scroll to position [0, 0]
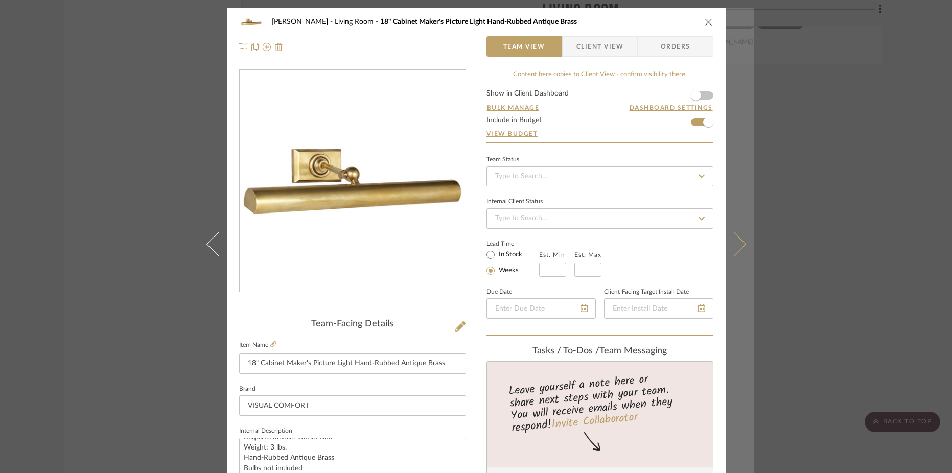
click at [734, 241] on icon at bounding box center [733, 244] width 25 height 25
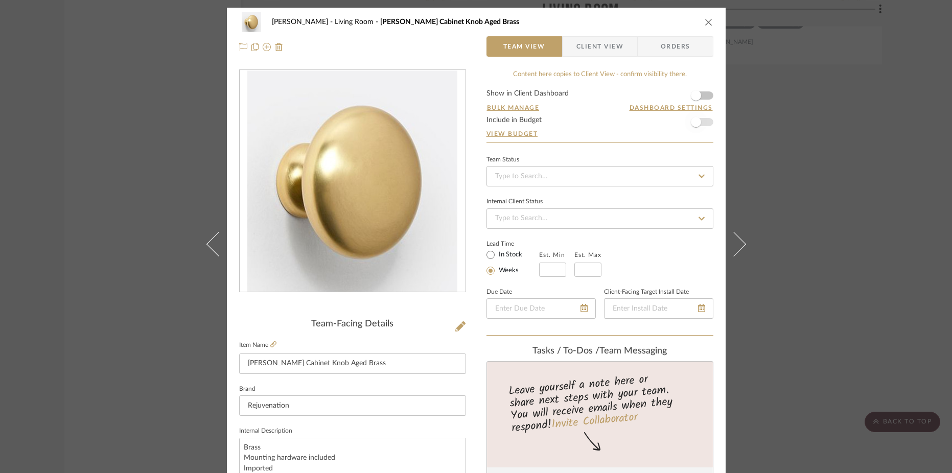
click at [700, 122] on span "button" at bounding box center [695, 122] width 22 height 22
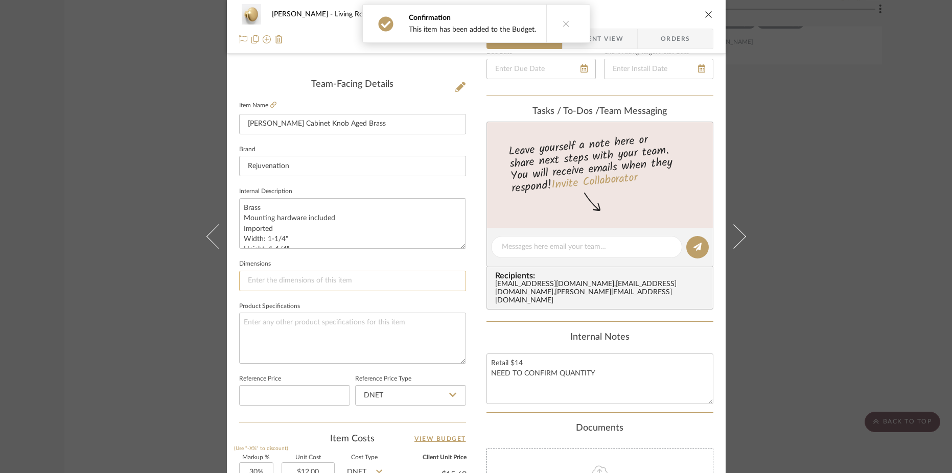
scroll to position [201, 0]
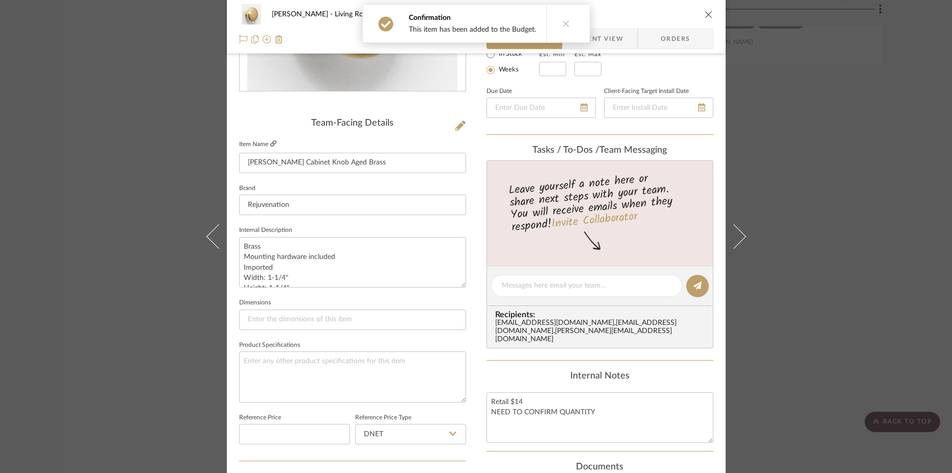
click at [270, 145] on icon at bounding box center [273, 143] width 6 height 6
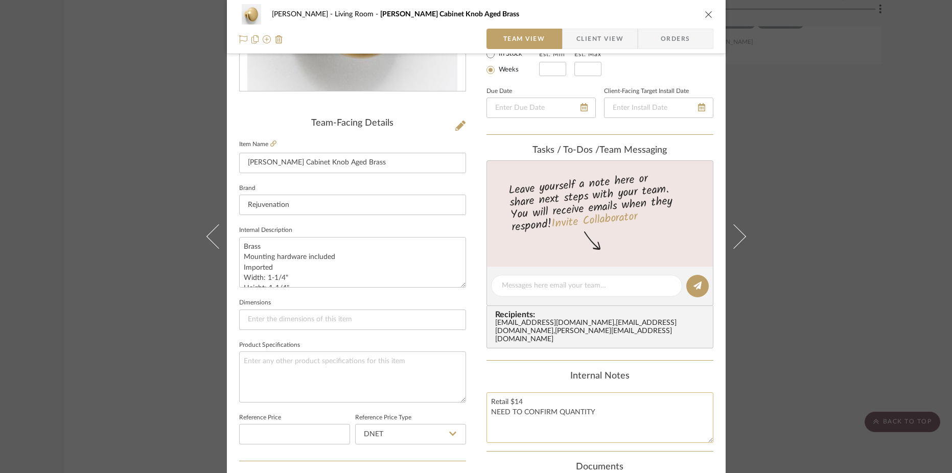
click at [534, 404] on textarea "Retail $14 NEED TO CONFIRM QUANTITY" at bounding box center [599, 417] width 227 height 51
click at [555, 412] on textarea "Retail $15 NEED TO CONFIRM QUANTITY" at bounding box center [599, 417] width 227 height 51
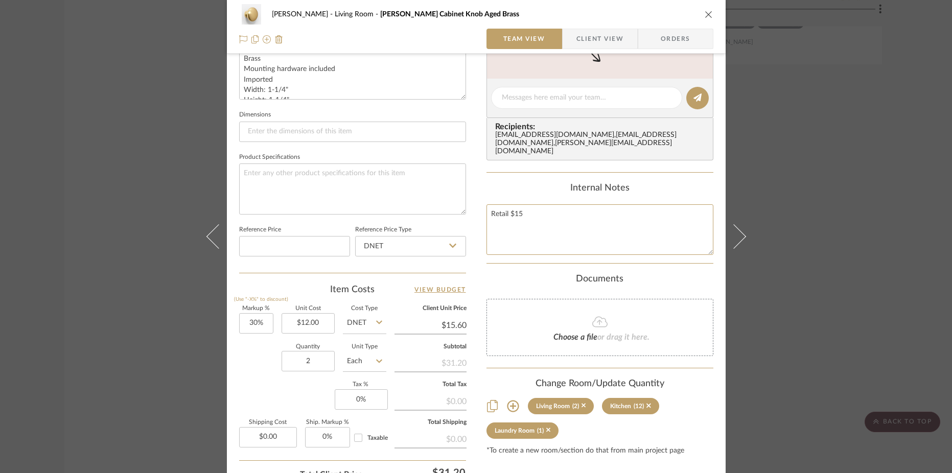
scroll to position [478, 0]
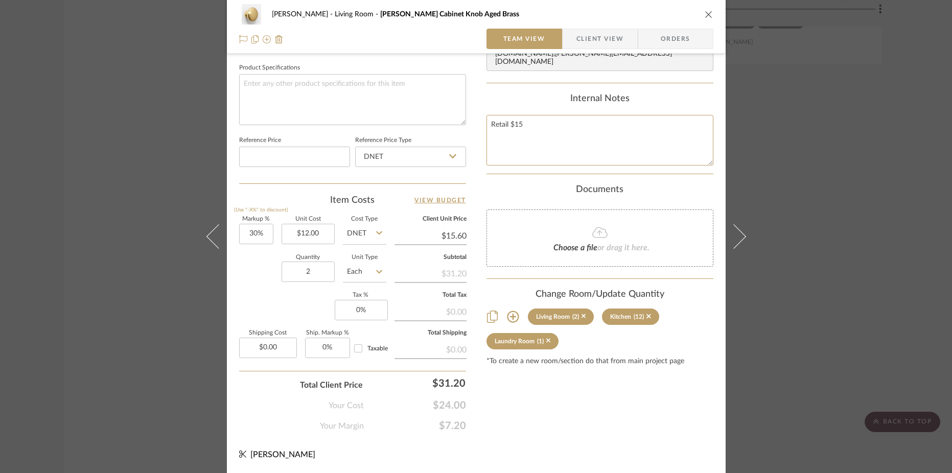
type textarea "Retail $15"
type input "15.60"
type textarea "Retail $15"
click at [451, 238] on input "15.60" at bounding box center [430, 235] width 72 height 15
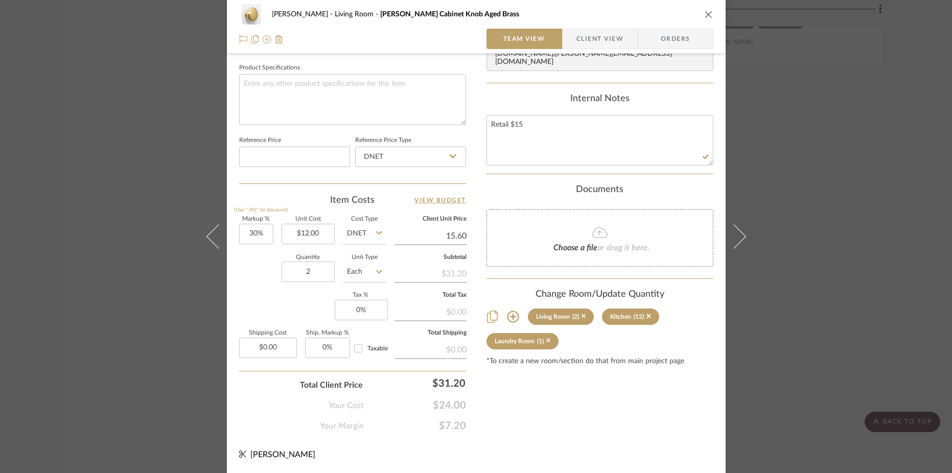
click at [451, 238] on input "15.60" at bounding box center [430, 235] width 72 height 15
type input "15"
type input "25%"
type input "$15.00"
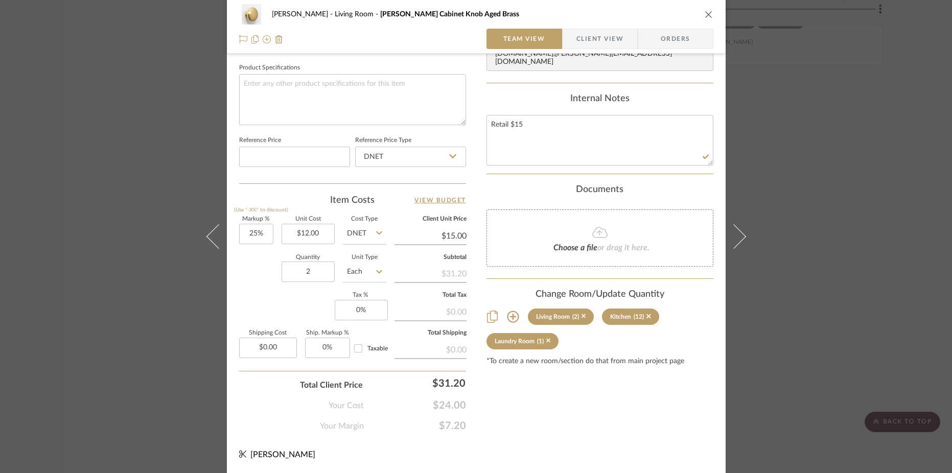
click at [595, 397] on div "Content here copies to Client View - confirm visibility there. Show in Client D…" at bounding box center [599, 11] width 227 height 841
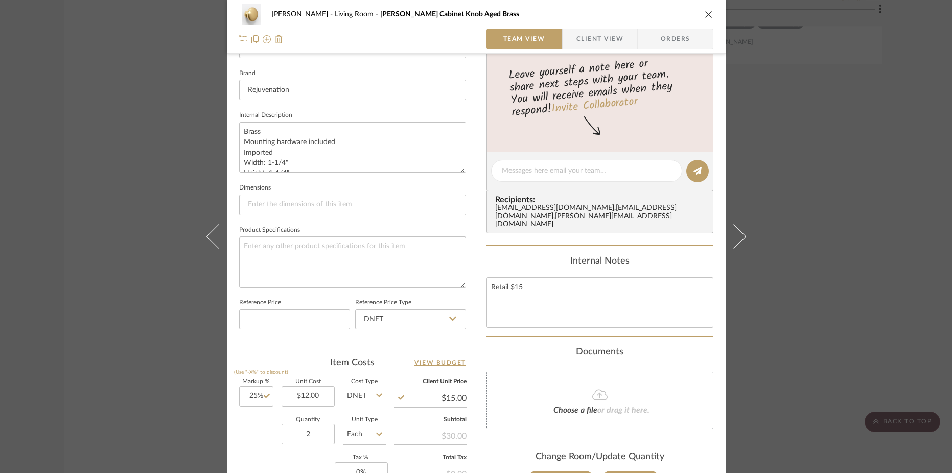
scroll to position [0, 0]
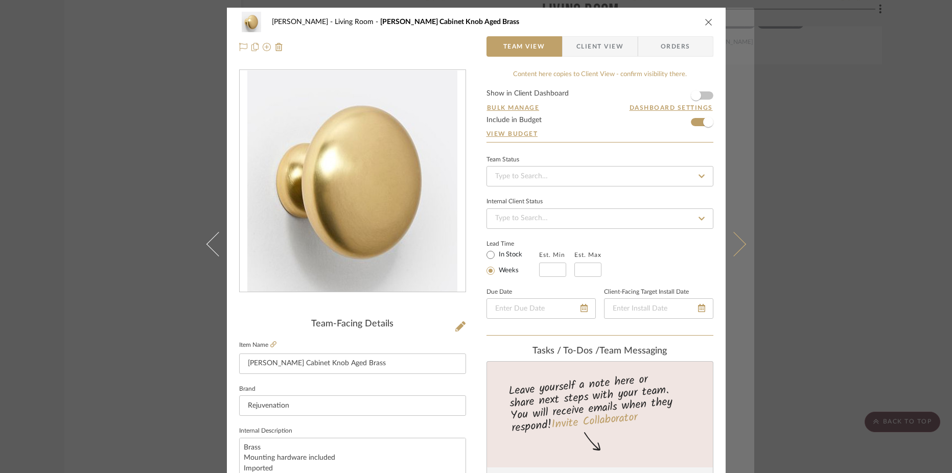
click at [736, 243] on icon at bounding box center [733, 244] width 25 height 25
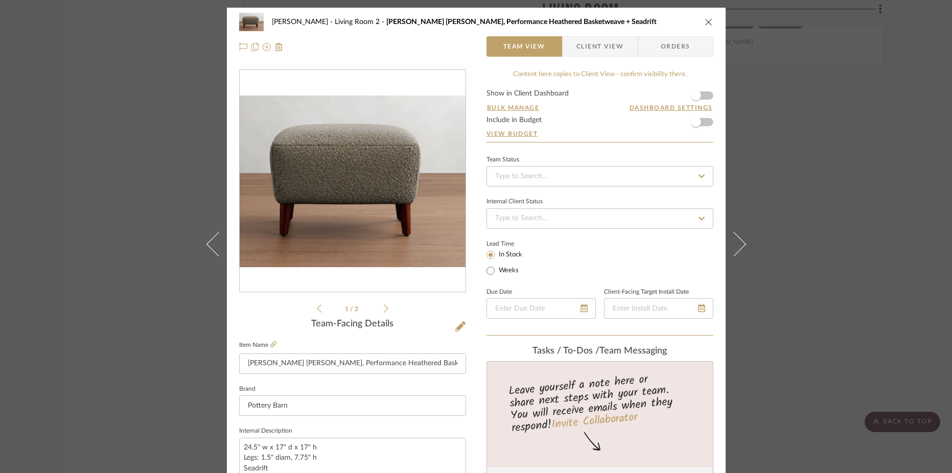
click at [707, 20] on icon "close" at bounding box center [708, 22] width 8 height 8
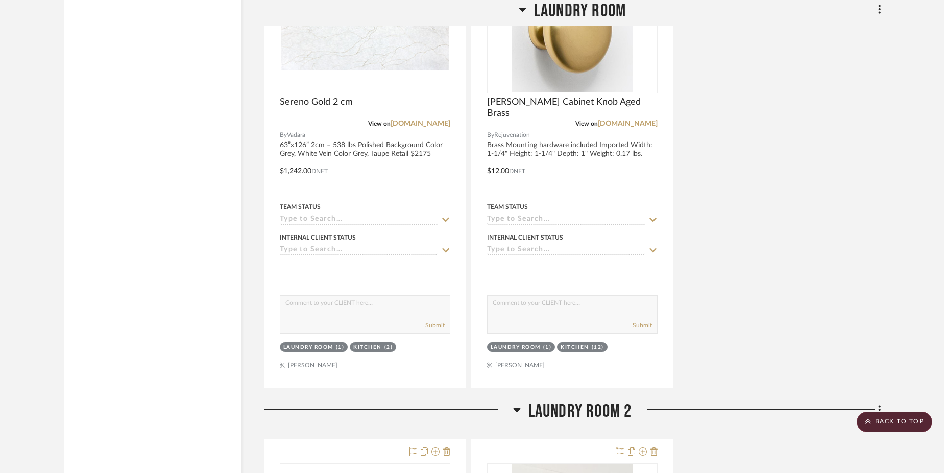
scroll to position [6739, 0]
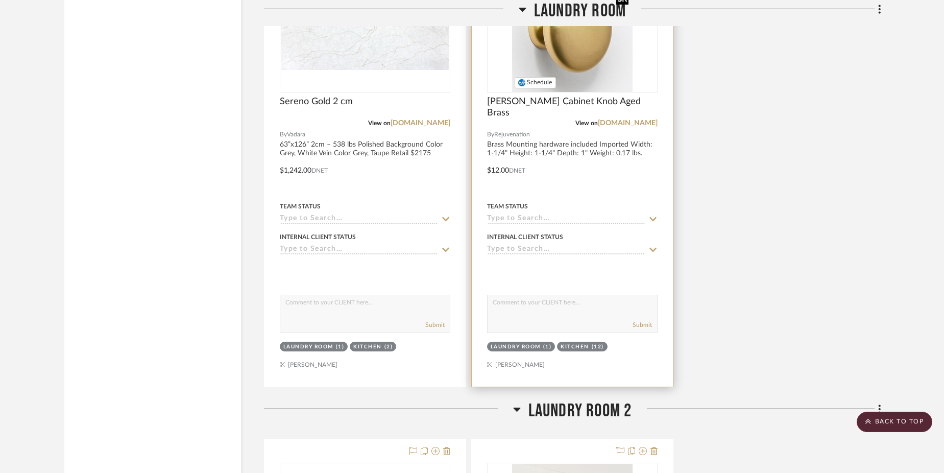
click at [579, 63] on img "0" at bounding box center [572, 28] width 121 height 128
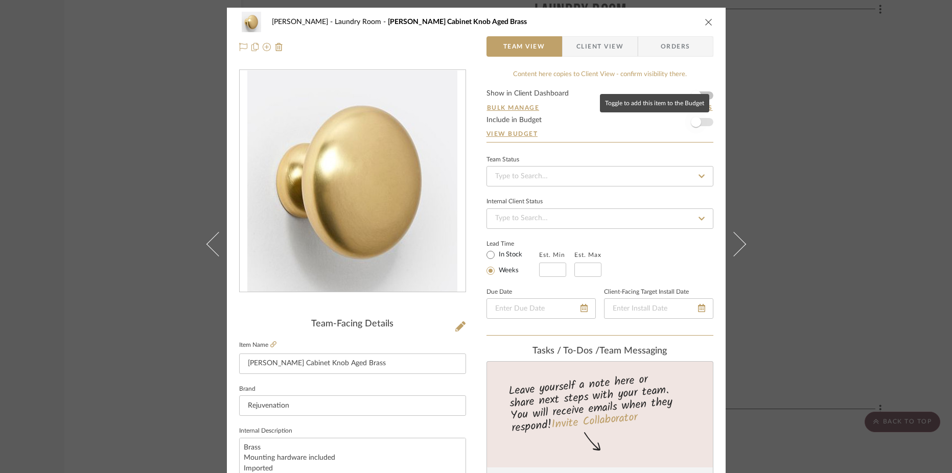
click at [699, 125] on span "button" at bounding box center [695, 122] width 22 height 22
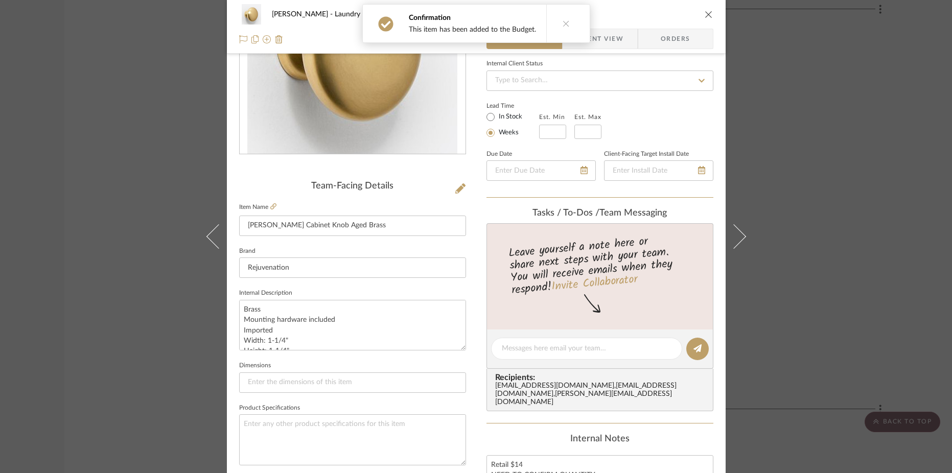
scroll to position [209, 0]
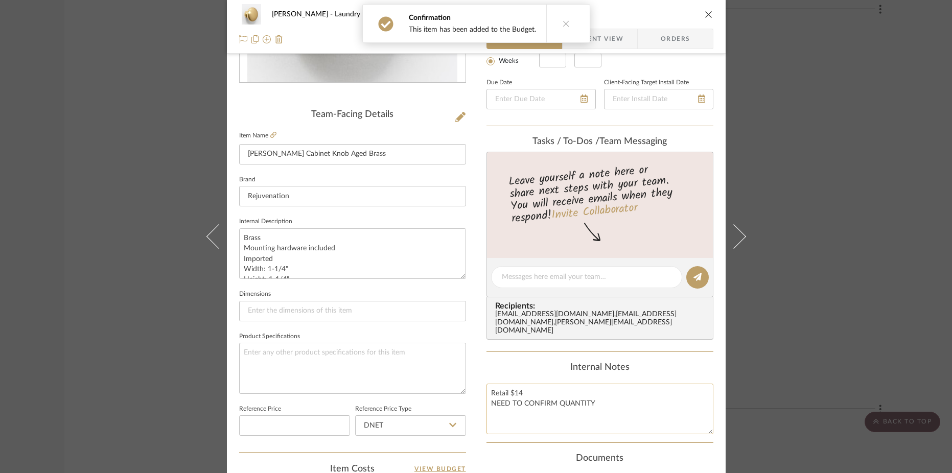
click at [531, 394] on textarea "Retail $14 NEED TO CONFIRM QUANTITY" at bounding box center [599, 409] width 227 height 51
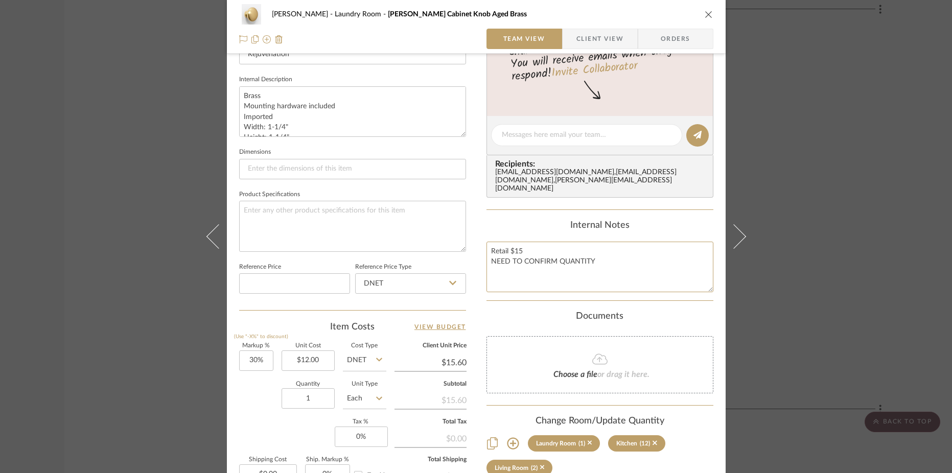
scroll to position [391, 0]
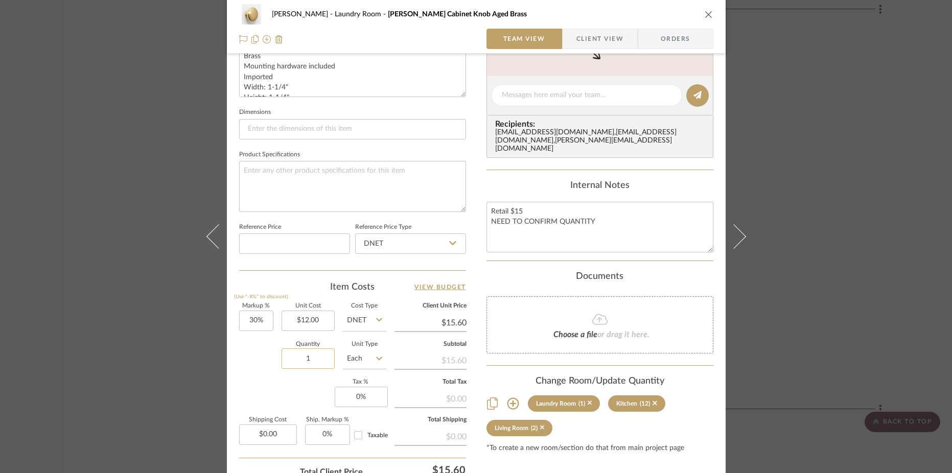
click at [314, 352] on input "1" at bounding box center [307, 358] width 53 height 20
click at [452, 322] on input "15.60" at bounding box center [430, 322] width 72 height 15
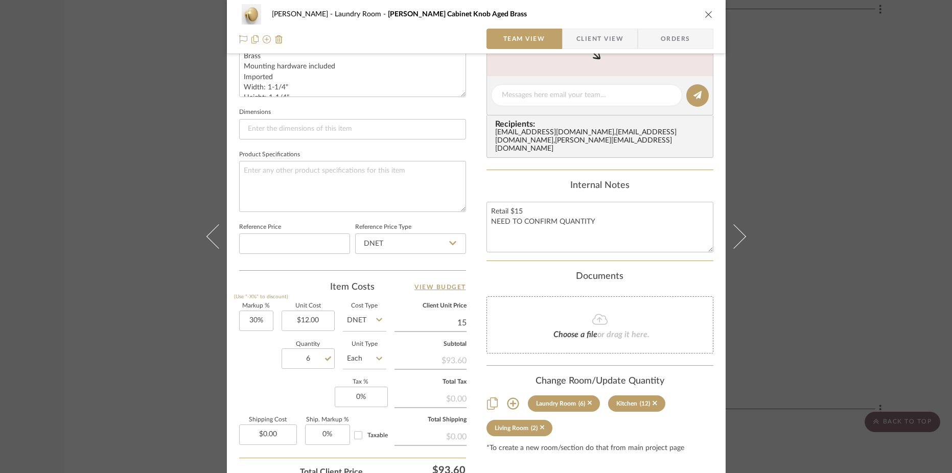
click at [465, 290] on div "[PERSON_NAME] Laundry Room [PERSON_NAME] Cabinet Knob Aged Brass Team View Clie…" at bounding box center [476, 87] width 499 height 943
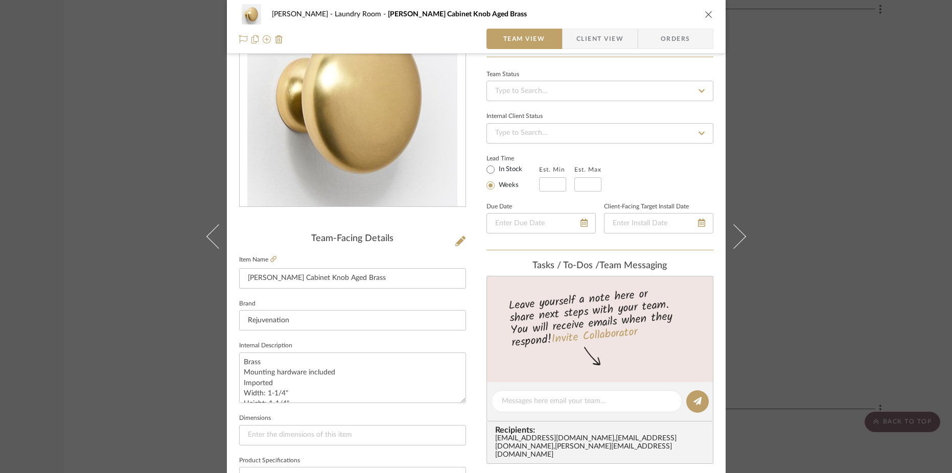
scroll to position [0, 0]
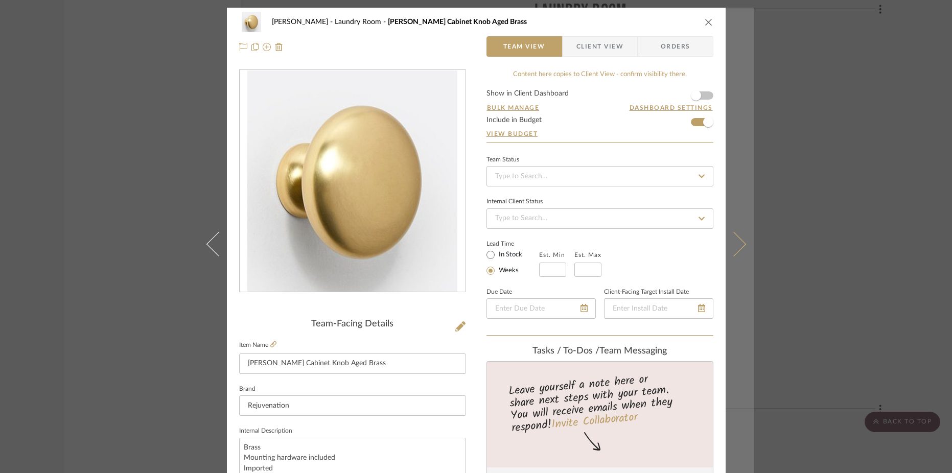
click at [729, 242] on icon at bounding box center [733, 244] width 25 height 25
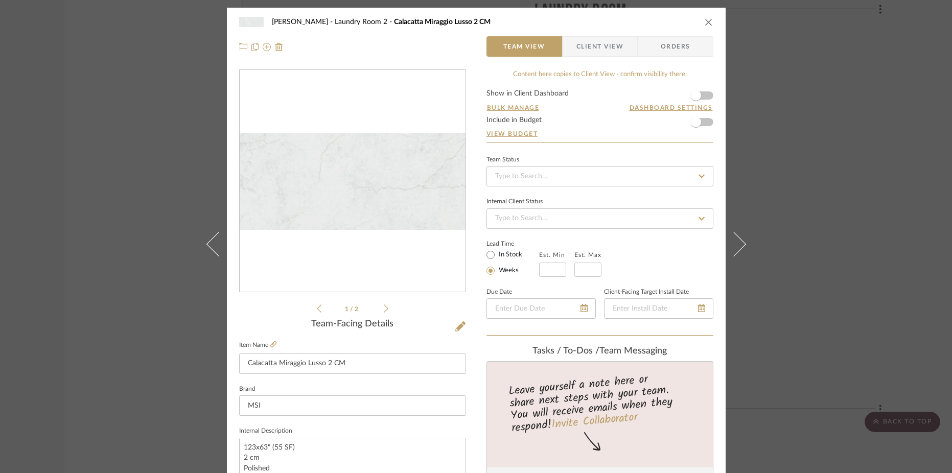
click at [706, 22] on icon "close" at bounding box center [708, 22] width 8 height 8
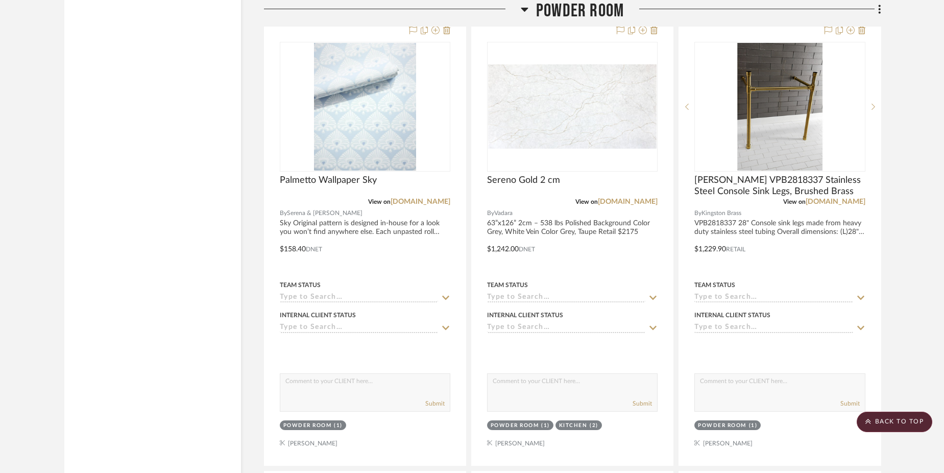
scroll to position [7663, 0]
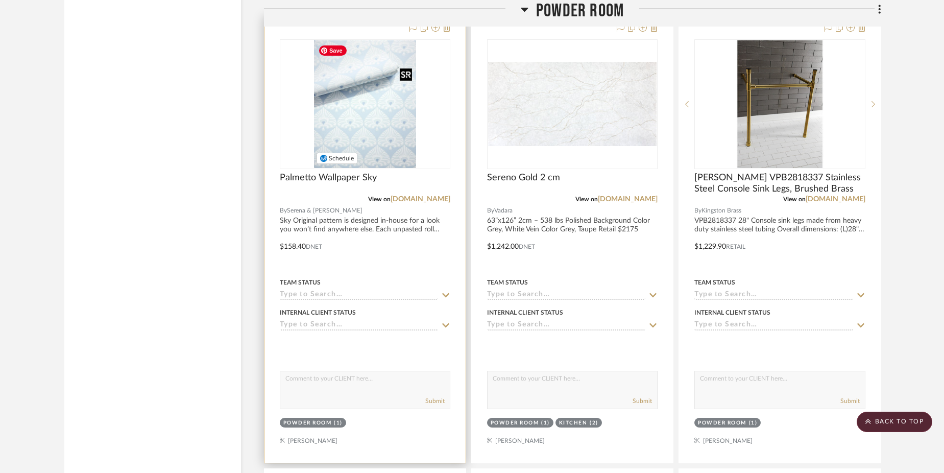
click at [395, 122] on img "0" at bounding box center [365, 104] width 102 height 128
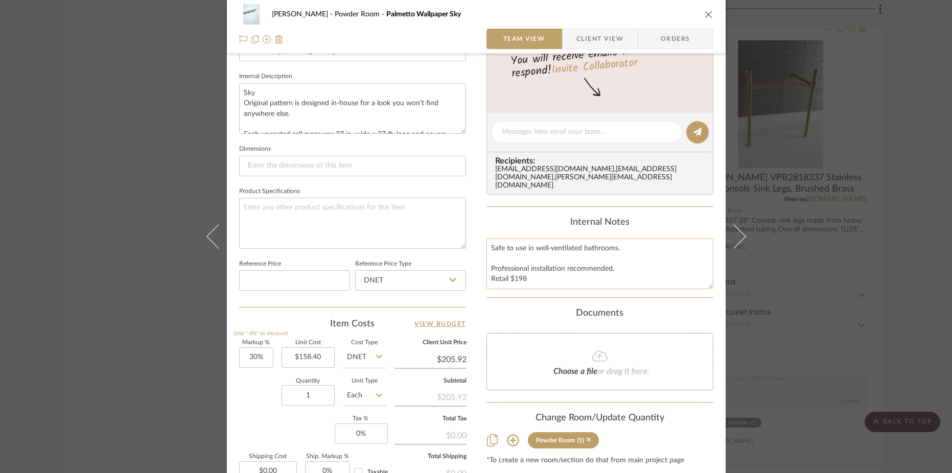
scroll to position [357, 0]
click at [317, 389] on input "1" at bounding box center [307, 393] width 53 height 20
click at [307, 323] on div "Item Costs View Budget" at bounding box center [352, 321] width 227 height 12
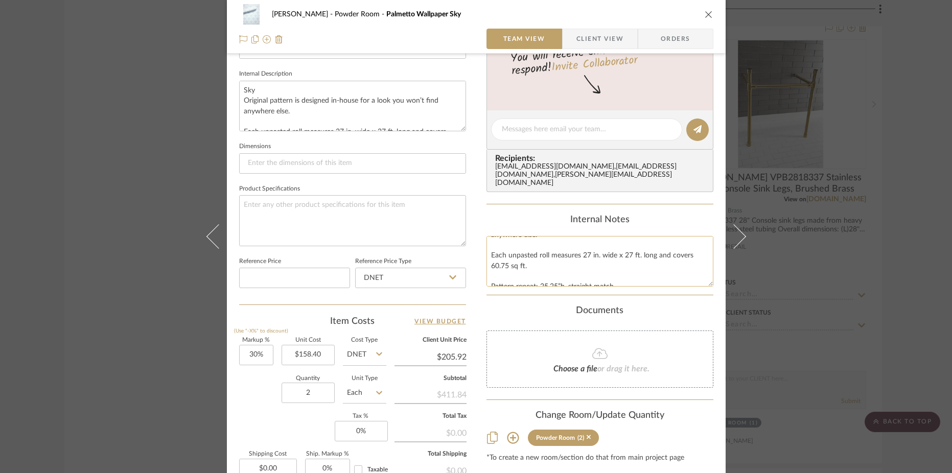
scroll to position [0, 0]
click at [522, 250] on textarea "Original pattern is designed in-house for a look you won’t find anywhere else. …" at bounding box center [599, 261] width 227 height 51
drag, startPoint x: 486, startPoint y: 244, endPoint x: 651, endPoint y: 268, distance: 166.8
click at [651, 268] on textarea "Original pattern is designed in-house for a look you won’t find anywhere else. …" at bounding box center [599, 261] width 227 height 51
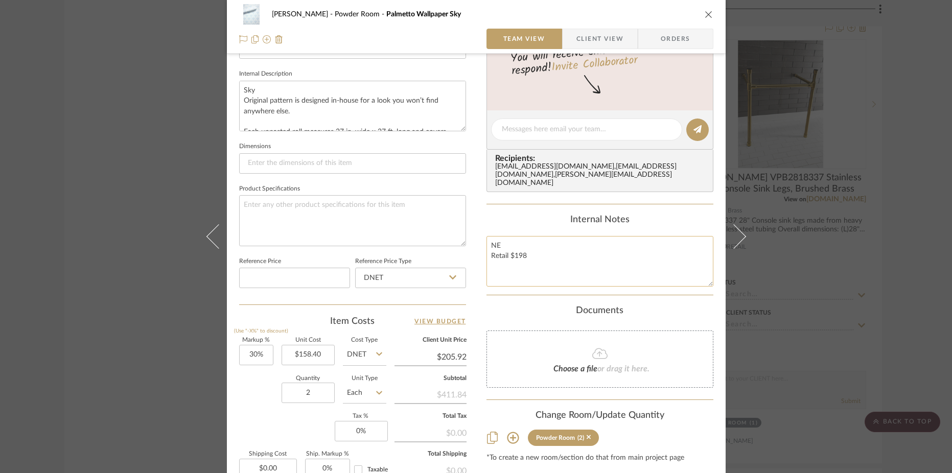
scroll to position [0, 0]
click at [326, 350] on input "$158.40" at bounding box center [307, 355] width 53 height 20
click at [446, 350] on input "$205.92" at bounding box center [430, 356] width 72 height 15
click at [532, 287] on summary-project-notes "Internal Notes NEED QUANTITY Retail $198" at bounding box center [599, 255] width 227 height 81
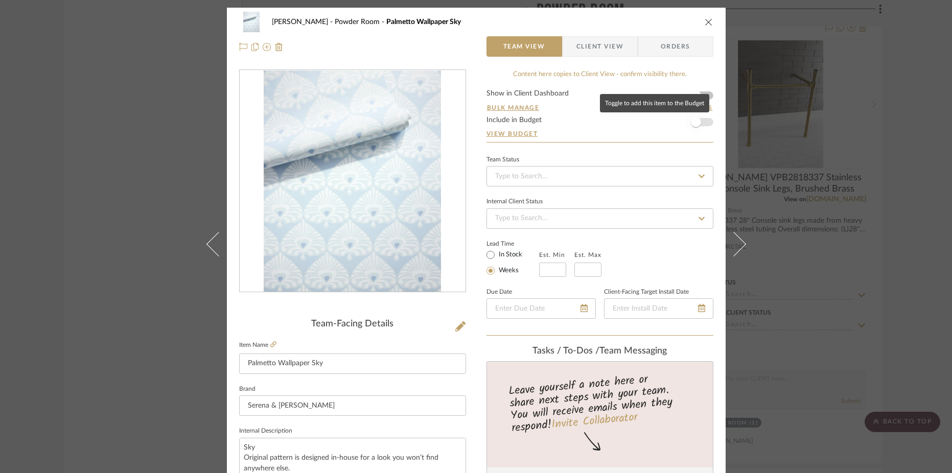
click at [700, 123] on span "button" at bounding box center [695, 122] width 22 height 22
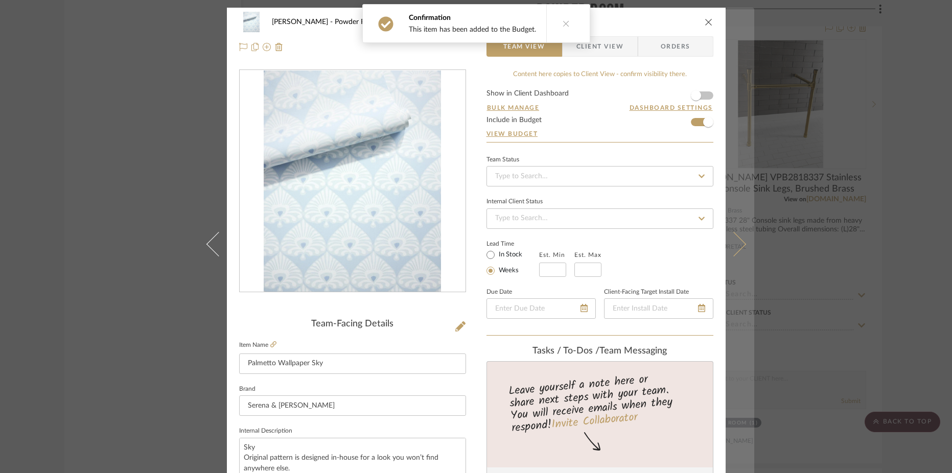
click at [736, 248] on icon at bounding box center [733, 244] width 25 height 25
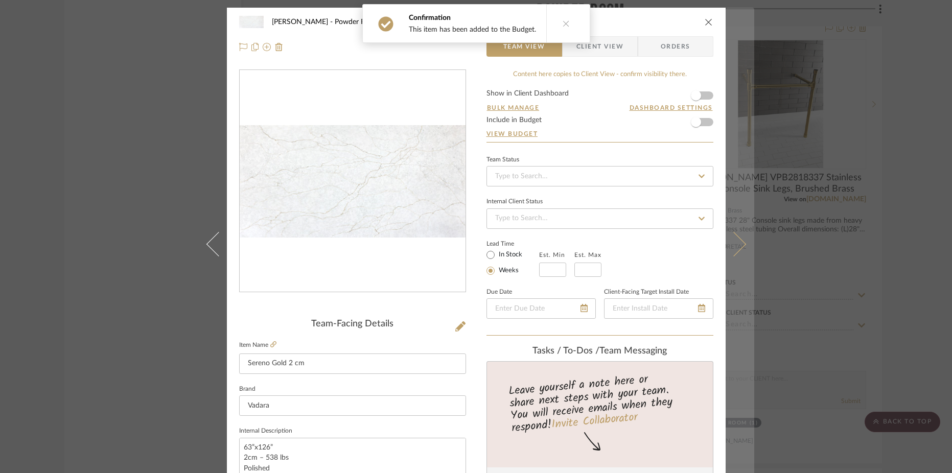
click at [732, 239] on icon at bounding box center [733, 244] width 25 height 25
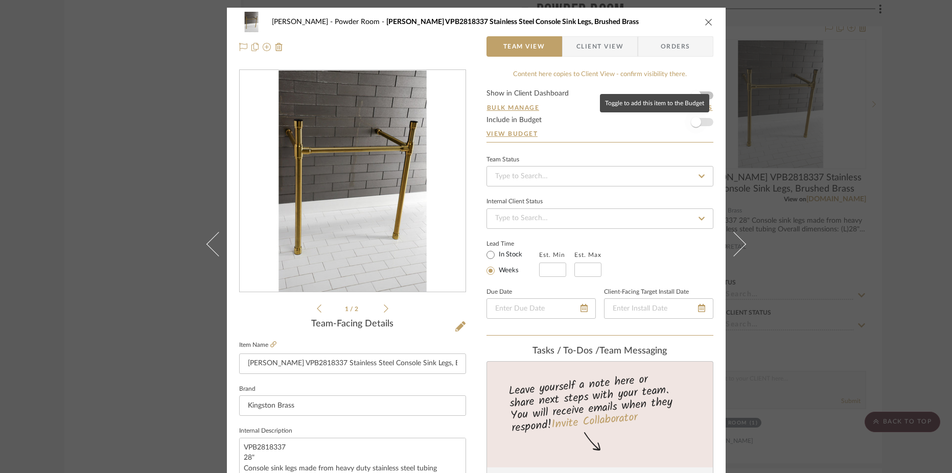
click at [695, 119] on span "button" at bounding box center [696, 122] width 10 height 10
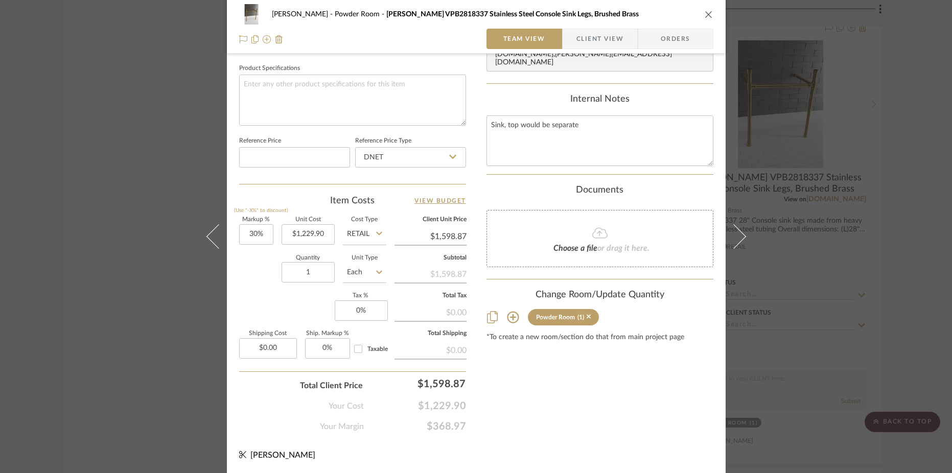
scroll to position [478, 0]
click at [257, 232] on input "30%" at bounding box center [256, 234] width 34 height 20
click at [559, 385] on div "Content here copies to Client View - confirm visibility there. Show in Client D…" at bounding box center [599, 11] width 227 height 841
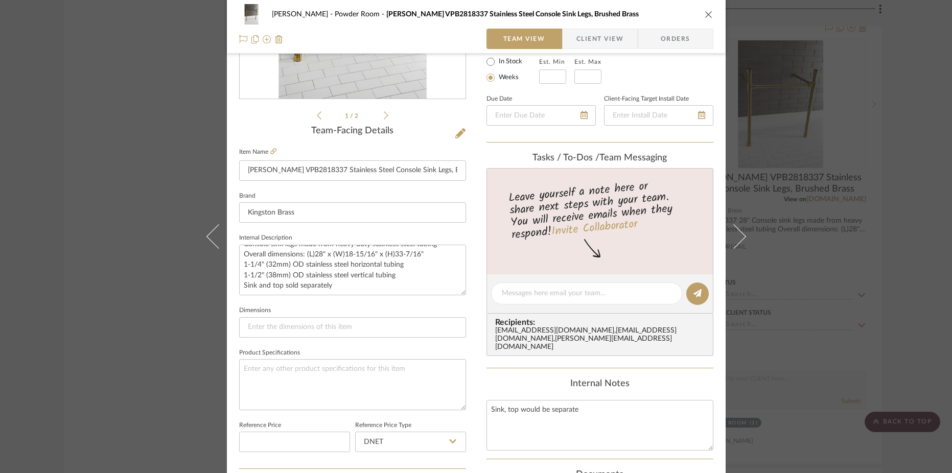
scroll to position [0, 0]
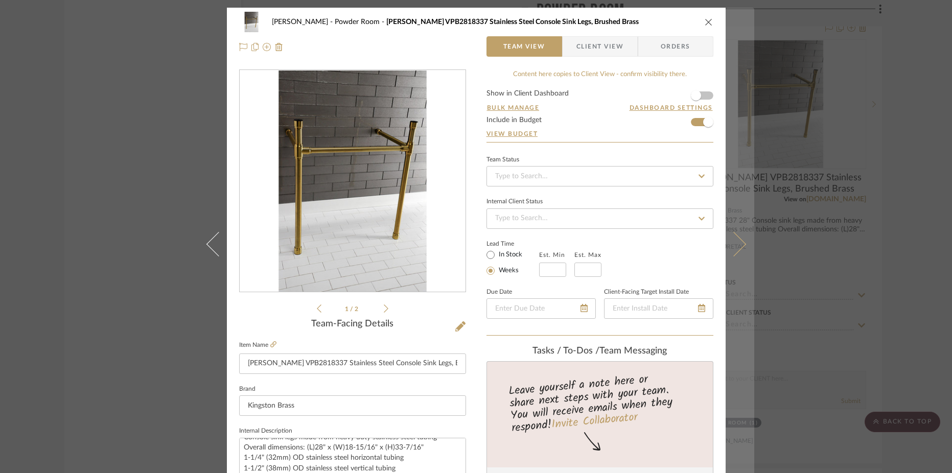
click at [735, 232] on button at bounding box center [739, 244] width 29 height 473
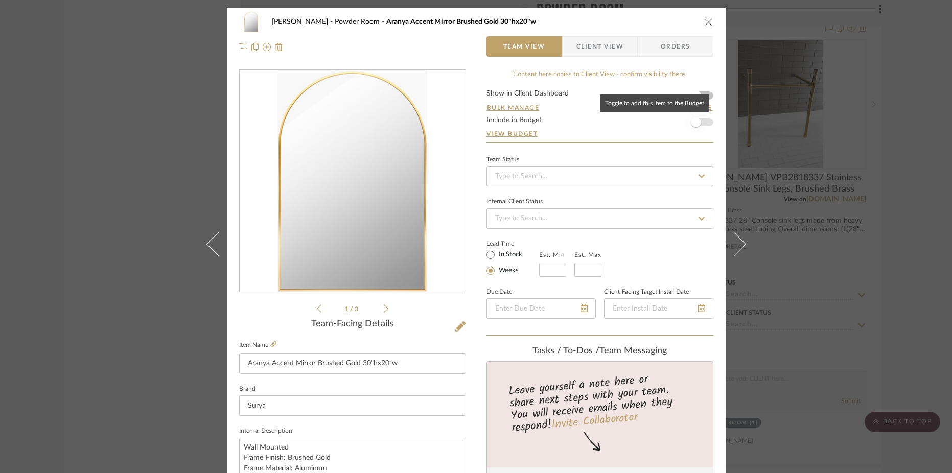
click at [698, 126] on span "button" at bounding box center [695, 122] width 22 height 22
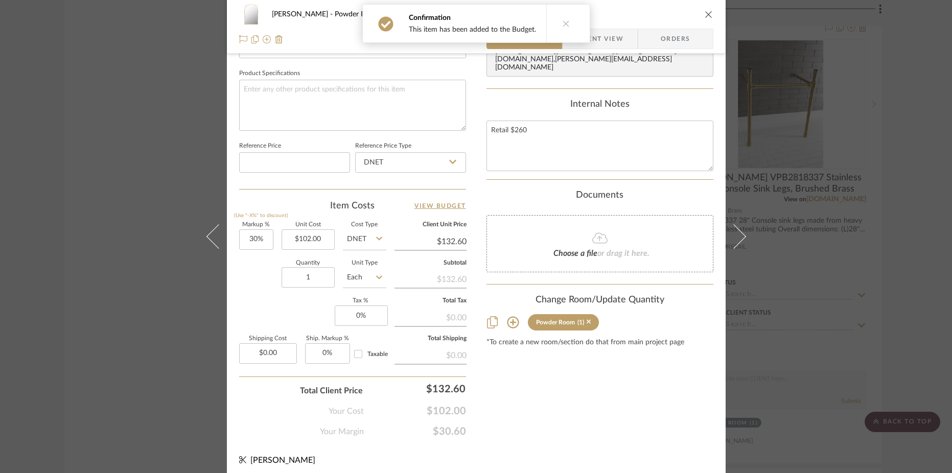
scroll to position [475, 0]
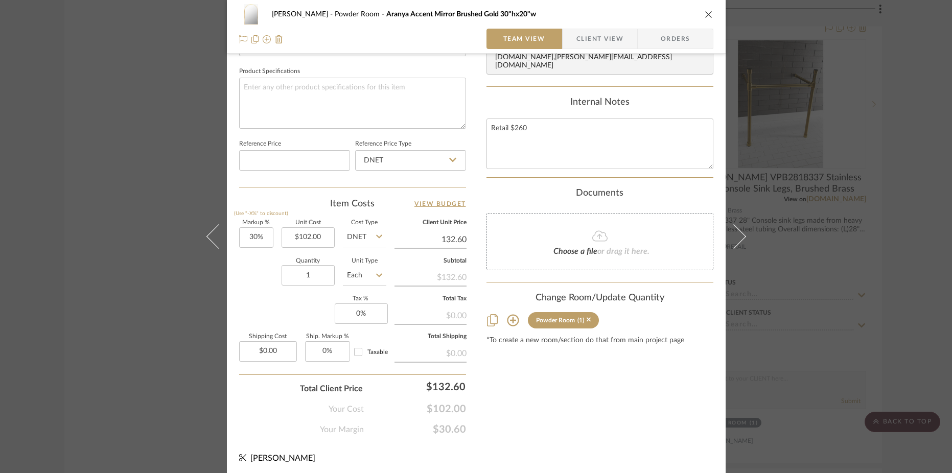
click at [443, 238] on input "132.60" at bounding box center [430, 239] width 72 height 15
click at [645, 422] on div "Content here copies to Client View - confirm visibility there. Show in Client D…" at bounding box center [599, 15] width 227 height 841
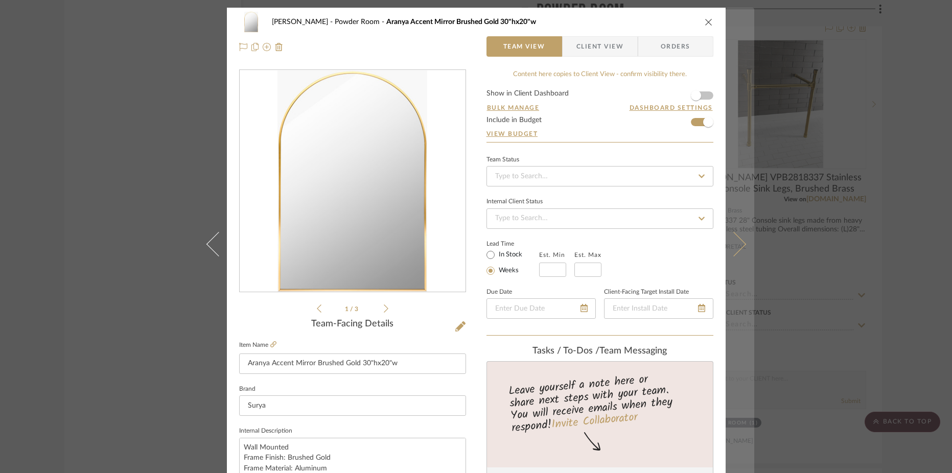
click at [731, 248] on icon at bounding box center [733, 244] width 25 height 25
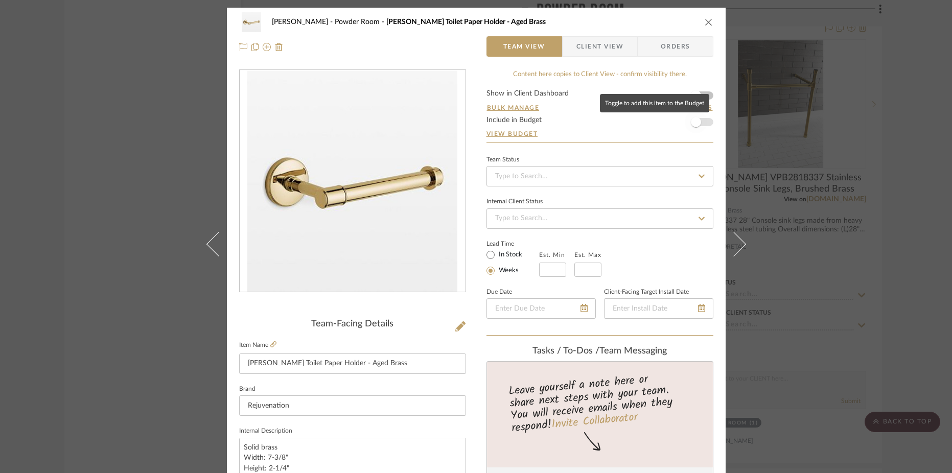
click at [700, 121] on span "button" at bounding box center [695, 122] width 22 height 22
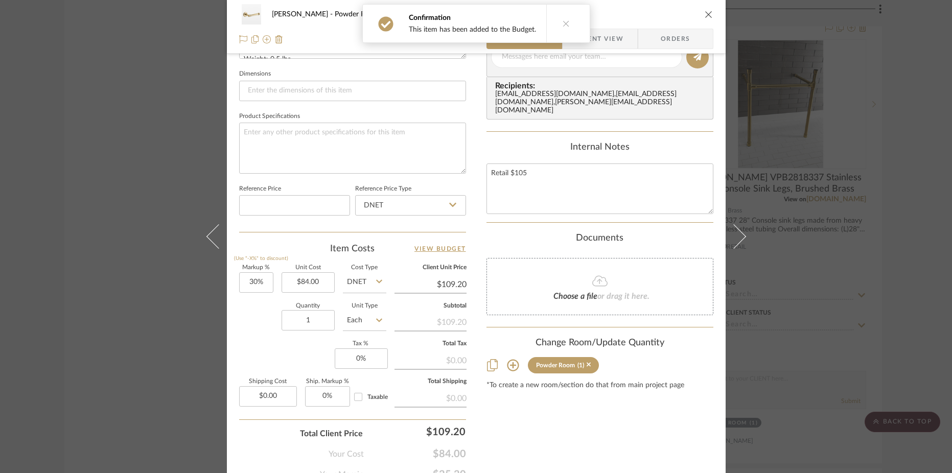
scroll to position [478, 0]
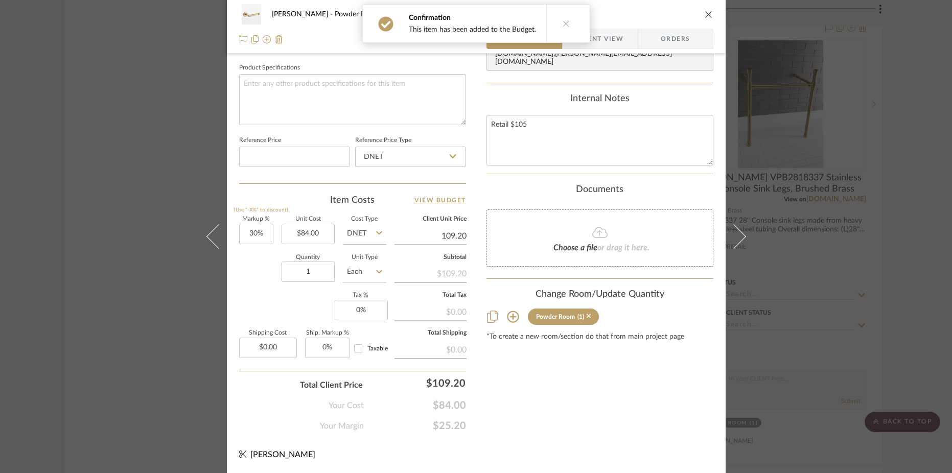
click at [443, 237] on input "109.20" at bounding box center [430, 235] width 72 height 15
click at [551, 388] on div "Content here copies to Client View - confirm visibility there. Show in Client D…" at bounding box center [599, 11] width 227 height 841
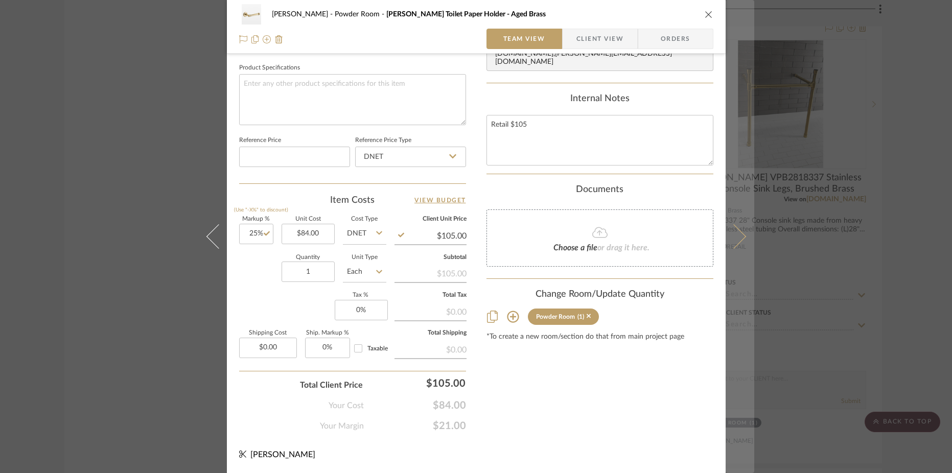
click at [736, 241] on icon at bounding box center [733, 236] width 25 height 25
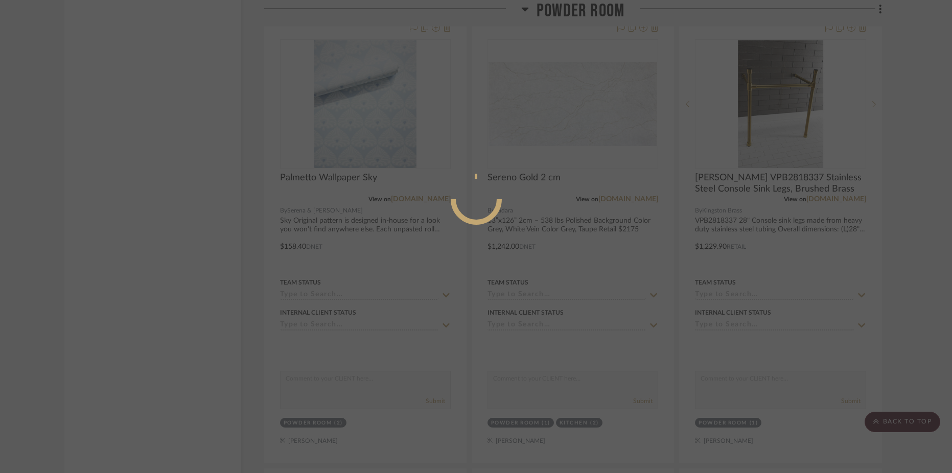
scroll to position [0, 0]
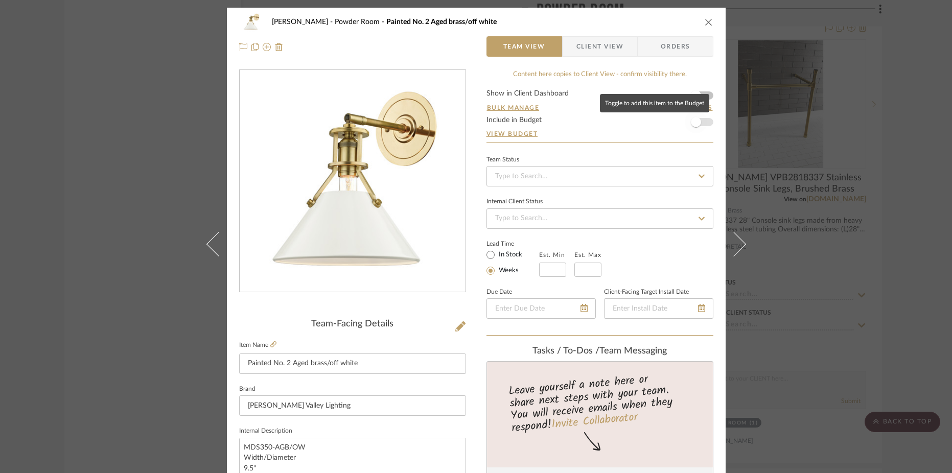
click at [697, 124] on span "button" at bounding box center [695, 122] width 22 height 22
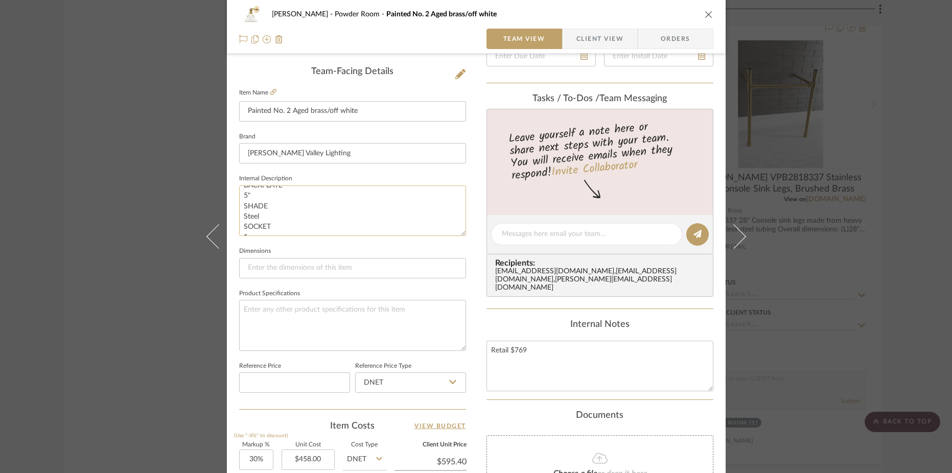
scroll to position [89, 0]
click at [270, 91] on icon at bounding box center [273, 92] width 6 height 6
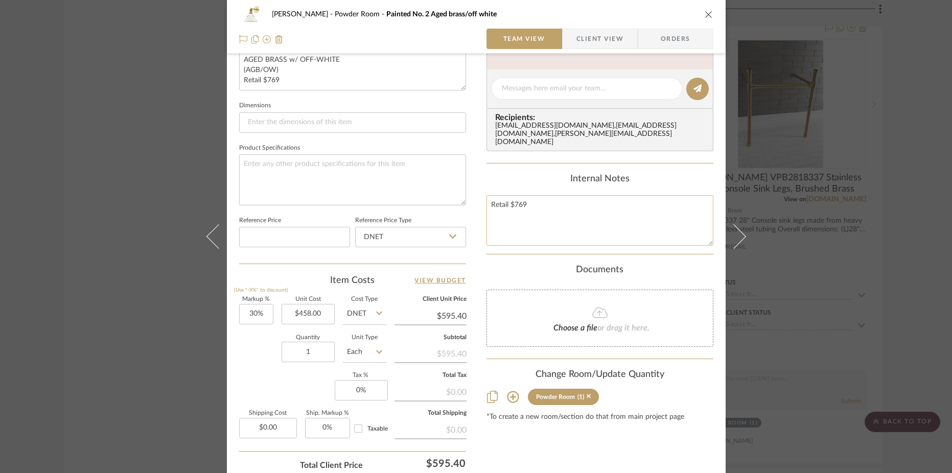
scroll to position [478, 0]
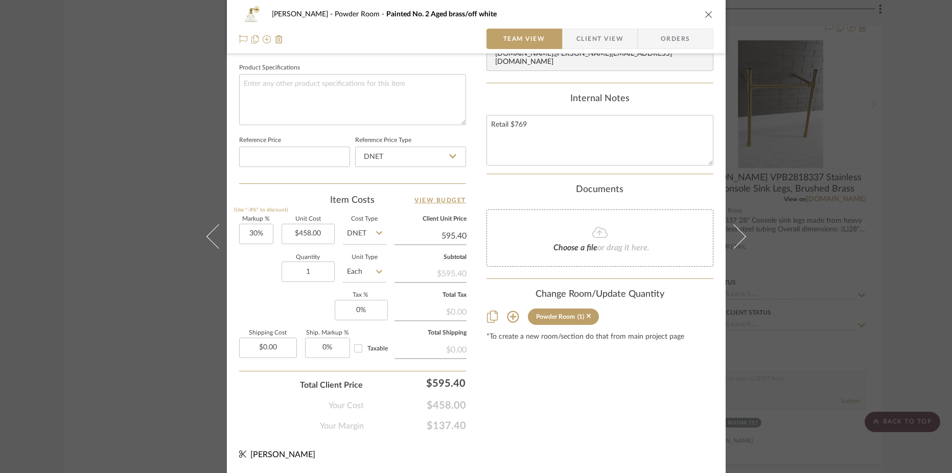
click at [446, 240] on input "595.40" at bounding box center [430, 235] width 72 height 15
click at [548, 396] on div "Content here copies to Client View - confirm visibility there. Show in Client D…" at bounding box center [599, 11] width 227 height 841
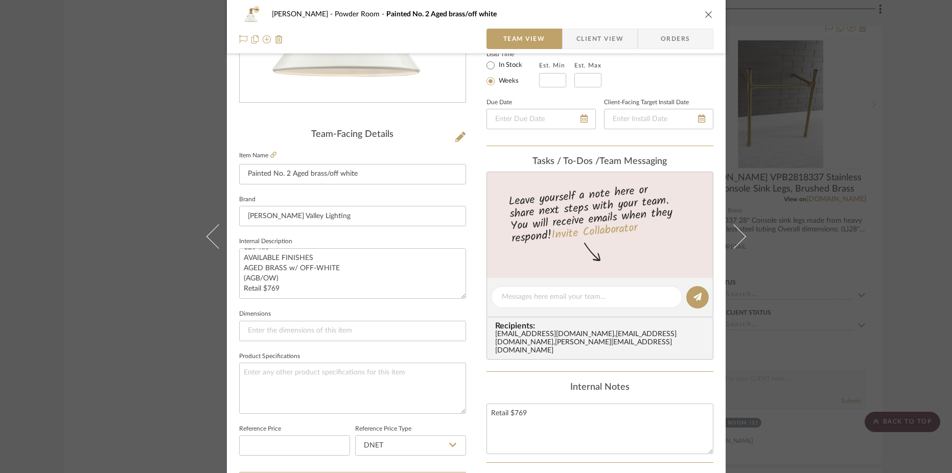
scroll to position [0, 0]
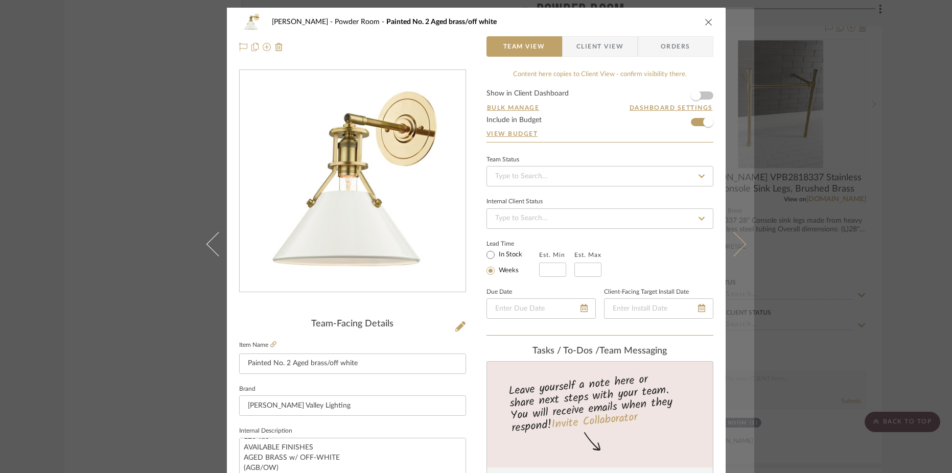
click at [735, 246] on icon at bounding box center [733, 244] width 25 height 25
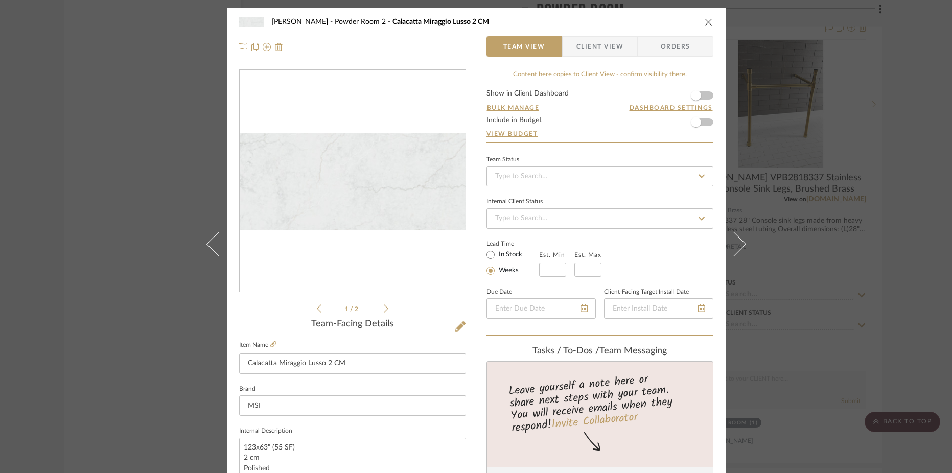
click at [707, 20] on icon "close" at bounding box center [708, 22] width 8 height 8
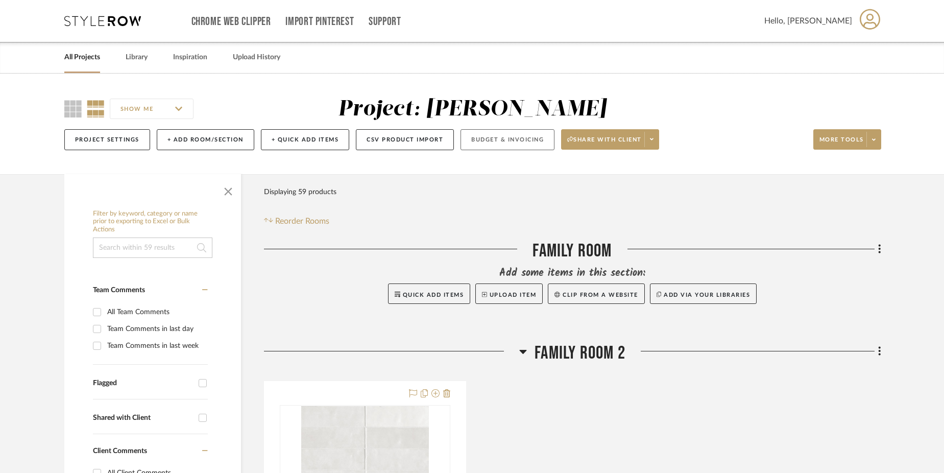
click at [504, 139] on button "Budget & Invoicing" at bounding box center [508, 139] width 94 height 21
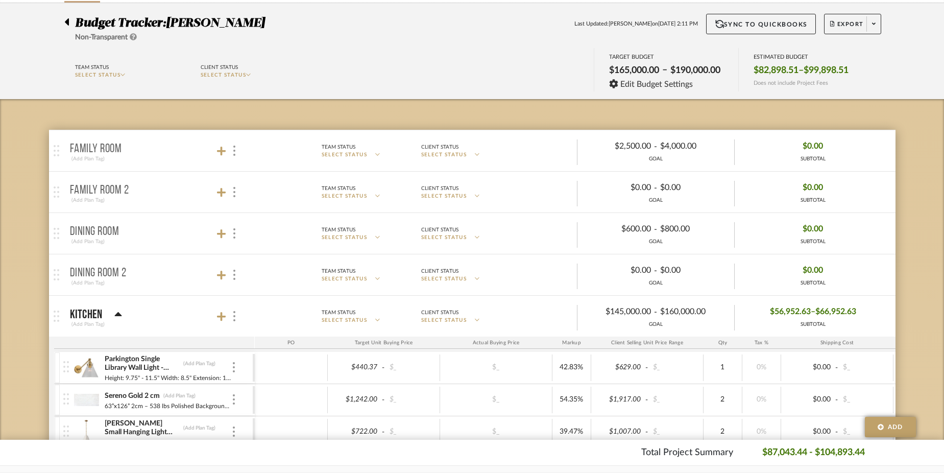
scroll to position [68, 0]
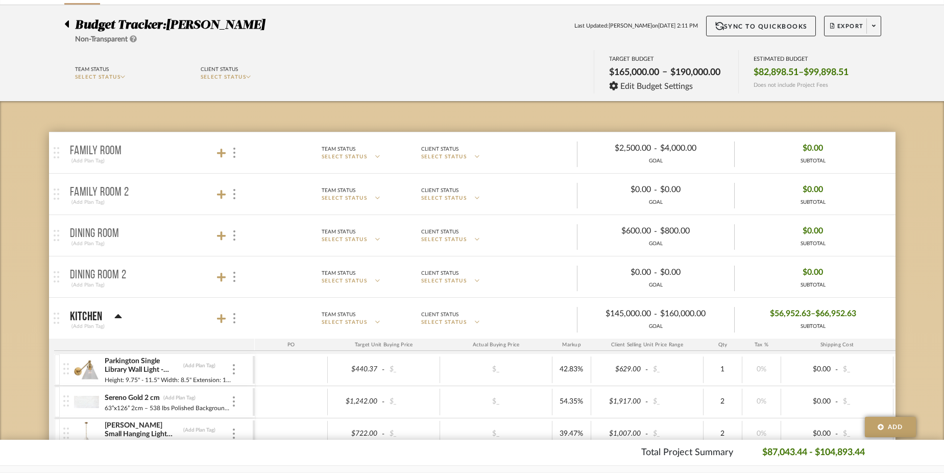
click at [67, 21] on icon at bounding box center [67, 23] width 4 height 7
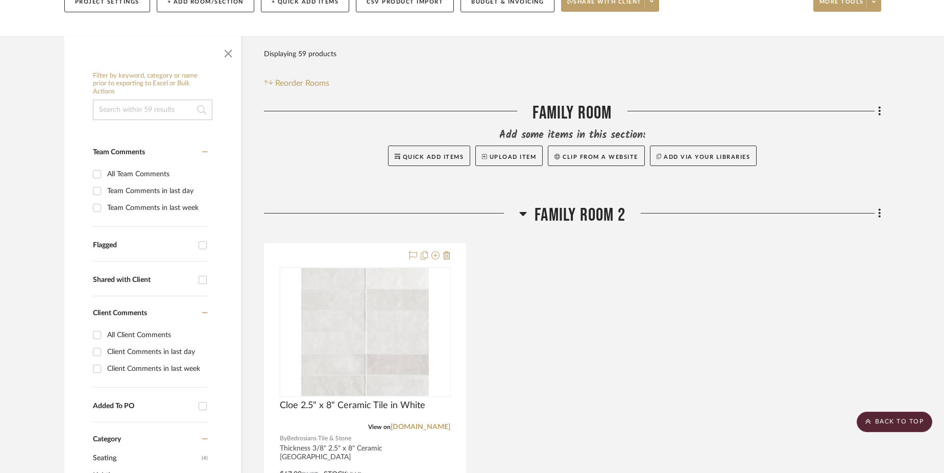
scroll to position [61, 0]
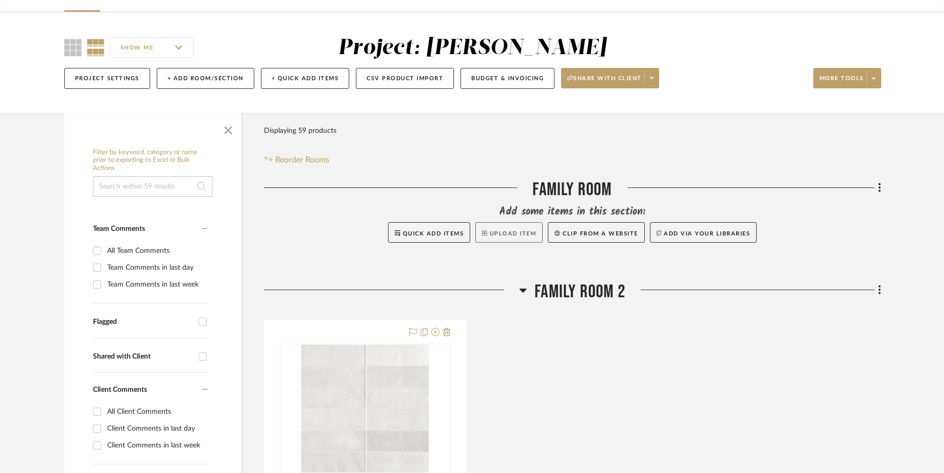
click at [519, 231] on button "Upload Item" at bounding box center [509, 232] width 67 height 20
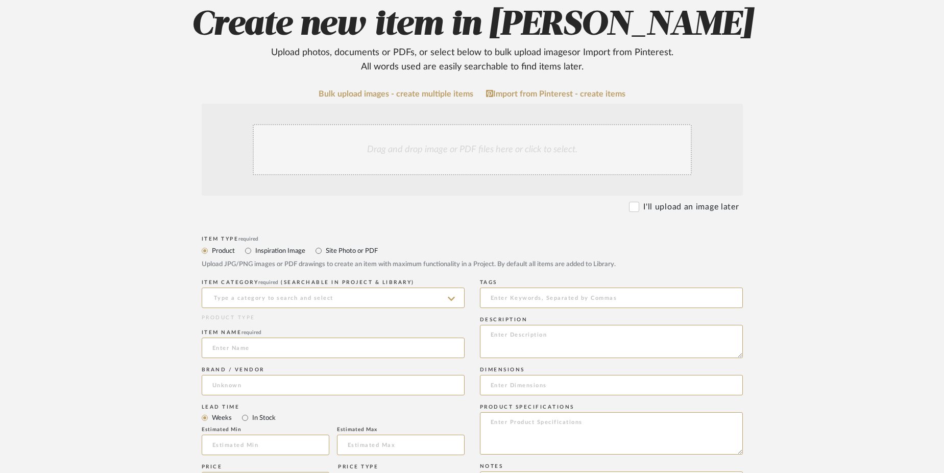
scroll to position [119, 0]
click at [356, 251] on label "Site Photo or PDF" at bounding box center [351, 250] width 53 height 11
click at [325, 251] on input "Site Photo or PDF" at bounding box center [319, 250] width 12 height 12
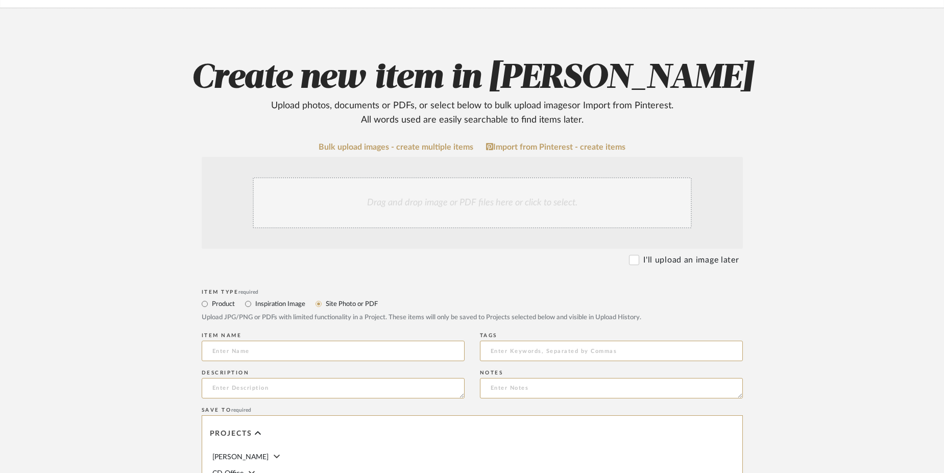
scroll to position [56, 0]
